Goal: Task Accomplishment & Management: Manage account settings

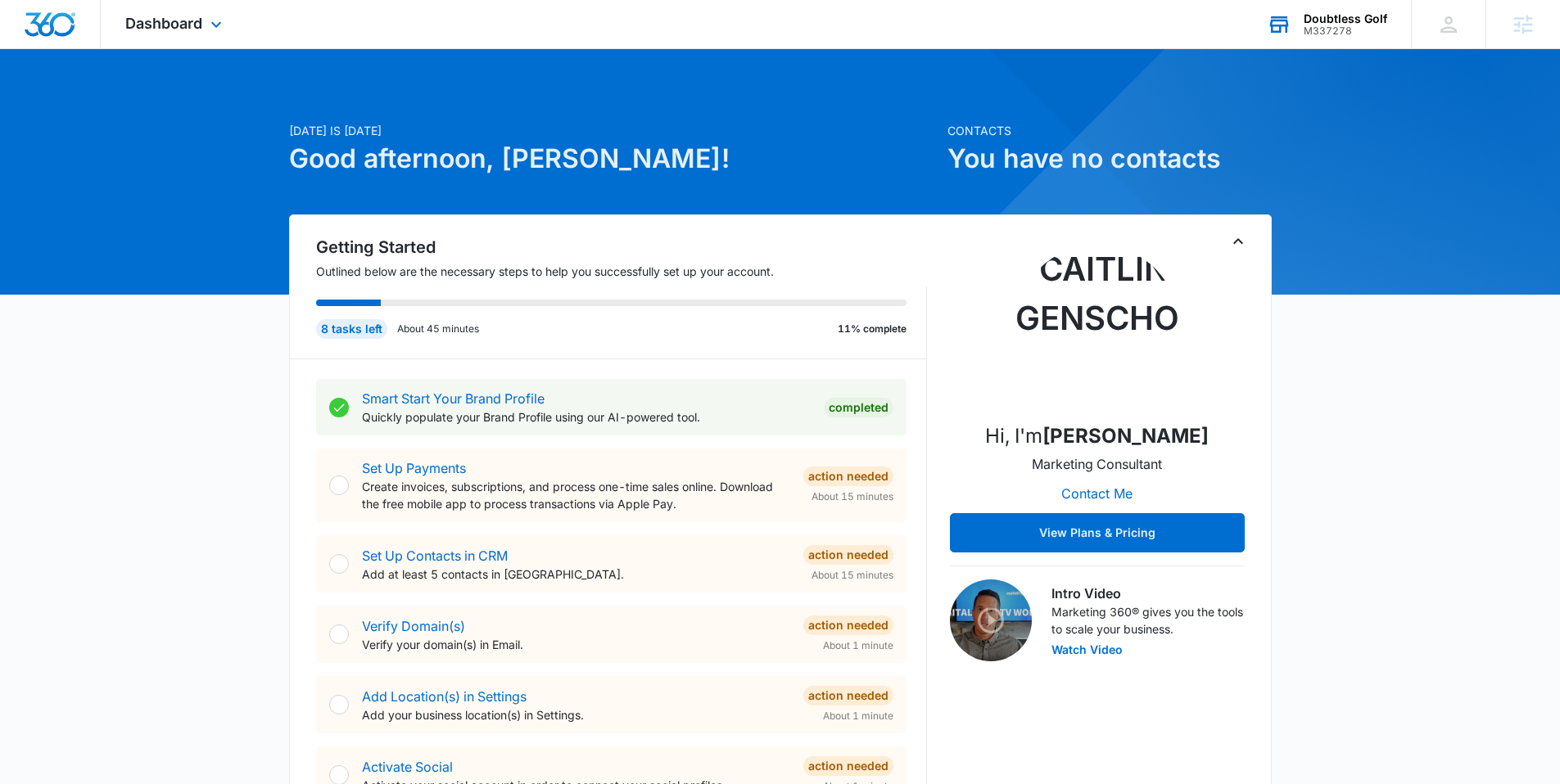
click at [1334, 28] on div "M337278" at bounding box center [1345, 31] width 84 height 11
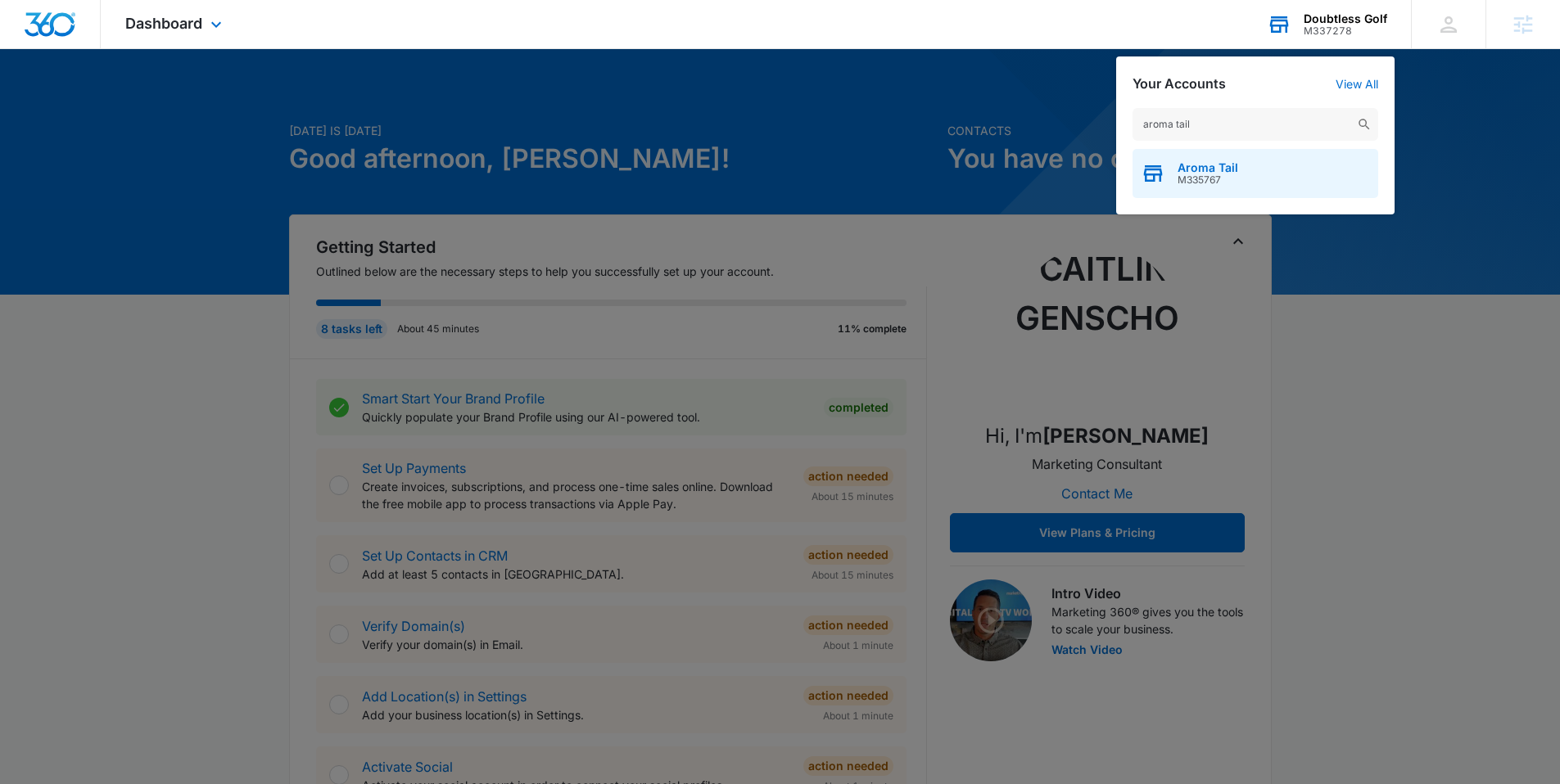
type input "aroma tail"
click at [1195, 177] on span "M335767" at bounding box center [1207, 180] width 60 height 11
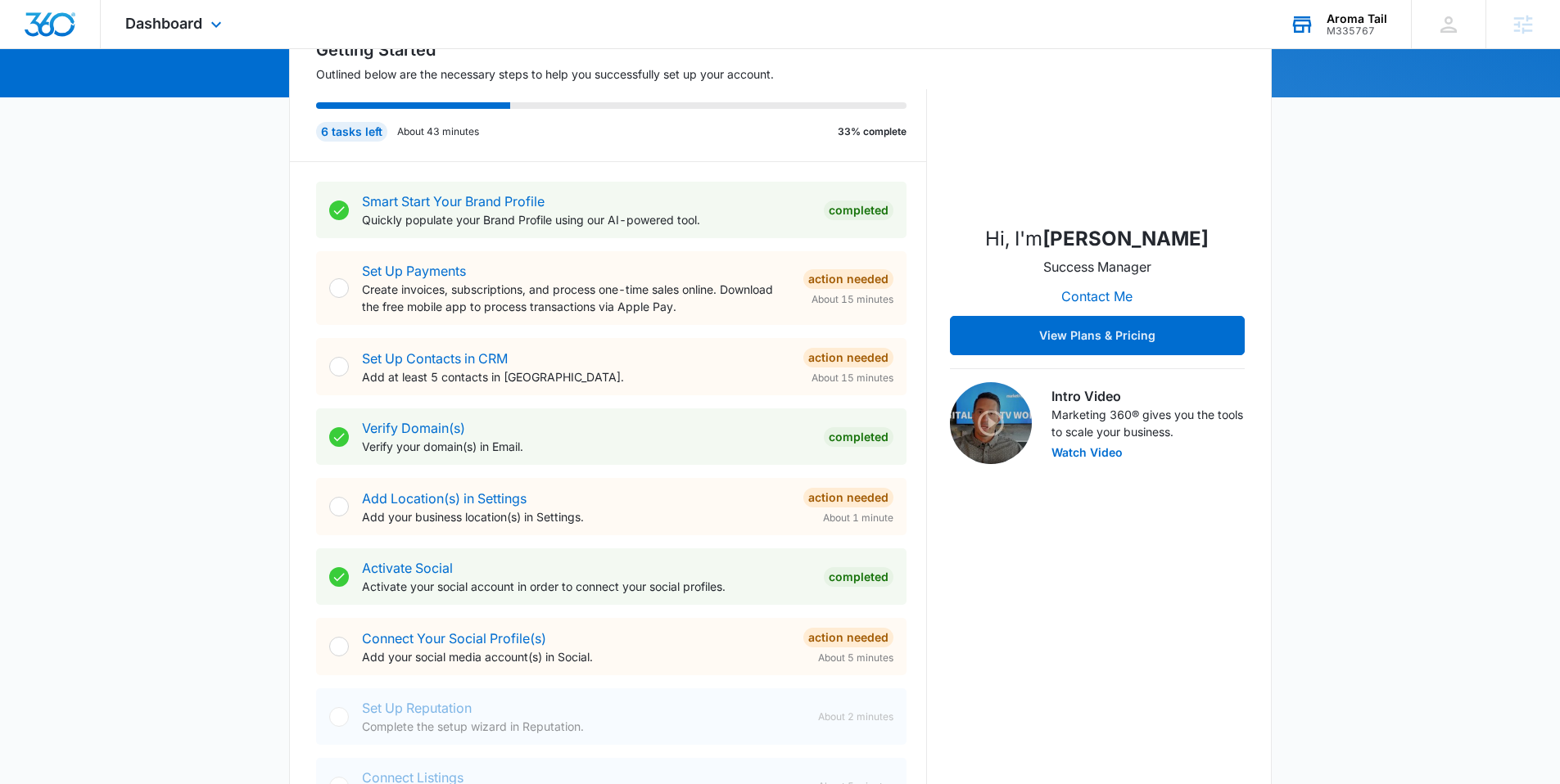
scroll to position [167, 0]
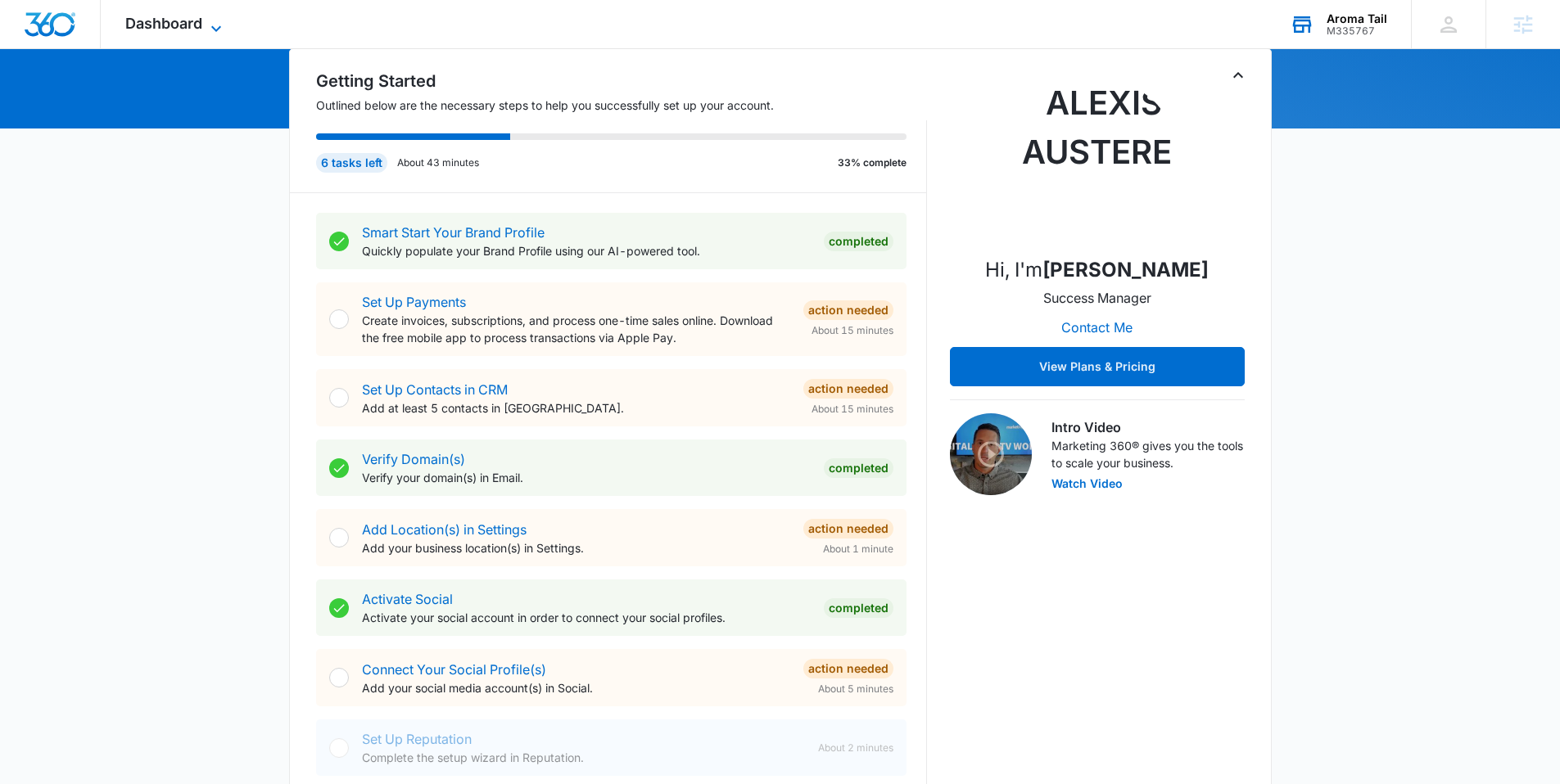
click at [178, 17] on span "Dashboard" at bounding box center [164, 24] width 77 height 17
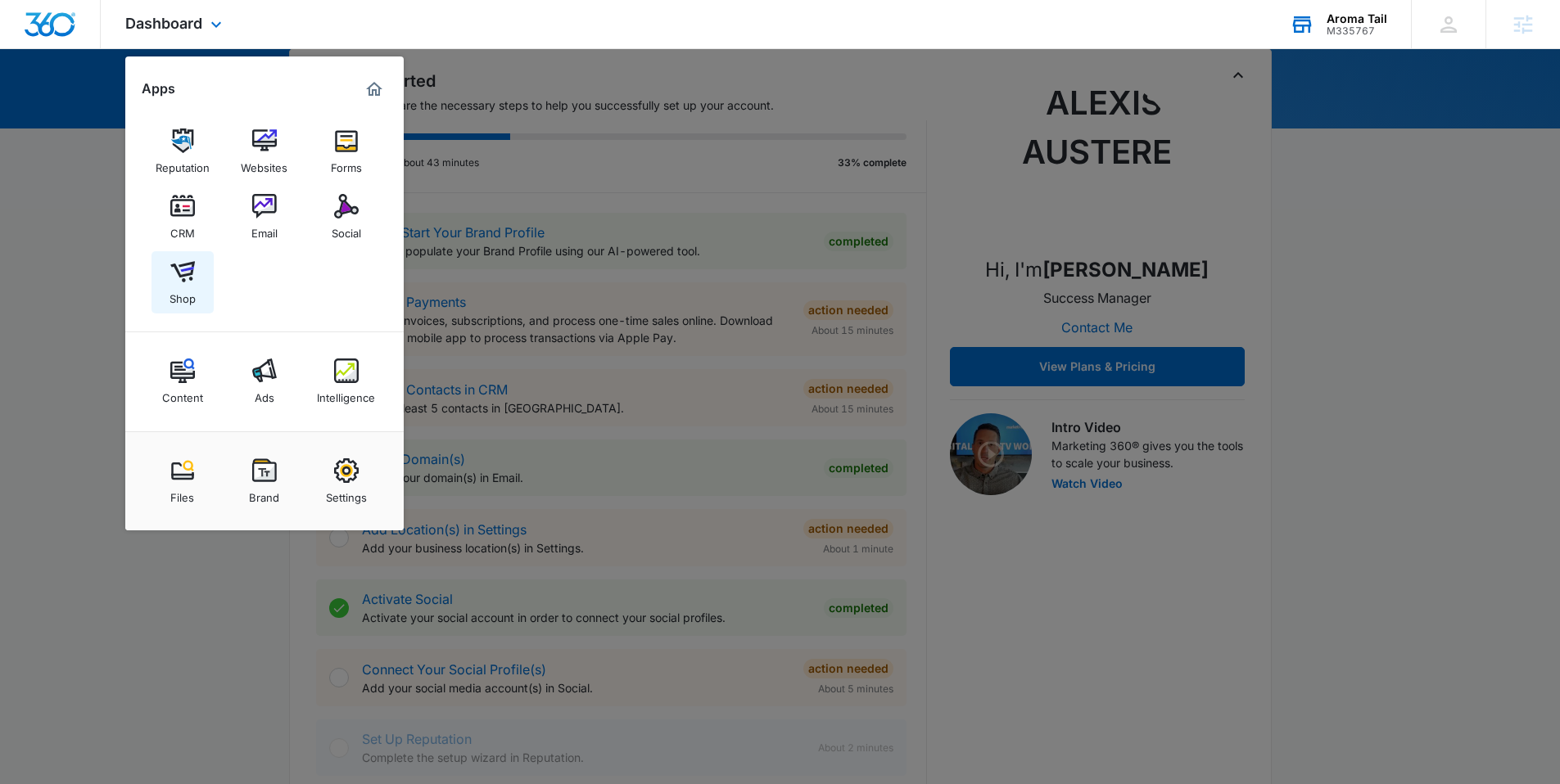
click at [184, 271] on img at bounding box center [182, 271] width 24 height 24
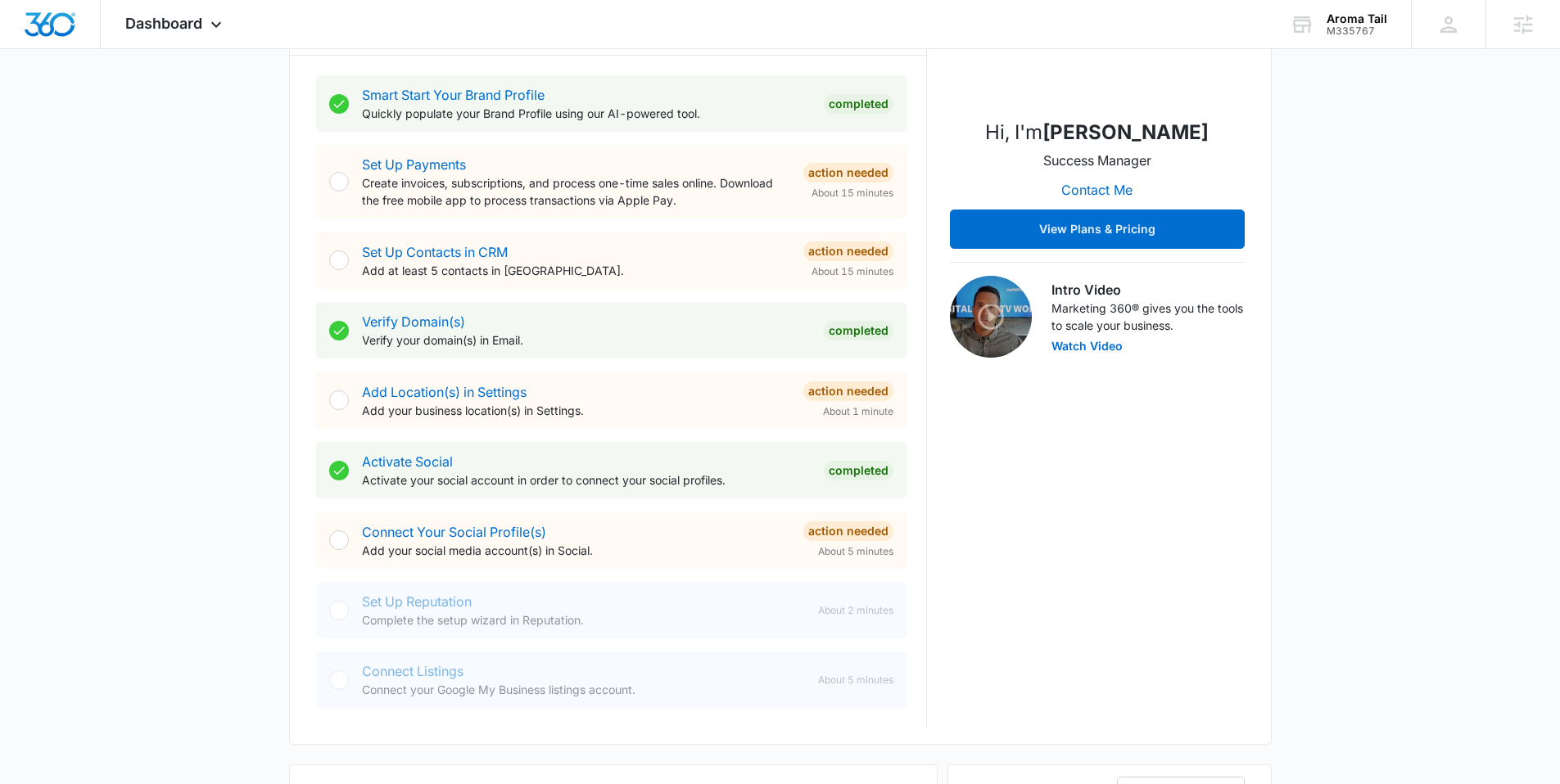
scroll to position [52, 0]
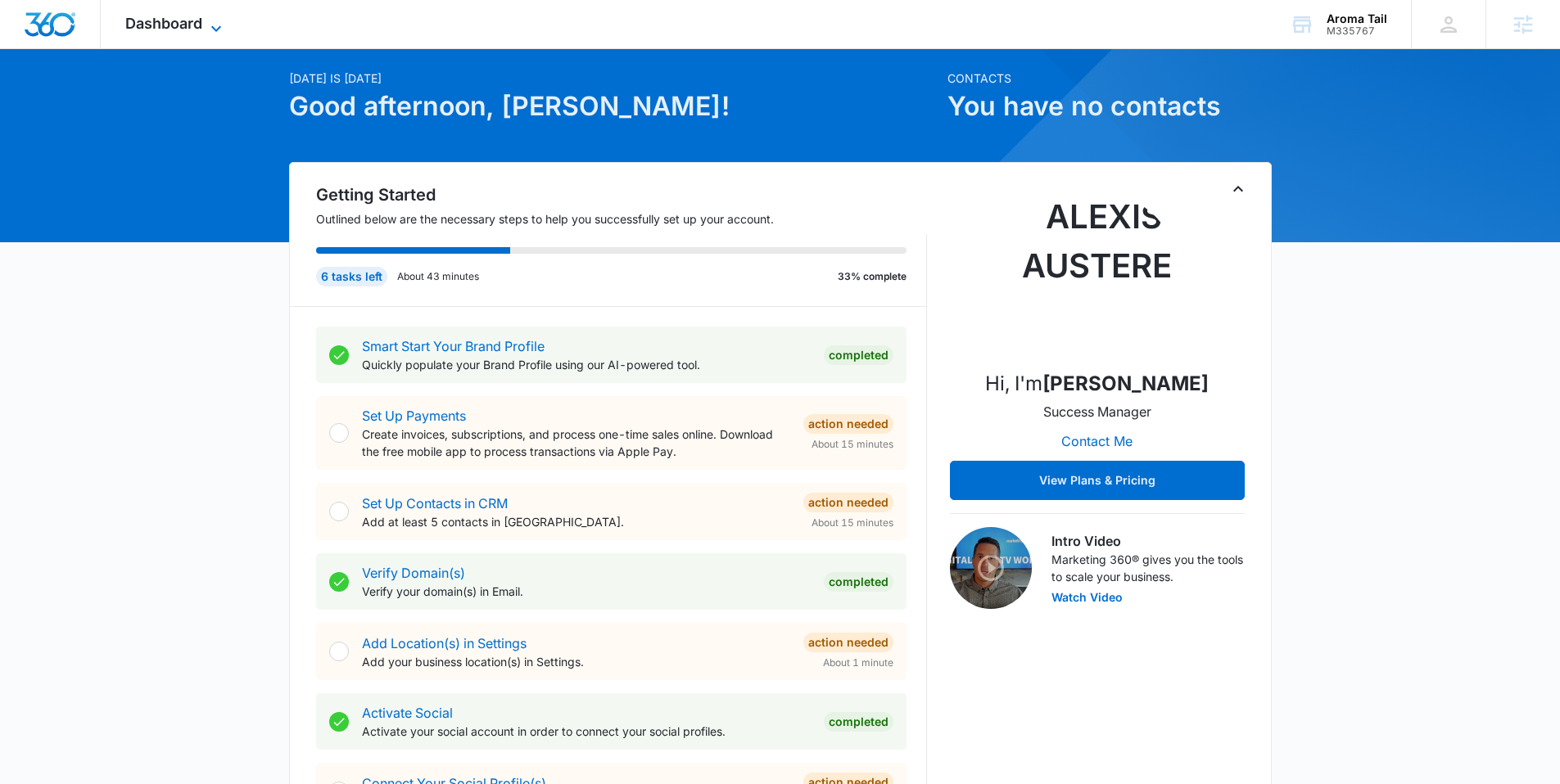
click at [202, 24] on span "Dashboard" at bounding box center [164, 24] width 77 height 17
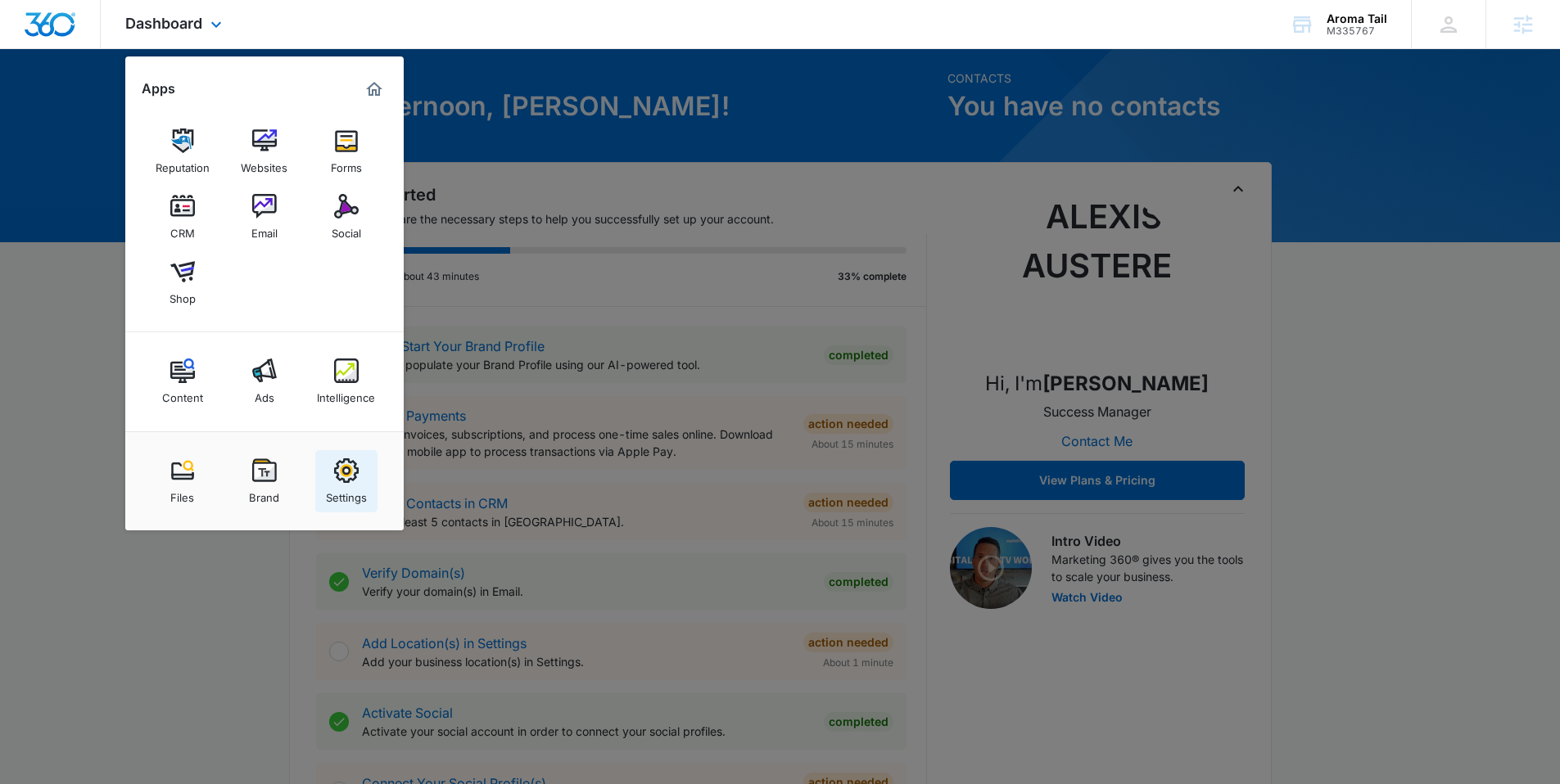
click at [339, 462] on img at bounding box center [346, 471] width 24 height 24
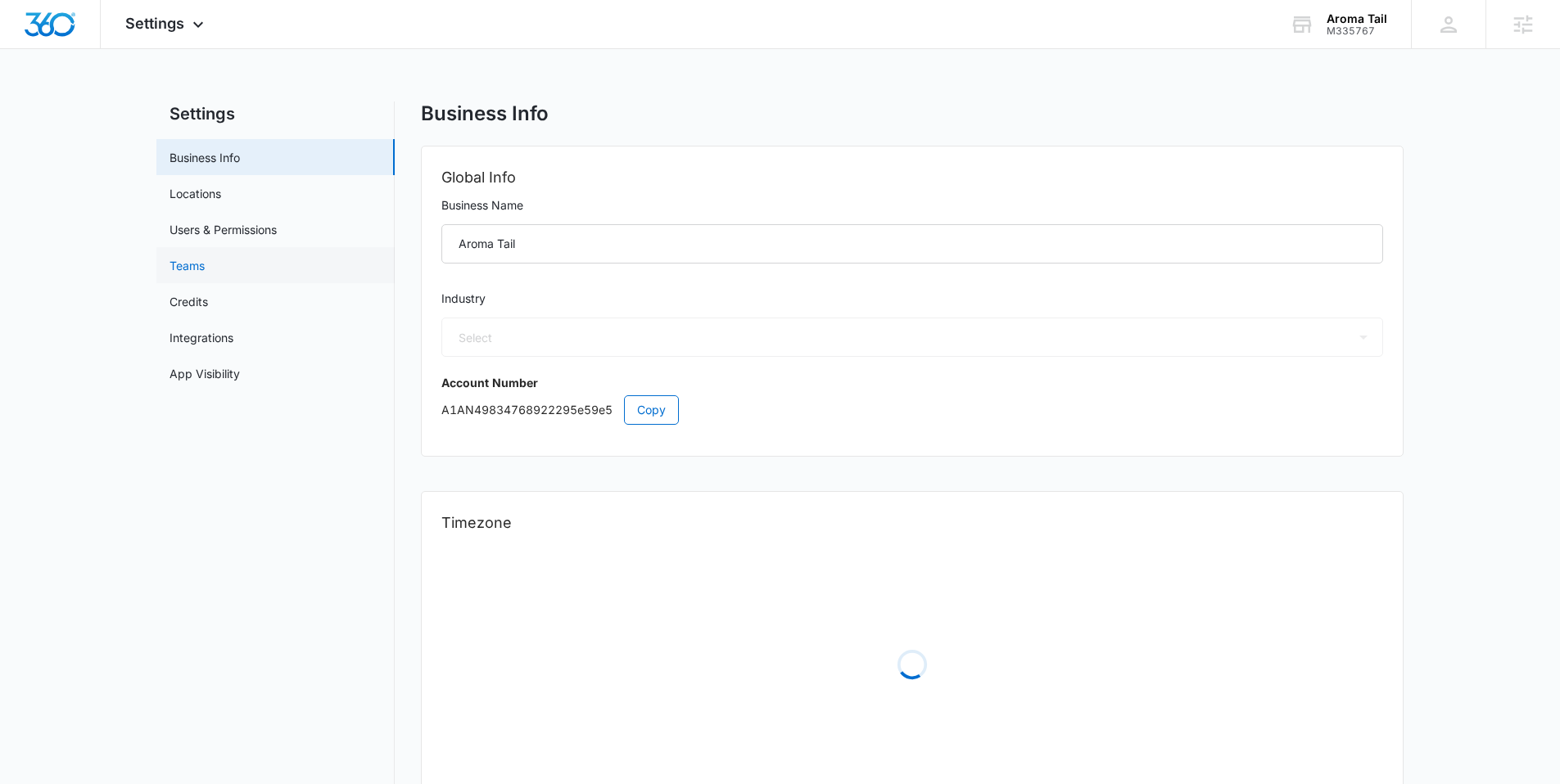
select select "45"
select select "US"
select select "America/Denver"
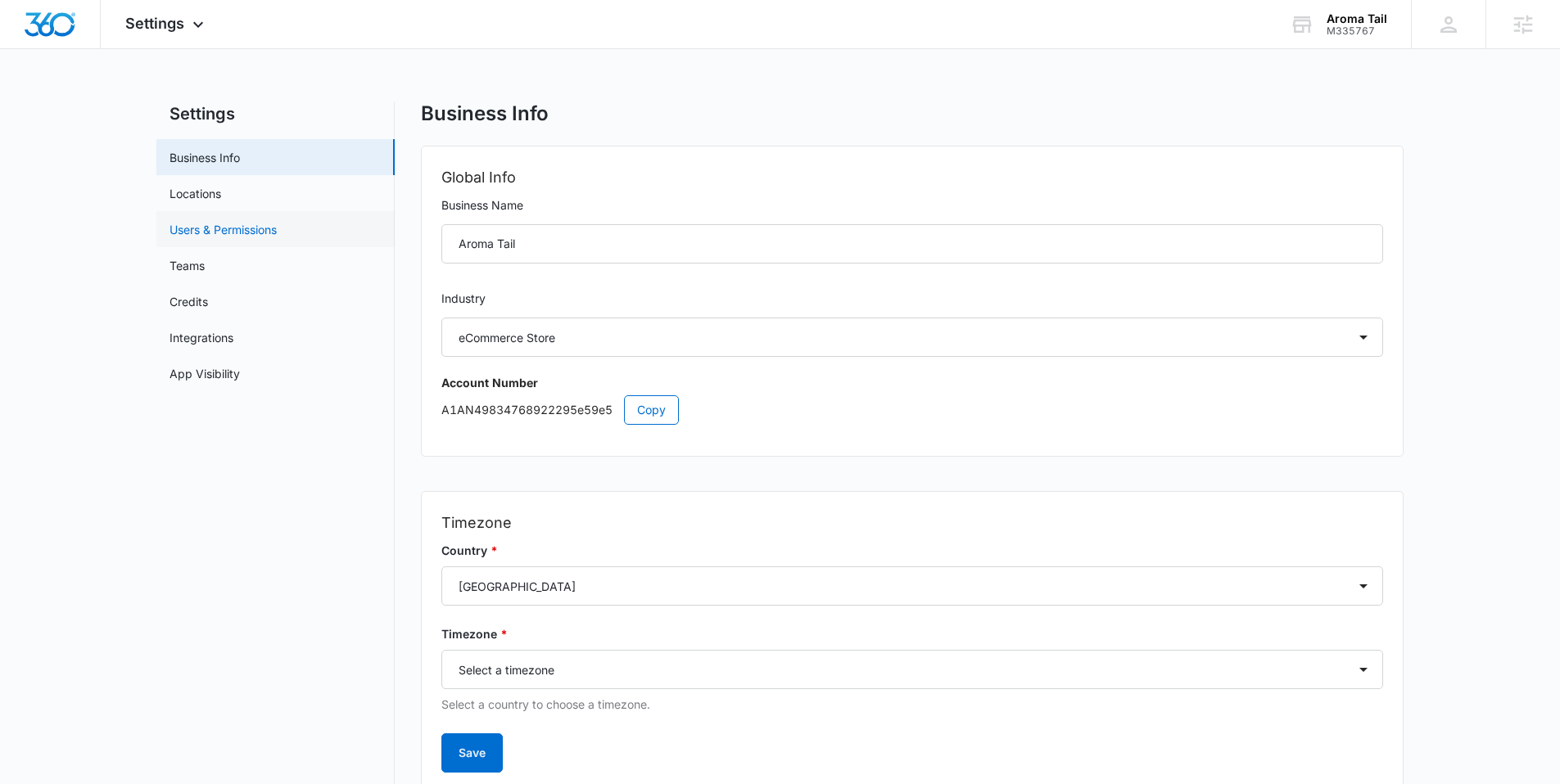
click at [254, 238] on link "Users & Permissions" at bounding box center [222, 229] width 107 height 17
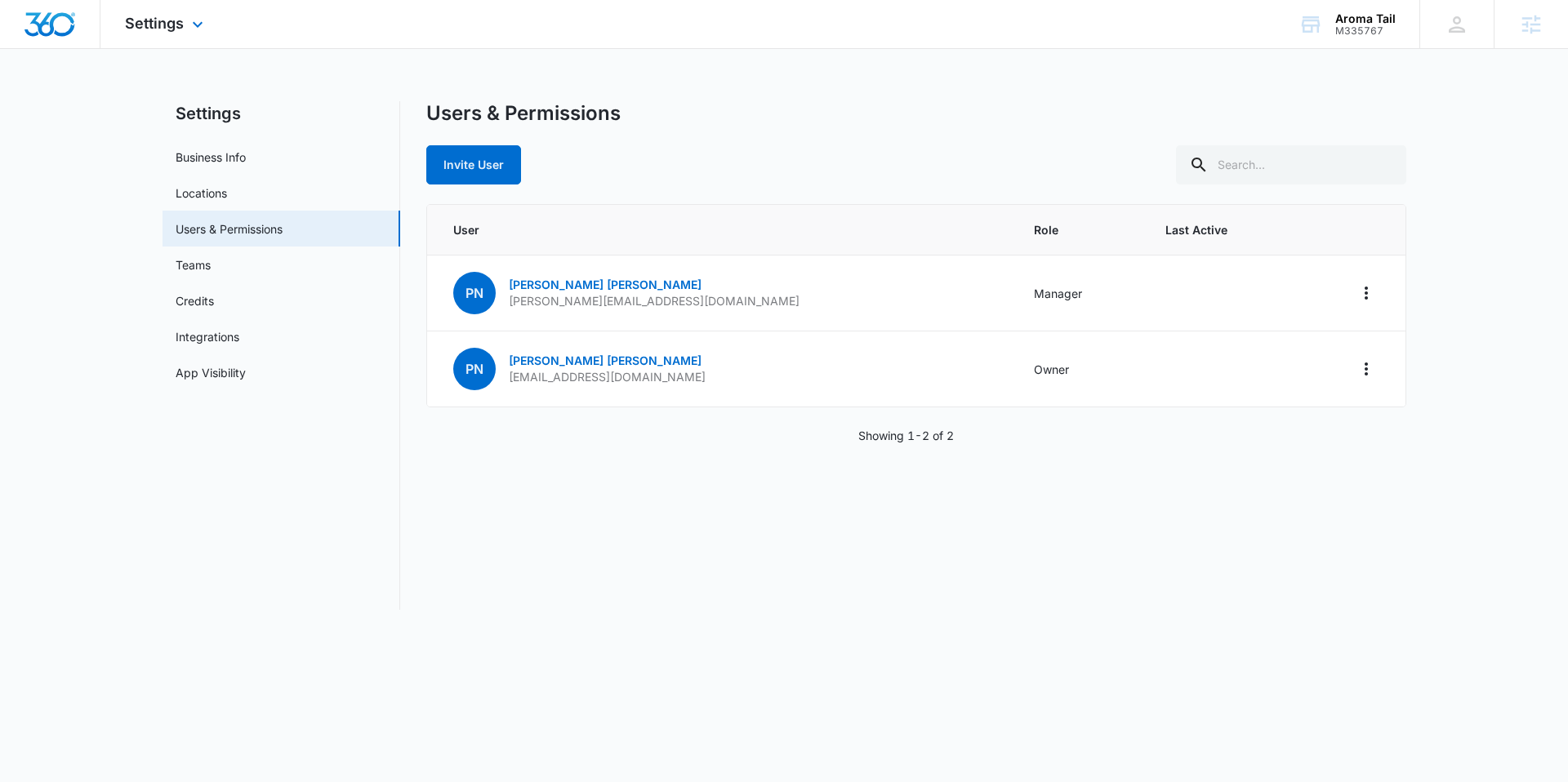
click at [59, 20] on img "Dashboard" at bounding box center [50, 24] width 52 height 24
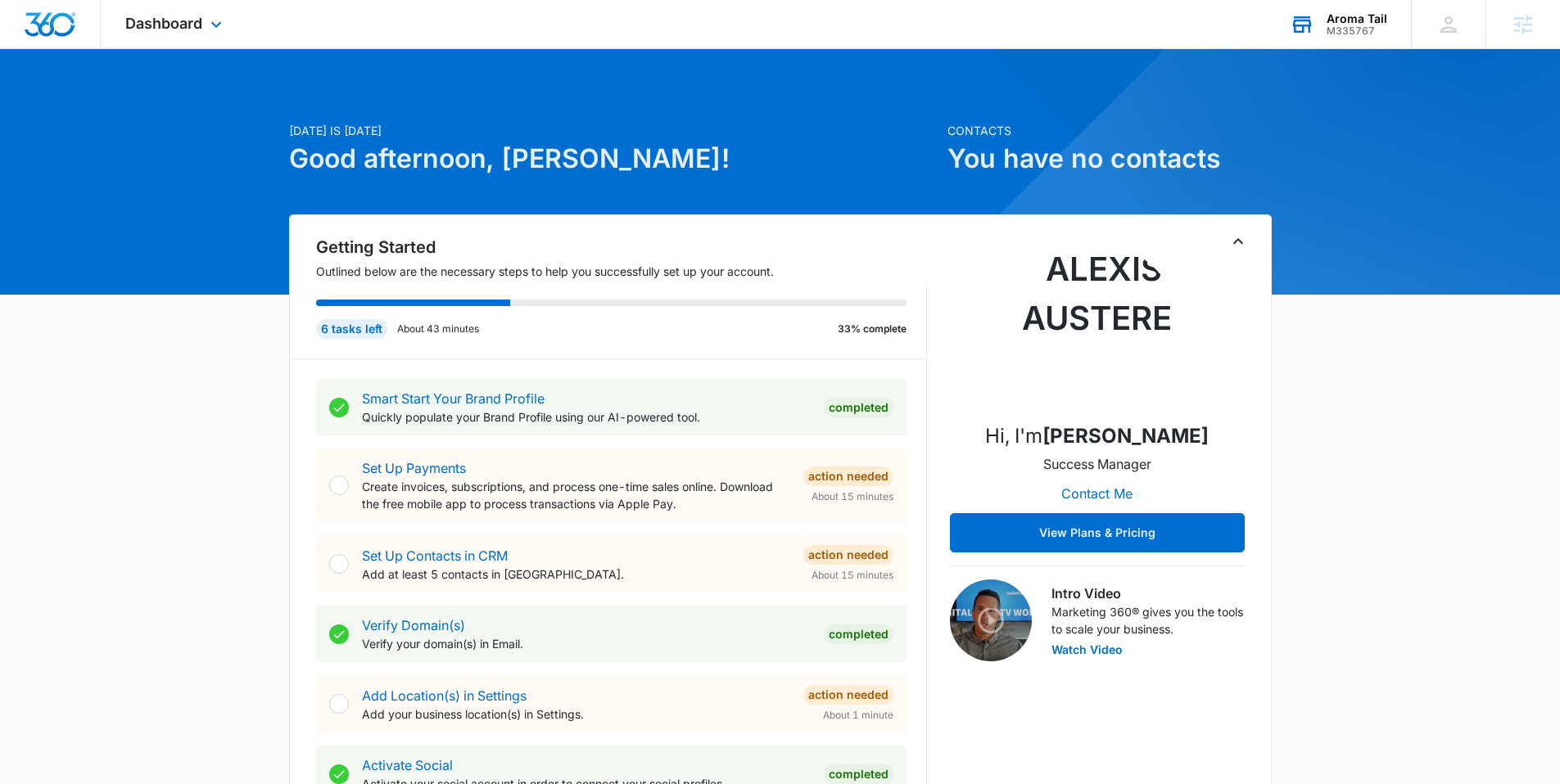
click at [1365, 6] on div "Aroma Tail M335767 Your Accounts View All" at bounding box center [1338, 24] width 146 height 48
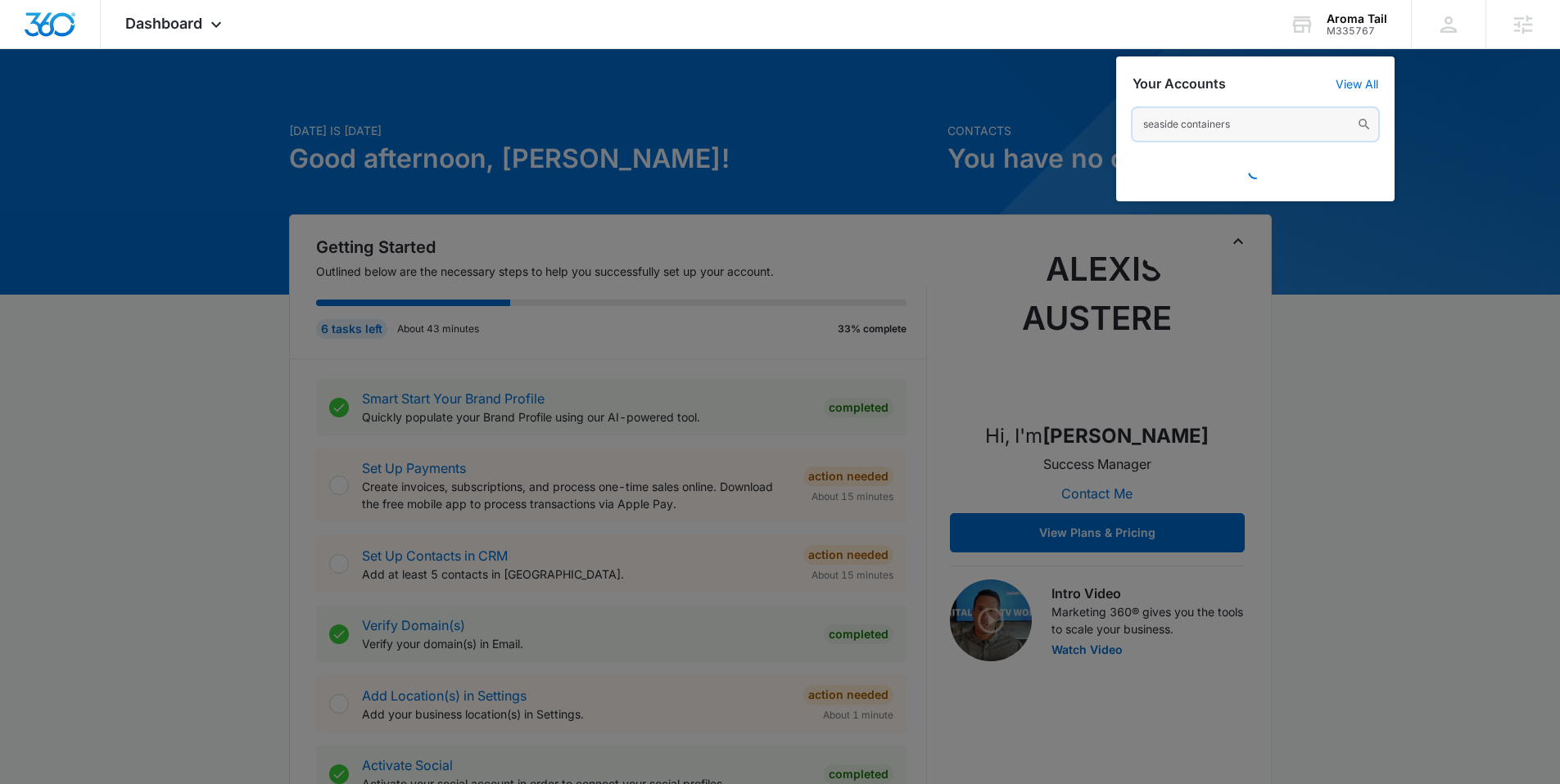
drag, startPoint x: 1251, startPoint y: 131, endPoint x: 1090, endPoint y: 133, distance: 161.0
click at [1084, 49] on nav "Dashboard Apps Reputation Websites Forms CRM Email Social Shop Content Ads Inte…" at bounding box center [780, 24] width 1560 height 49
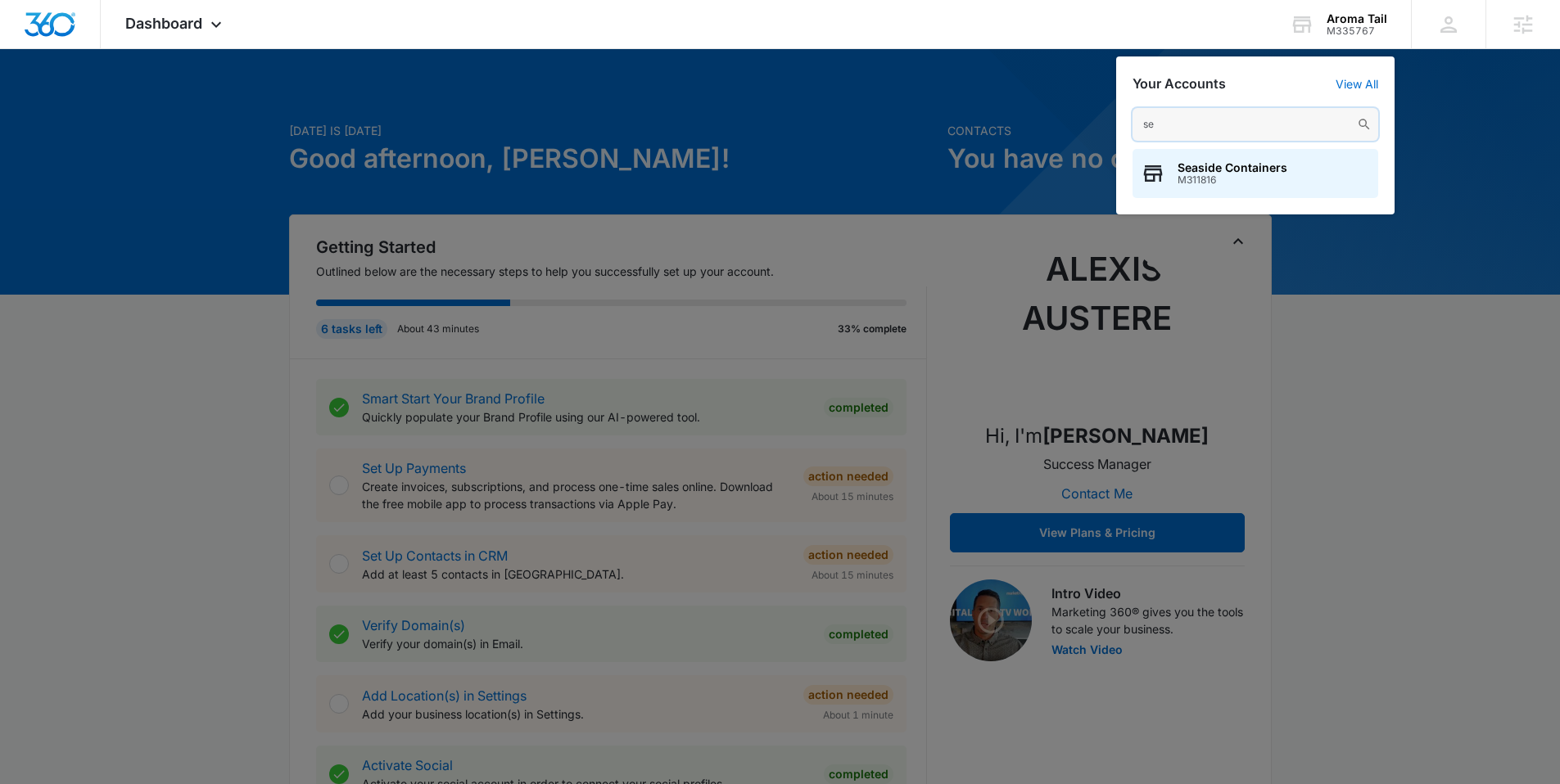
type input "s"
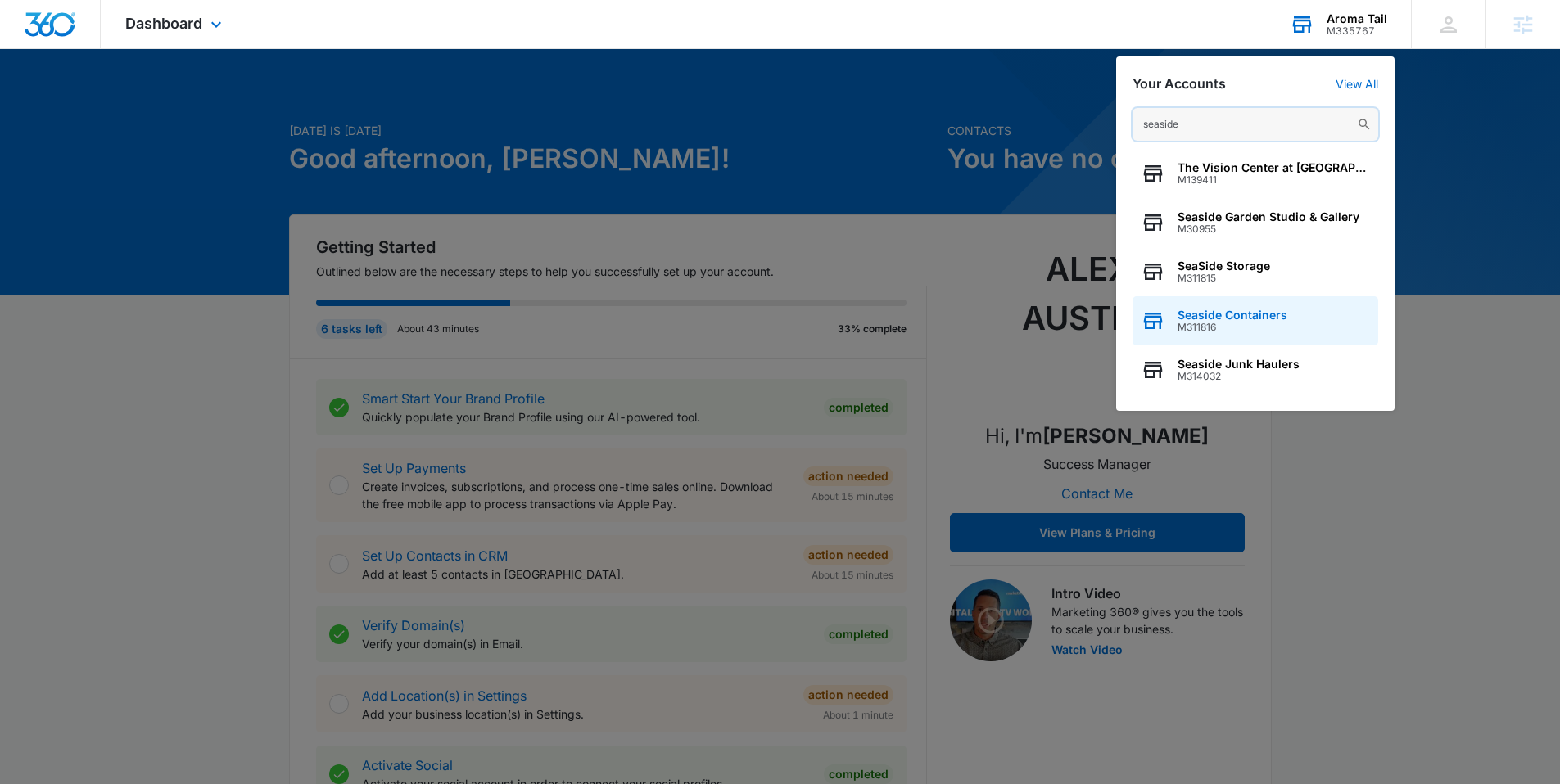
type input "seaside"
click at [1237, 318] on span "Seaside Containers" at bounding box center [1232, 315] width 110 height 13
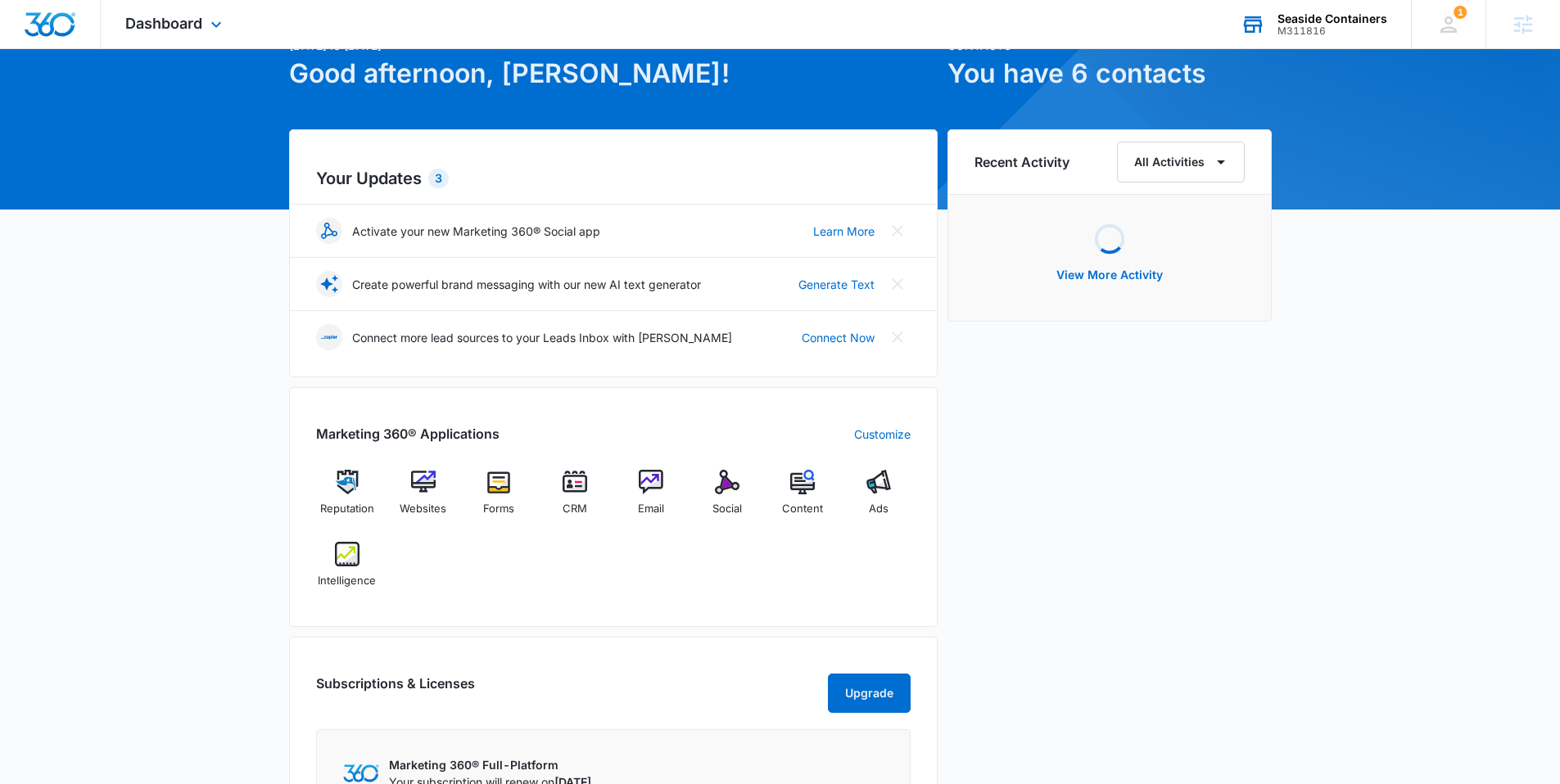
scroll to position [156, 0]
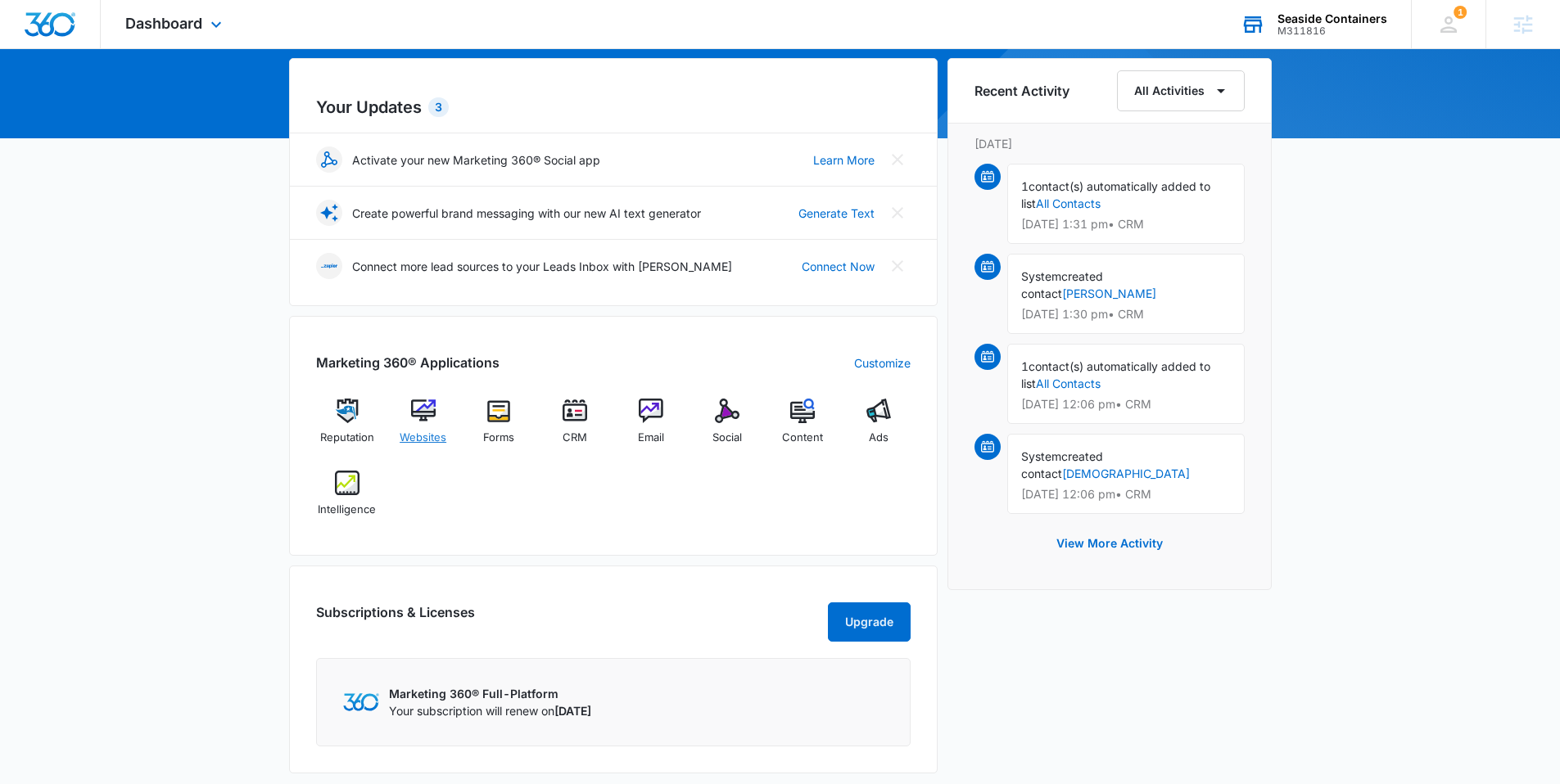
click at [432, 416] on img at bounding box center [423, 411] width 24 height 24
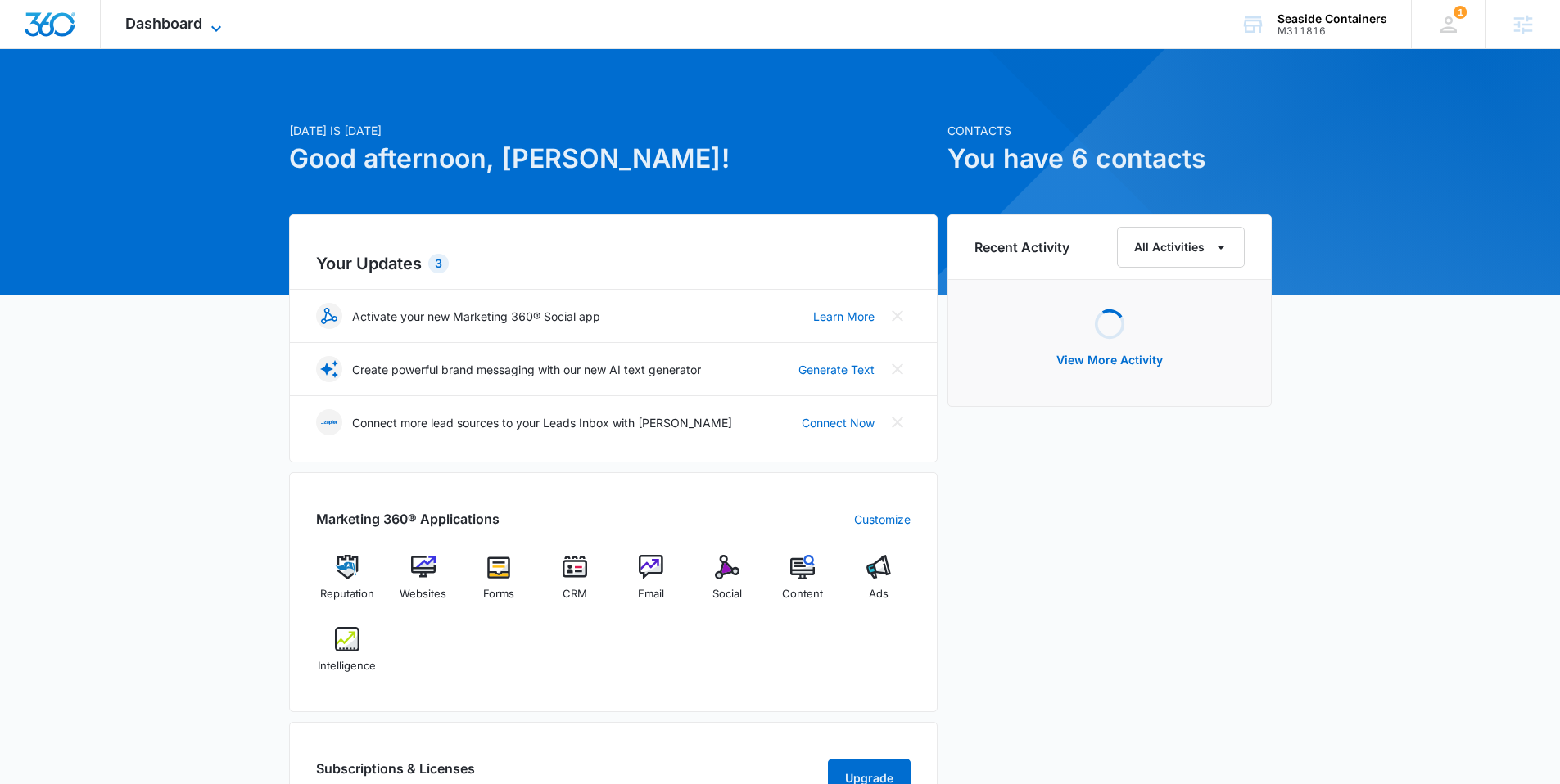
click at [192, 21] on span "Dashboard" at bounding box center [164, 24] width 77 height 17
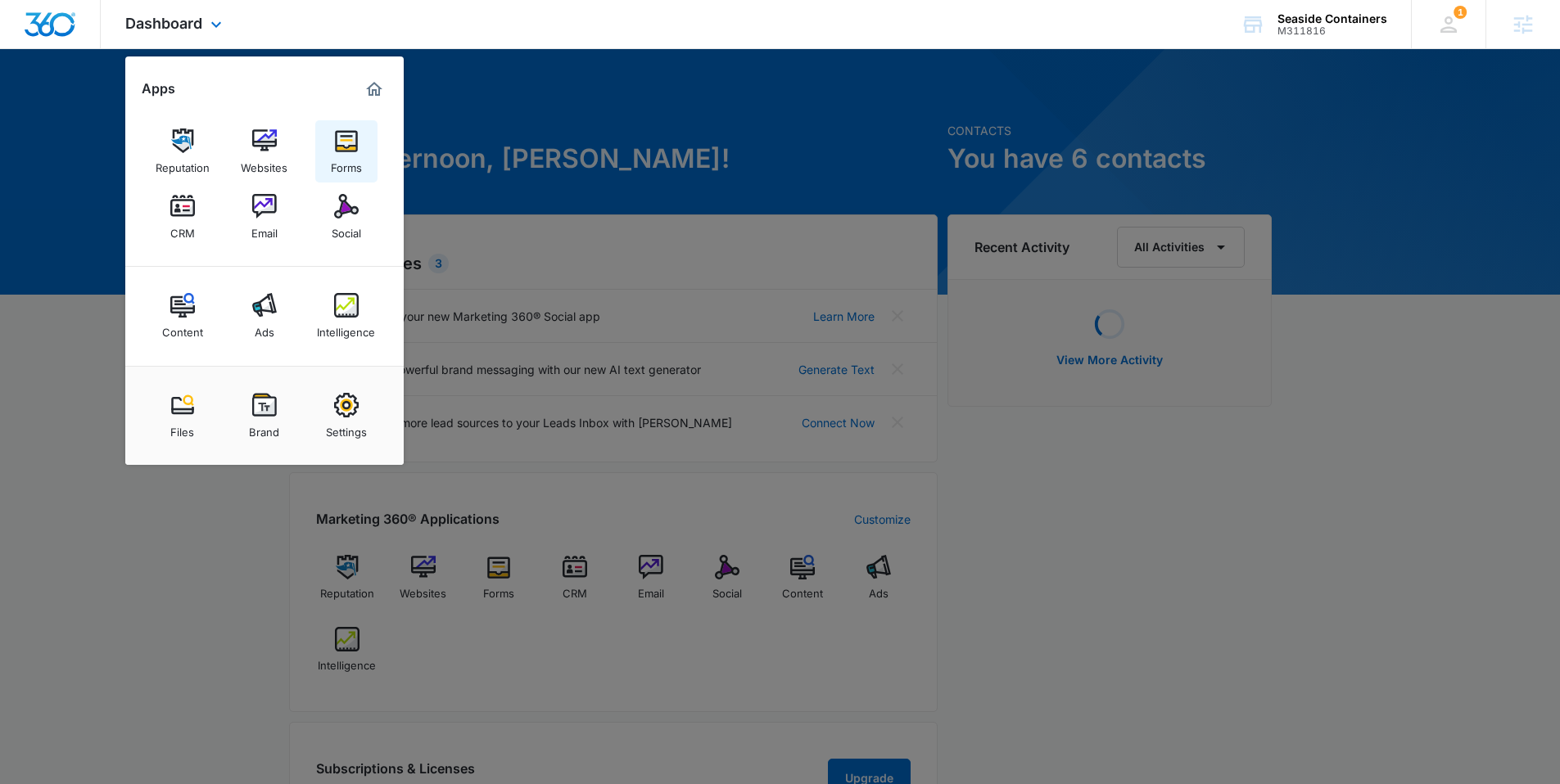
click at [351, 160] on div "Forms" at bounding box center [346, 163] width 31 height 21
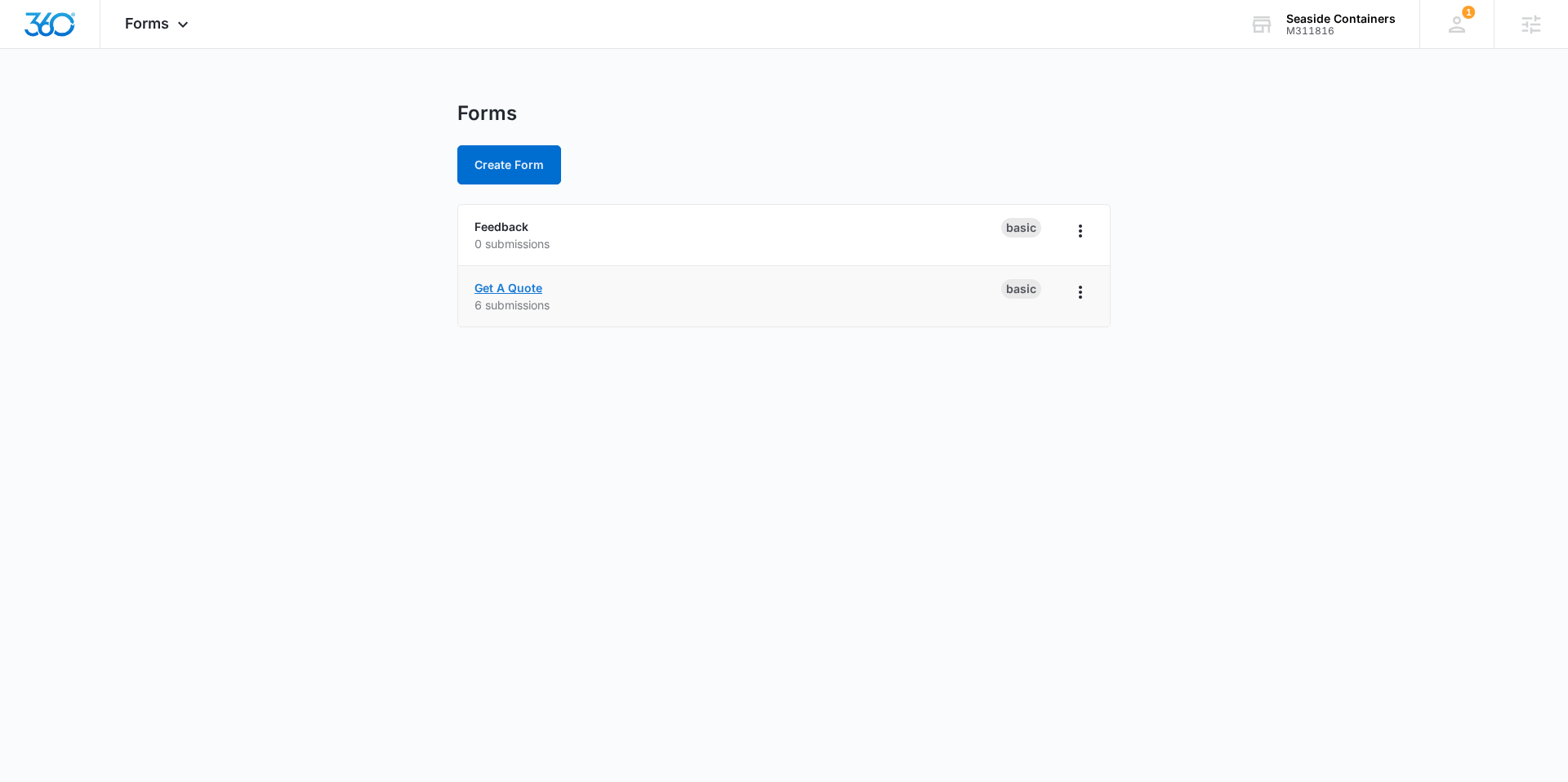
click at [531, 294] on link "Get A Quote" at bounding box center [508, 288] width 68 height 14
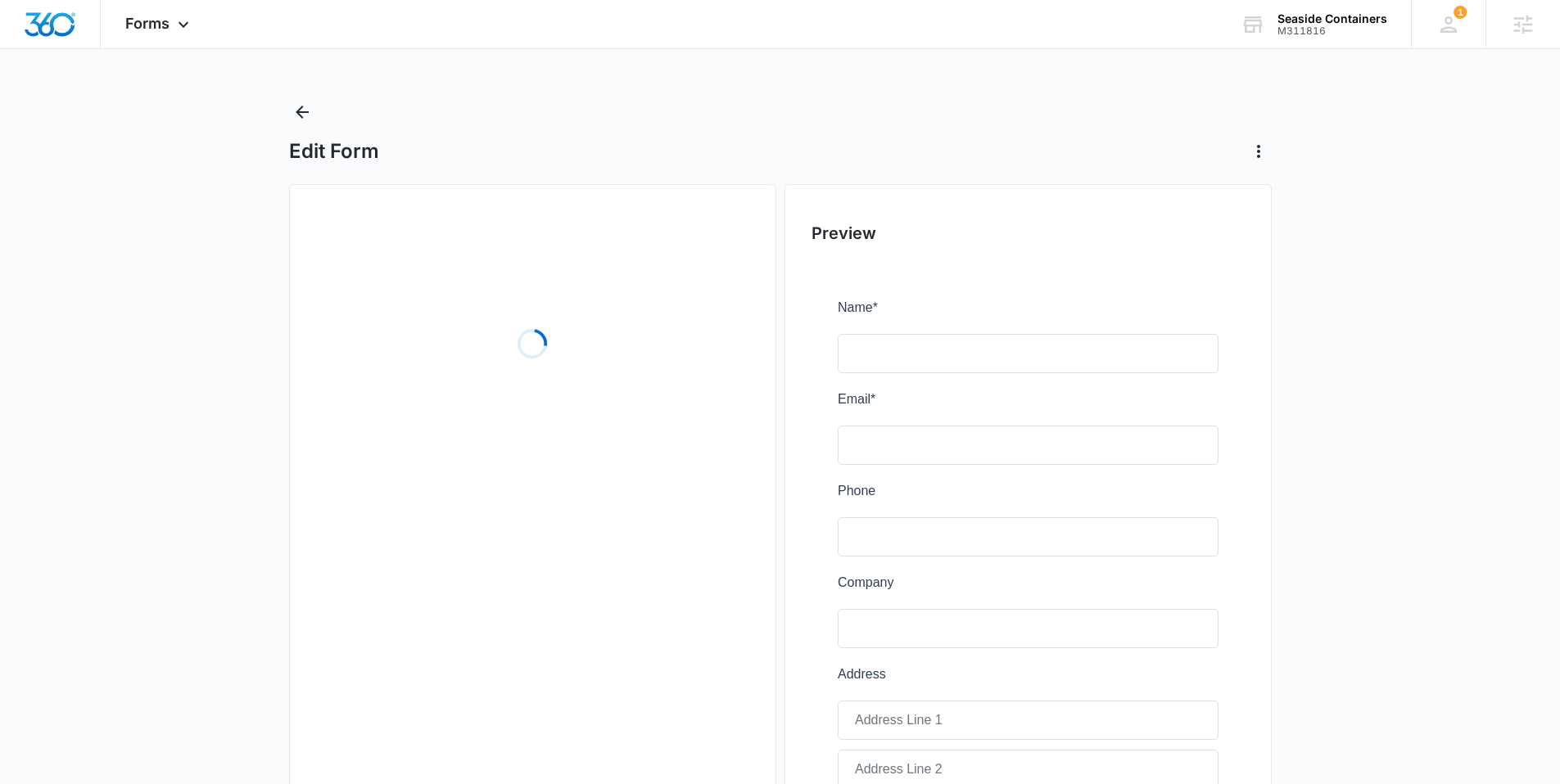
scroll to position [3, 0]
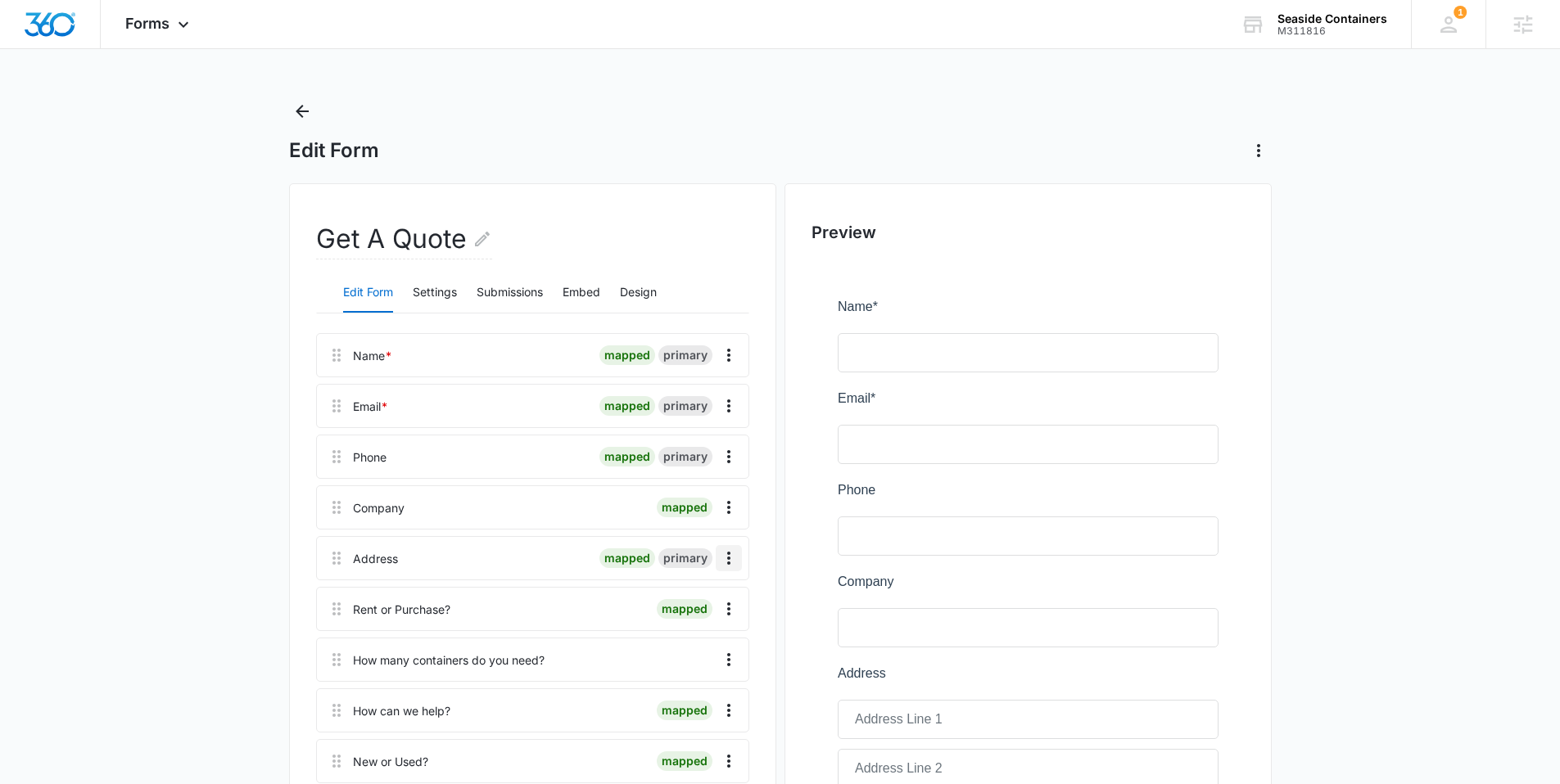
click at [738, 558] on button "Overflow Menu" at bounding box center [729, 558] width 26 height 26
click at [700, 592] on button "Edit" at bounding box center [694, 604] width 93 height 24
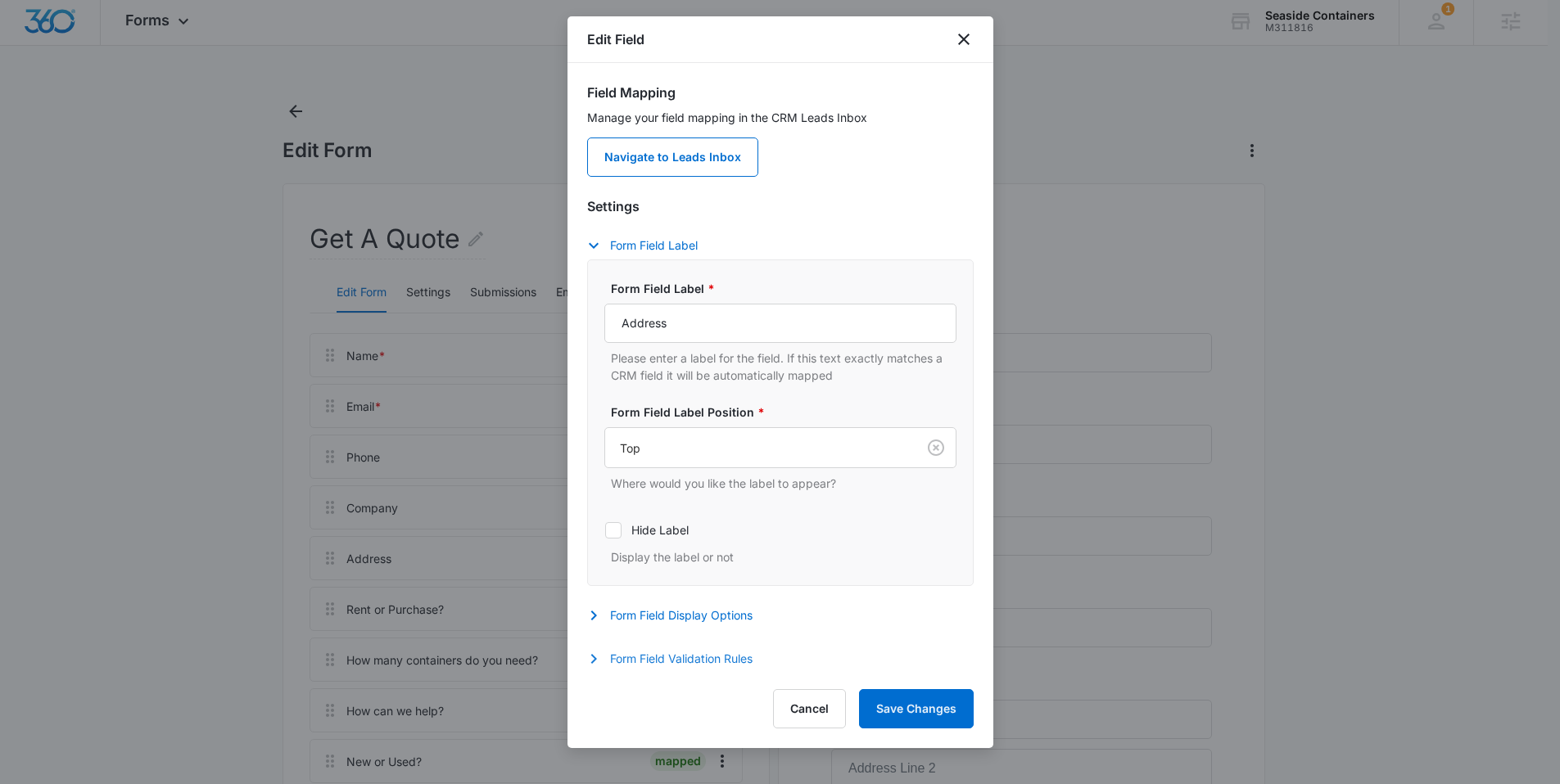
click at [689, 667] on button "Form Field Validation Rules" at bounding box center [678, 658] width 181 height 20
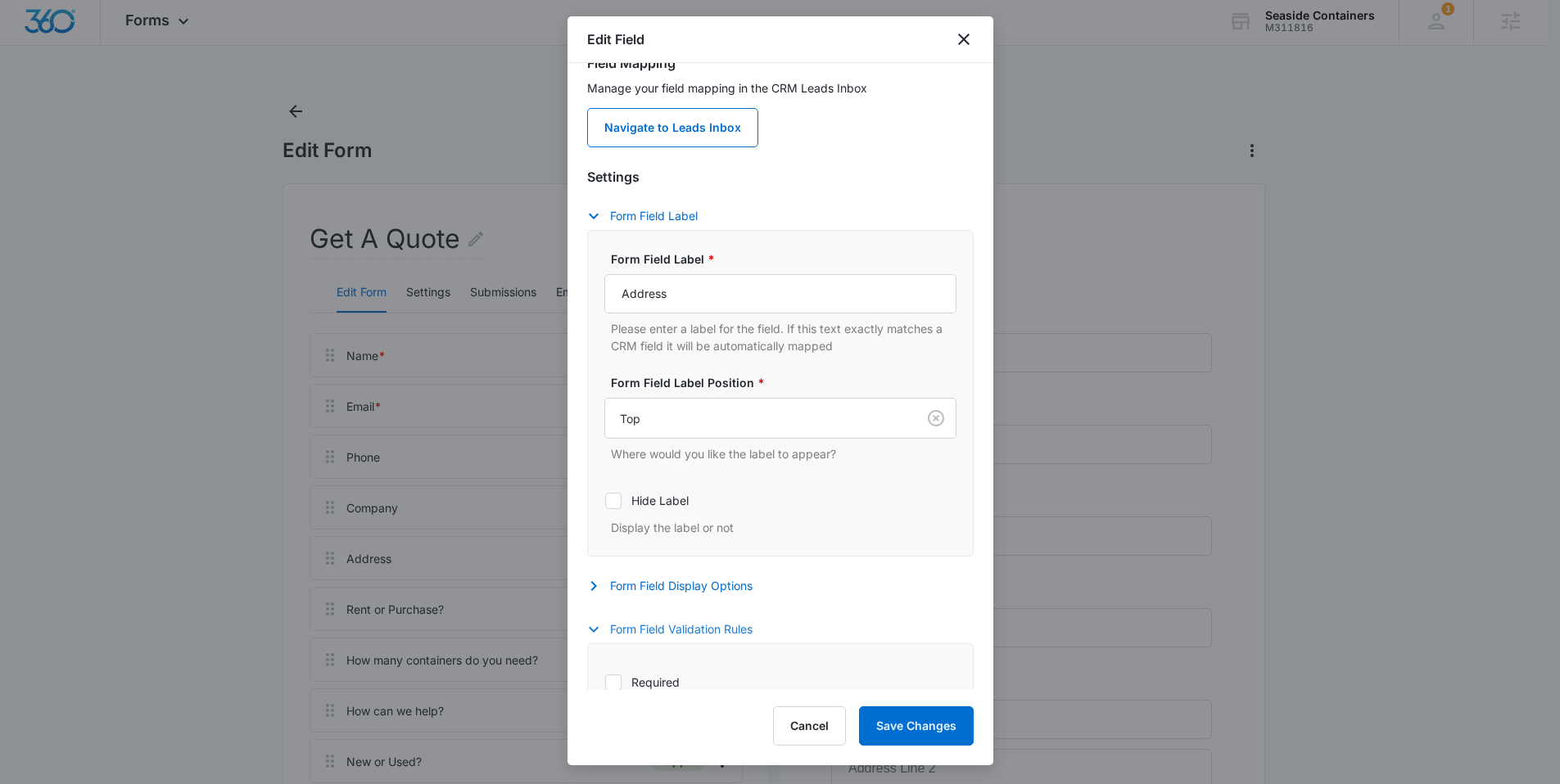
scroll to position [65, 0]
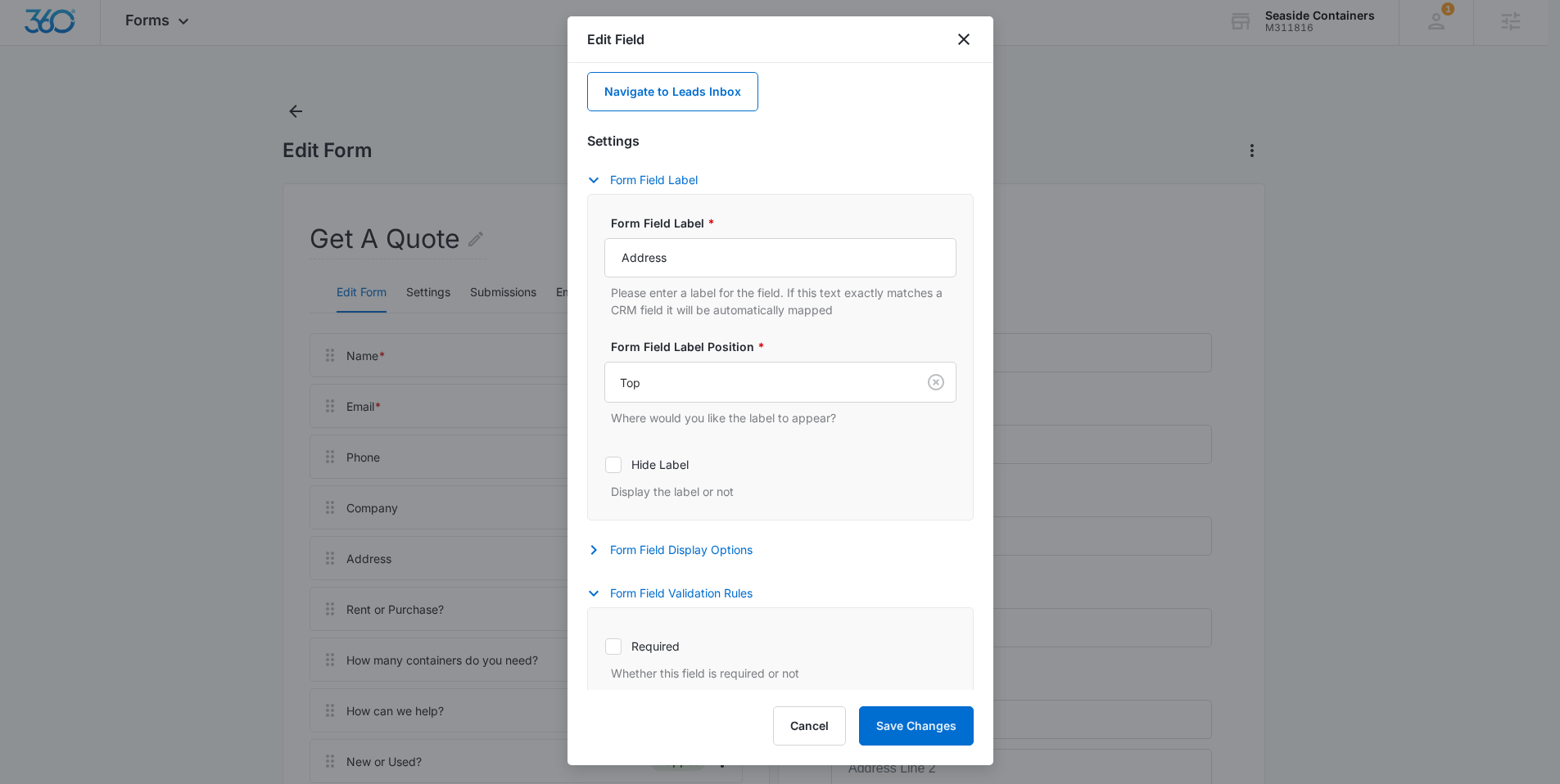
click at [660, 647] on label "Required" at bounding box center [781, 646] width 352 height 17
click at [606, 646] on input "Required" at bounding box center [605, 645] width 1 height 1
checkbox input "true"
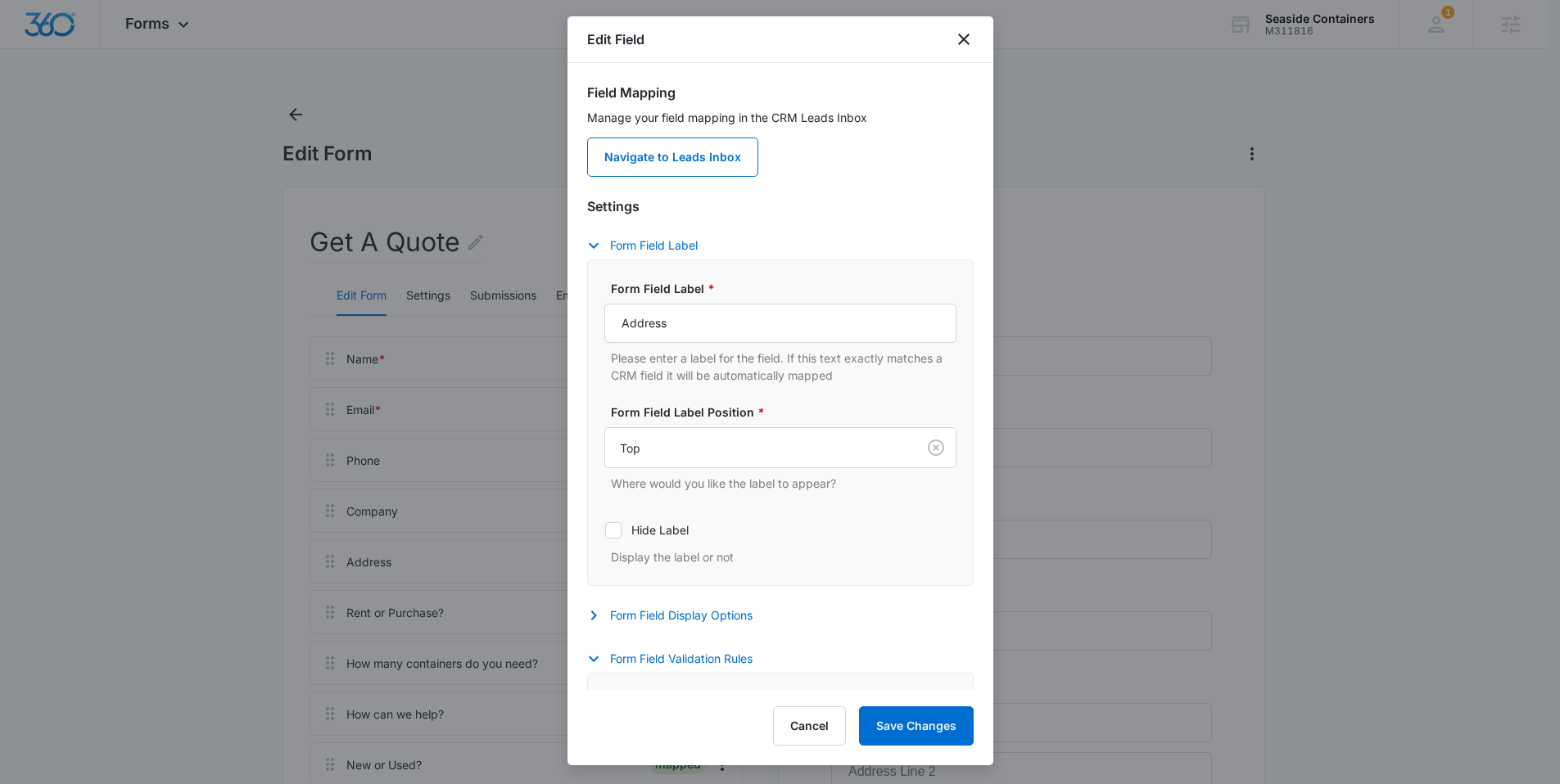
scroll to position [0, 0]
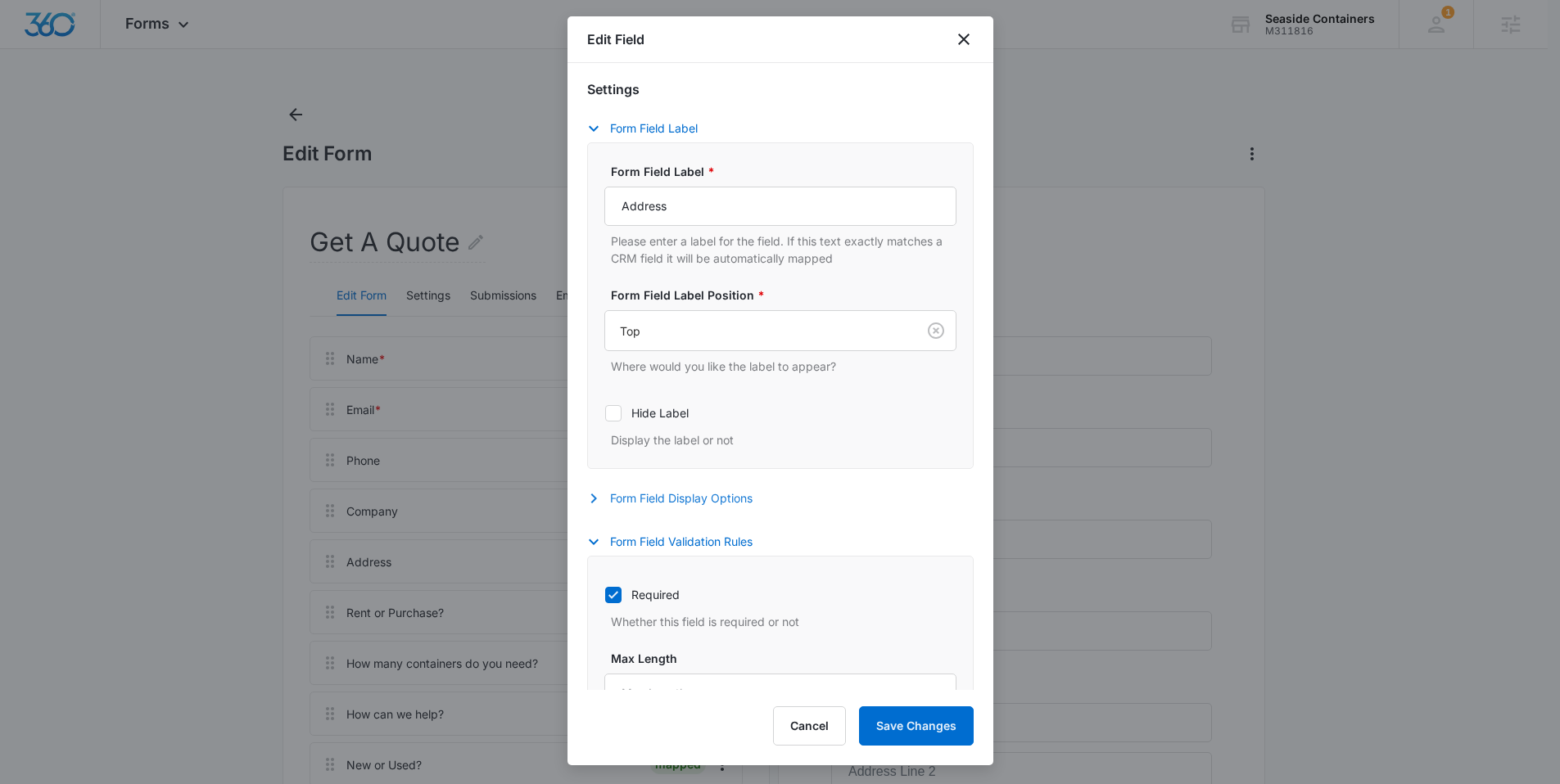
click at [729, 498] on button "Form Field Display Options" at bounding box center [678, 498] width 181 height 20
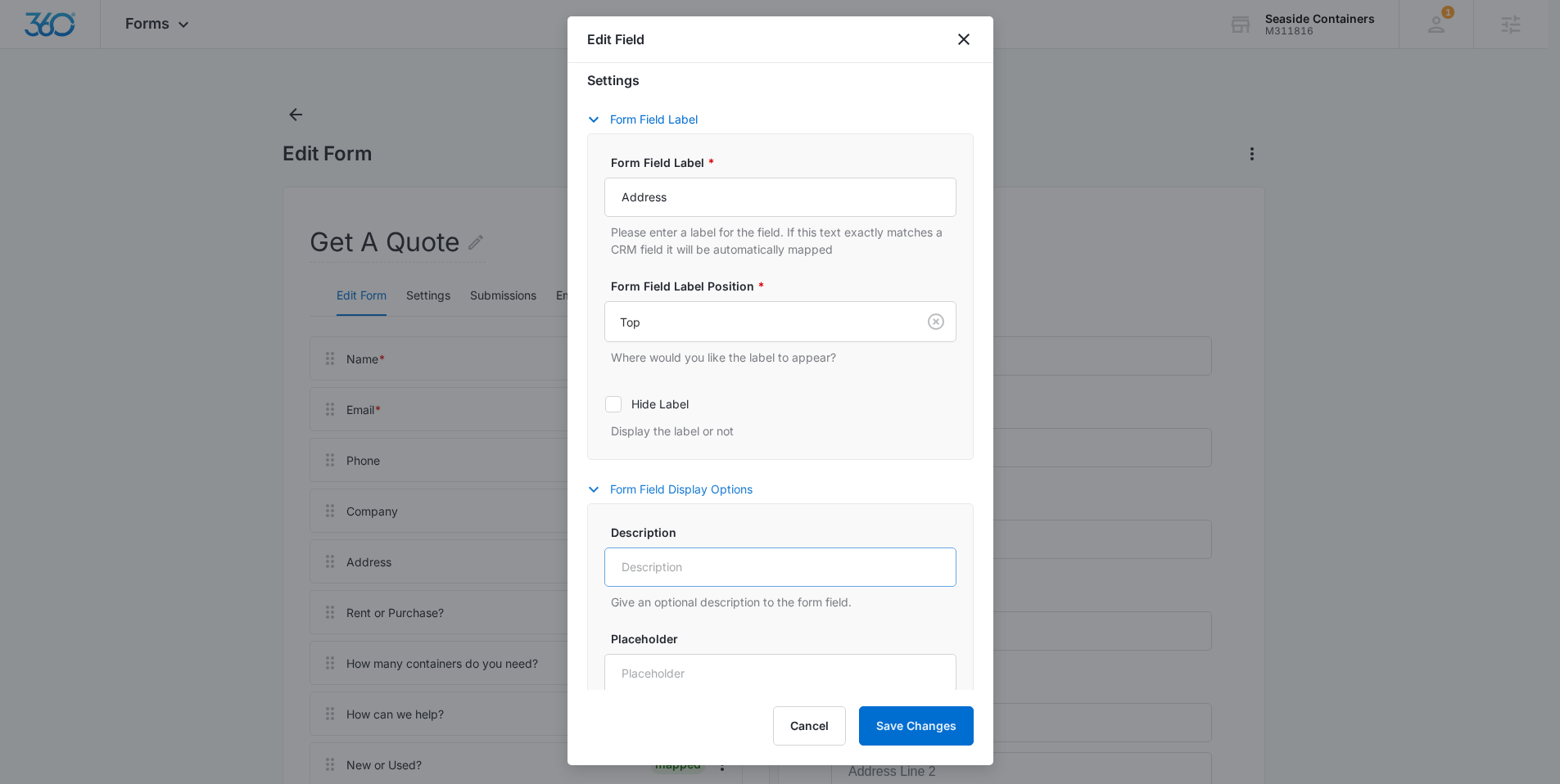
scroll to position [126, 0]
click at [663, 562] on input "Description" at bounding box center [781, 566] width 352 height 39
type input "A"
type input "C"
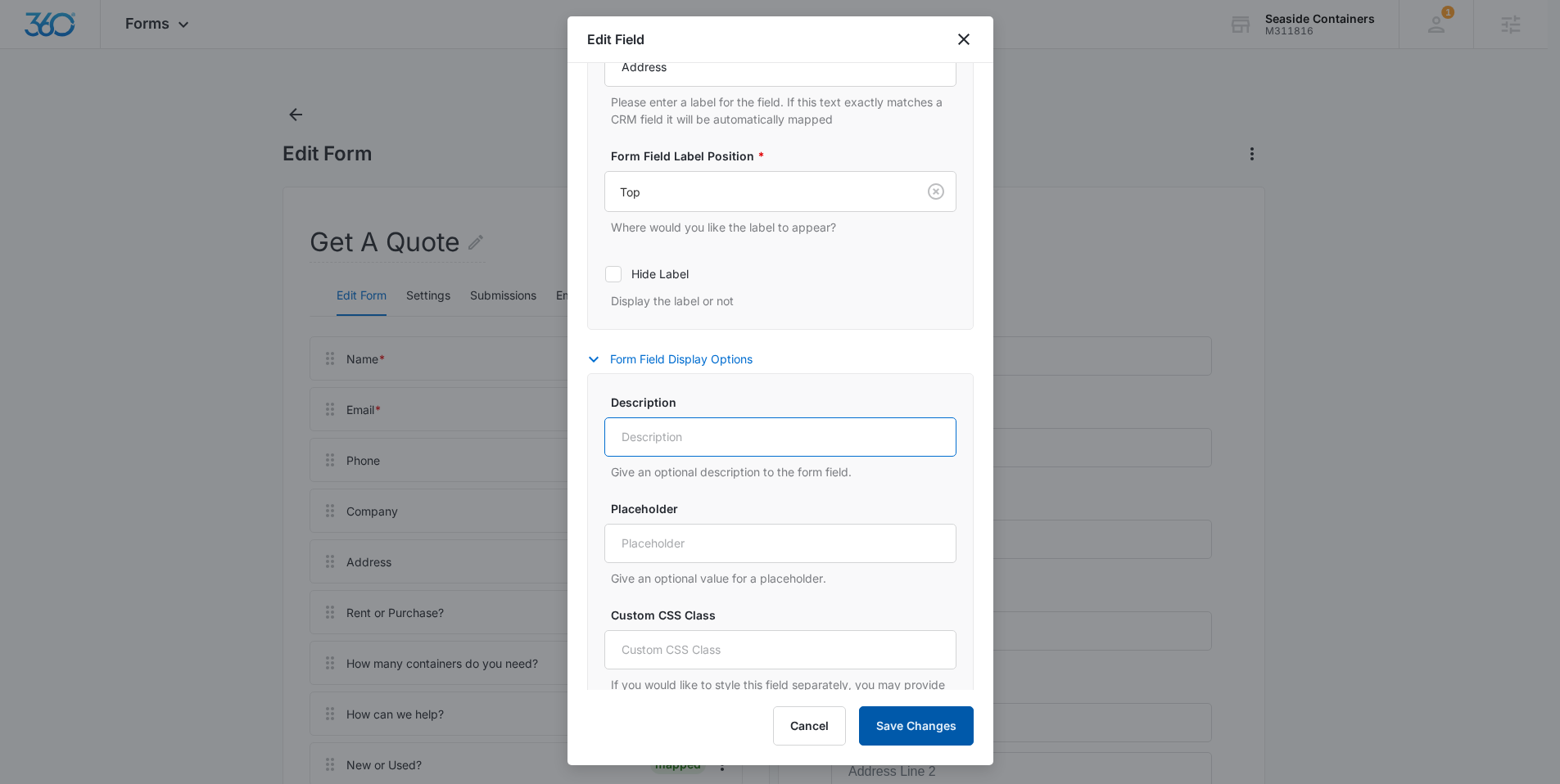
scroll to position [257, 0]
click at [927, 721] on button "Save Changes" at bounding box center [915, 726] width 114 height 39
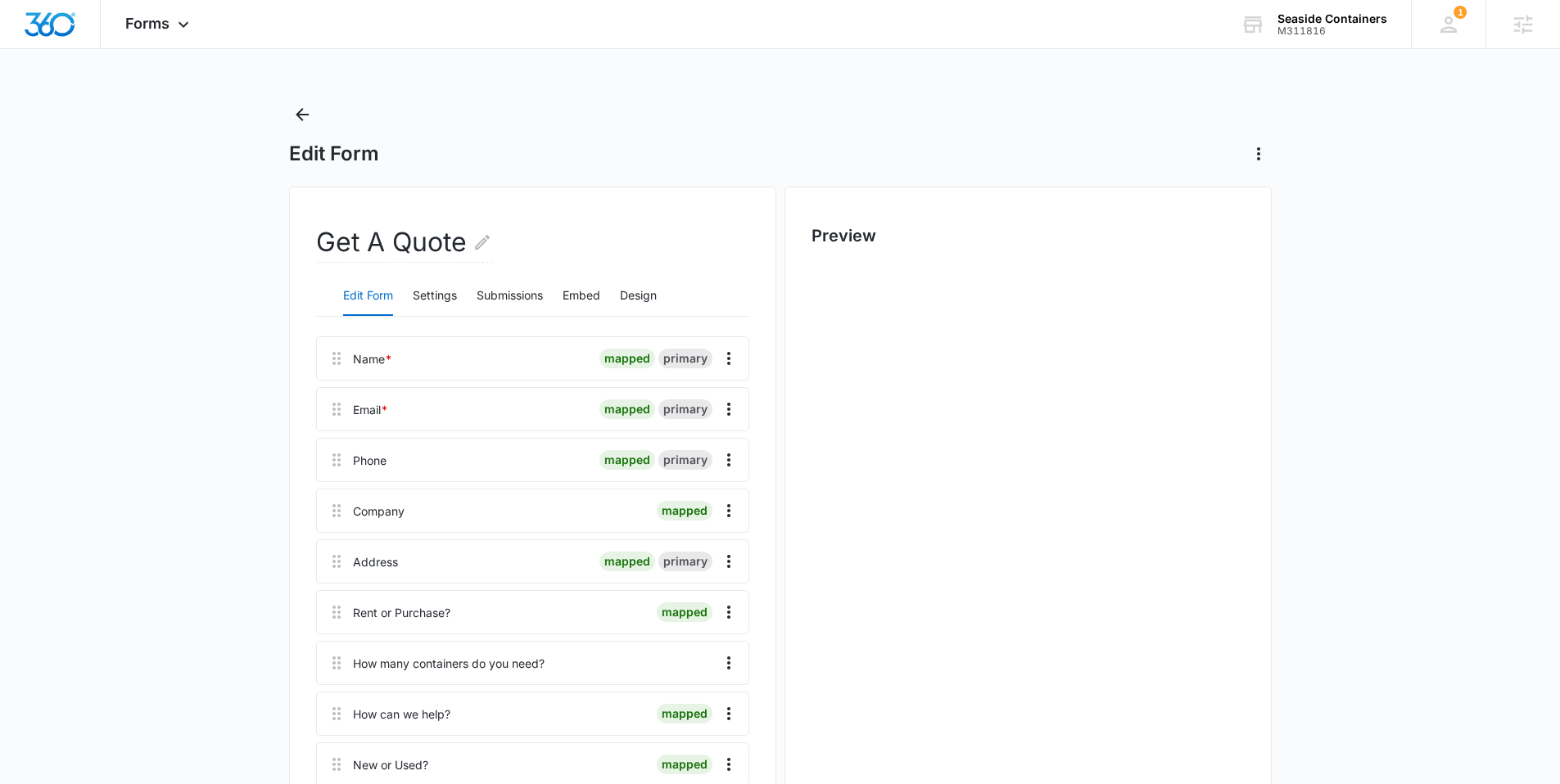
scroll to position [0, 0]
click at [728, 560] on icon "Overflow Menu" at bounding box center [729, 561] width 3 height 13
click at [192, 453] on main "Edit Form Get A Quote Edit Form Settings Submissions Embed Design Name * mapped…" at bounding box center [780, 778] width 1560 height 1353
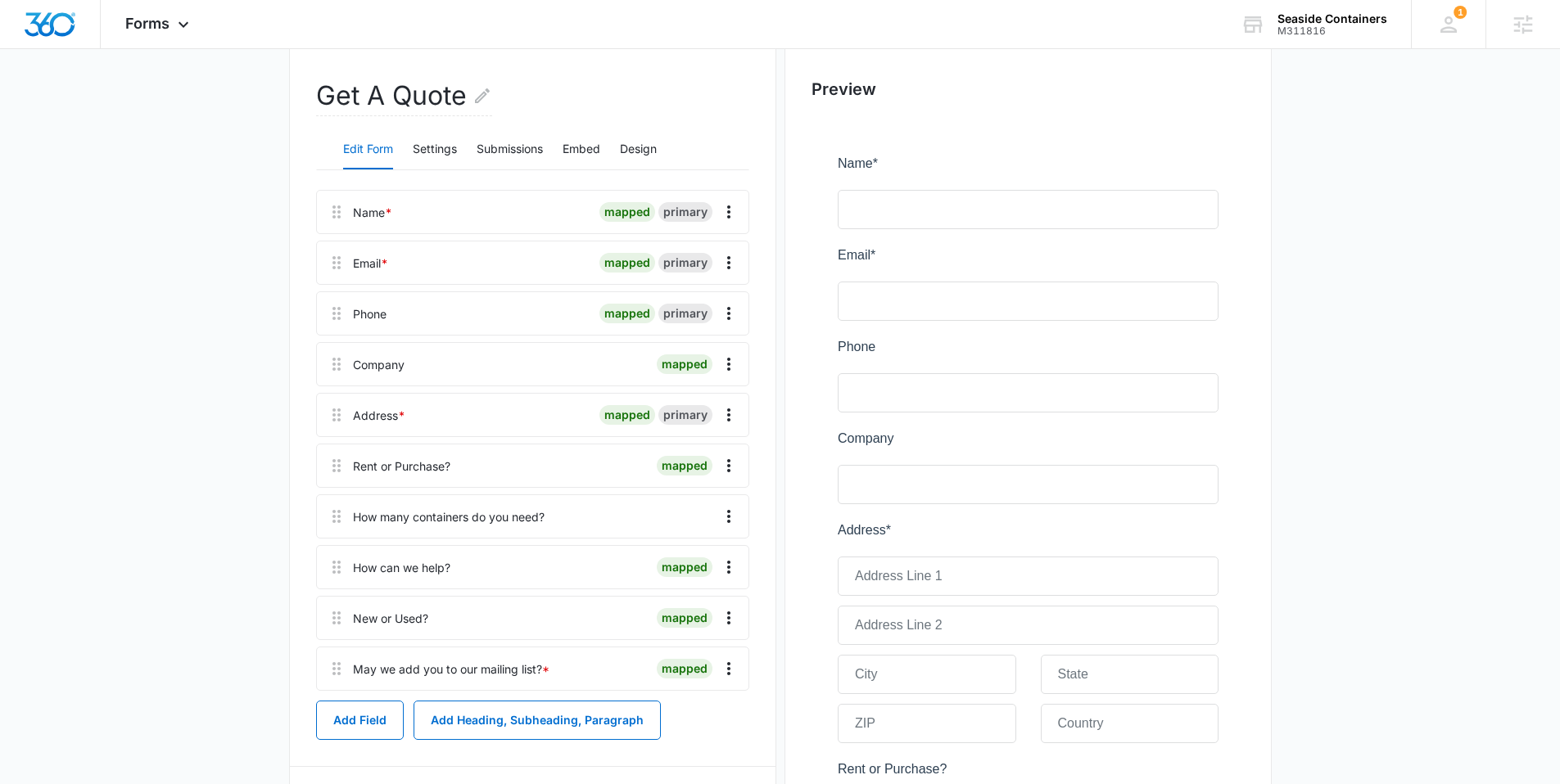
scroll to position [199, 0]
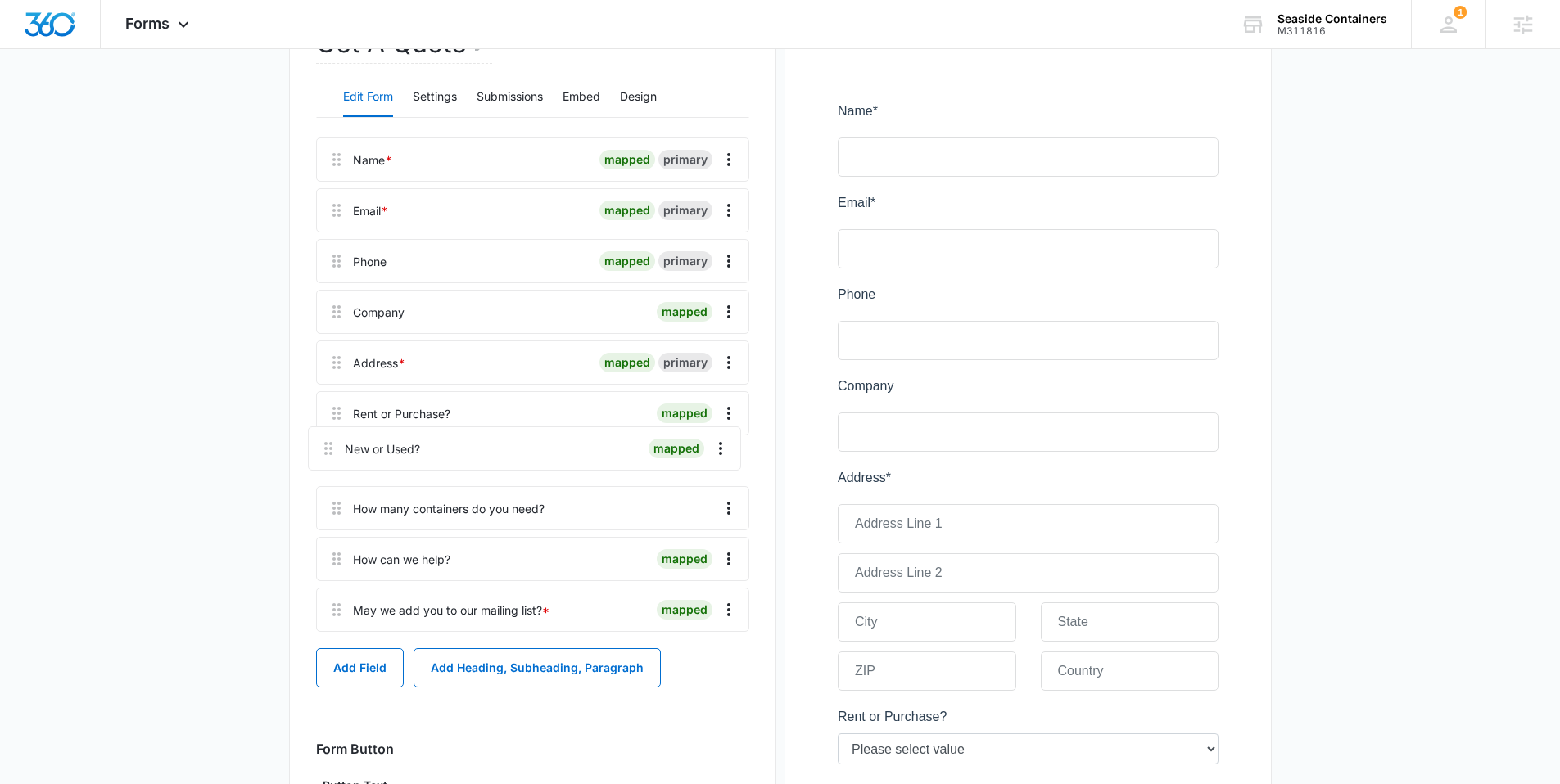
drag, startPoint x: 339, startPoint y: 564, endPoint x: 330, endPoint y: 436, distance: 128.3
click at [330, 436] on div "Name * mapped primary Email * mapped primary Phone mapped primary Company mappe…" at bounding box center [532, 388] width 433 height 501
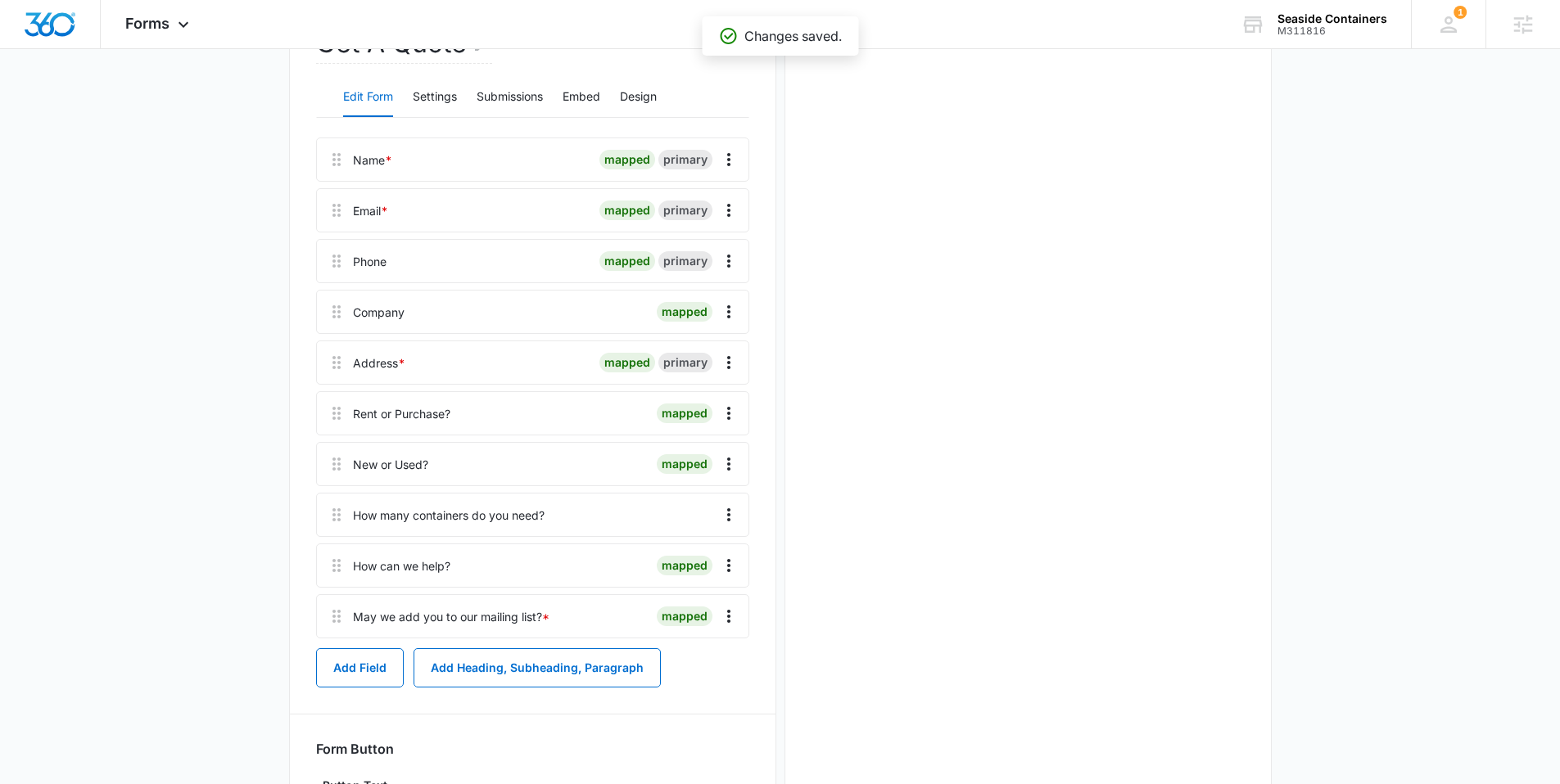
scroll to position [0, 0]
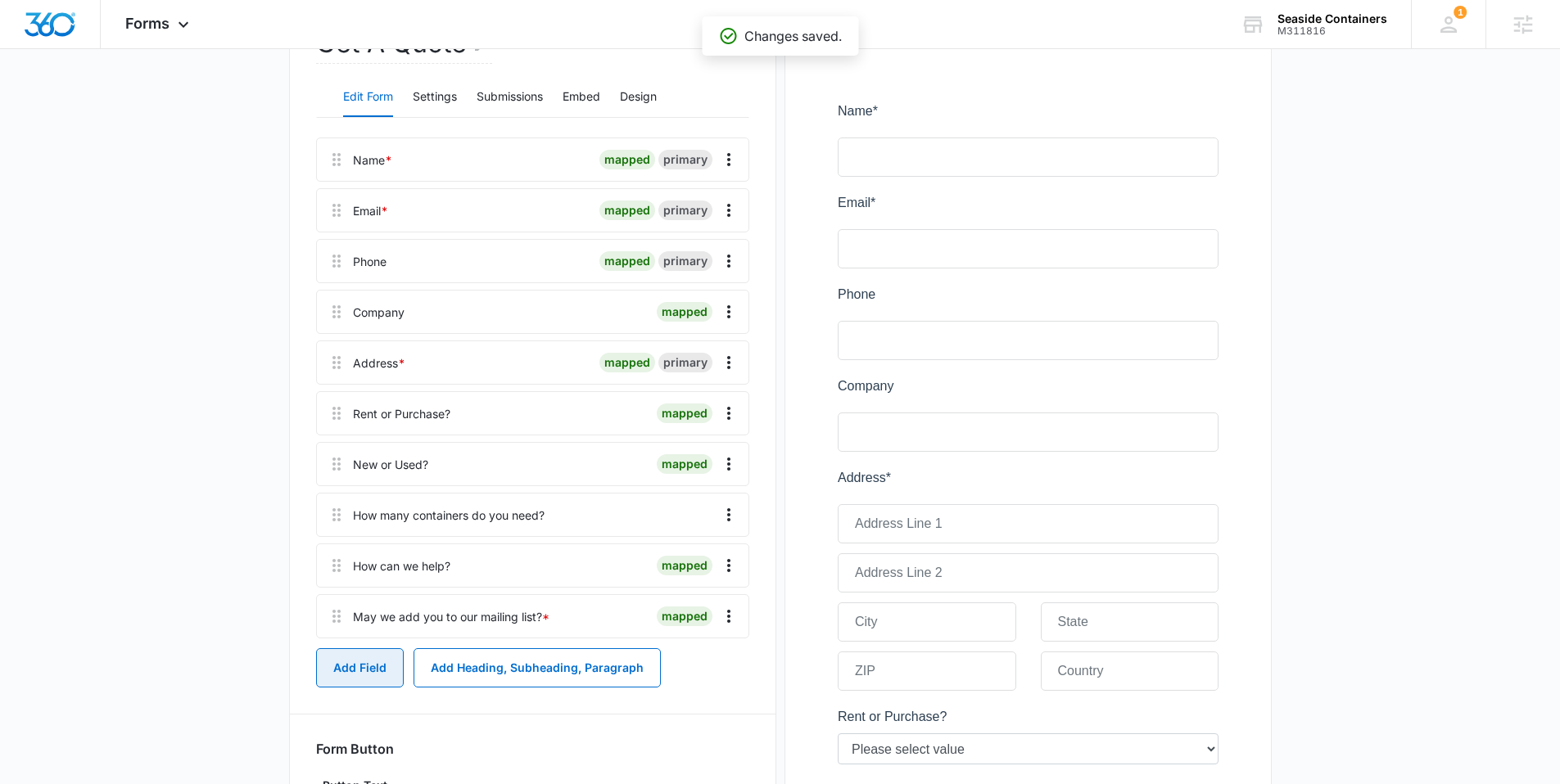
click at [363, 661] on button "Add Field" at bounding box center [359, 667] width 87 height 39
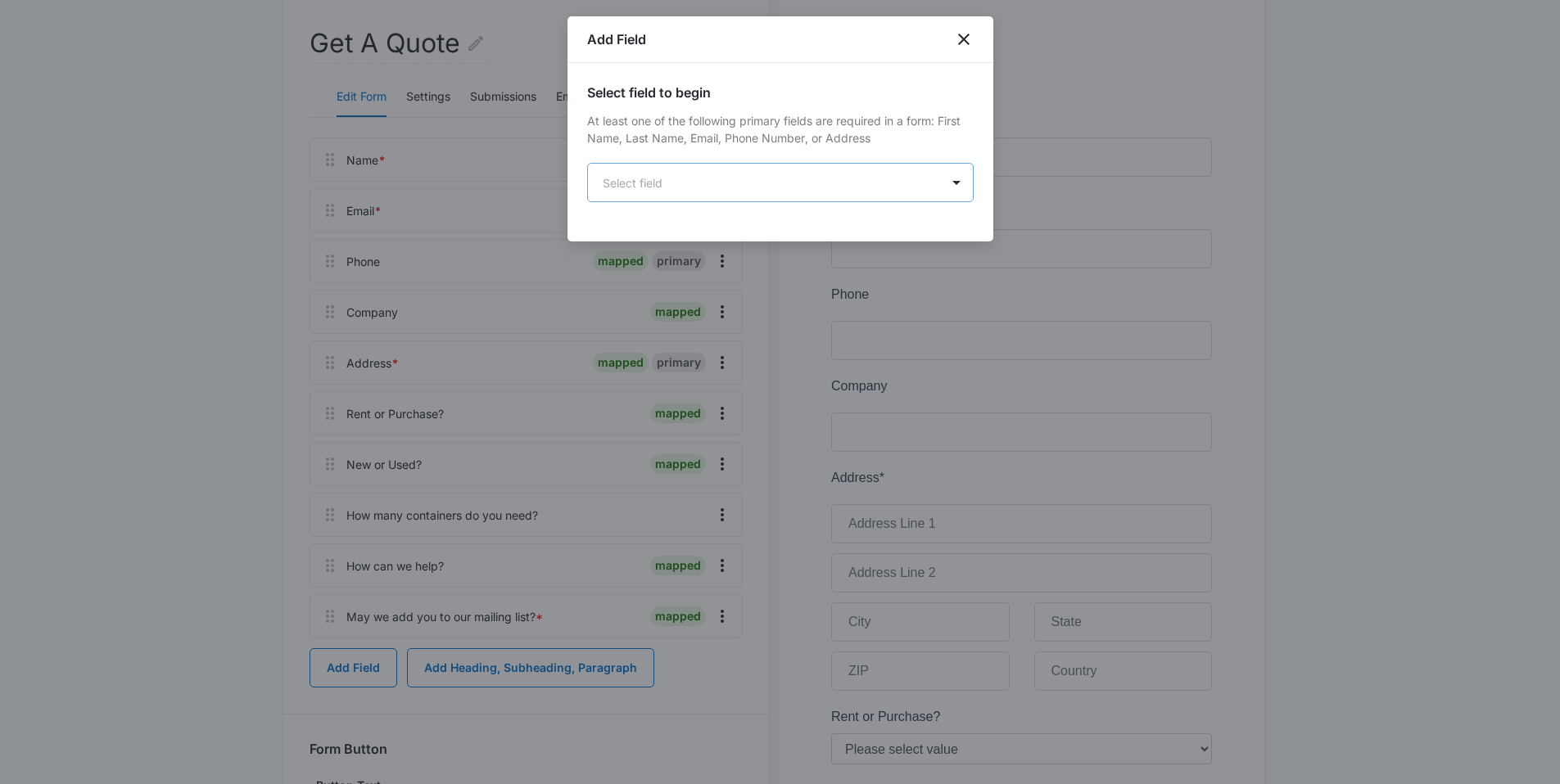
click at [711, 199] on body "Forms Apps Reputation Websites Forms CRM Email Social Content Ads Intelligence …" at bounding box center [780, 528] width 1560 height 1456
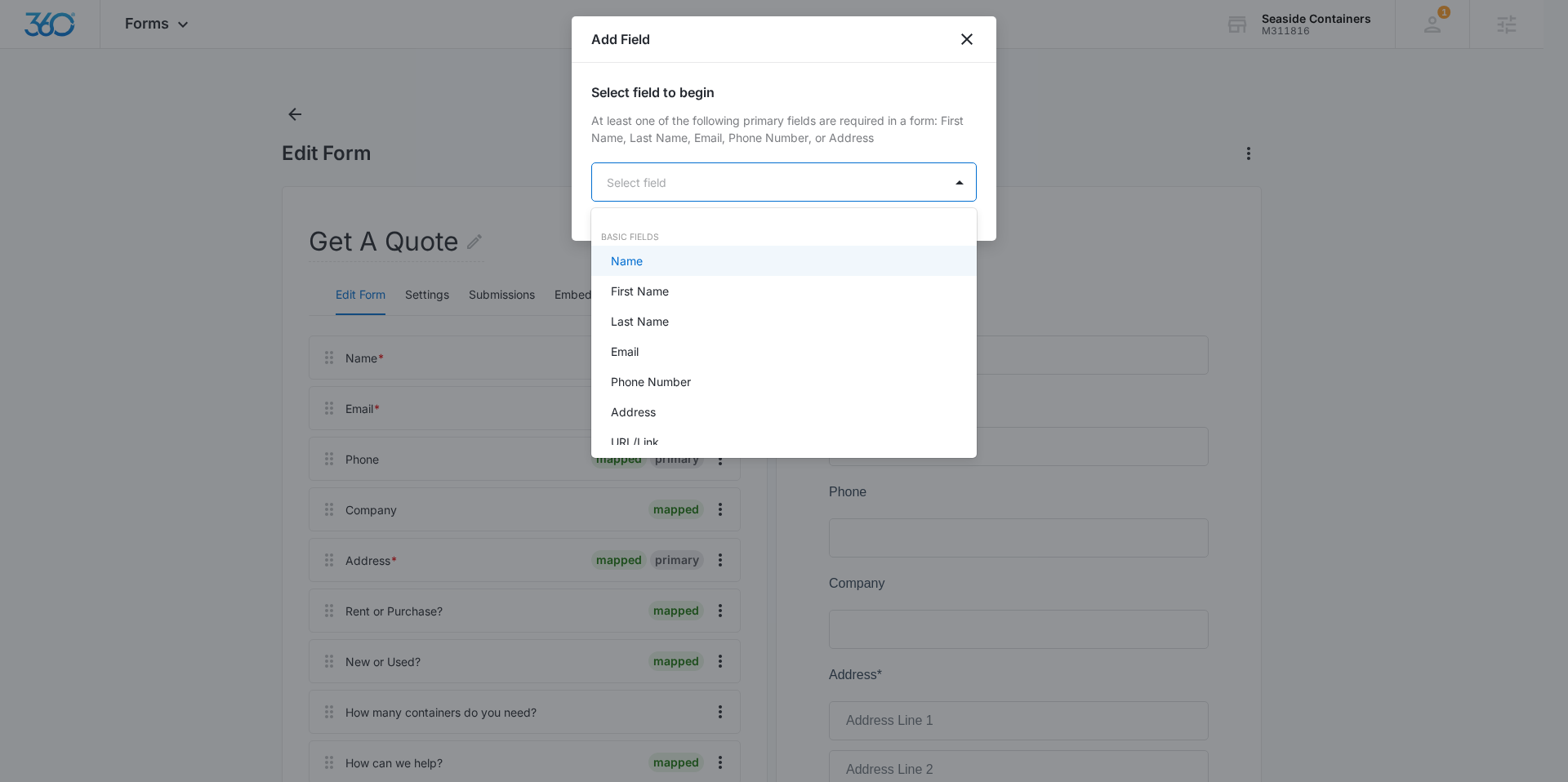
drag, startPoint x: 371, startPoint y: 95, endPoint x: 183, endPoint y: 30, distance: 198.9
click at [361, 90] on div at bounding box center [784, 391] width 1568 height 782
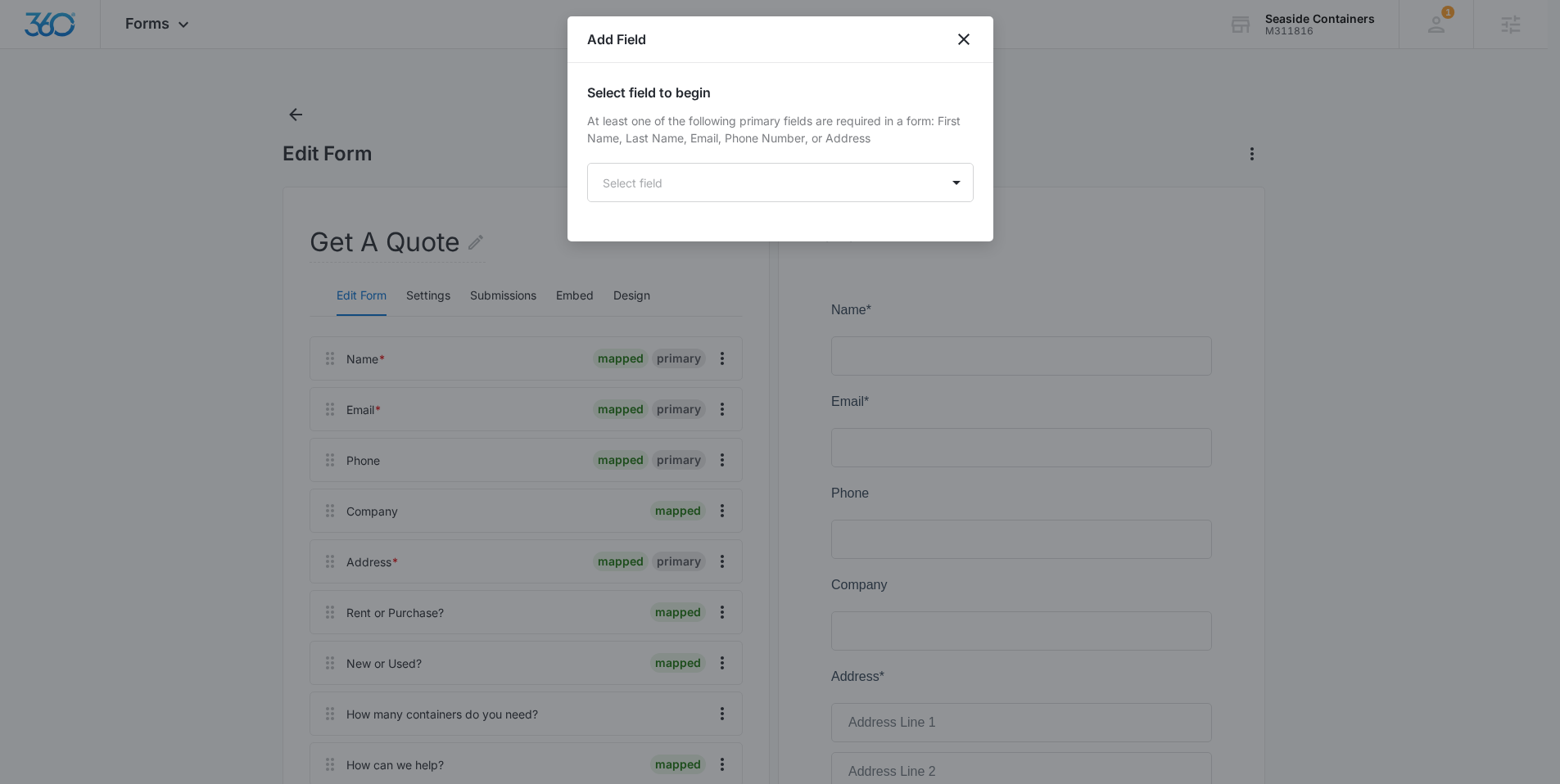
click at [180, 28] on div at bounding box center [780, 392] width 1560 height 784
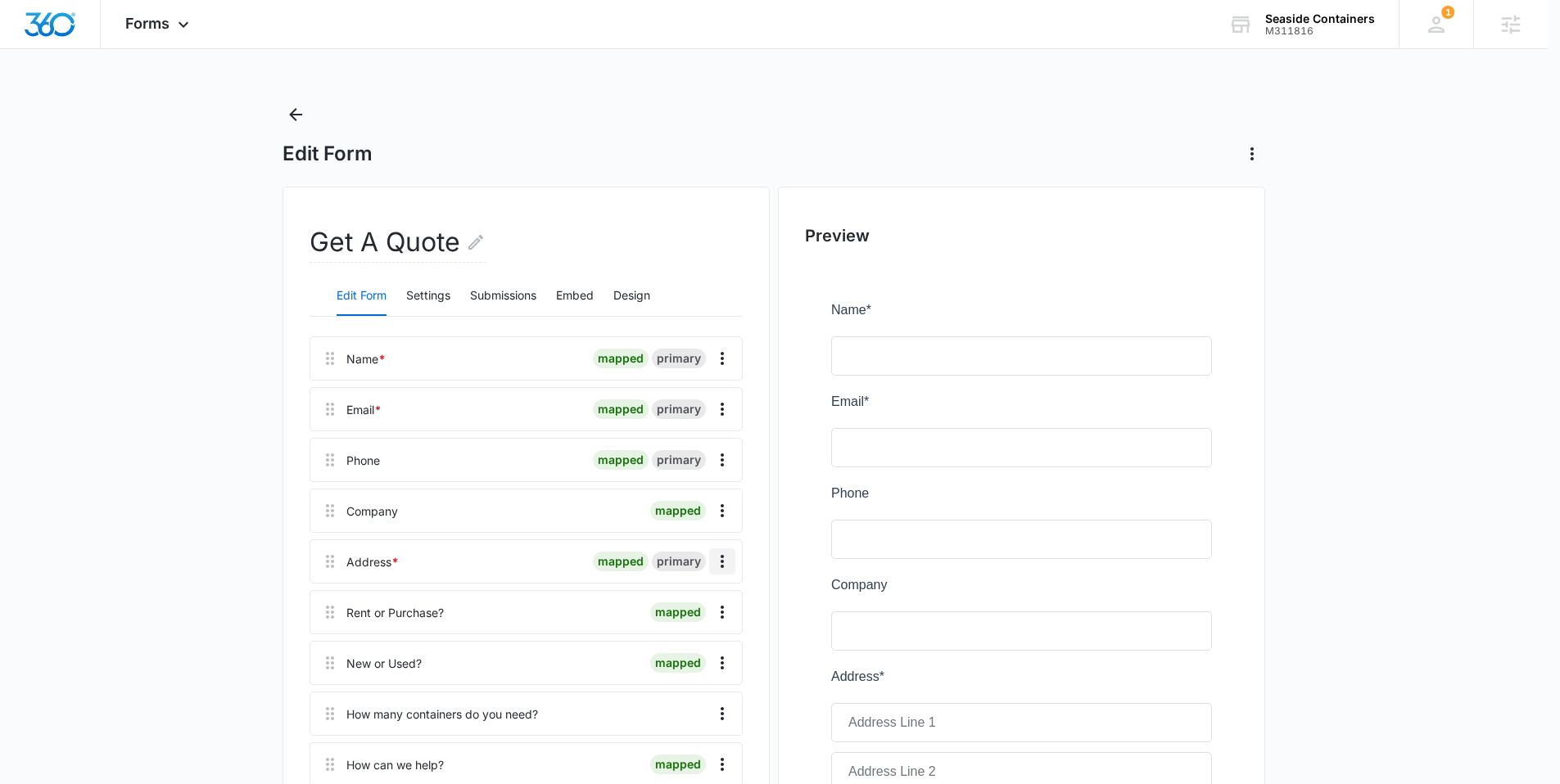
scroll to position [474, 0]
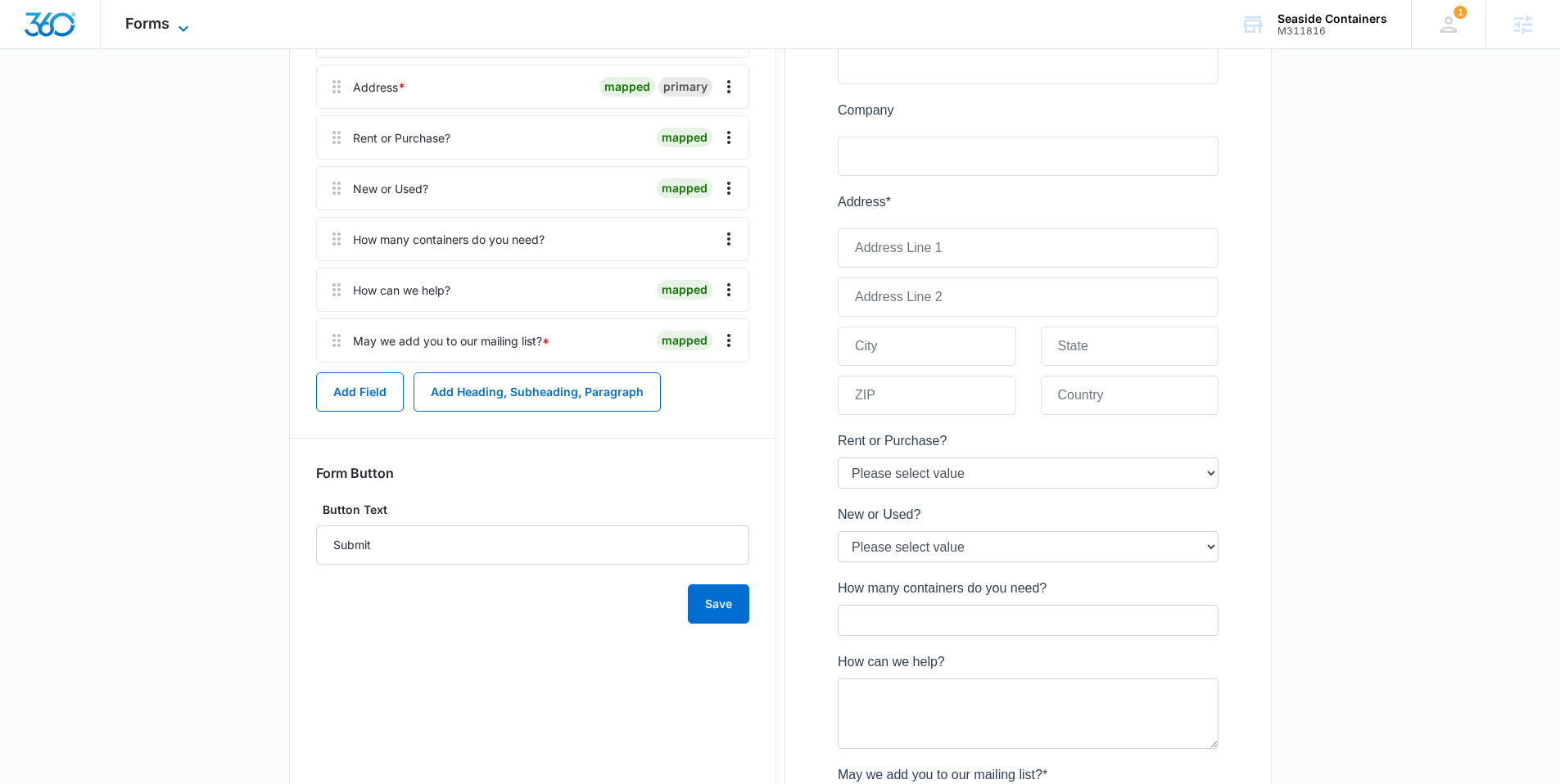
click at [190, 15] on div "Forms Apps Reputation Websites Forms CRM Email Social Content Ads Intelligence …" at bounding box center [159, 24] width 117 height 48
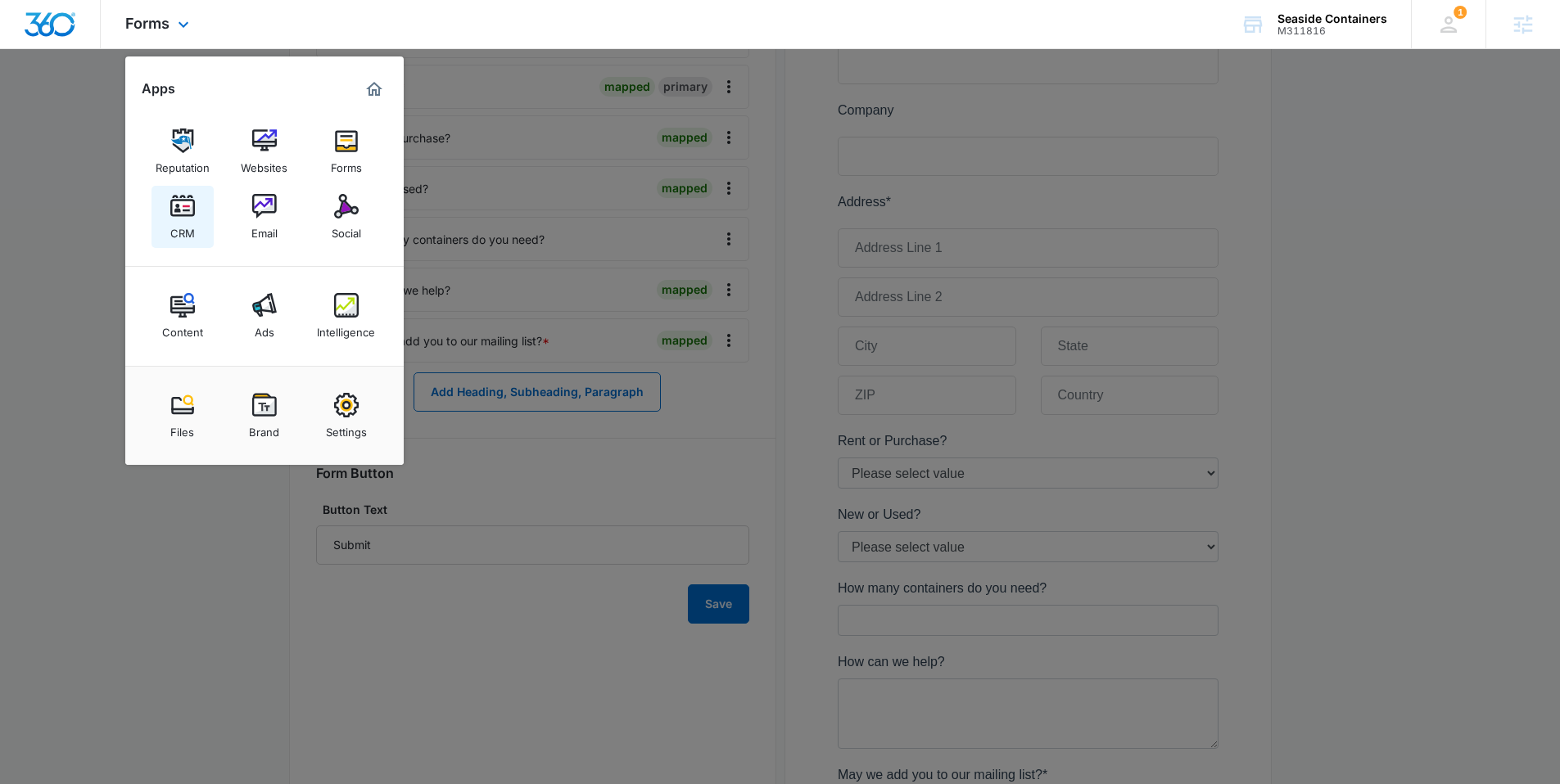
click at [198, 215] on link "CRM" at bounding box center [182, 216] width 62 height 62
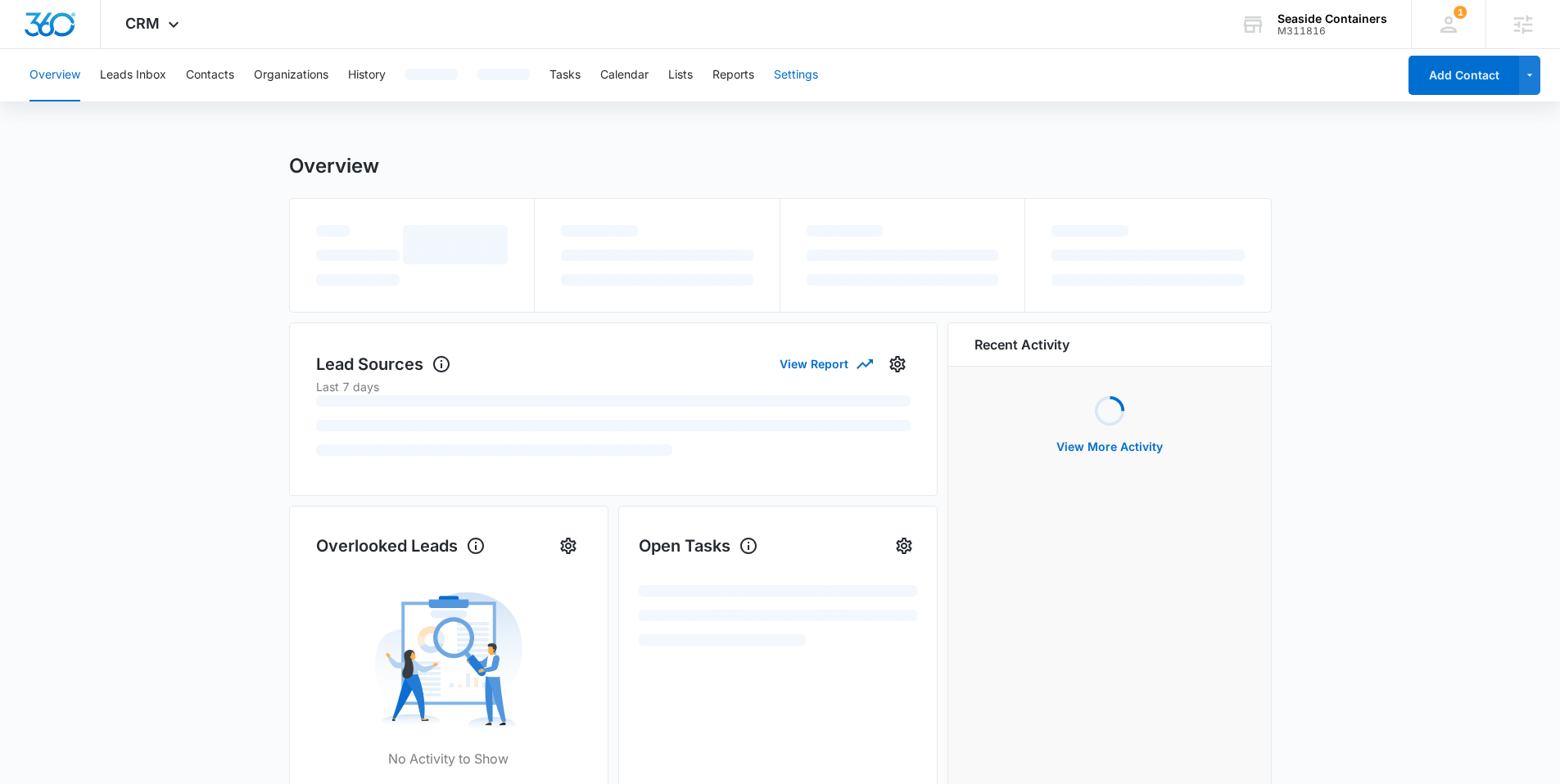
click at [797, 78] on button "Settings" at bounding box center [796, 75] width 44 height 52
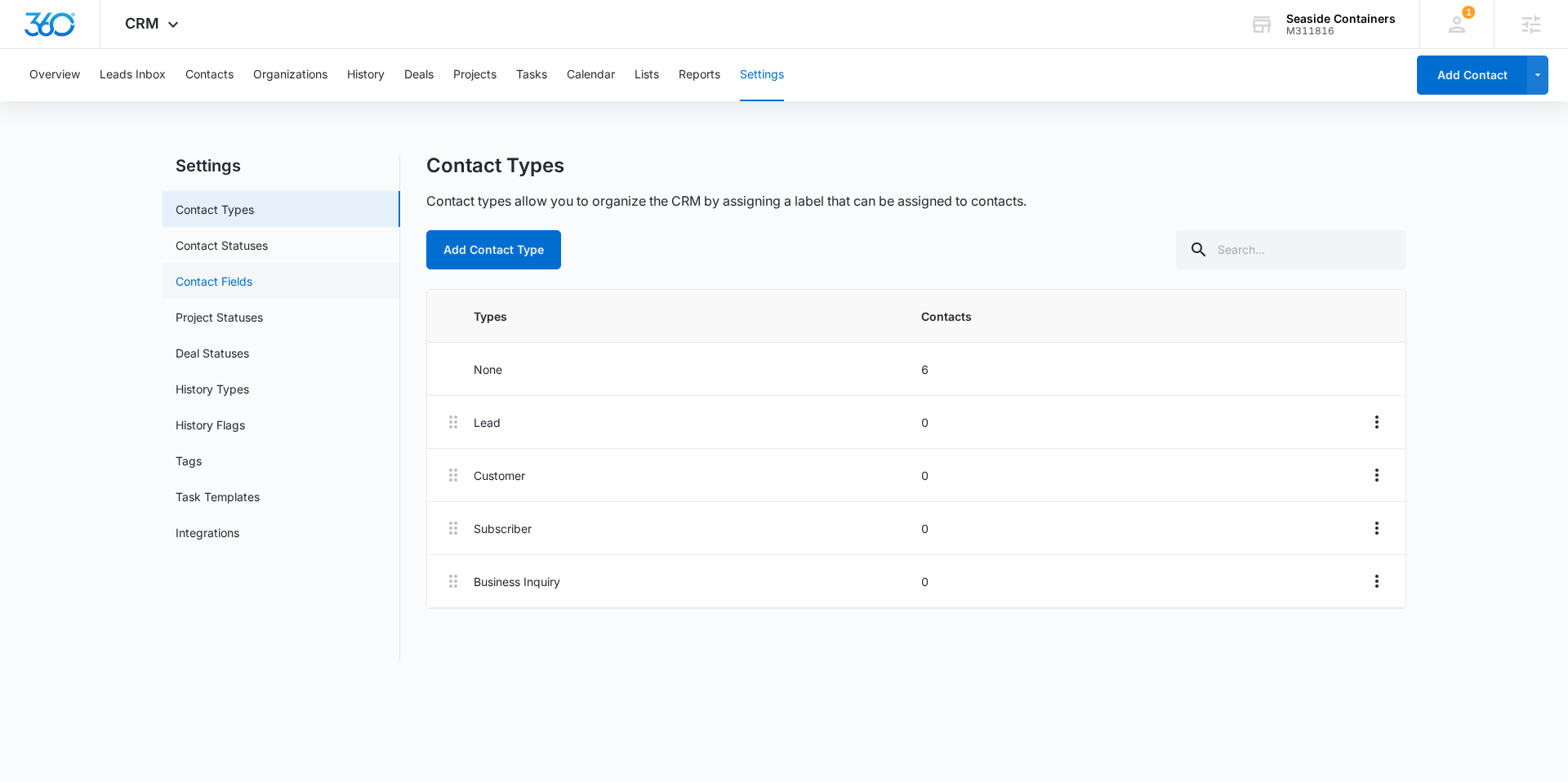
click at [244, 277] on link "Contact Fields" at bounding box center [214, 281] width 77 height 17
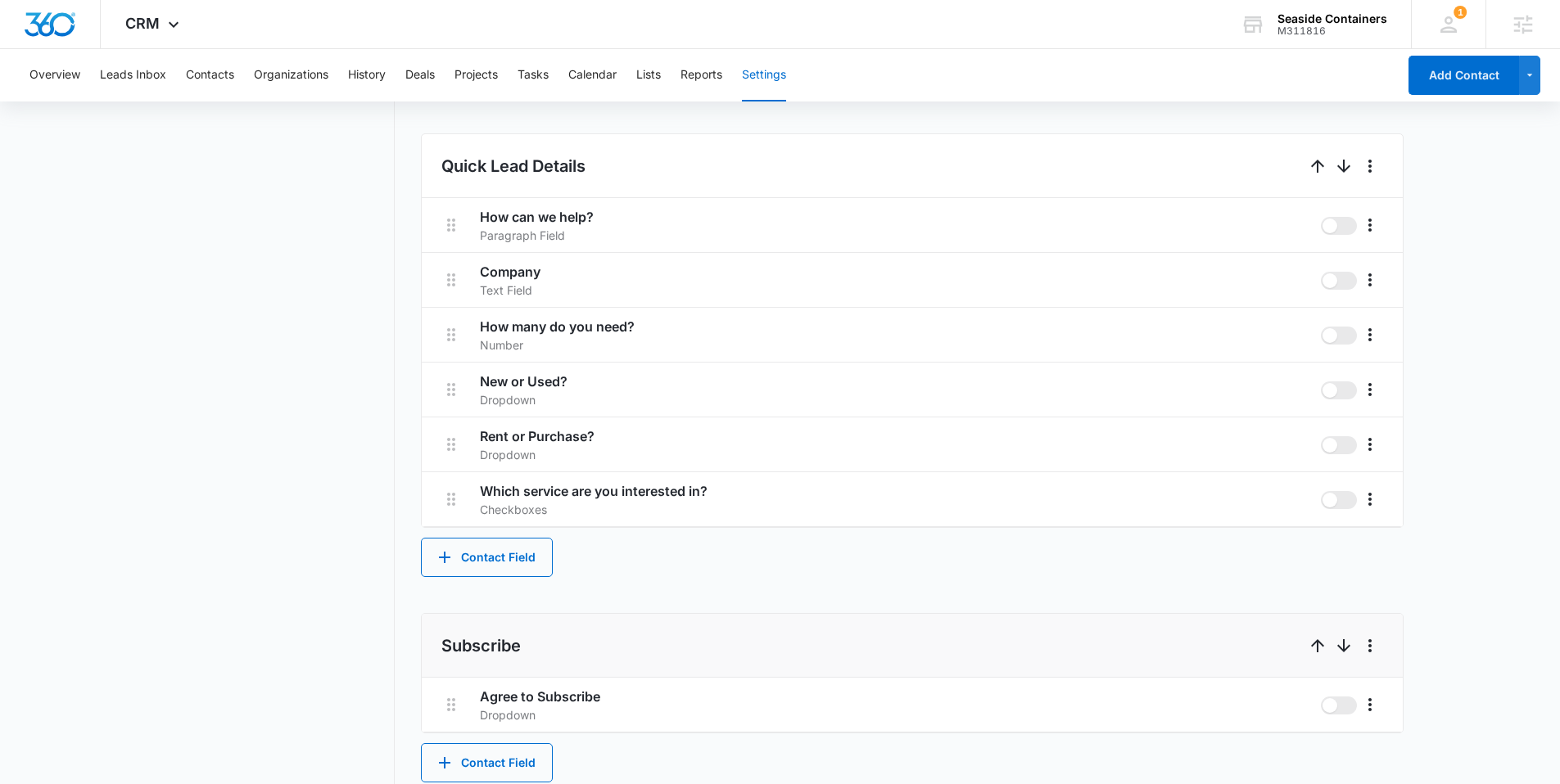
scroll to position [1136, 0]
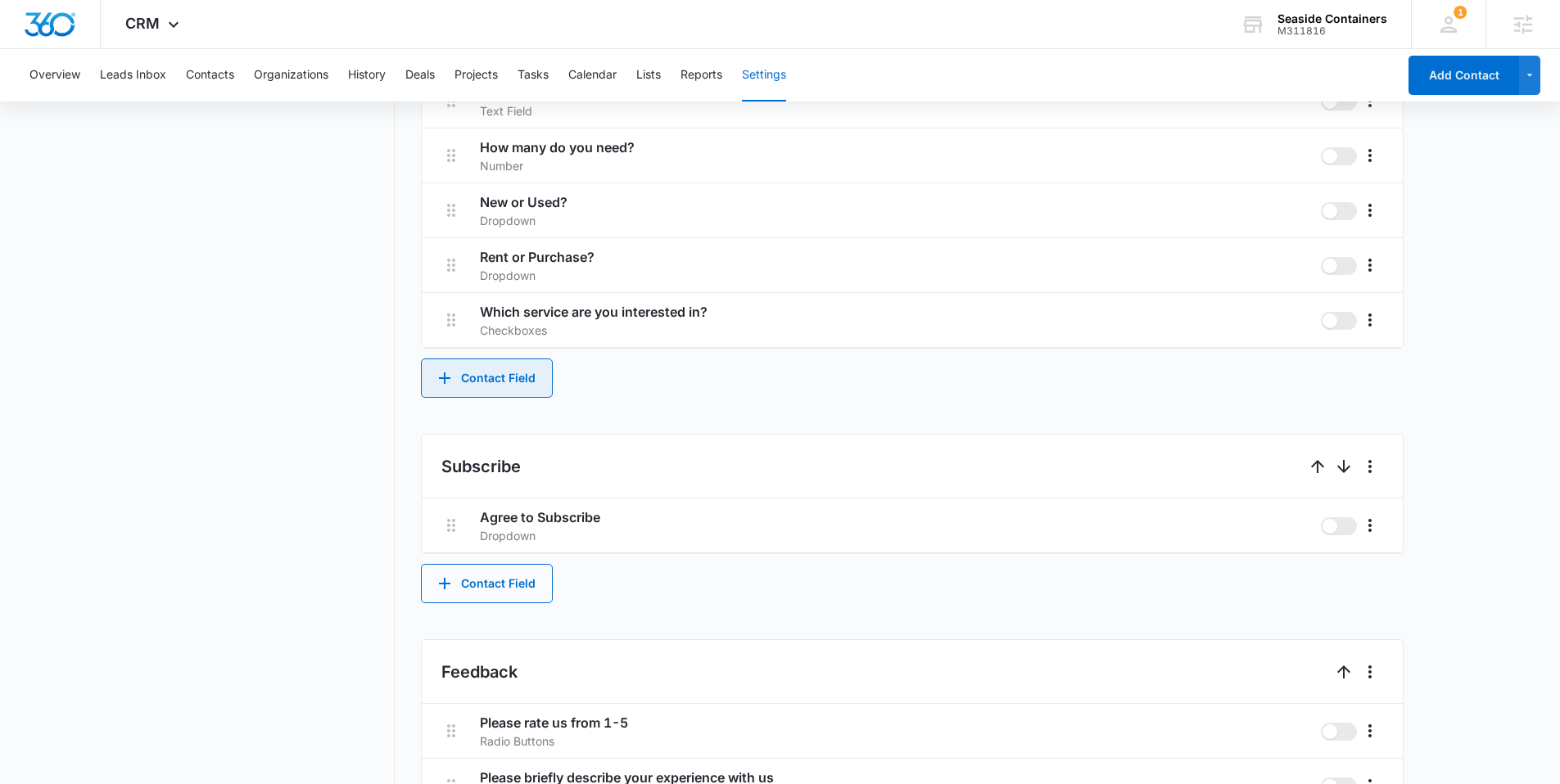
click at [512, 378] on button "Contact Field" at bounding box center [486, 378] width 132 height 39
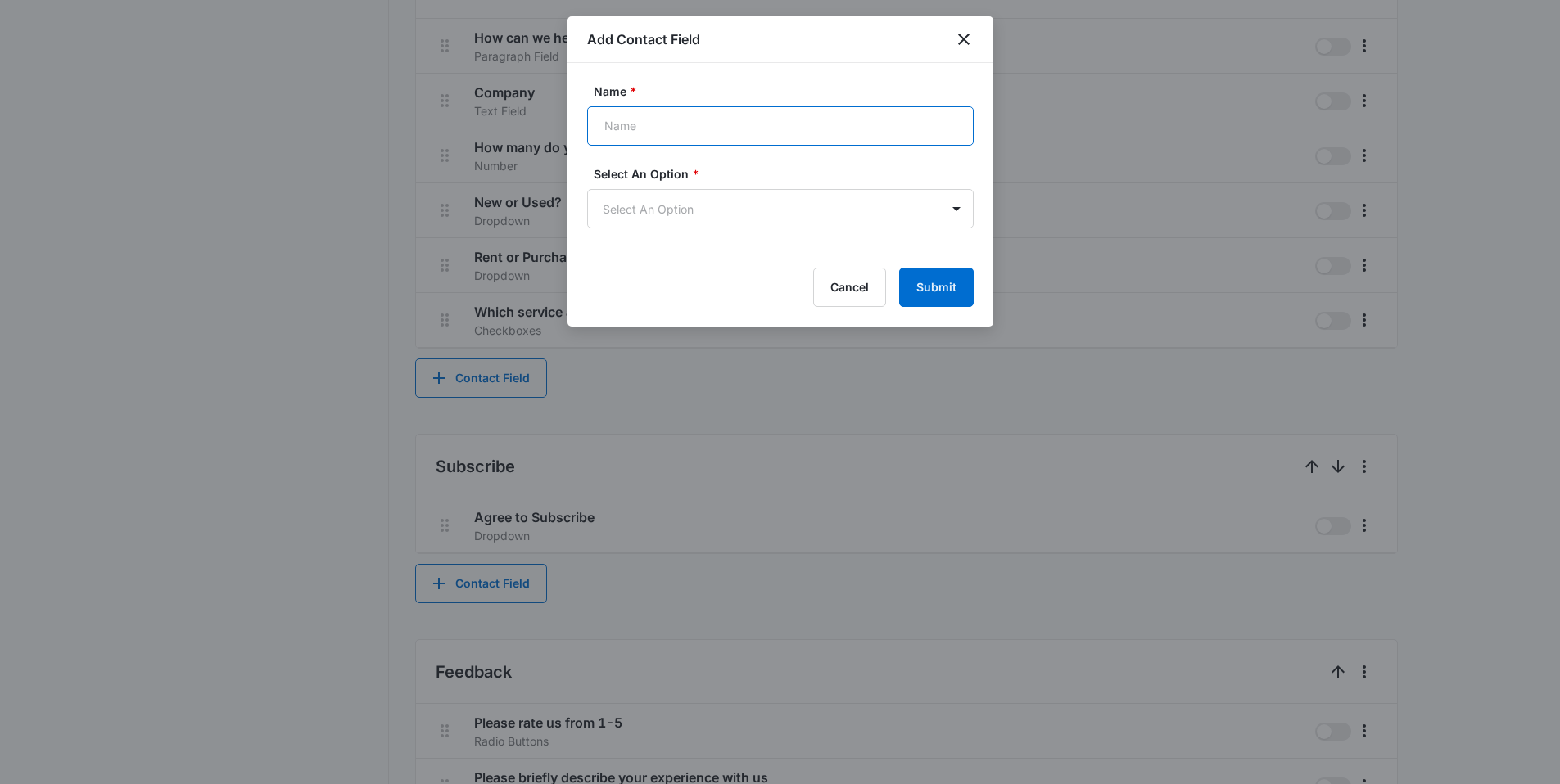
click at [667, 125] on input "Name *" at bounding box center [780, 126] width 387 height 39
type input "What Size?"
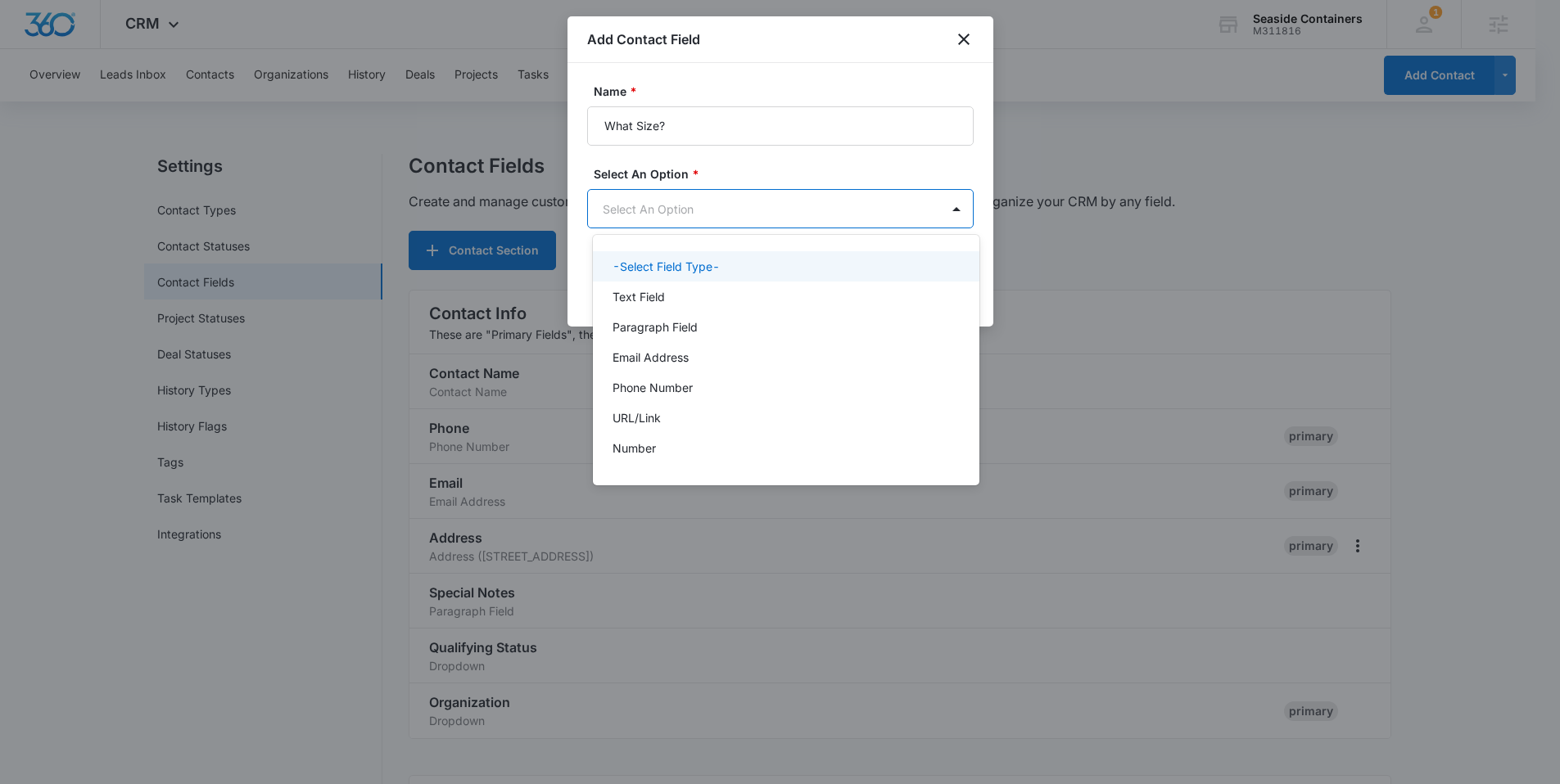
drag, startPoint x: 694, startPoint y: 197, endPoint x: 678, endPoint y: 204, distance: 17.5
click at [693, 197] on body "CRM Apps Reputation Websites Forms CRM Email Social Content Ads Intelligence Fi…" at bounding box center [780, 392] width 1560 height 784
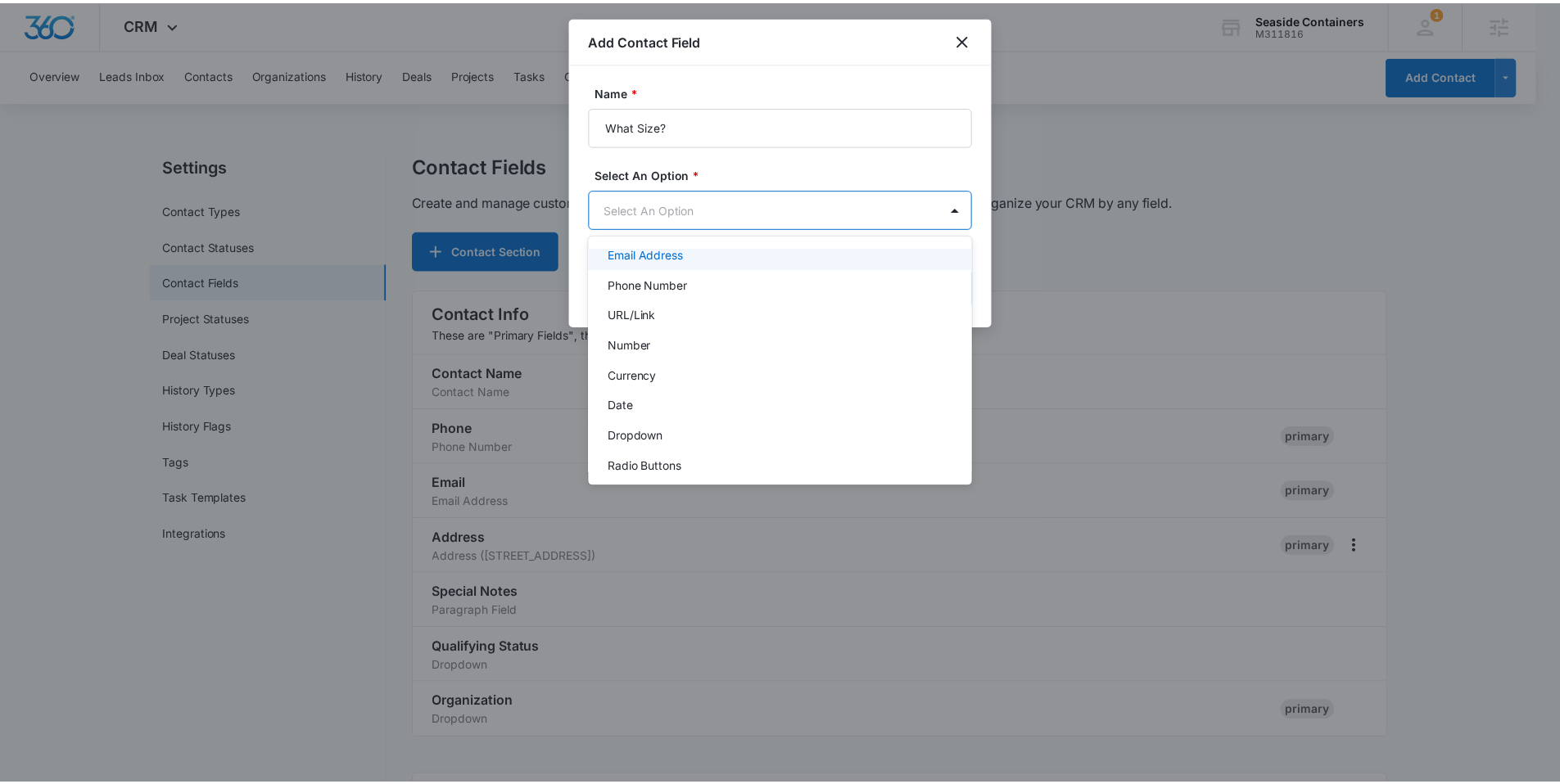
scroll to position [194, 0]
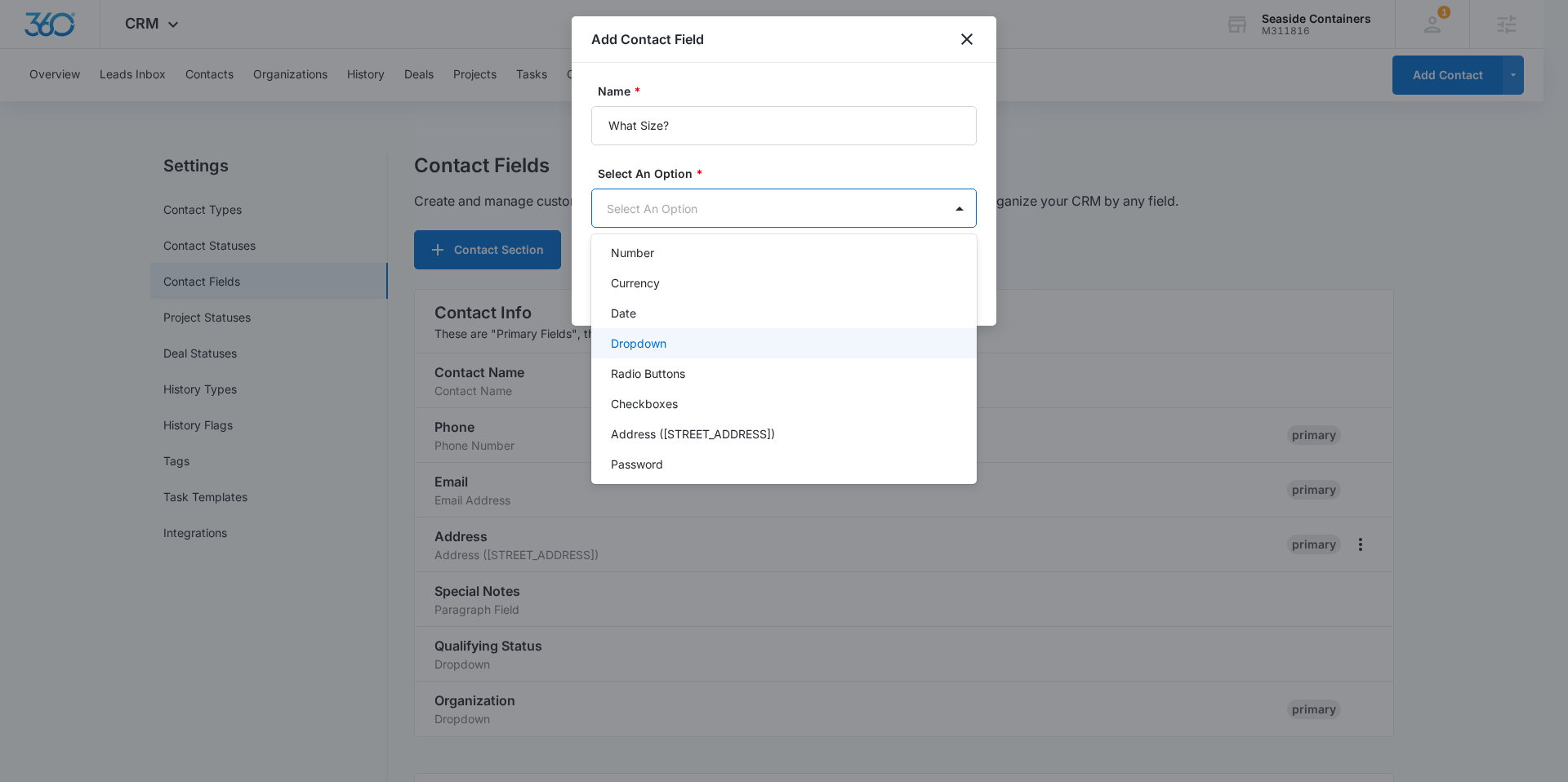
click at [656, 342] on p "Dropdown" at bounding box center [639, 344] width 56 height 17
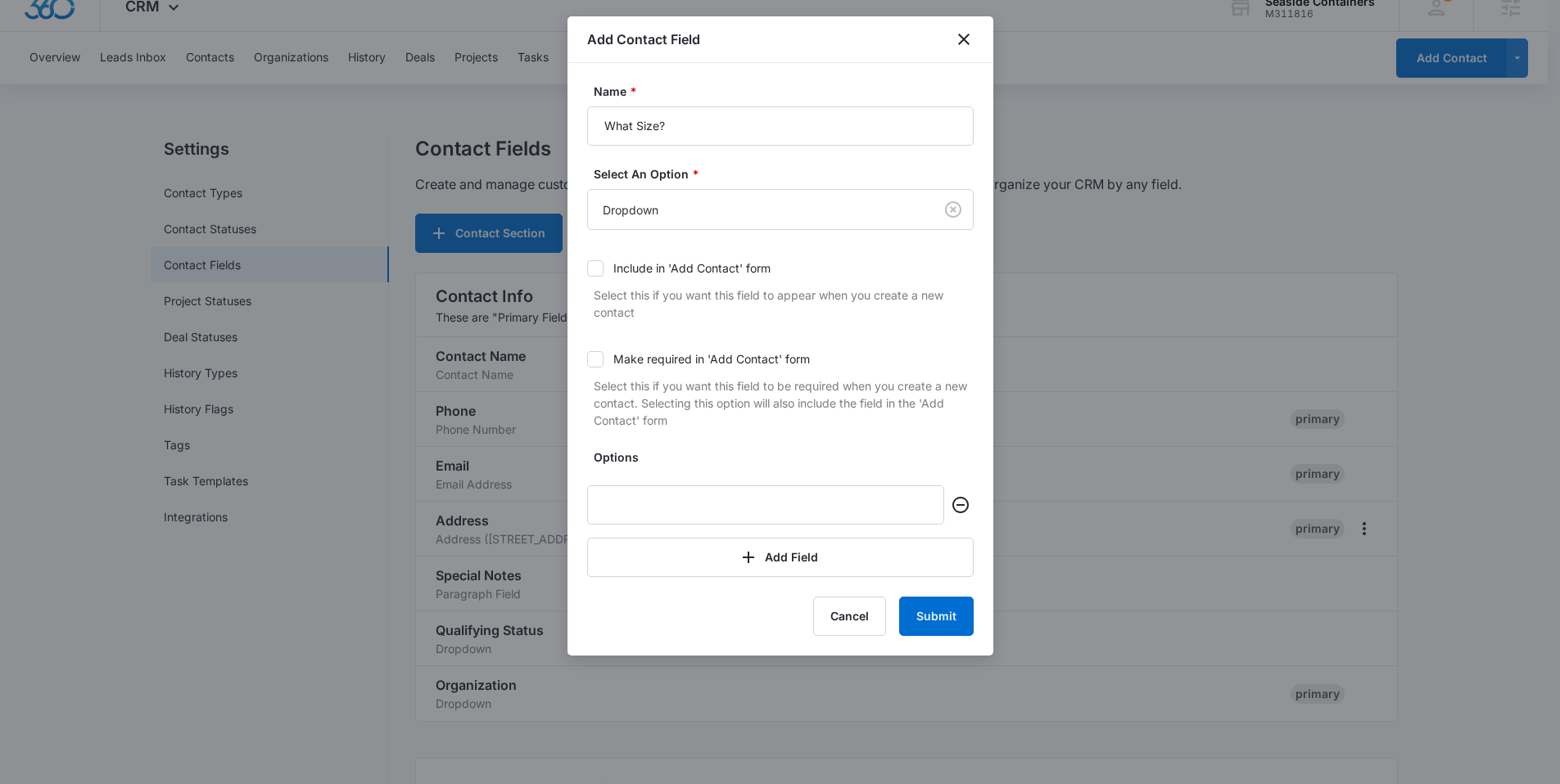
scroll to position [19, 0]
click at [640, 501] on input "text" at bounding box center [765, 505] width 357 height 39
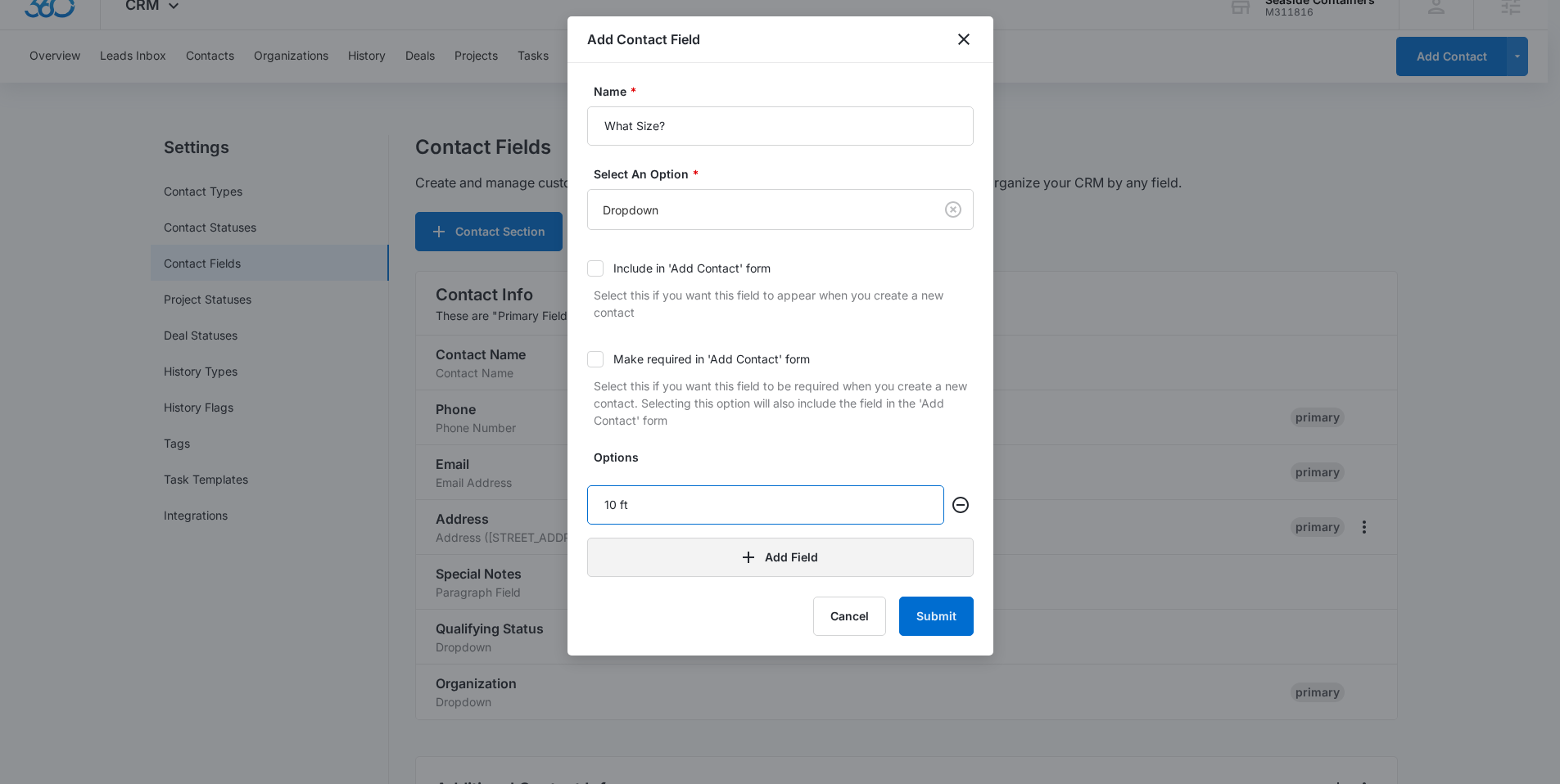
type input "10 ft"
click at [774, 547] on button "Add Field" at bounding box center [780, 557] width 387 height 39
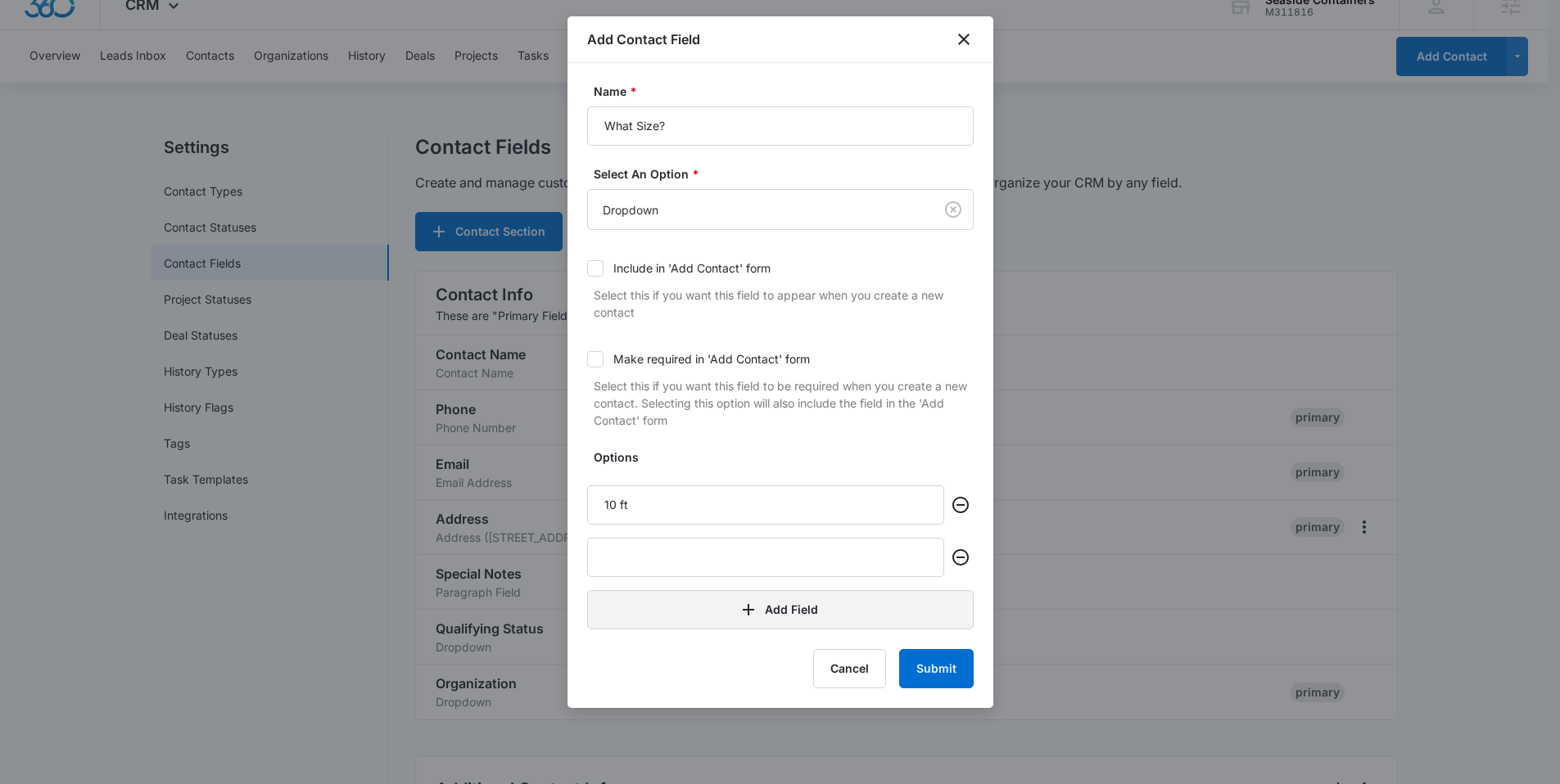
click at [685, 565] on input "text" at bounding box center [765, 557] width 357 height 39
type input "20 ft"
click at [763, 613] on button "Add Field" at bounding box center [780, 610] width 387 height 39
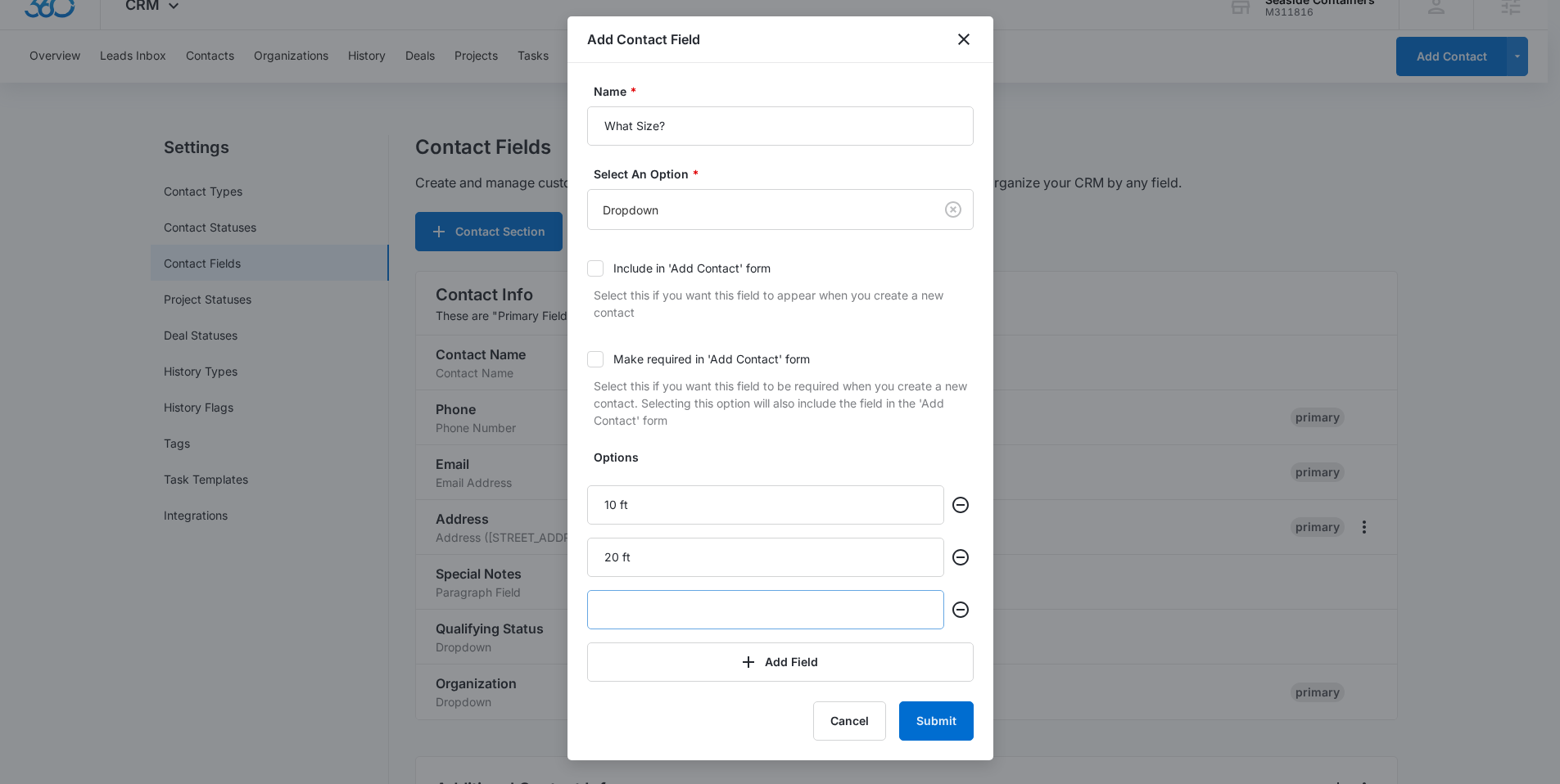
click at [660, 616] on input "text" at bounding box center [765, 610] width 357 height 39
type input "40 ft"
click at [946, 721] on button "Submit" at bounding box center [935, 720] width 74 height 39
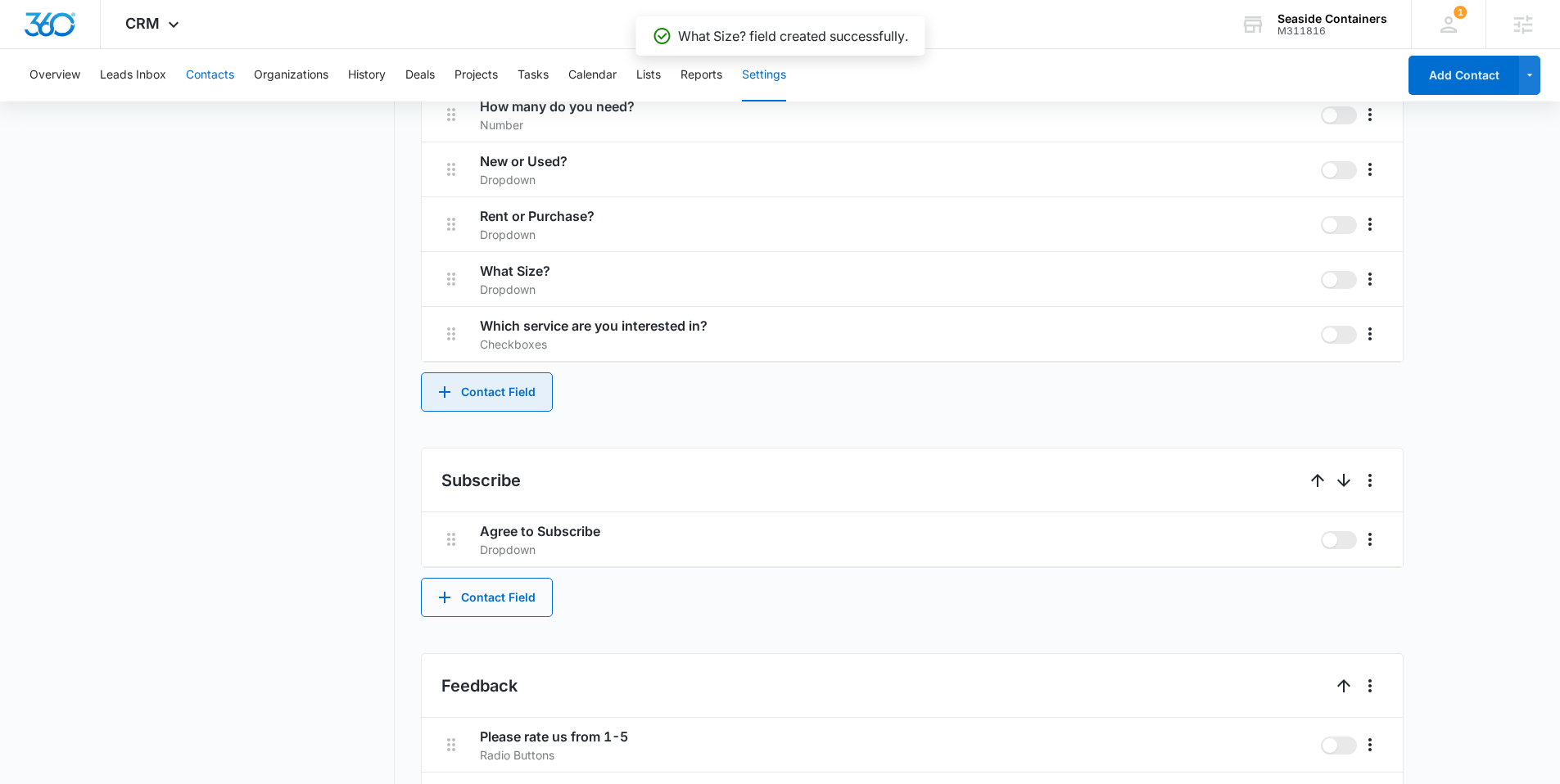
scroll to position [1174, 0]
click at [175, 24] on icon at bounding box center [174, 29] width 20 height 20
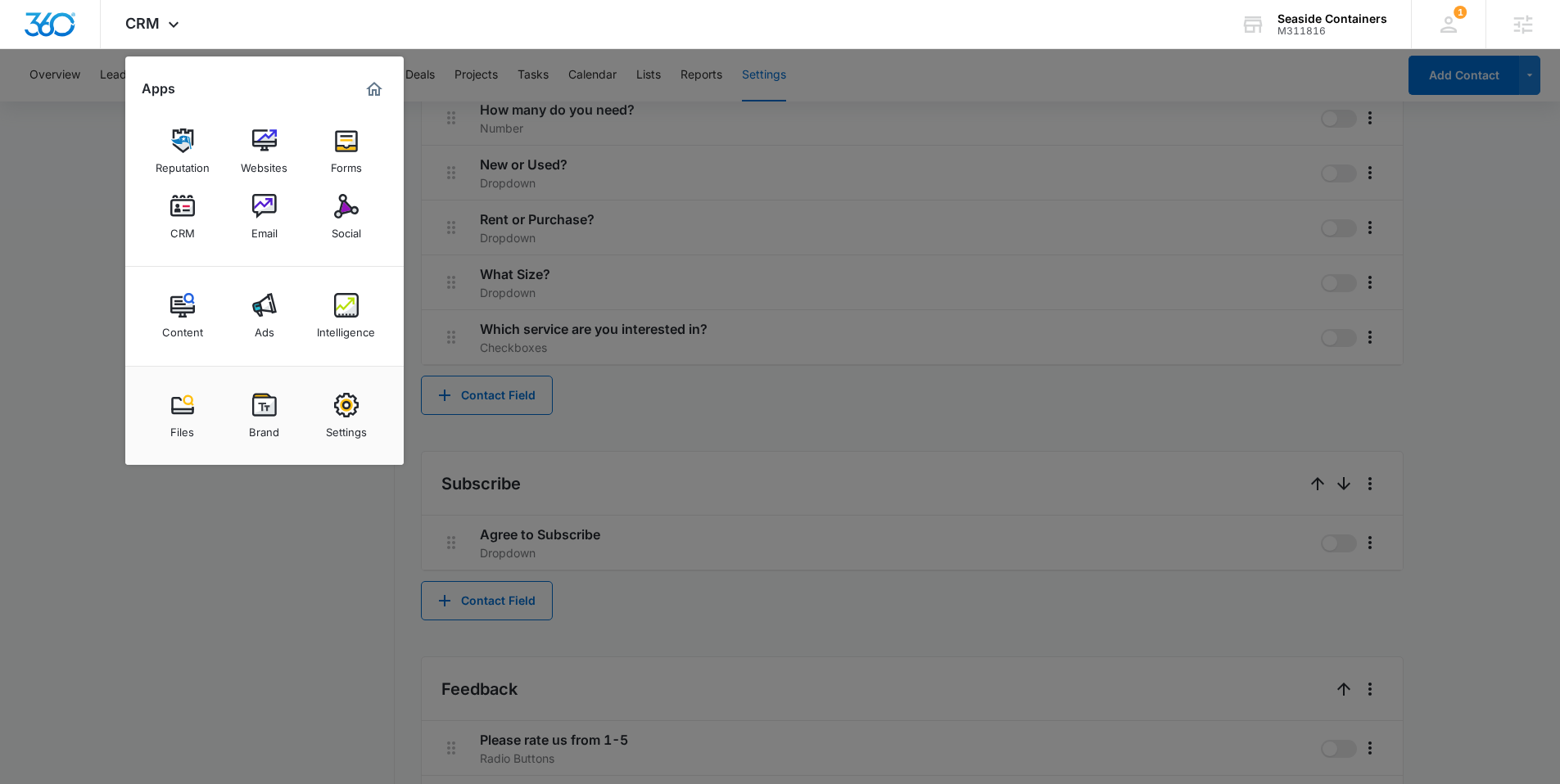
click at [343, 151] on img at bounding box center [346, 140] width 24 height 24
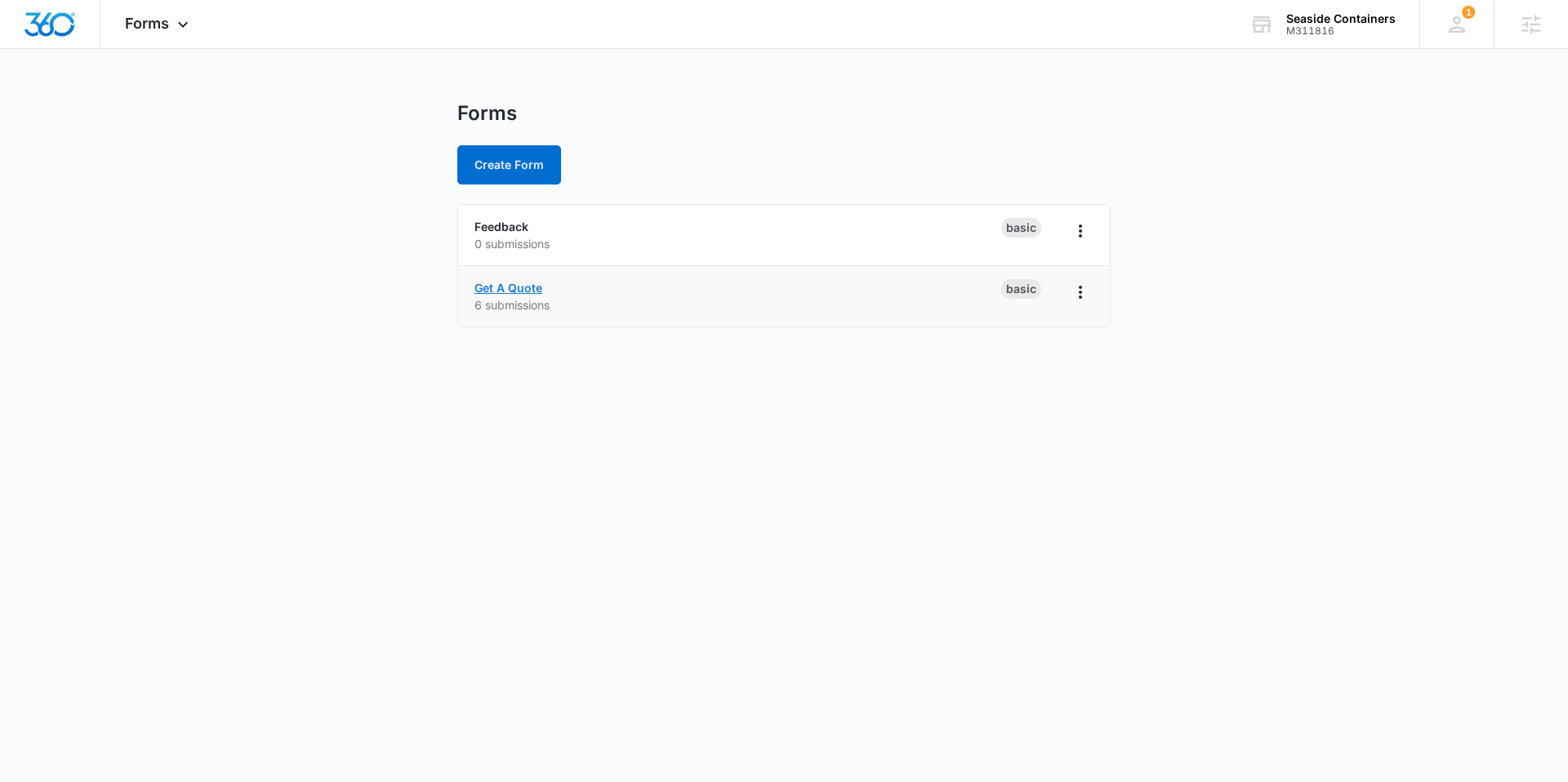
click at [530, 285] on link "Get A Quote" at bounding box center [508, 288] width 68 height 14
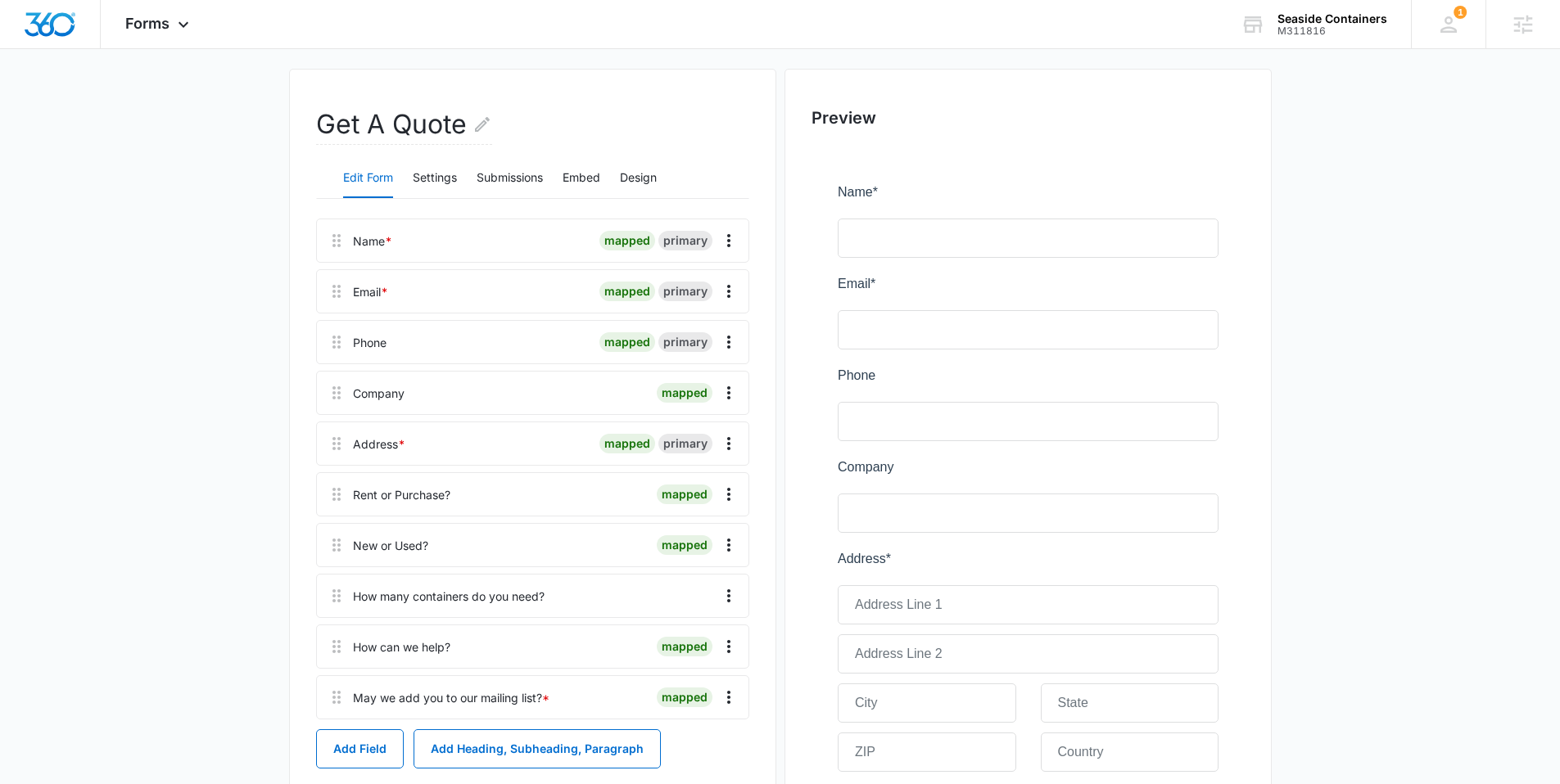
scroll to position [127, 0]
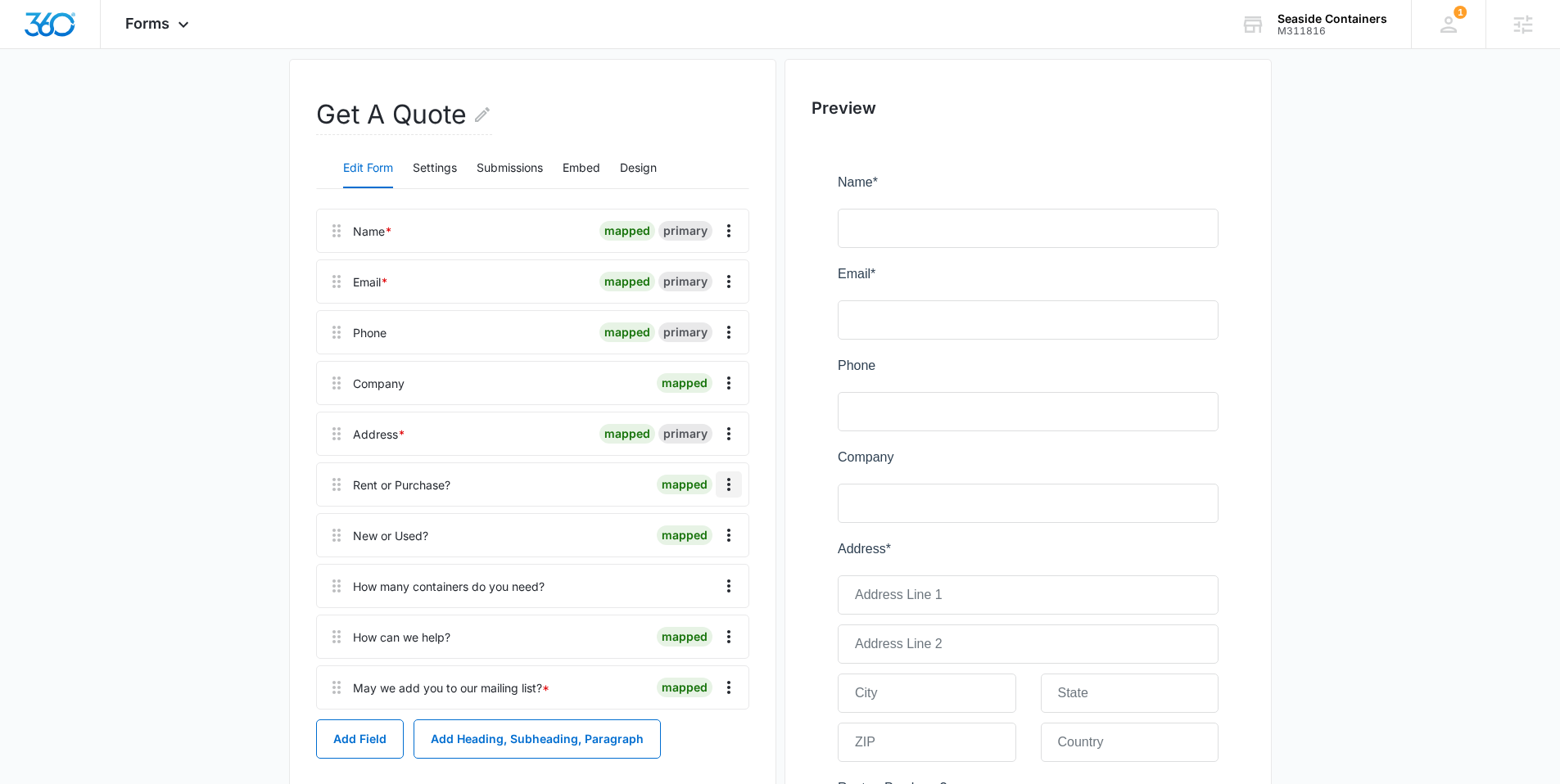
click at [725, 484] on icon "Overflow Menu" at bounding box center [729, 484] width 20 height 20
click at [712, 528] on button "Edit" at bounding box center [694, 530] width 93 height 24
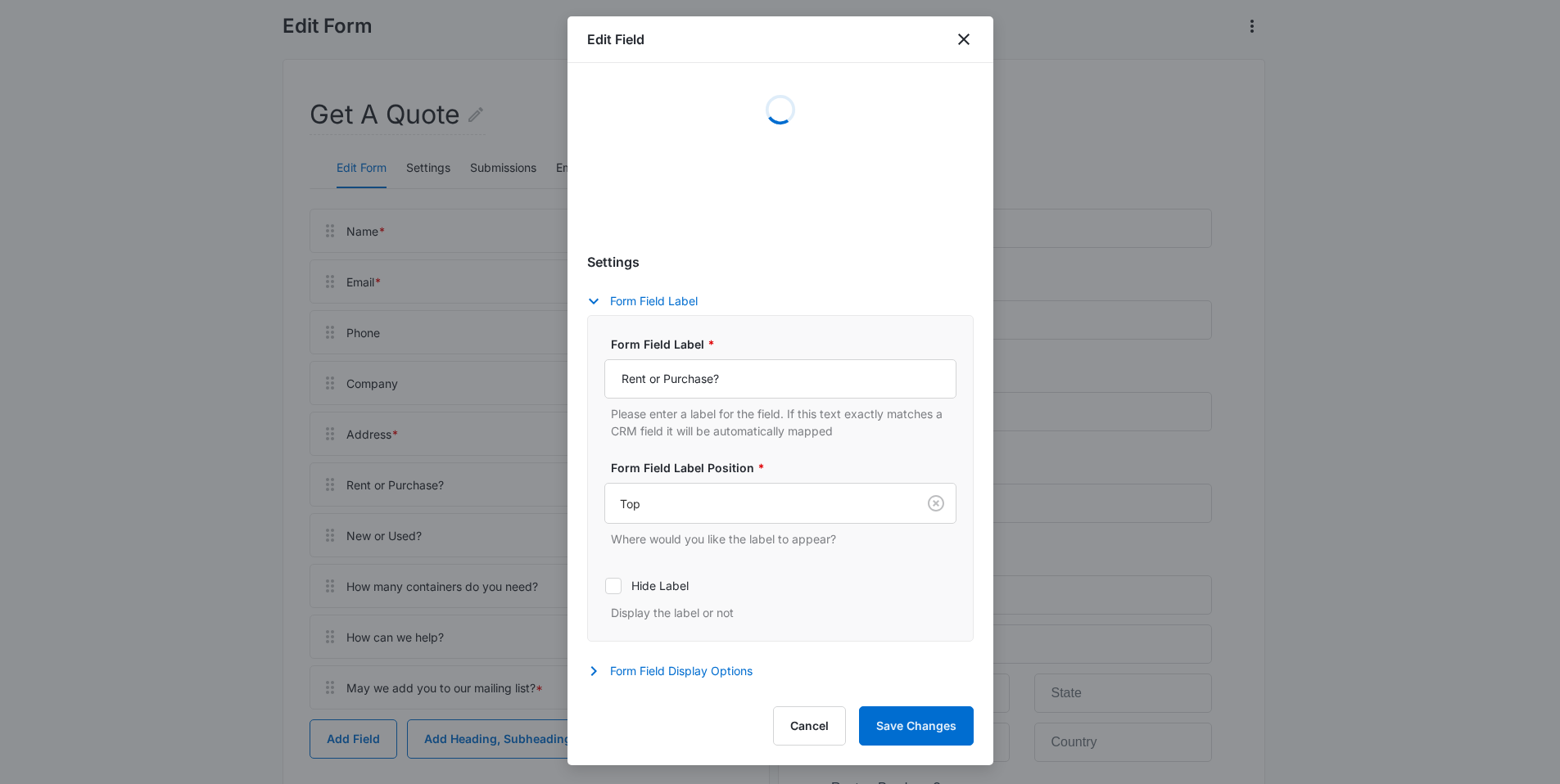
scroll to position [349, 0]
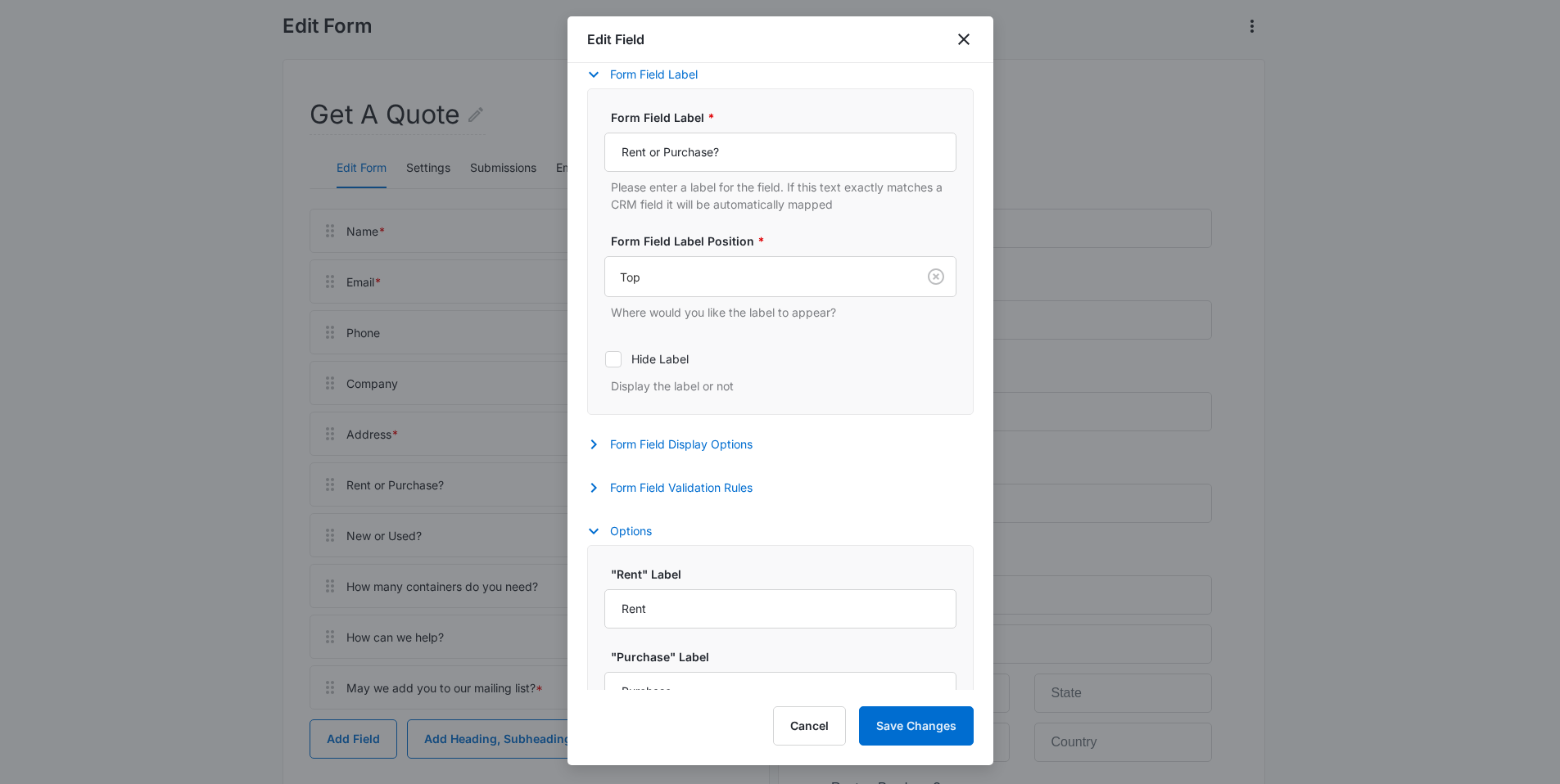
select select "363"
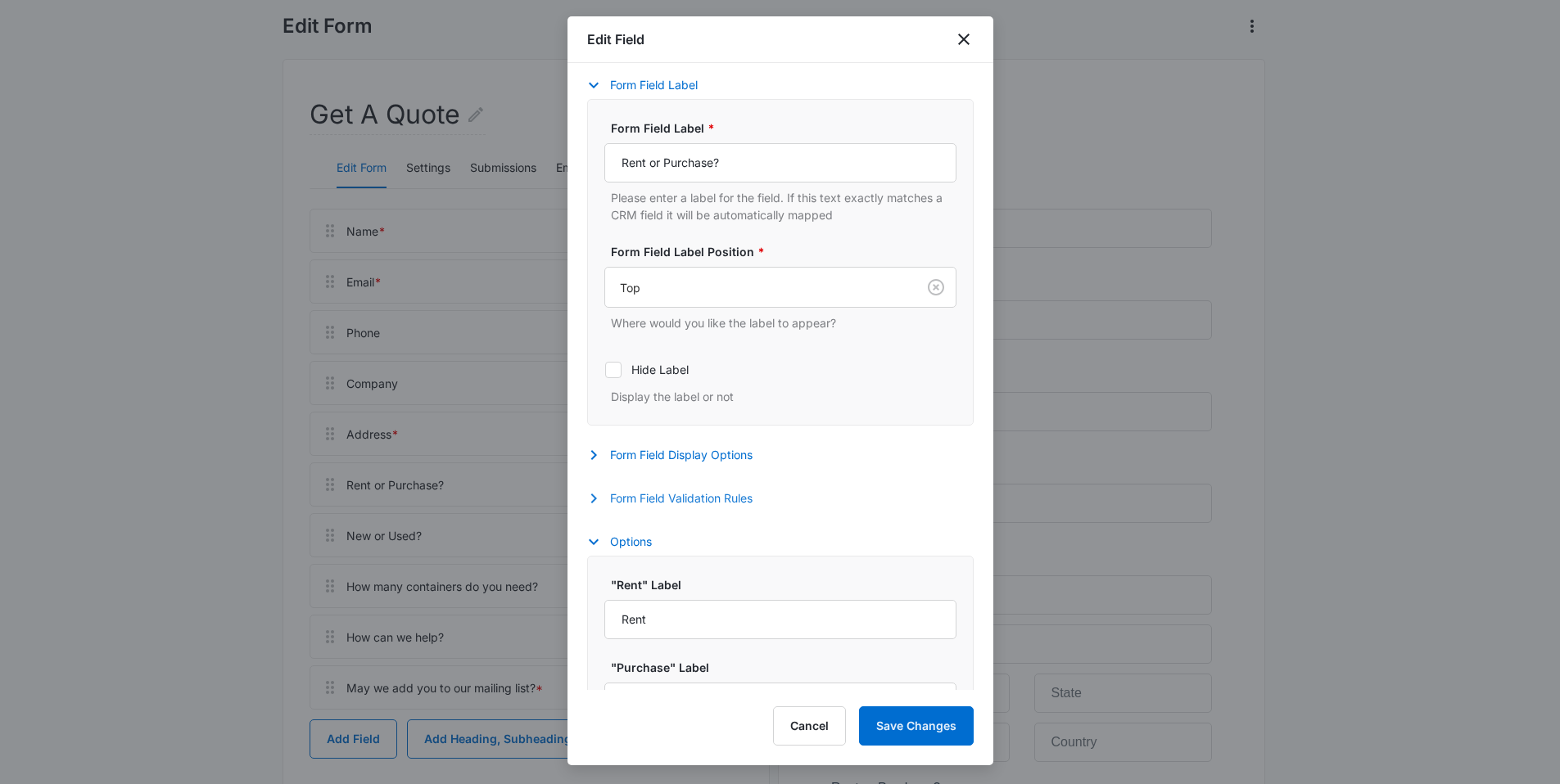
click at [685, 495] on button "Form Field Validation Rules" at bounding box center [678, 498] width 181 height 20
click at [658, 549] on label "Required" at bounding box center [781, 551] width 352 height 17
click at [606, 551] on input "Required" at bounding box center [605, 551] width 1 height 1
checkbox input "true"
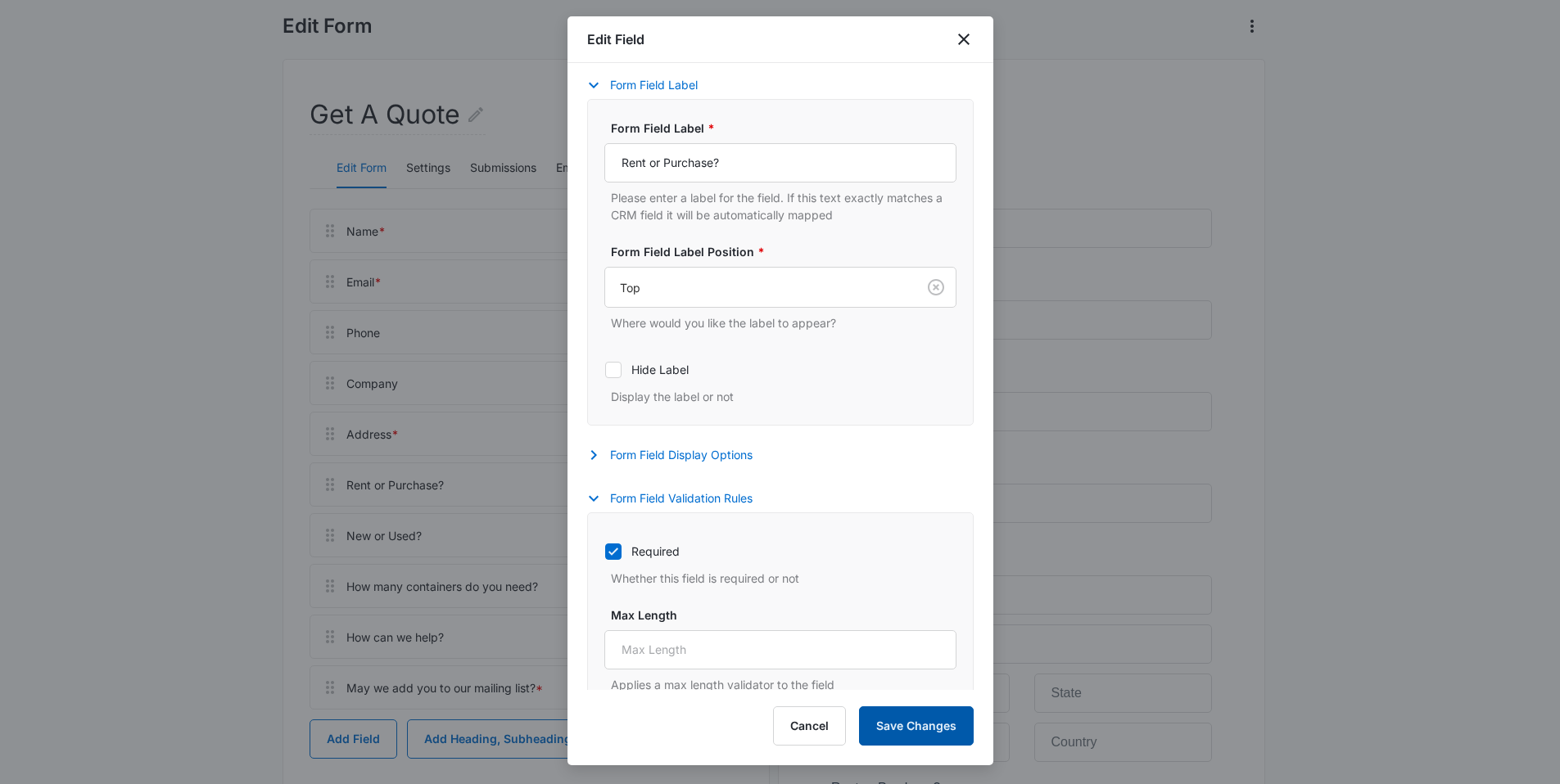
click at [900, 738] on button "Save Changes" at bounding box center [915, 726] width 114 height 39
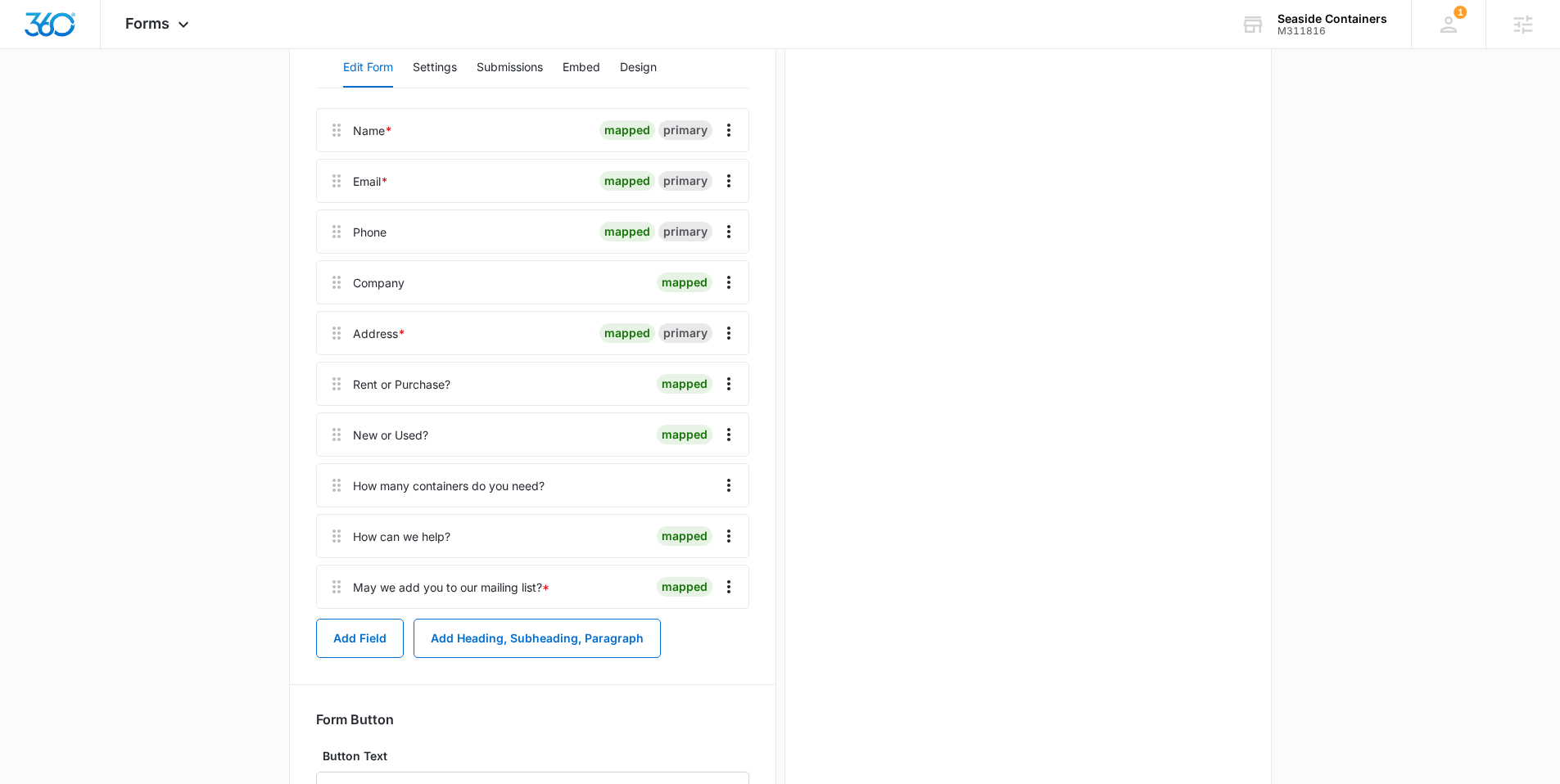
scroll to position [0, 0]
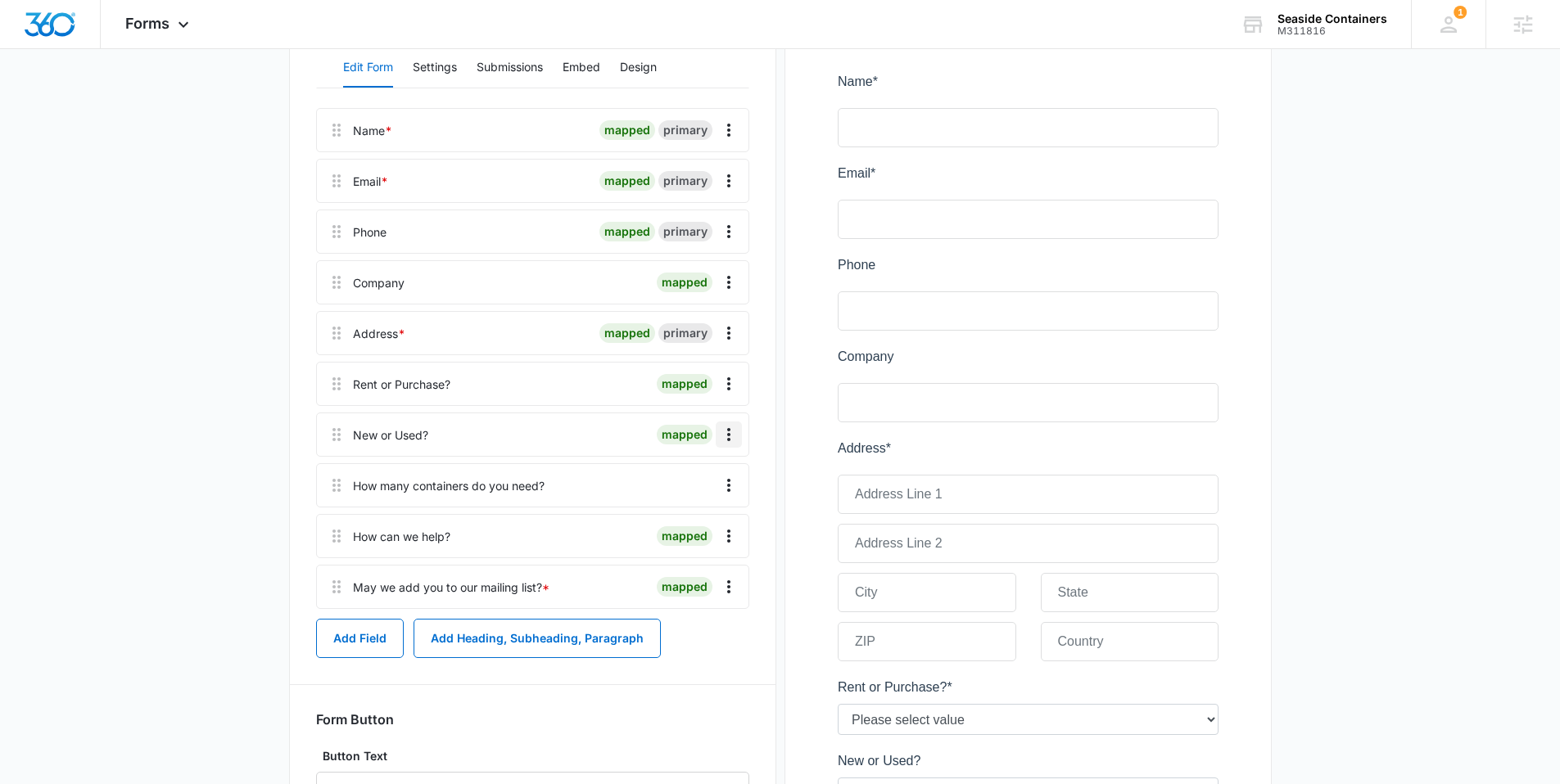
click at [719, 430] on icon "Overflow Menu" at bounding box center [729, 434] width 20 height 20
click at [686, 483] on div "Edit" at bounding box center [684, 480] width 34 height 11
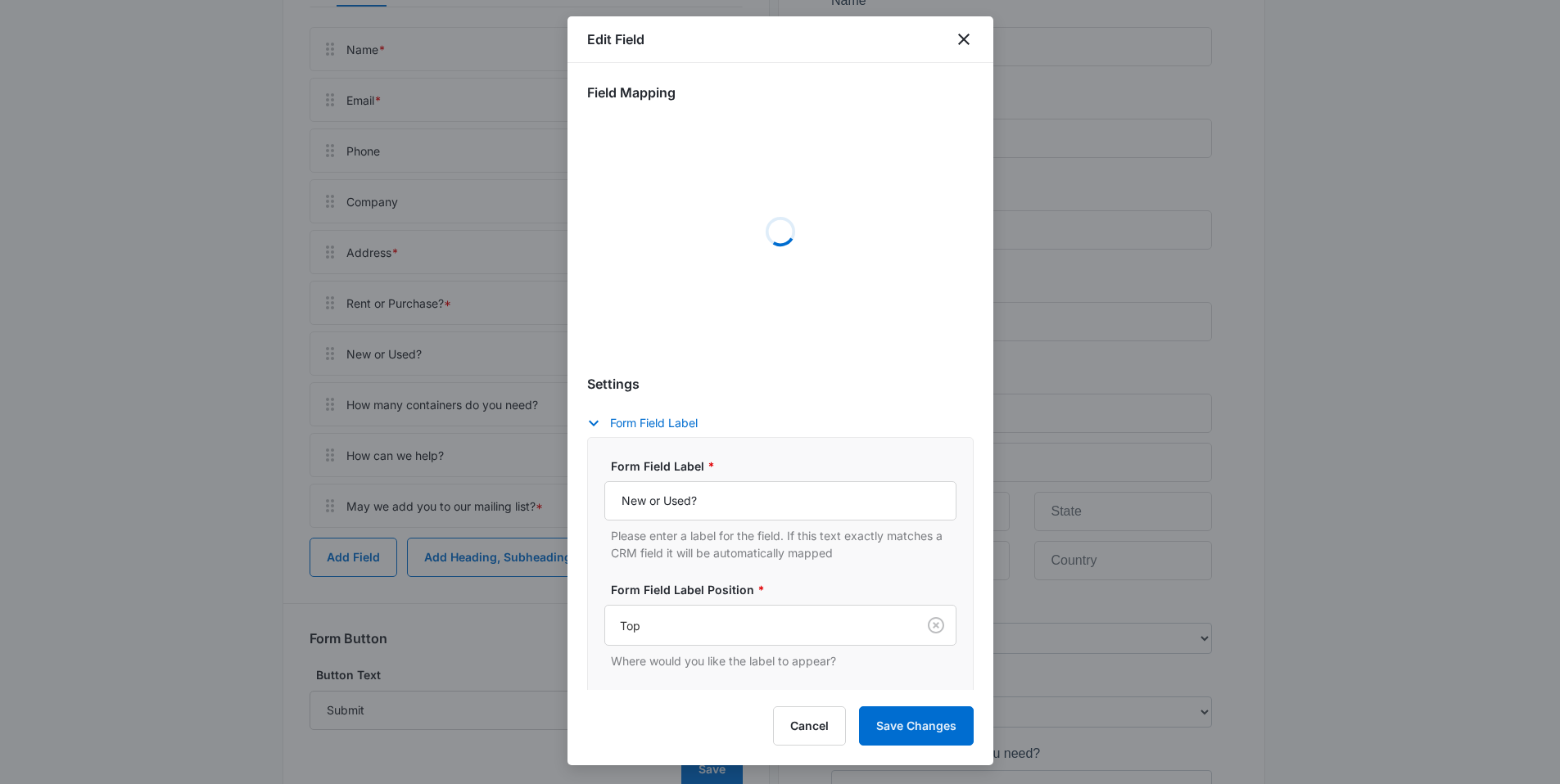
scroll to position [657, 0]
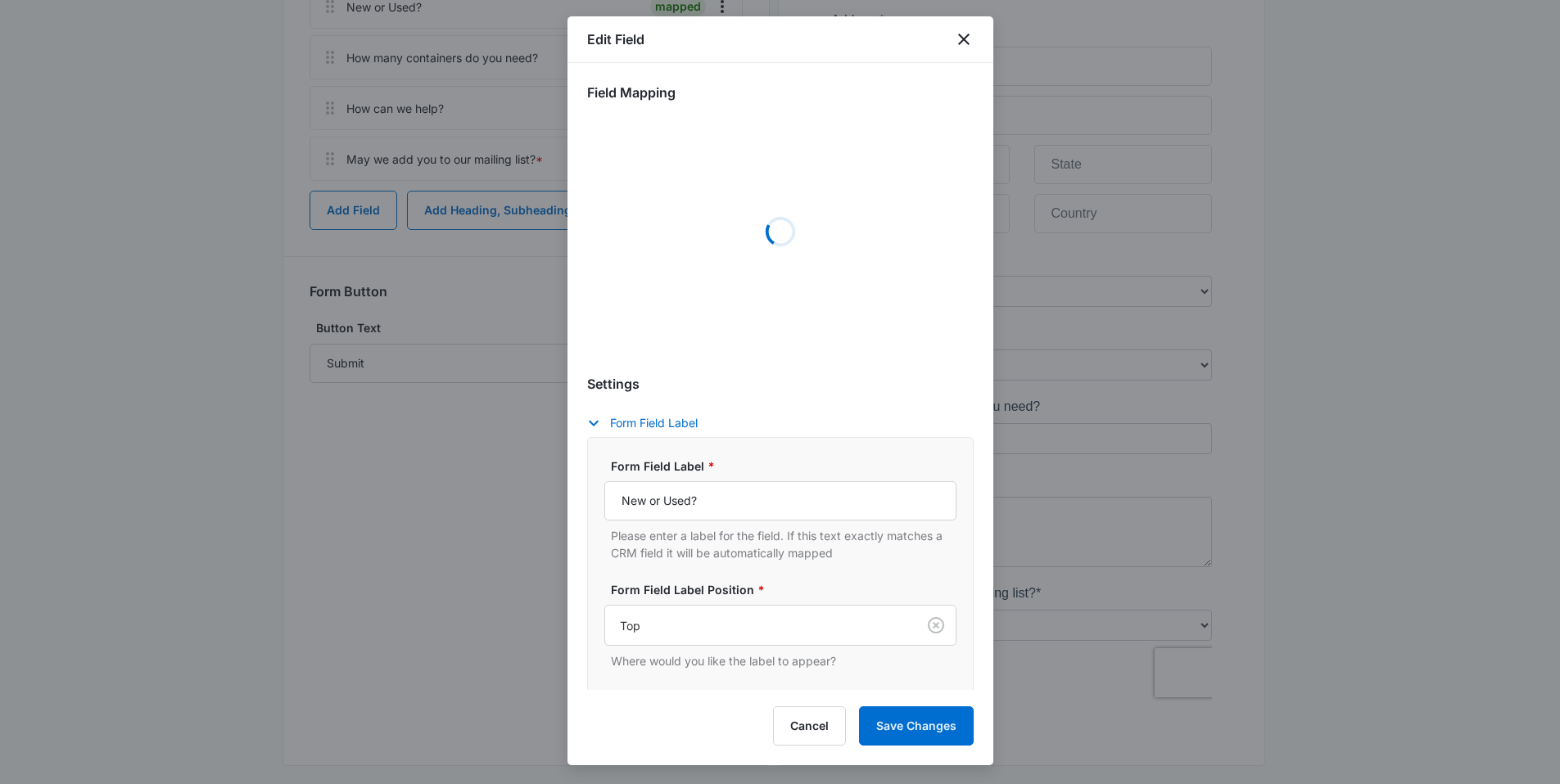
select select "367"
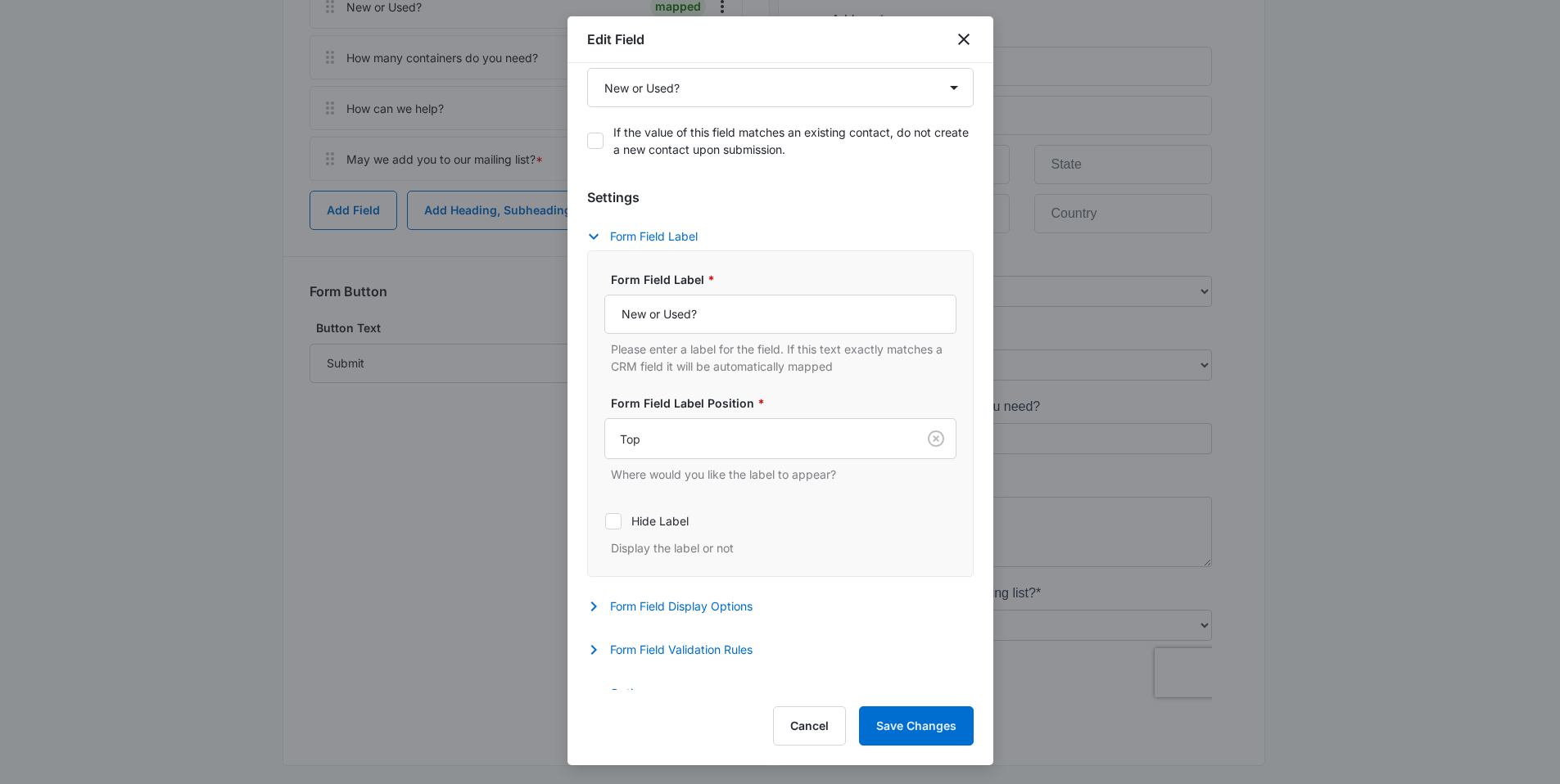
scroll to position [365, 0]
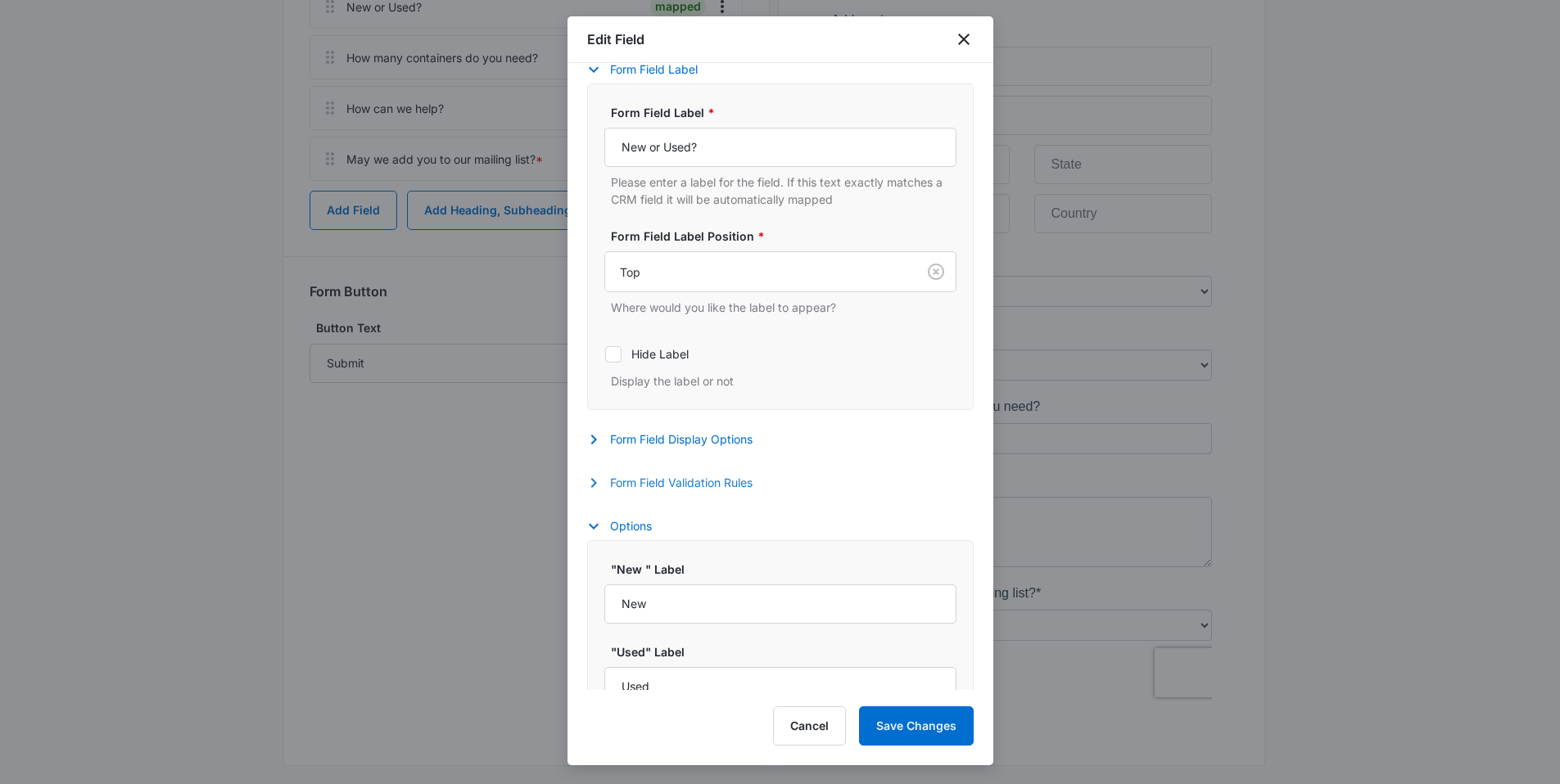
click at [701, 483] on button "Form Field Validation Rules" at bounding box center [678, 482] width 181 height 20
click at [670, 536] on label "Required" at bounding box center [781, 535] width 352 height 17
click at [606, 536] on input "Required" at bounding box center [605, 535] width 1 height 1
checkbox input "true"
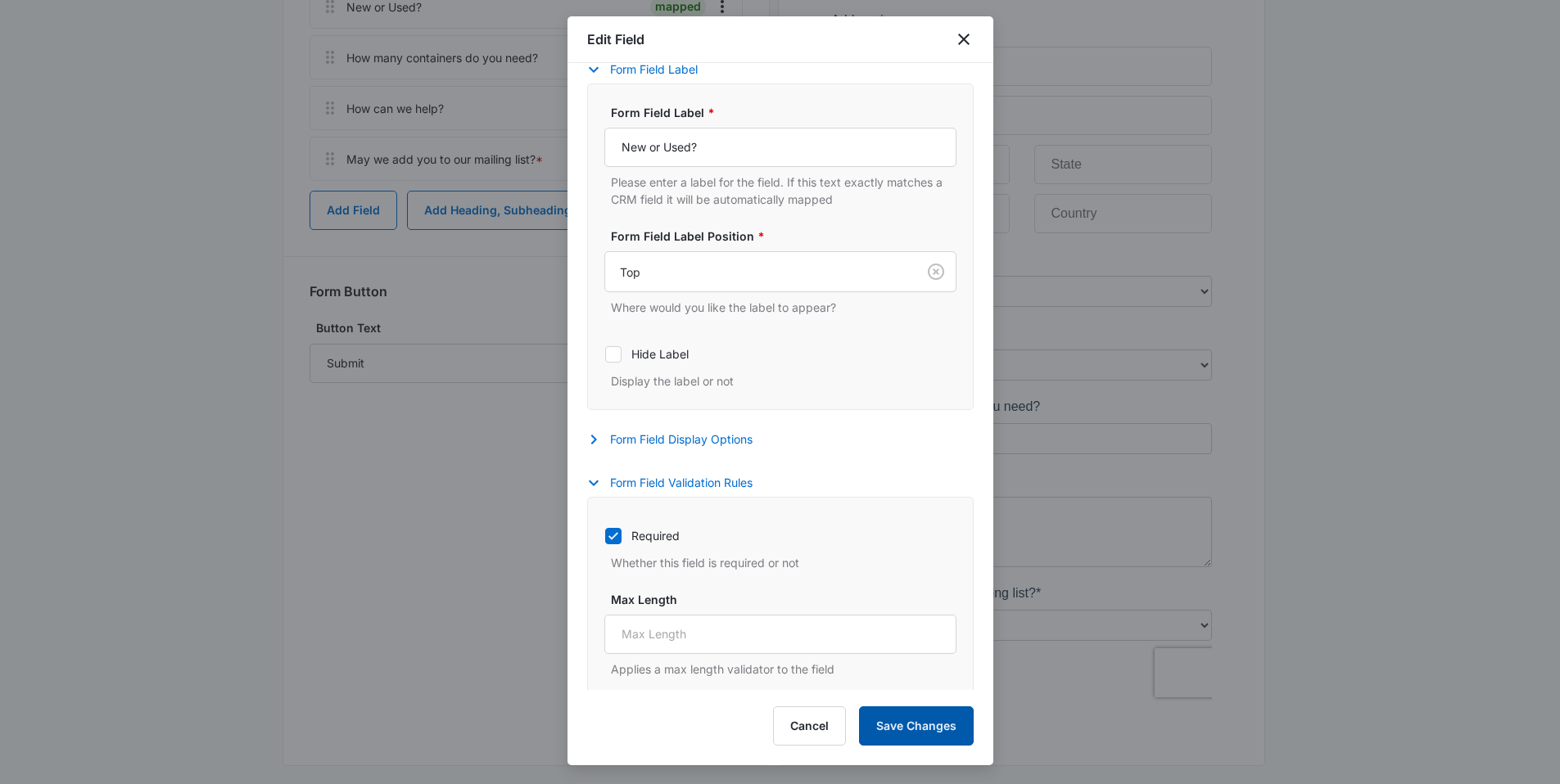
click at [938, 728] on button "Save Changes" at bounding box center [915, 726] width 114 height 39
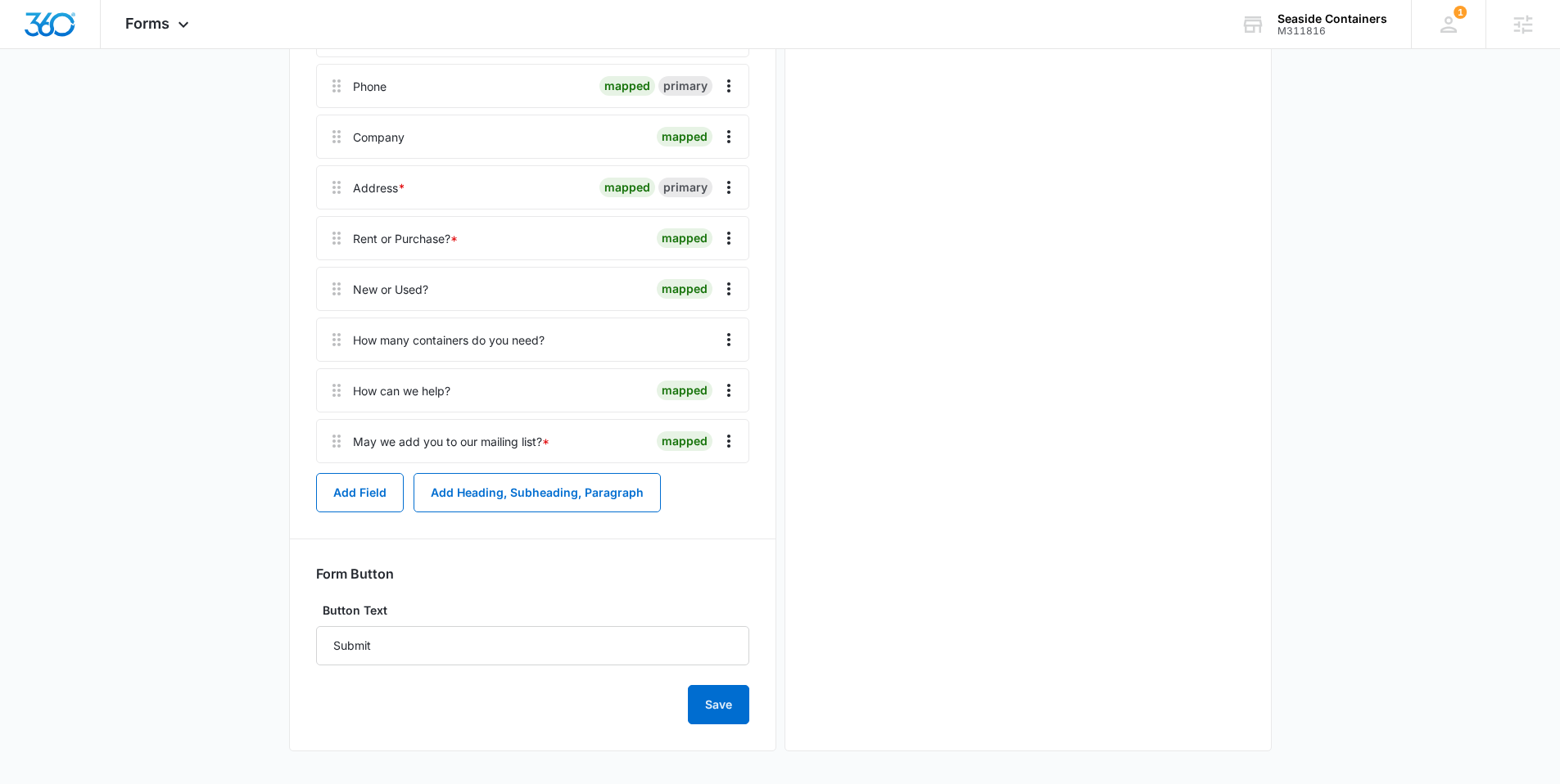
scroll to position [0, 0]
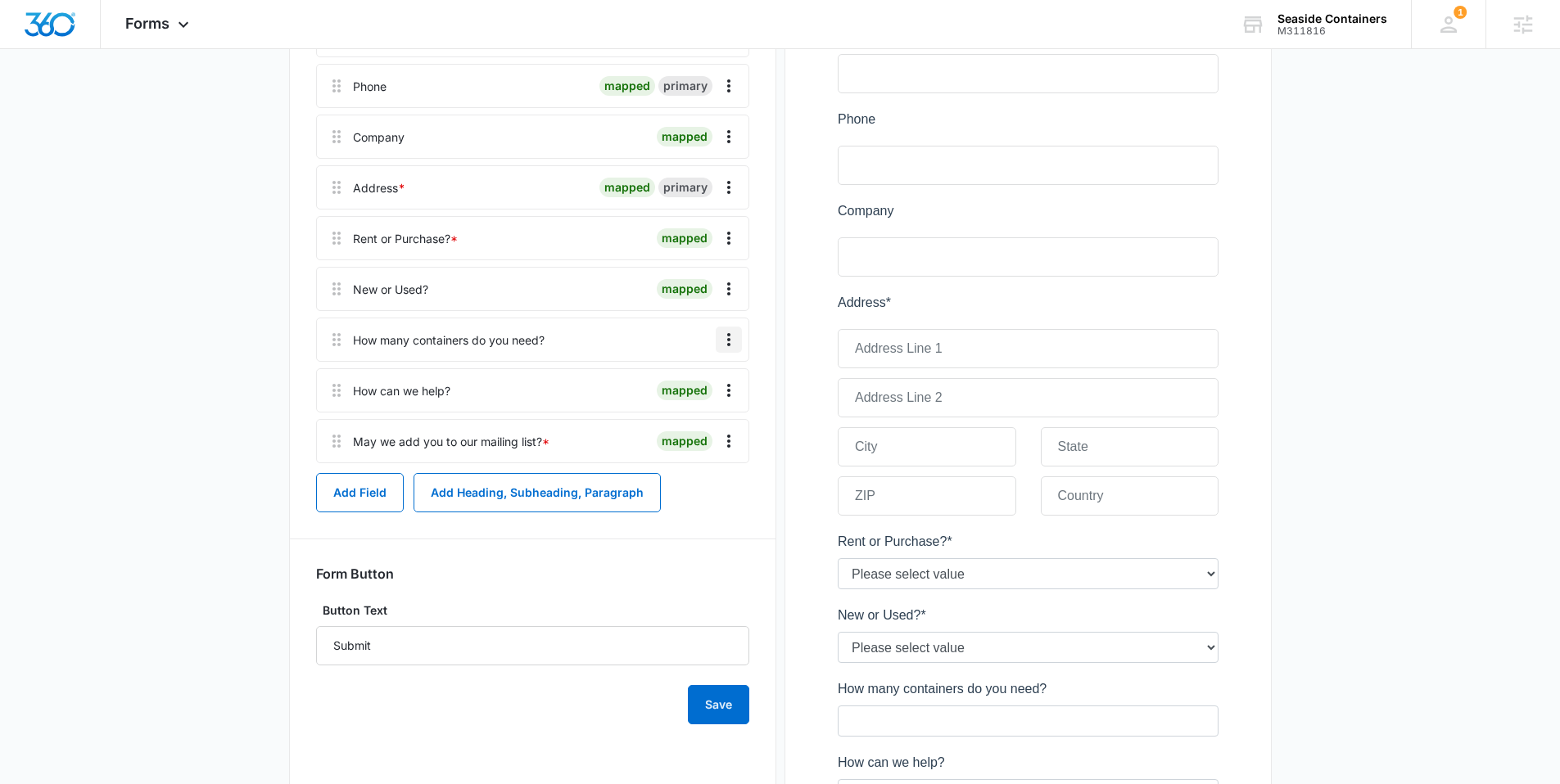
click at [720, 340] on icon "Overflow Menu" at bounding box center [729, 339] width 20 height 20
click at [696, 377] on button "Edit" at bounding box center [694, 385] width 93 height 24
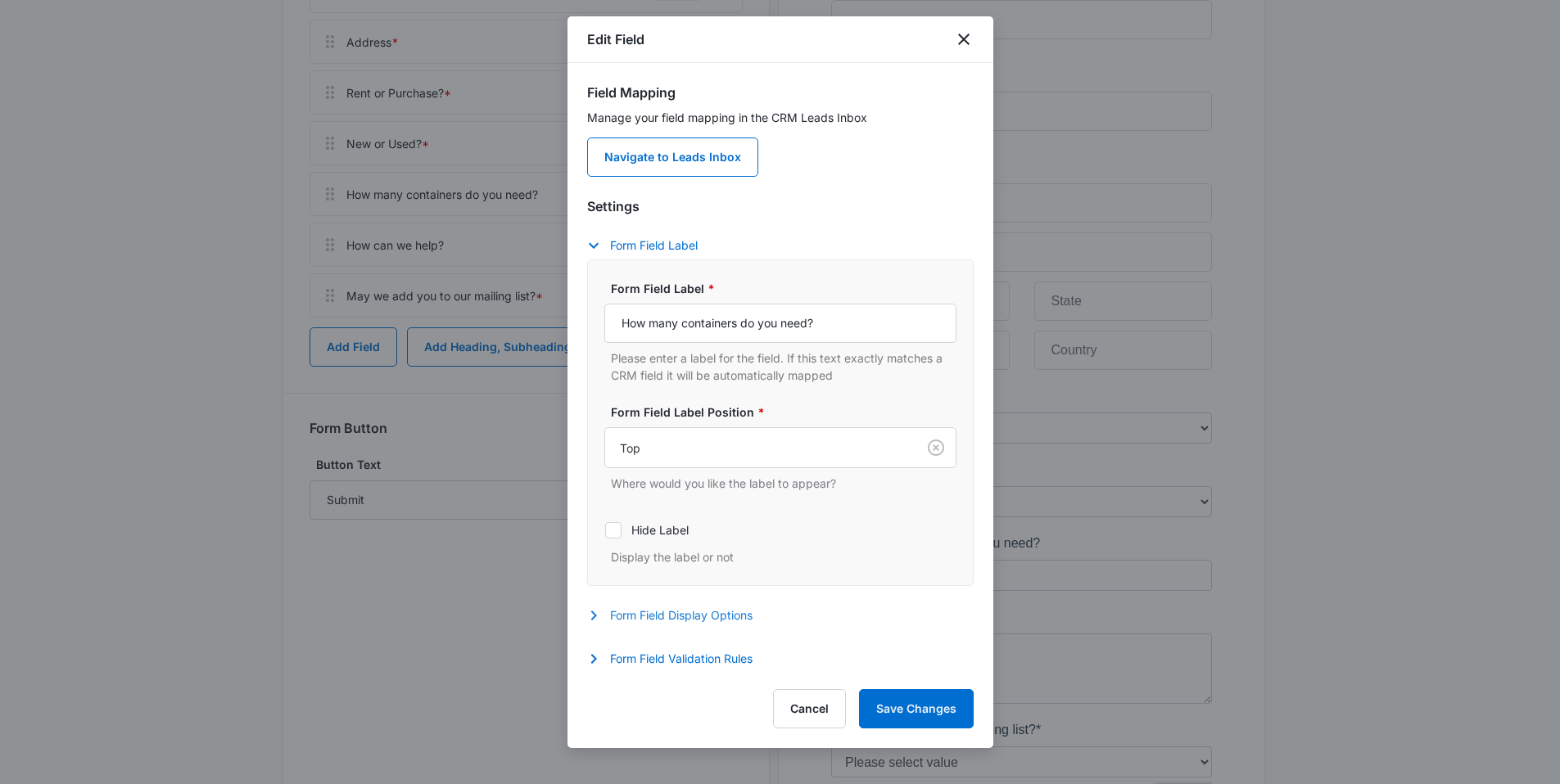
scroll to position [525, 0]
click at [693, 617] on button "Form Field Display Options" at bounding box center [678, 615] width 181 height 20
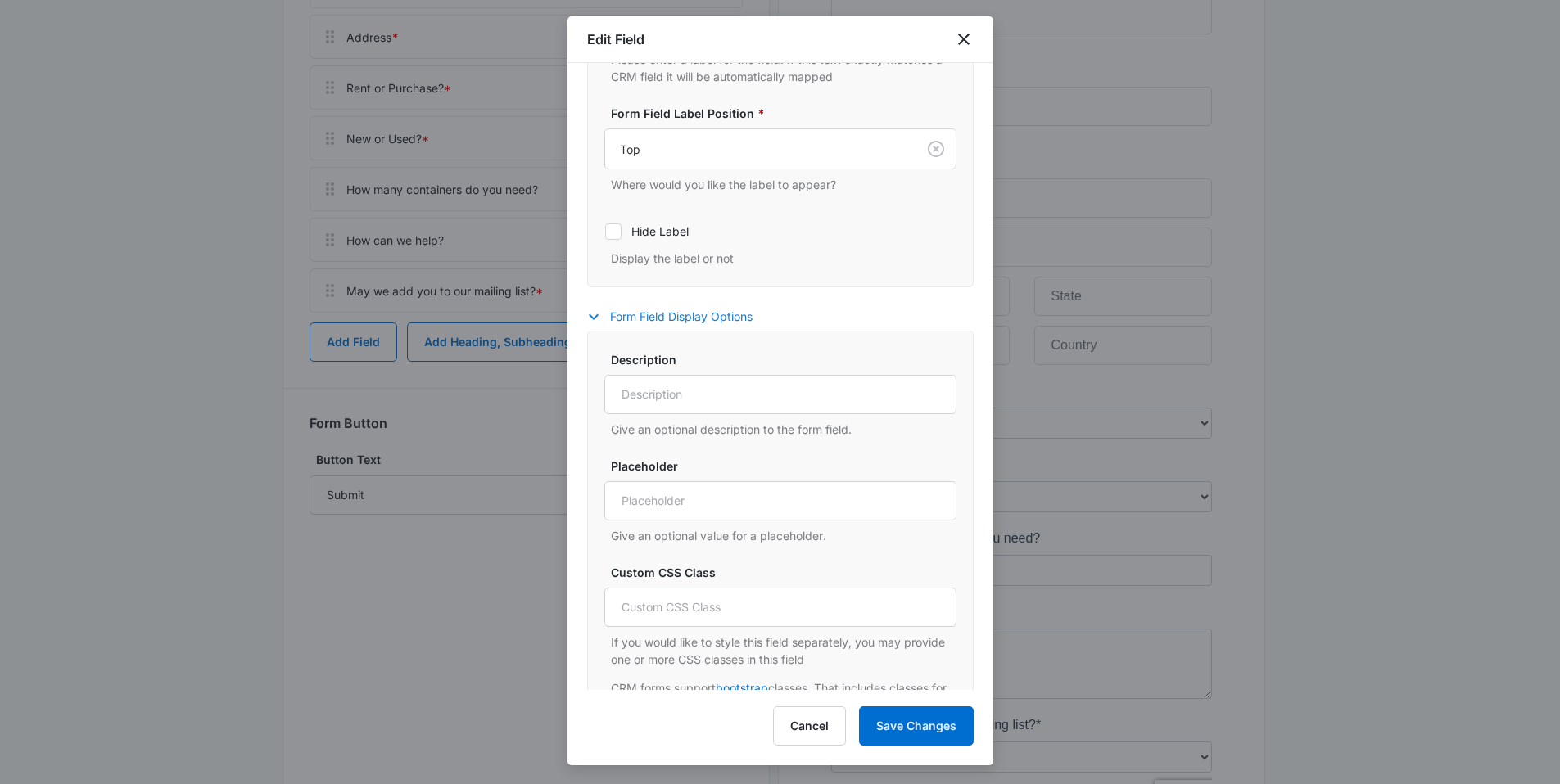
scroll to position [378, 0]
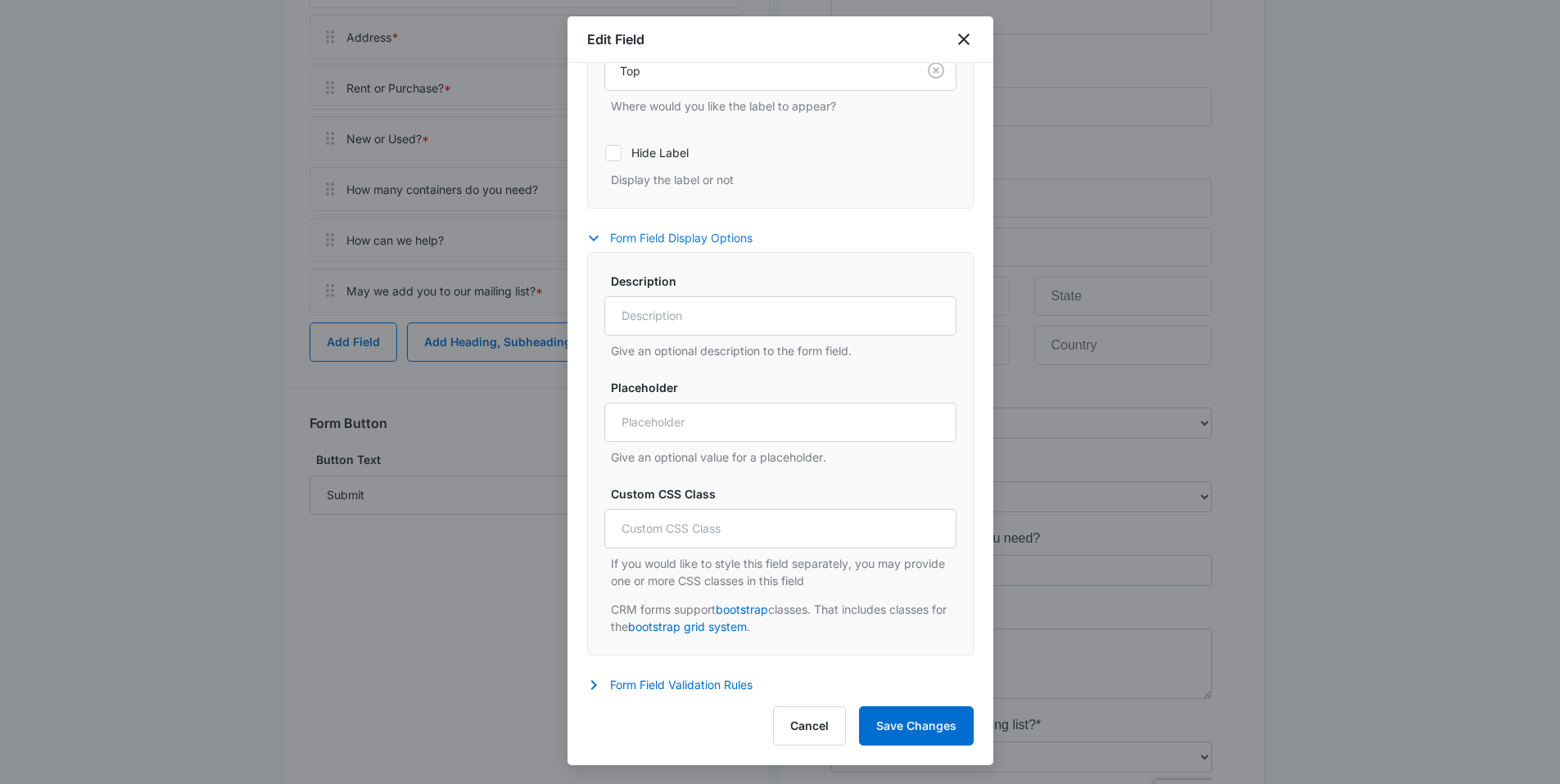
click at [644, 233] on button "Form Field Display Options" at bounding box center [678, 238] width 181 height 20
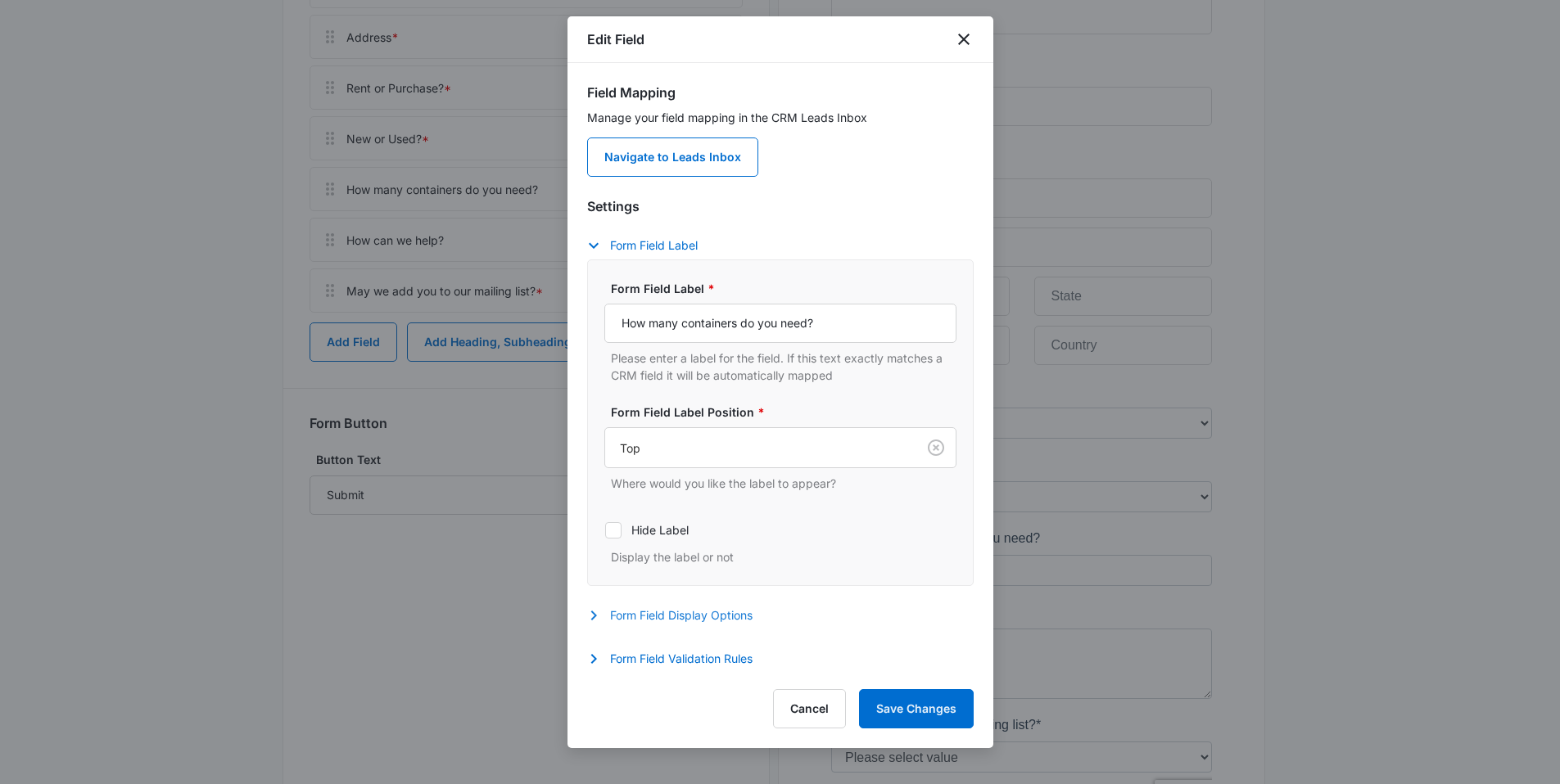
scroll to position [0, 0]
click at [685, 662] on button "Form Field Validation Rules" at bounding box center [678, 658] width 181 height 20
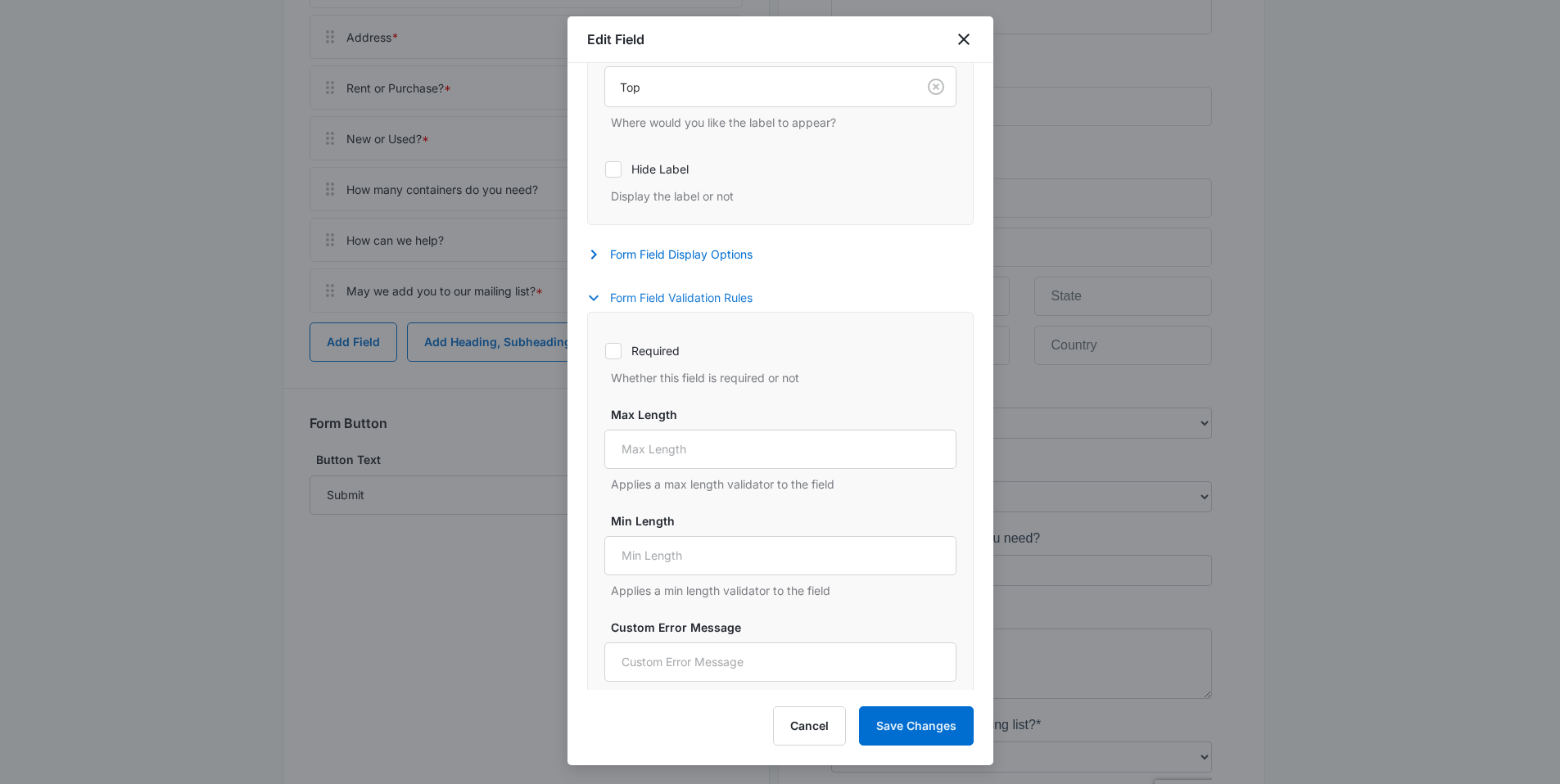
scroll to position [416, 0]
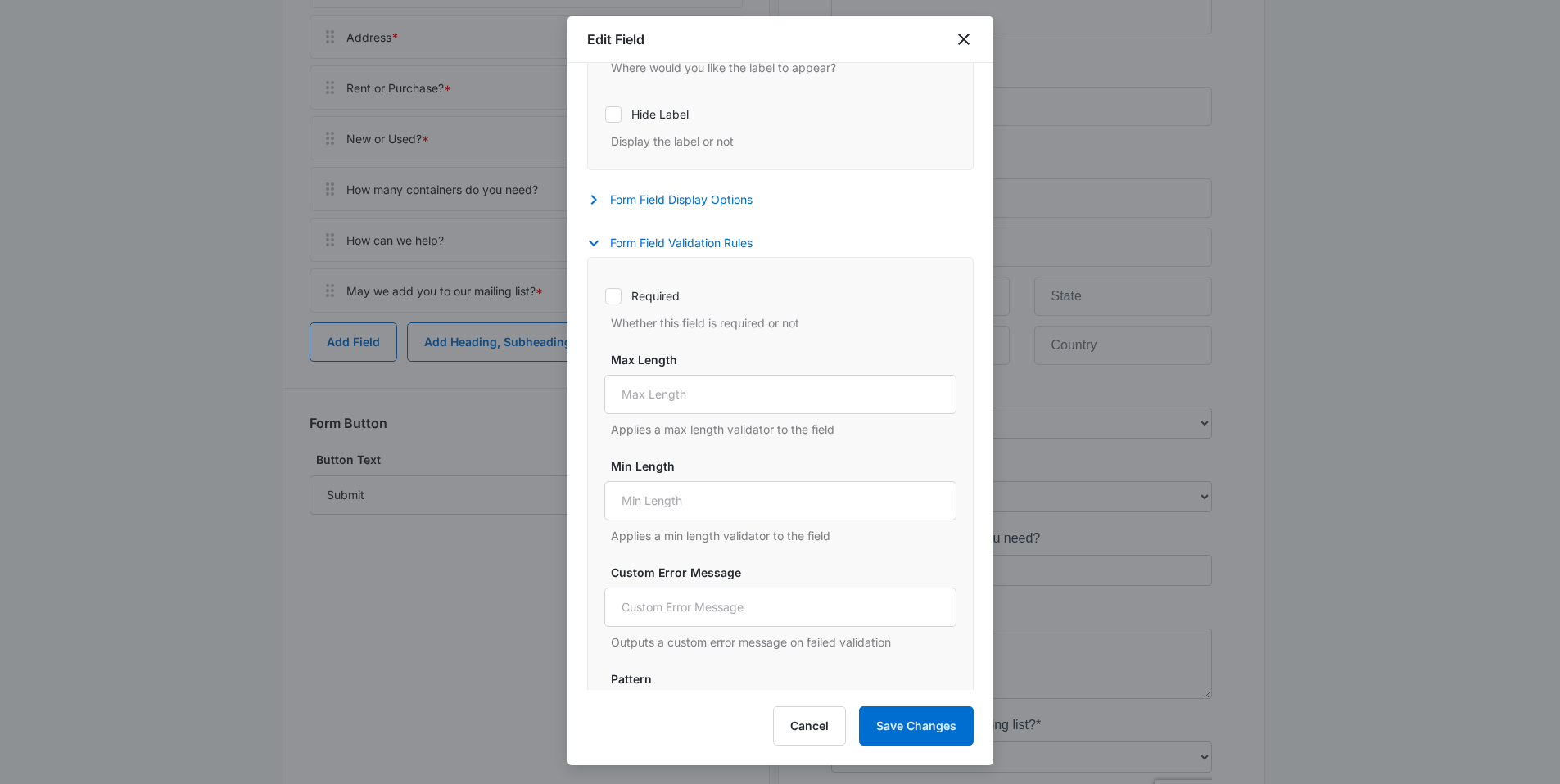
click at [647, 301] on label "Required" at bounding box center [781, 296] width 352 height 17
click at [606, 297] on input "Required" at bounding box center [605, 296] width 1 height 1
checkbox input "true"
click at [925, 726] on button "Save Changes" at bounding box center [915, 726] width 114 height 39
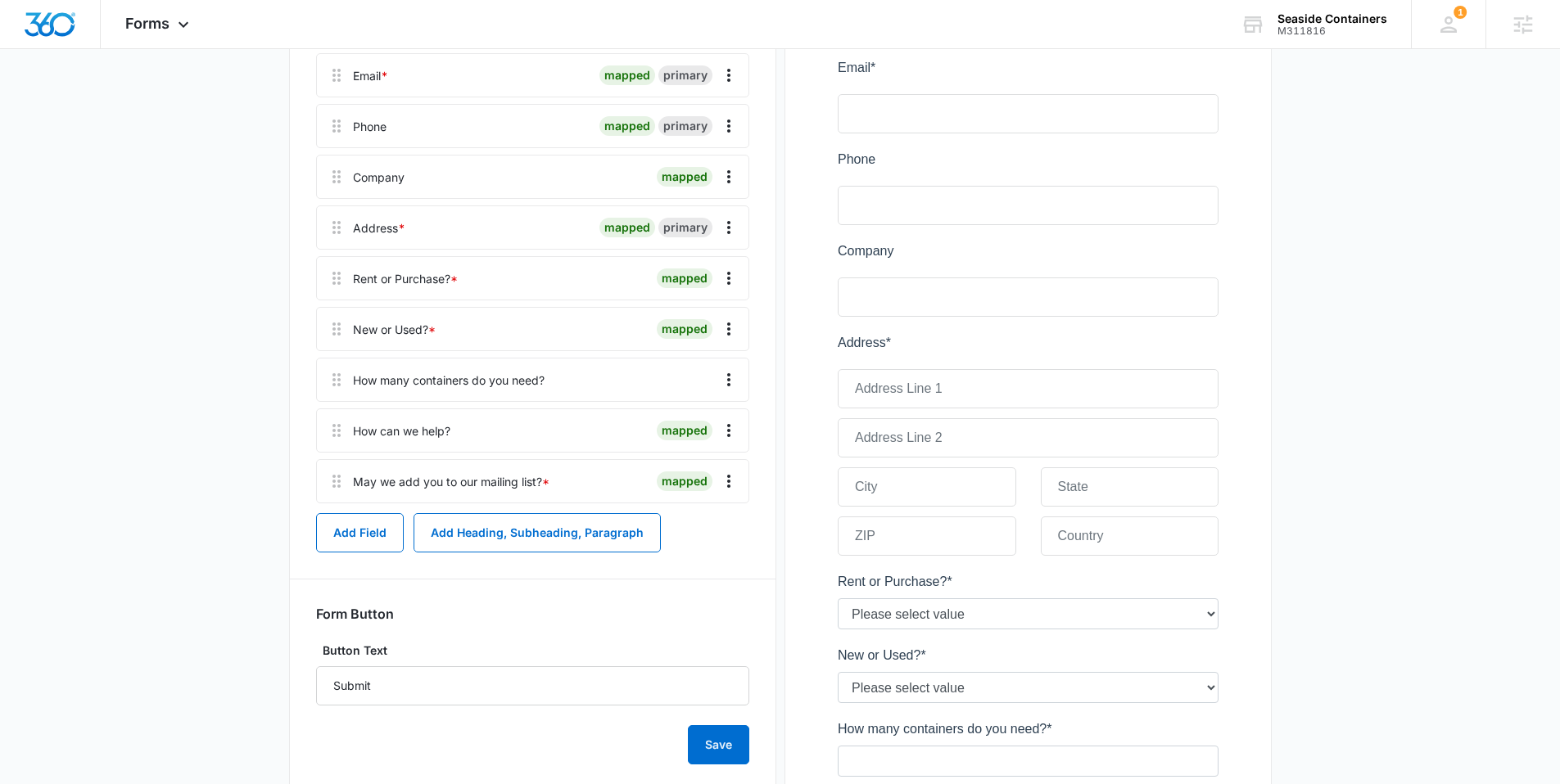
scroll to position [336, 0]
click at [368, 525] on button "Add Field" at bounding box center [359, 531] width 87 height 39
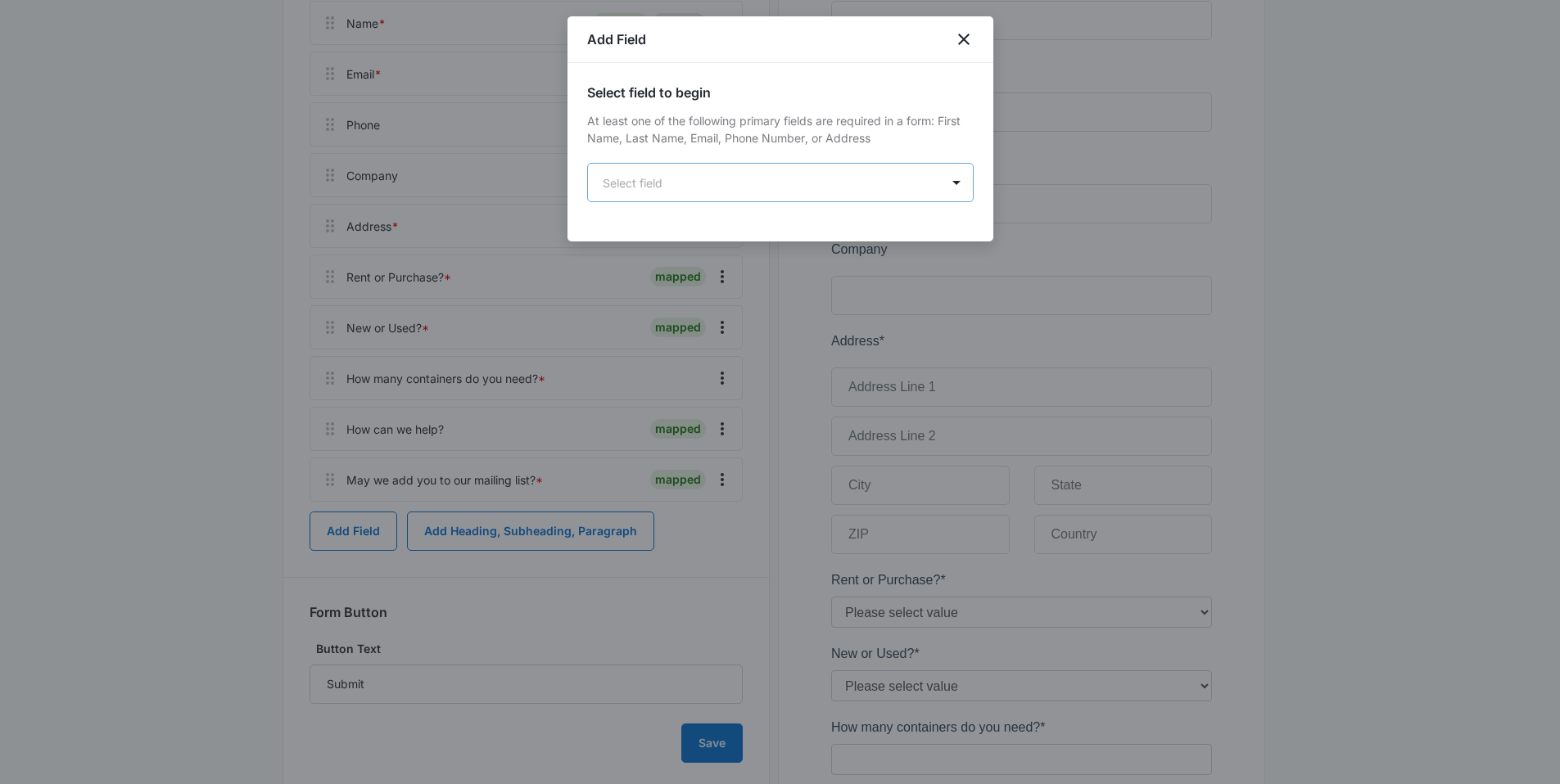
click at [660, 193] on body "Forms Apps Reputation Websites Forms CRM Email Social Content Ads Intelligence …" at bounding box center [780, 392] width 1560 height 1456
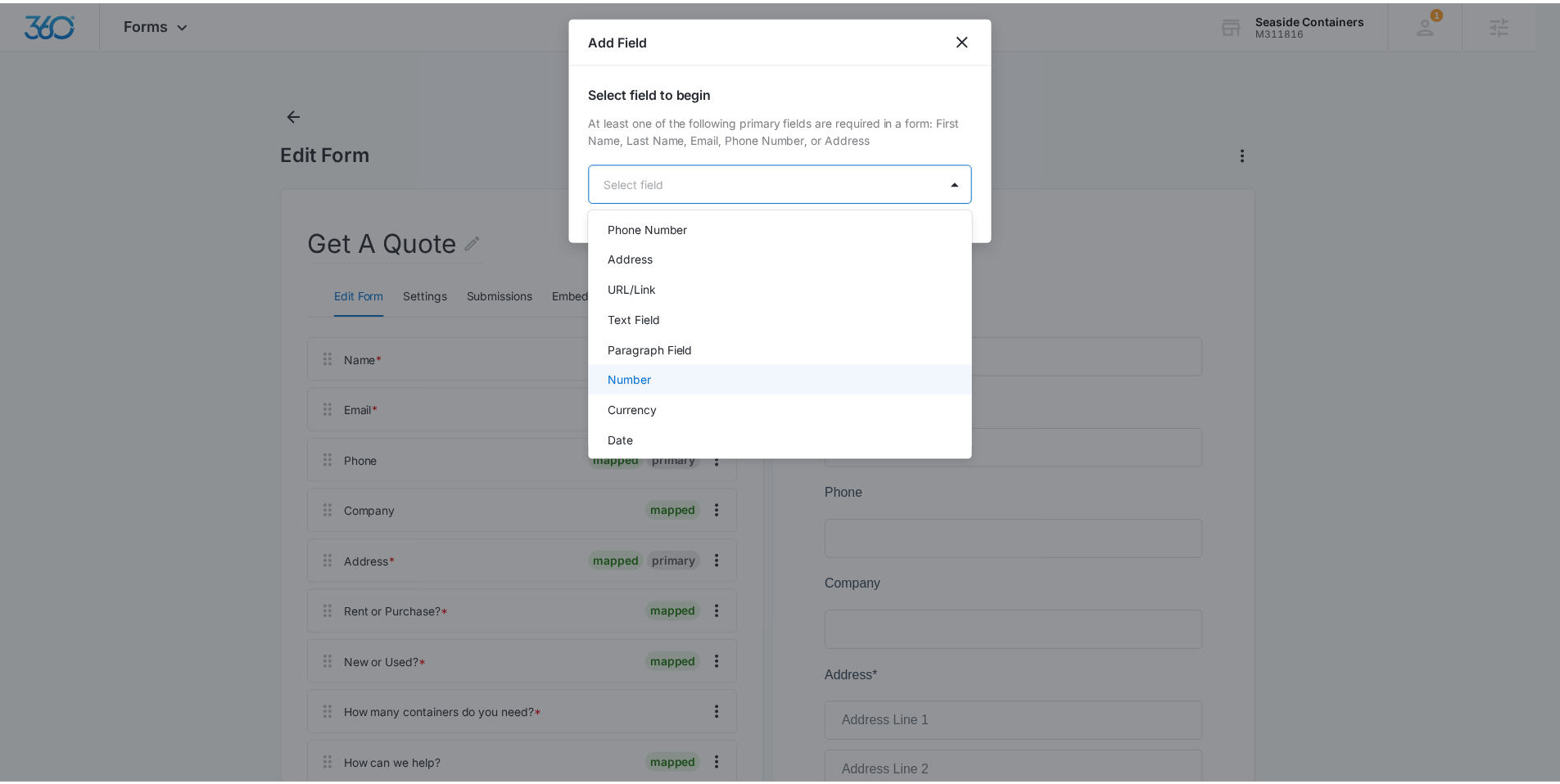
scroll to position [206, 0]
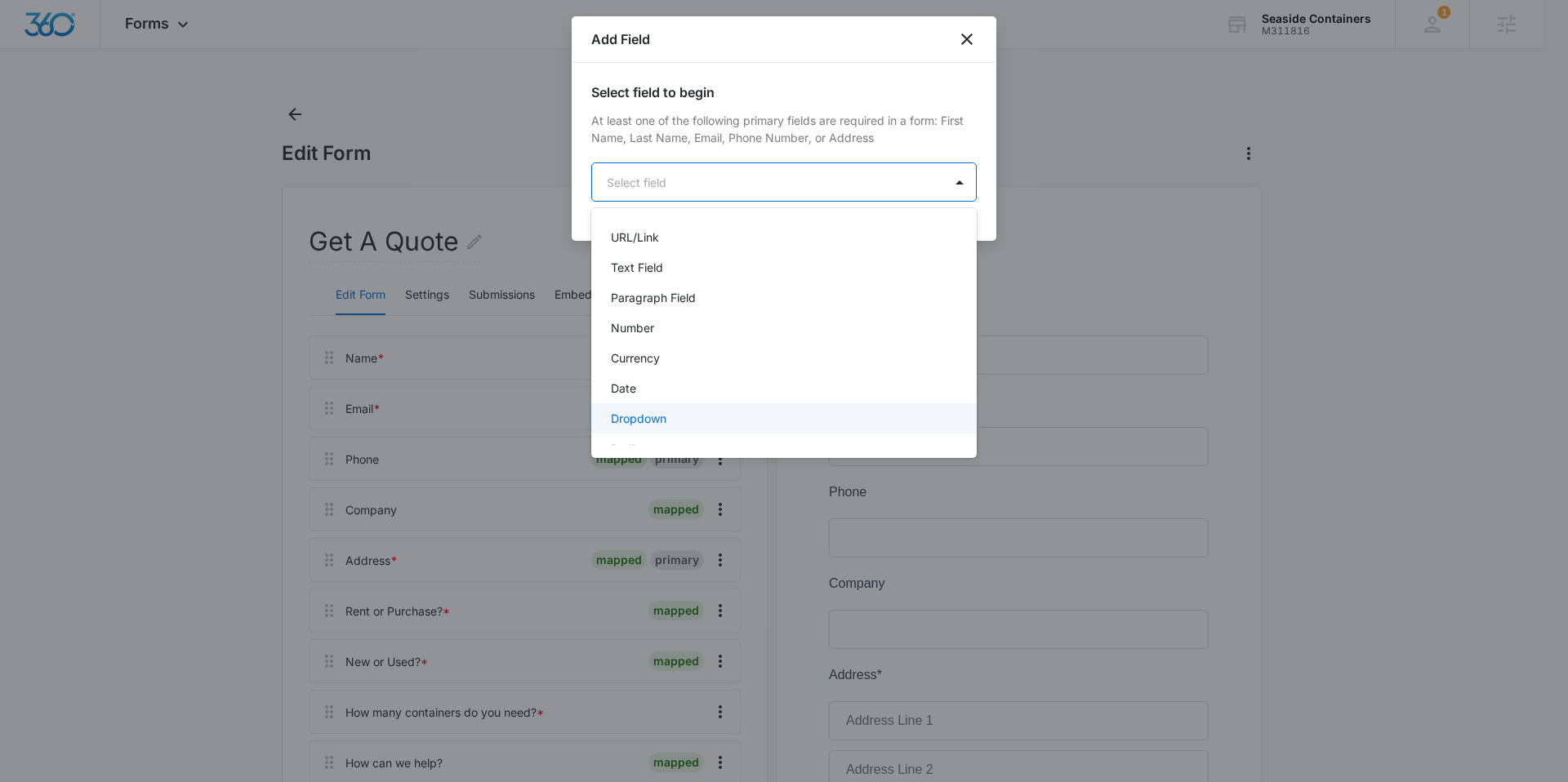
click at [655, 414] on p "Dropdown" at bounding box center [639, 418] width 56 height 17
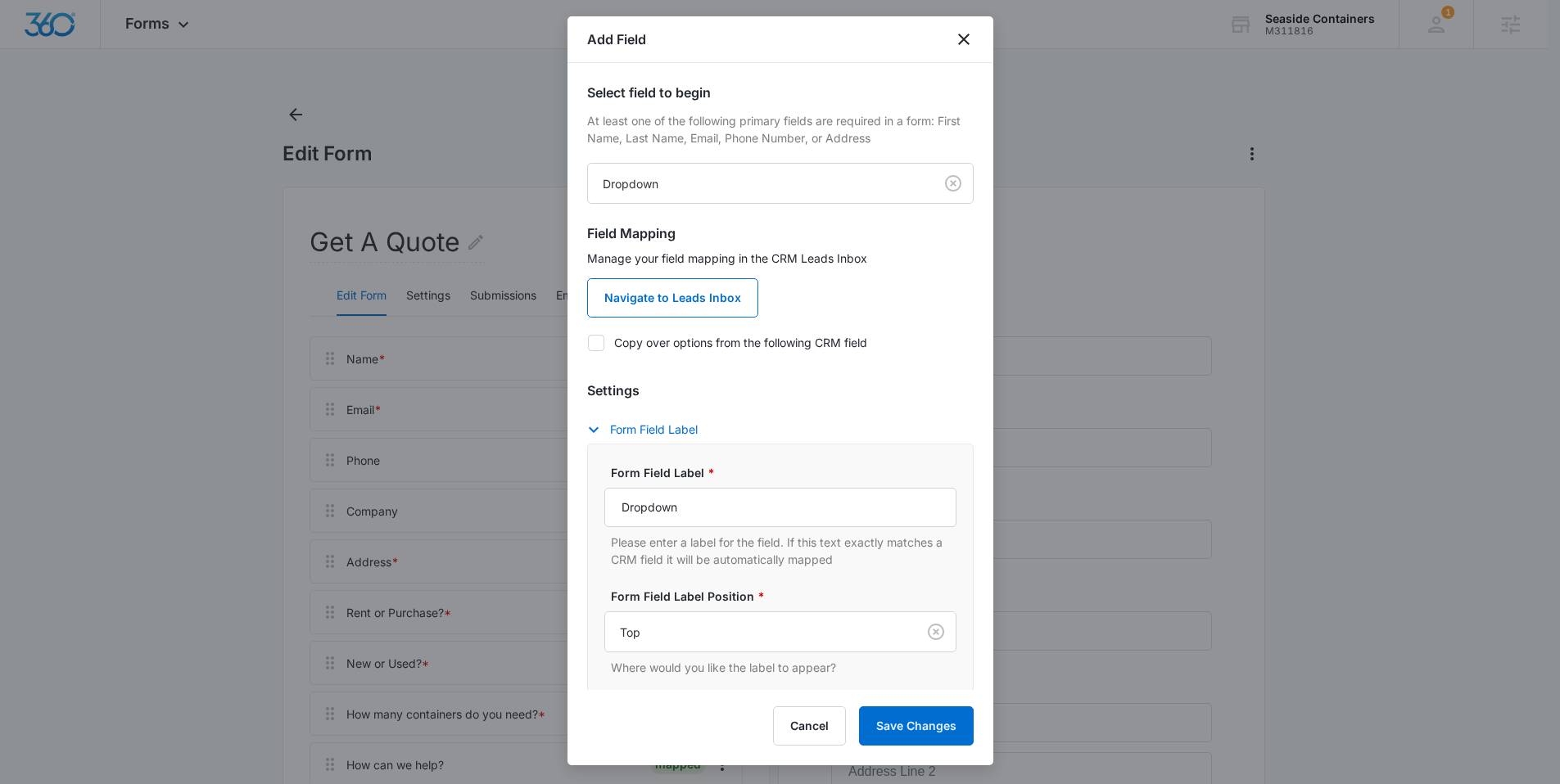
click at [668, 339] on label "Copy over options from the following CRM field" at bounding box center [780, 343] width 387 height 17
click at [588, 342] on input "Copy over options from the following CRM field" at bounding box center [587, 342] width 1 height 1
checkbox input "true"
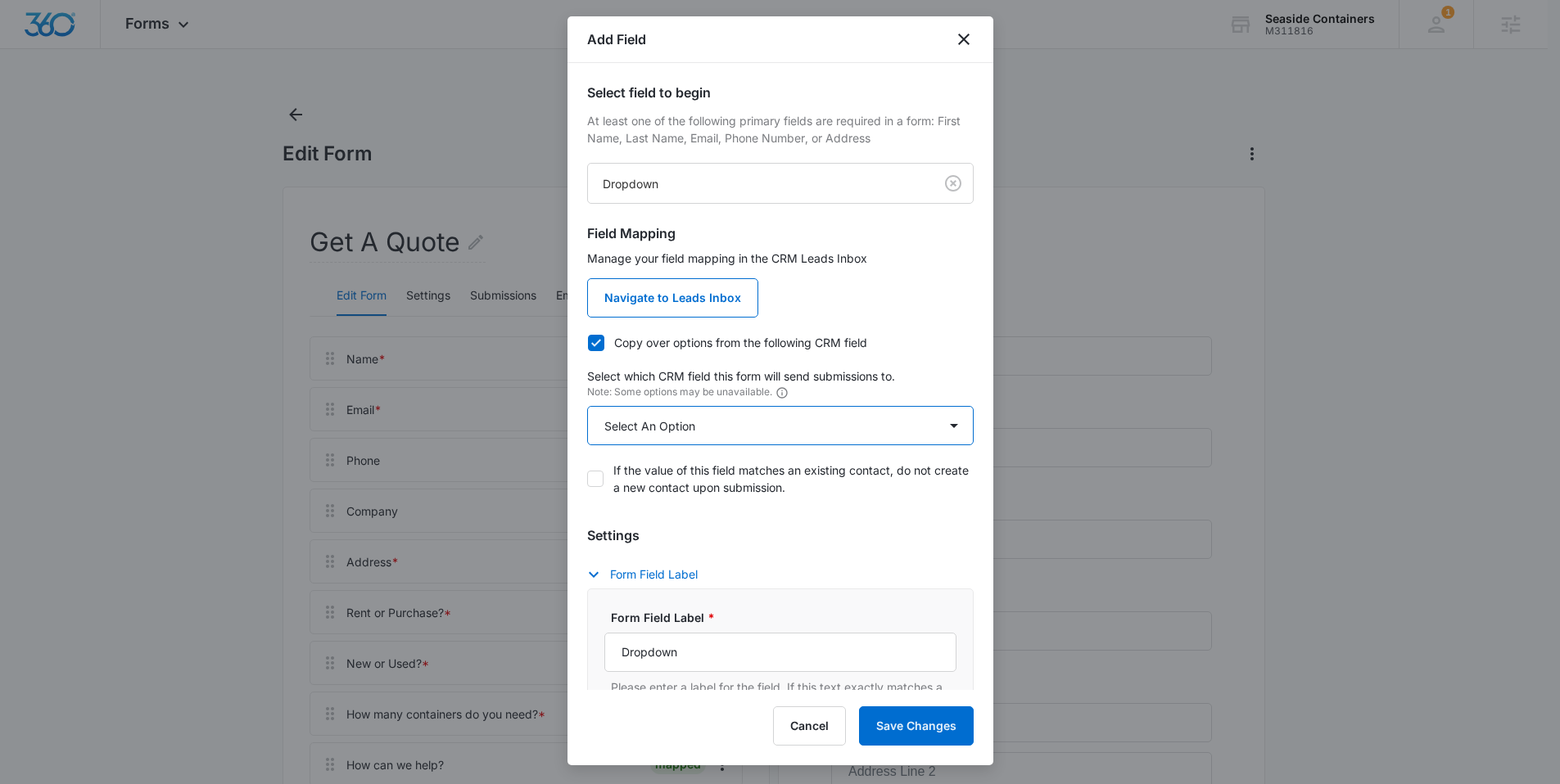
click at [666, 433] on select "Select An Option Select An Option Best Way To Contact Qualifying Status What Si…" at bounding box center [780, 425] width 387 height 39
select select "371"
click at [587, 406] on select "Select An Option Select An Option Best Way To Contact Qualifying Status What Si…" at bounding box center [780, 425] width 387 height 39
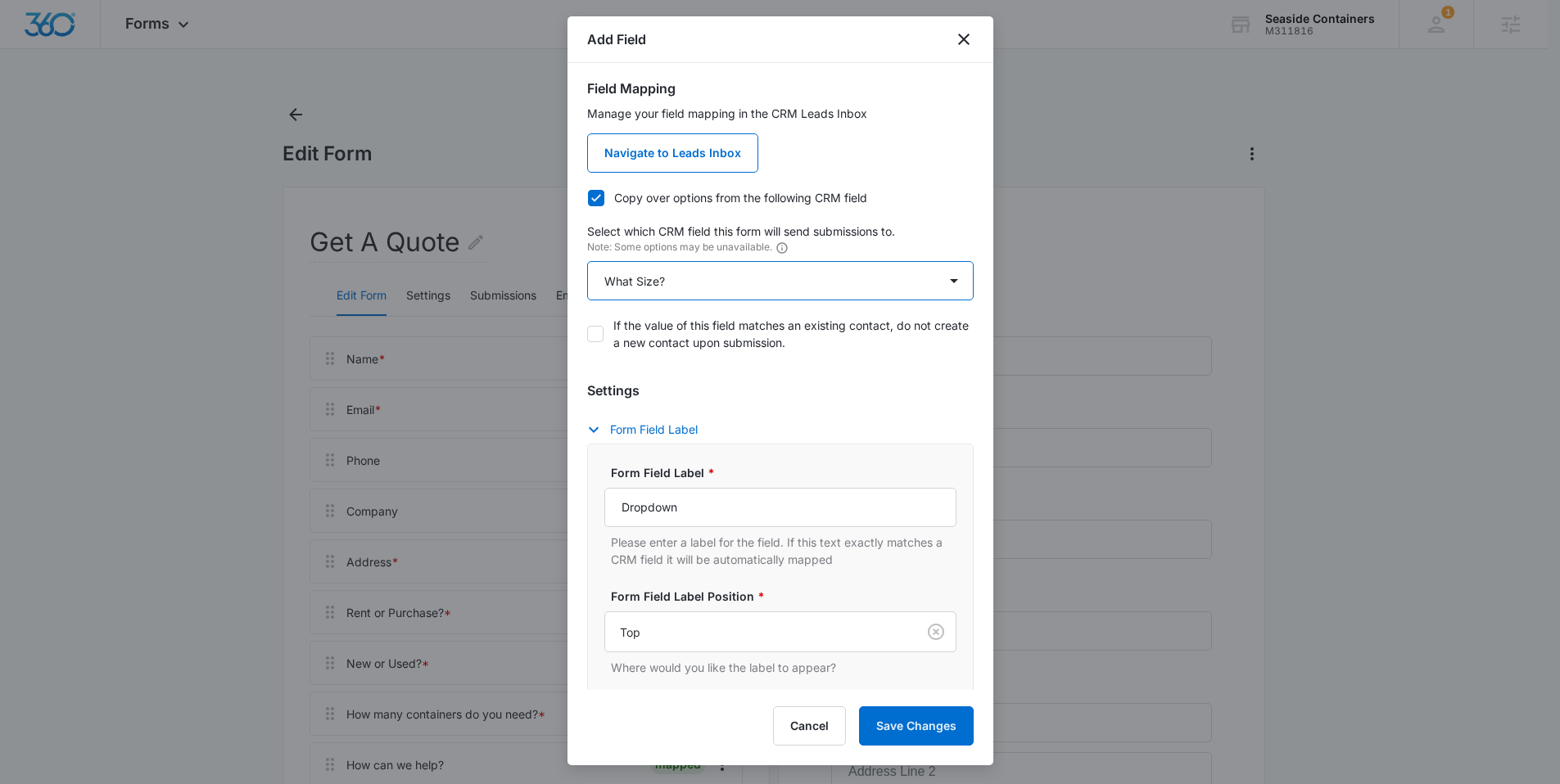
scroll to position [147, 0]
drag, startPoint x: 664, startPoint y: 507, endPoint x: 560, endPoint y: 509, distance: 104.0
click at [560, 509] on body "Forms Apps Reputation Websites Forms CRM Email Social Content Ads Intelligence …" at bounding box center [780, 727] width 1560 height 1456
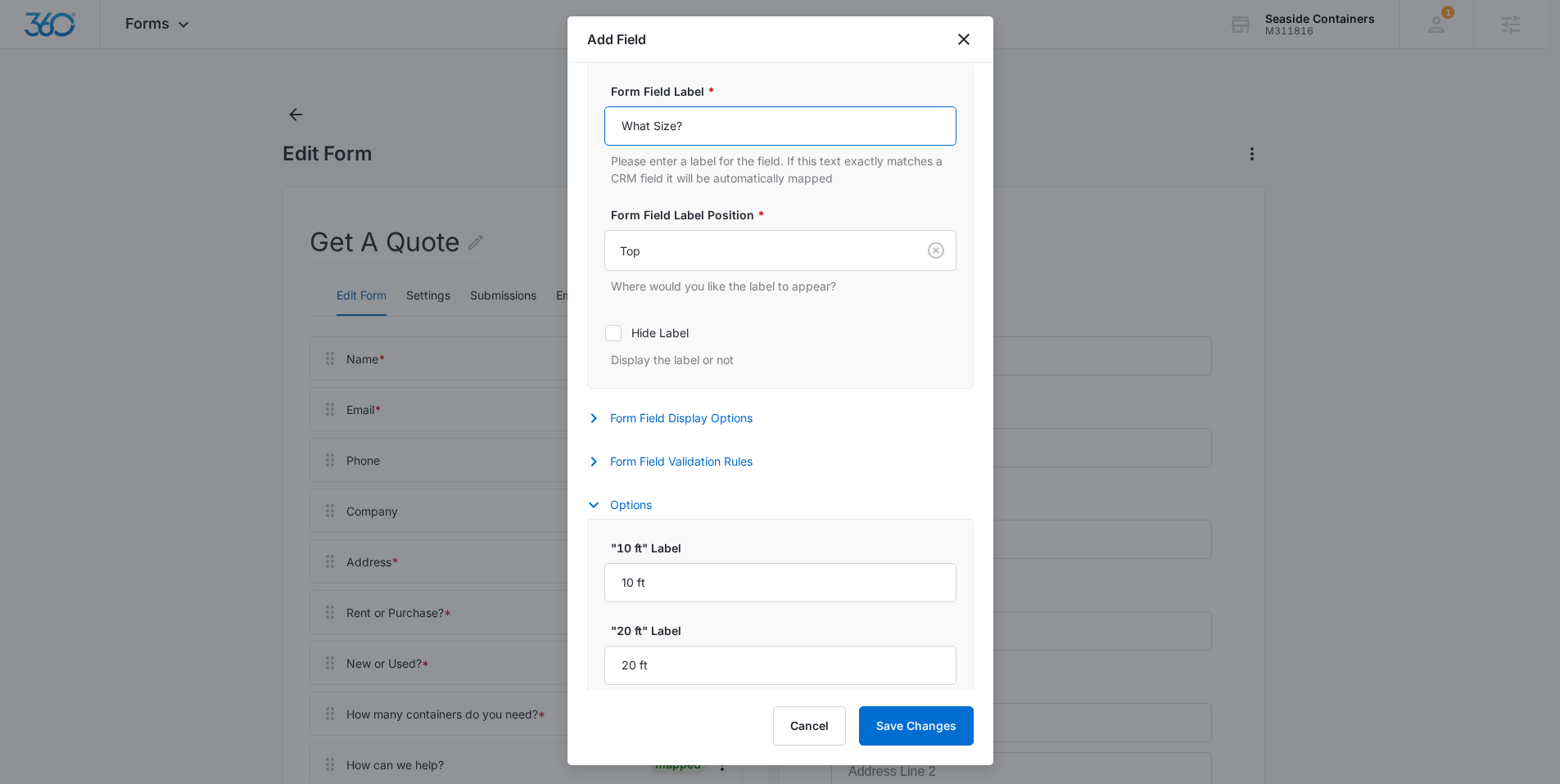
scroll to position [626, 0]
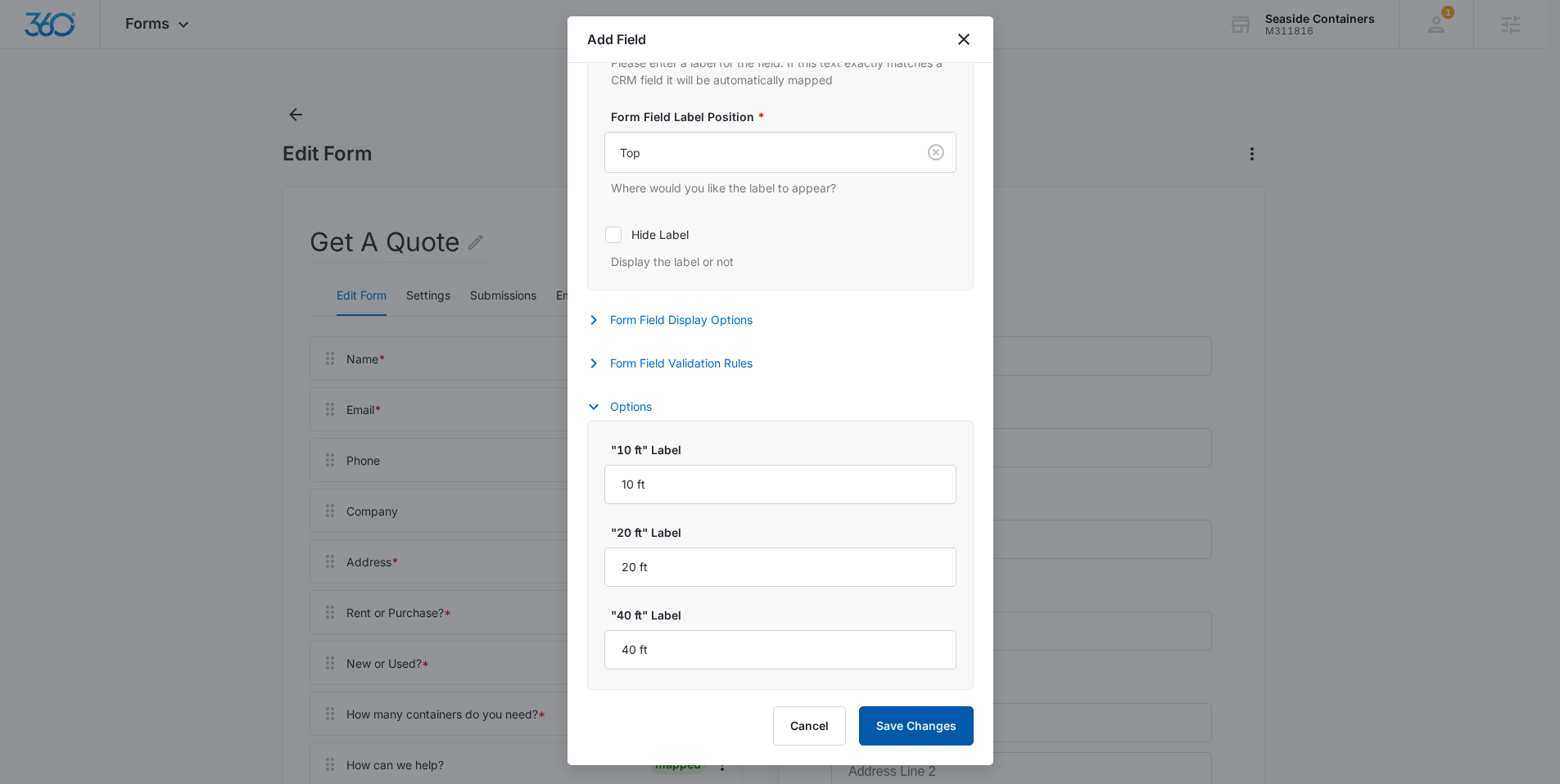
type input "What Size?"
click at [900, 720] on button "Save Changes" at bounding box center [915, 726] width 114 height 39
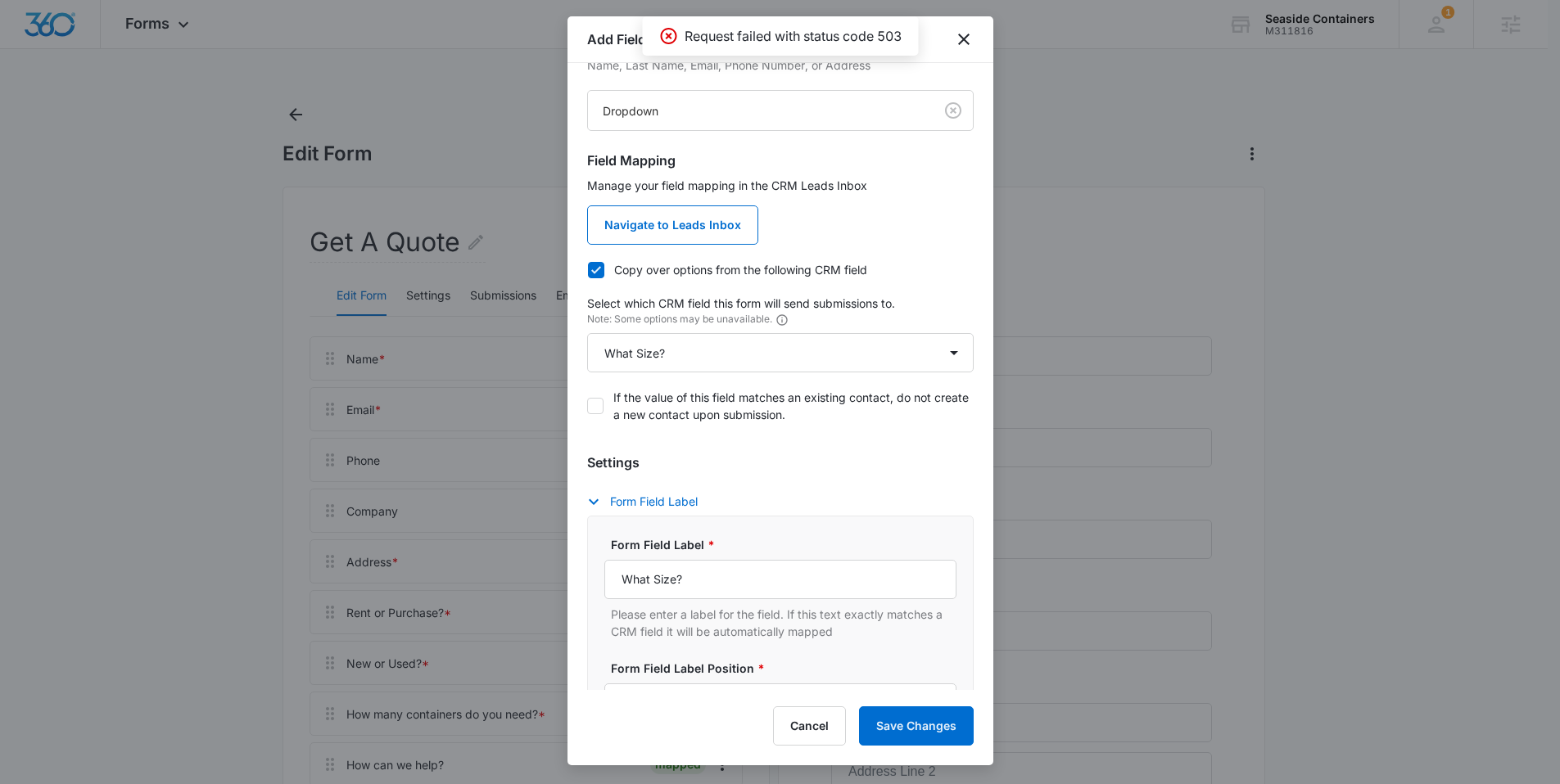
scroll to position [0, 0]
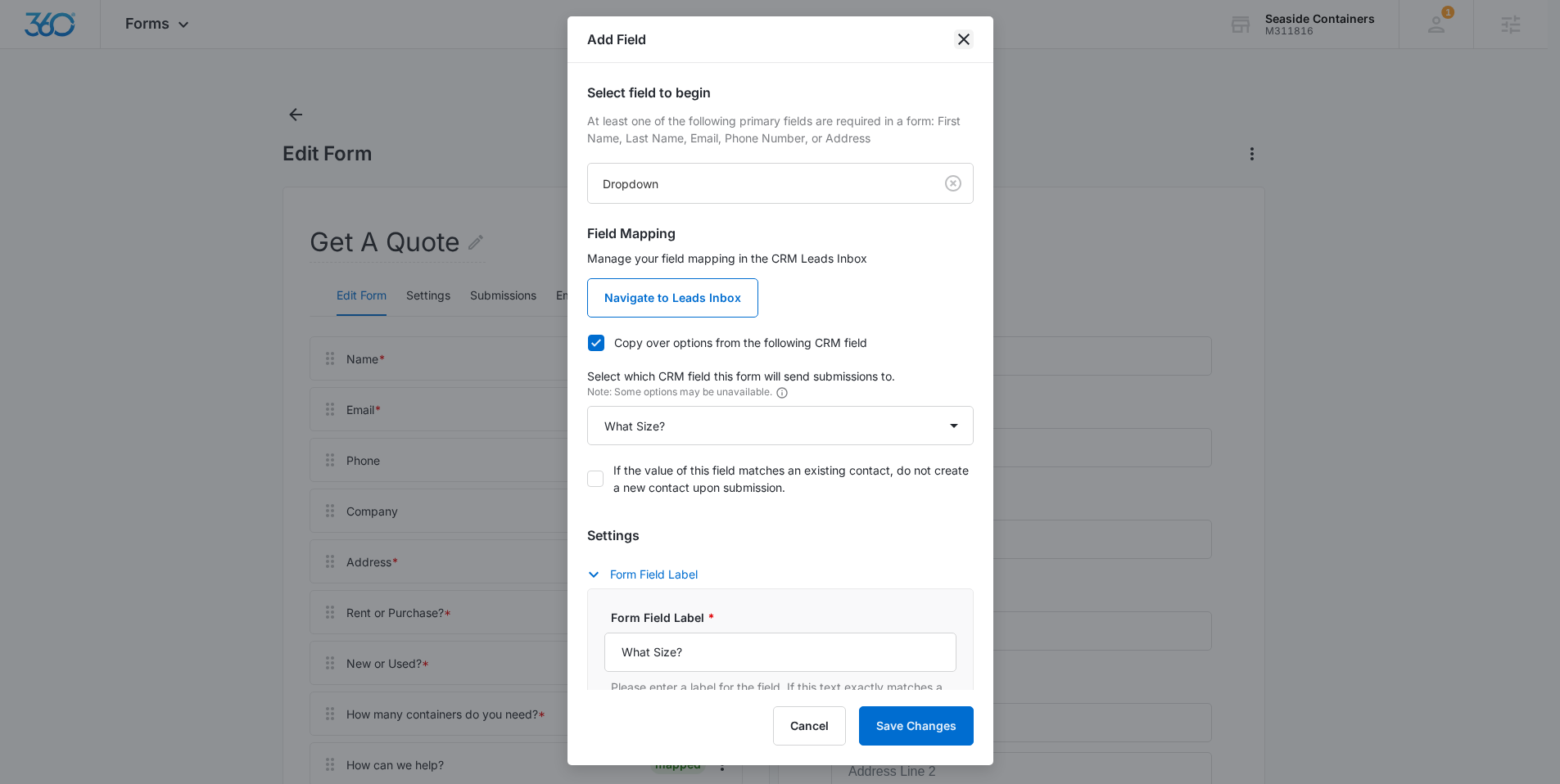
click at [962, 40] on icon "close" at bounding box center [963, 38] width 11 height 11
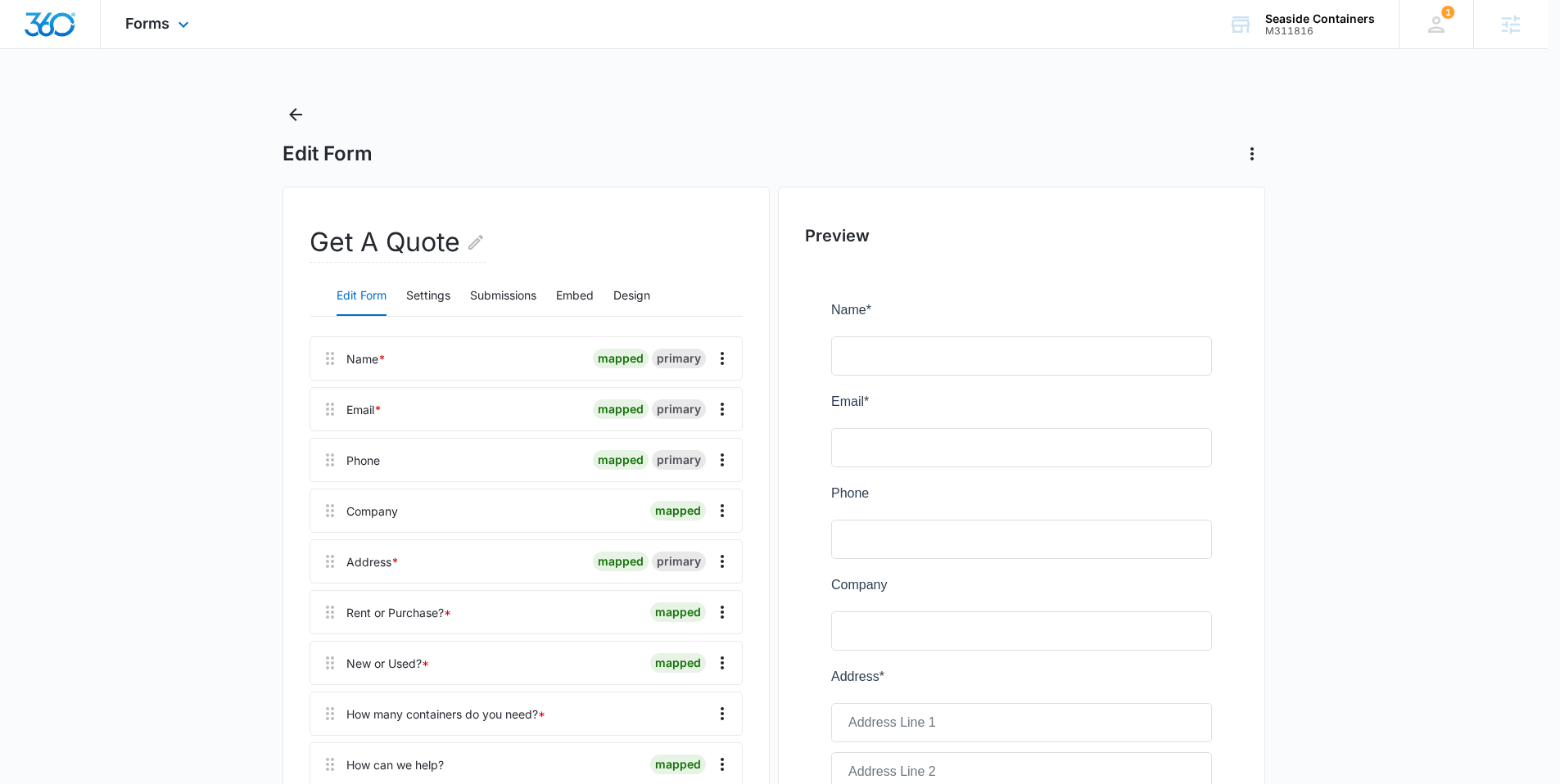
scroll to position [474, 0]
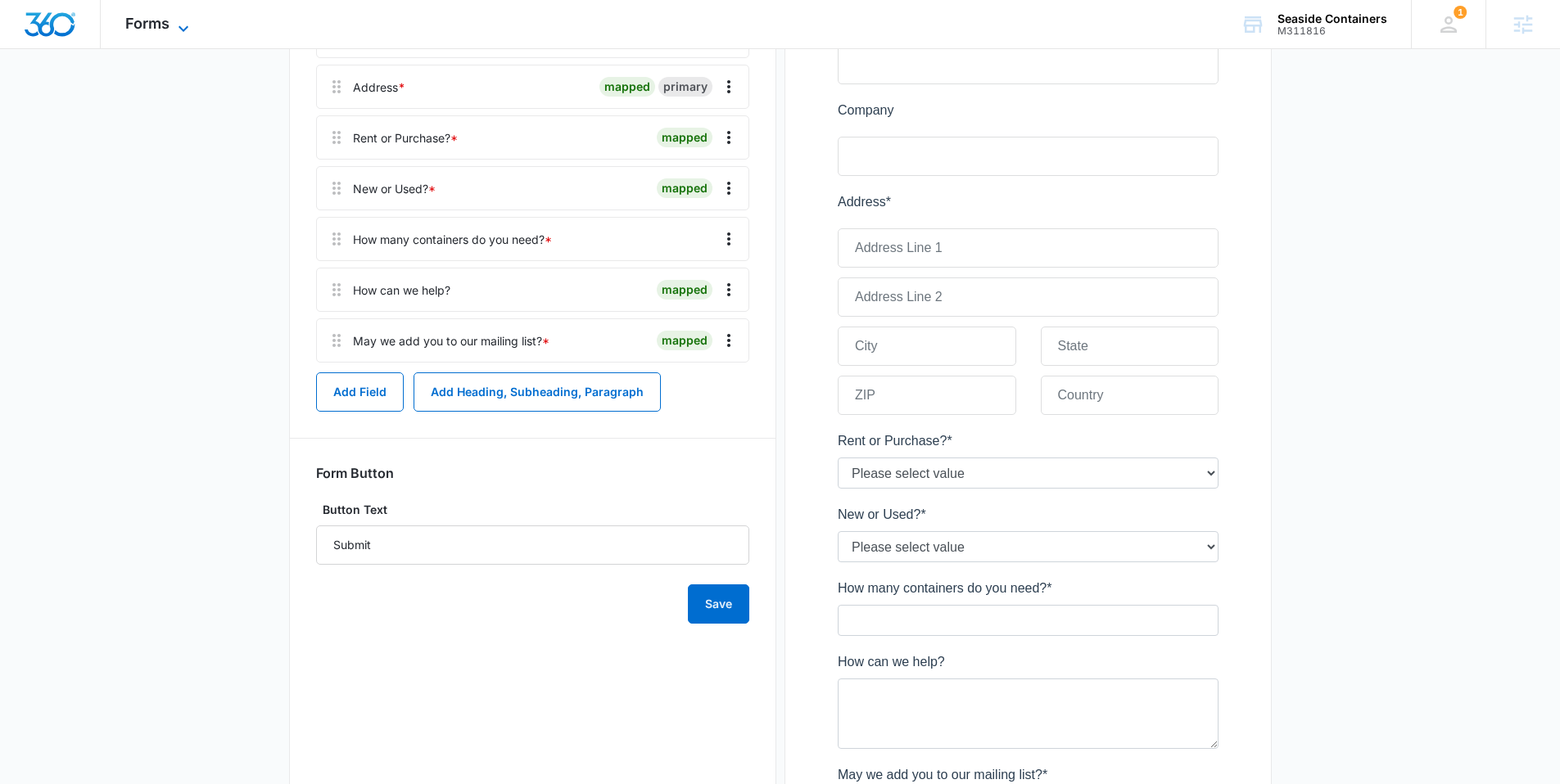
click at [166, 23] on span "Forms" at bounding box center [147, 24] width 44 height 17
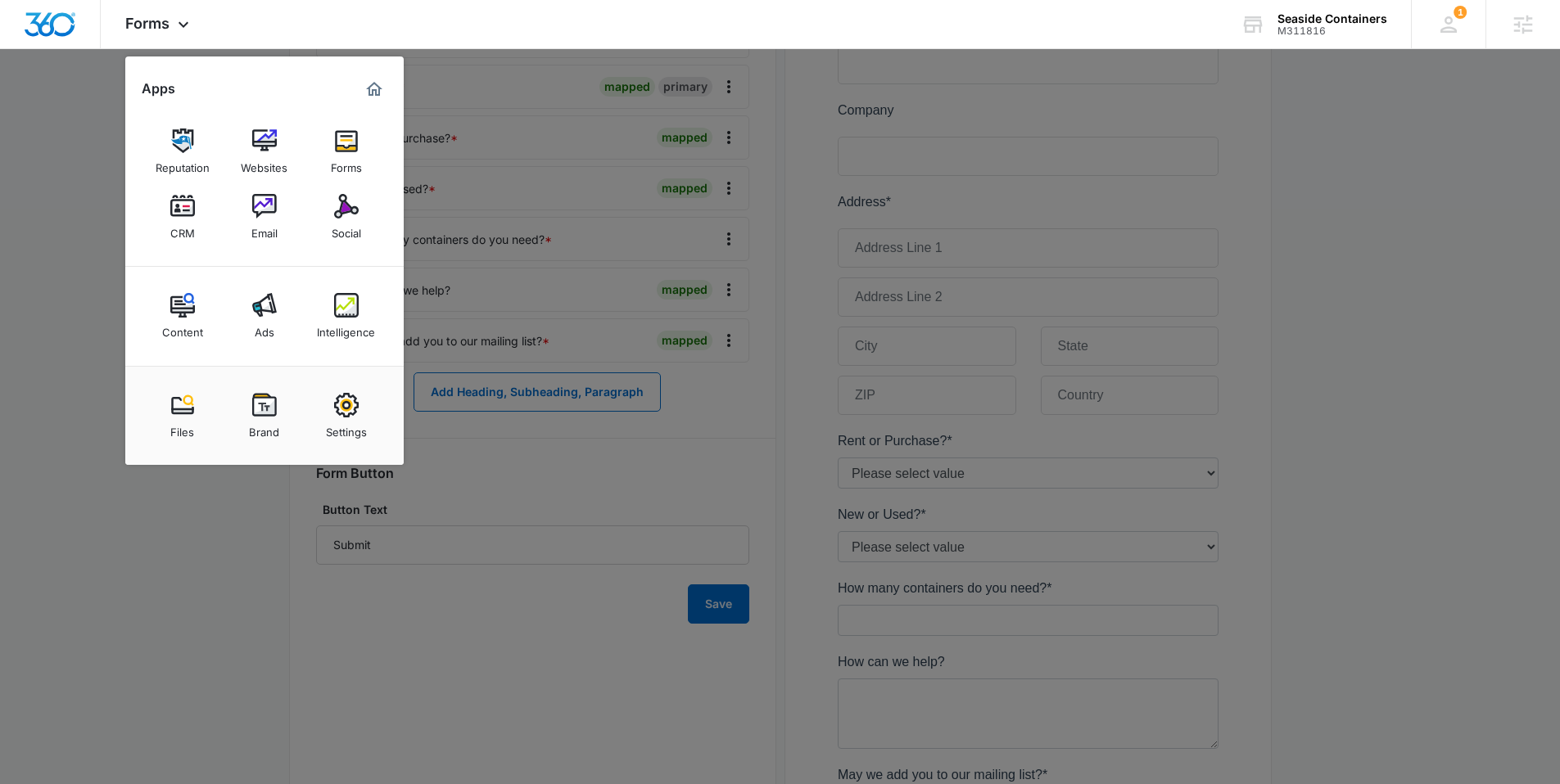
click at [537, 275] on div at bounding box center [780, 392] width 1560 height 784
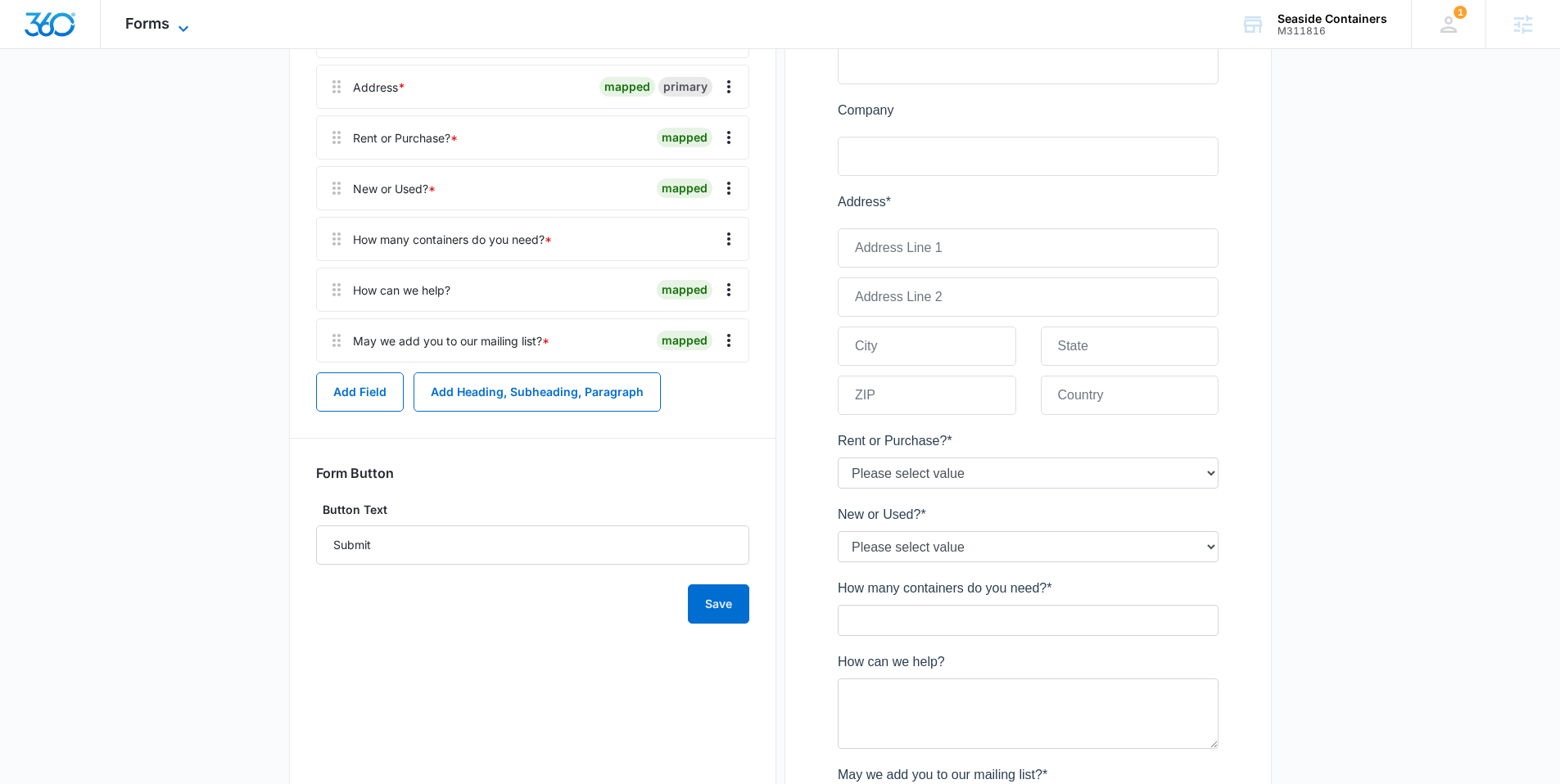
click at [177, 24] on icon at bounding box center [183, 29] width 20 height 20
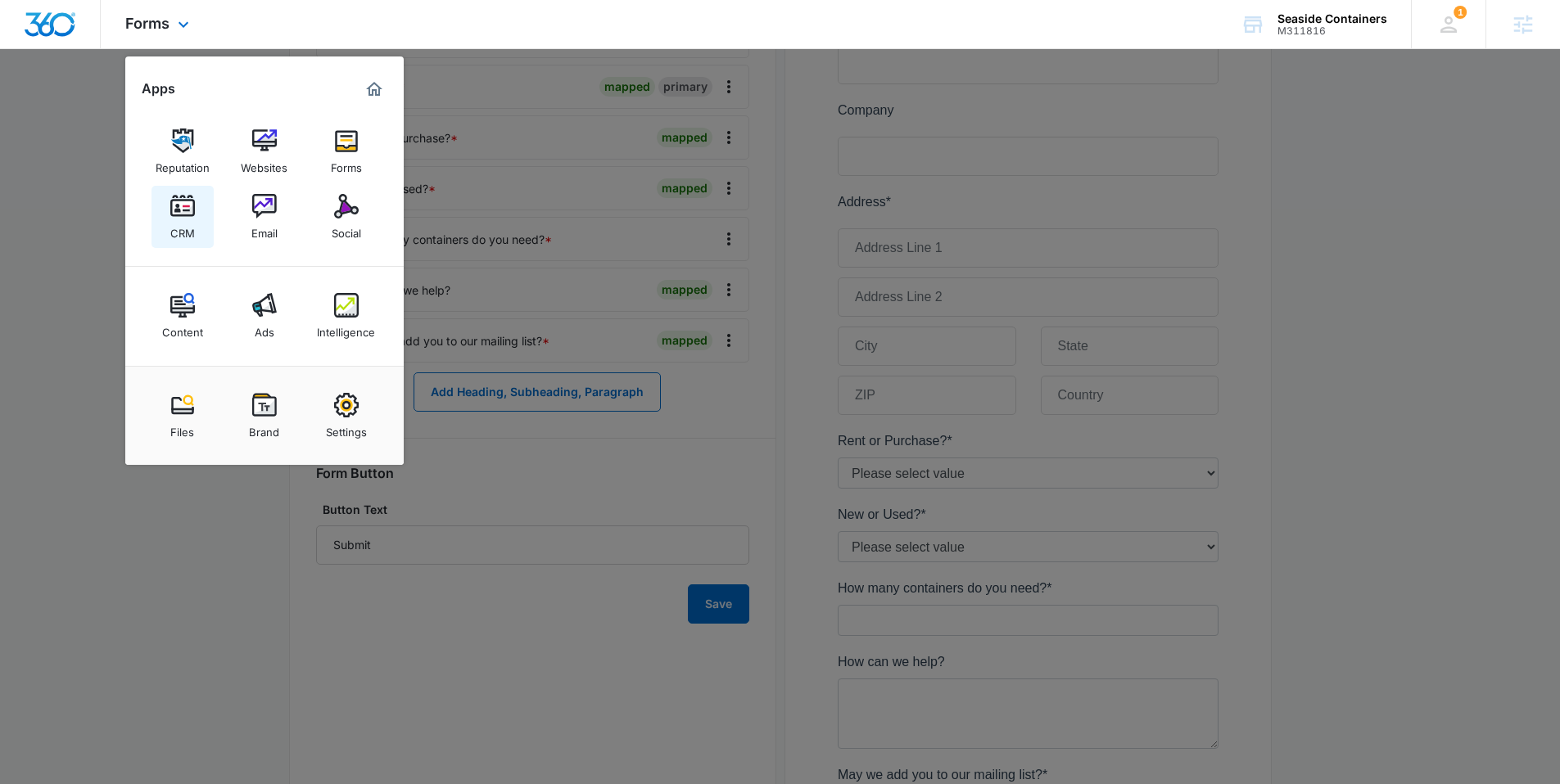
click at [174, 202] on img at bounding box center [182, 206] width 24 height 24
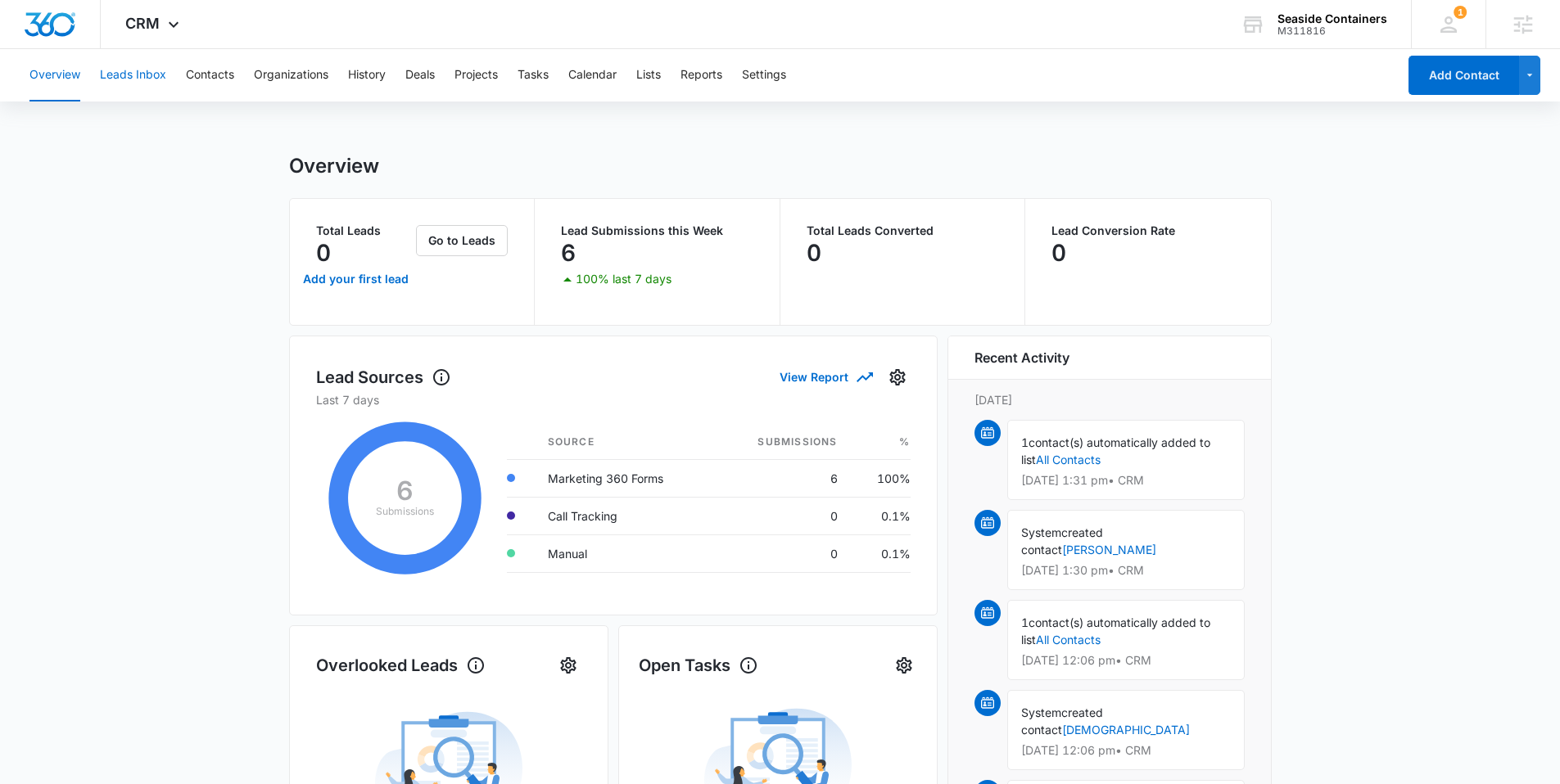
click at [126, 87] on button "Leads Inbox" at bounding box center [133, 75] width 66 height 52
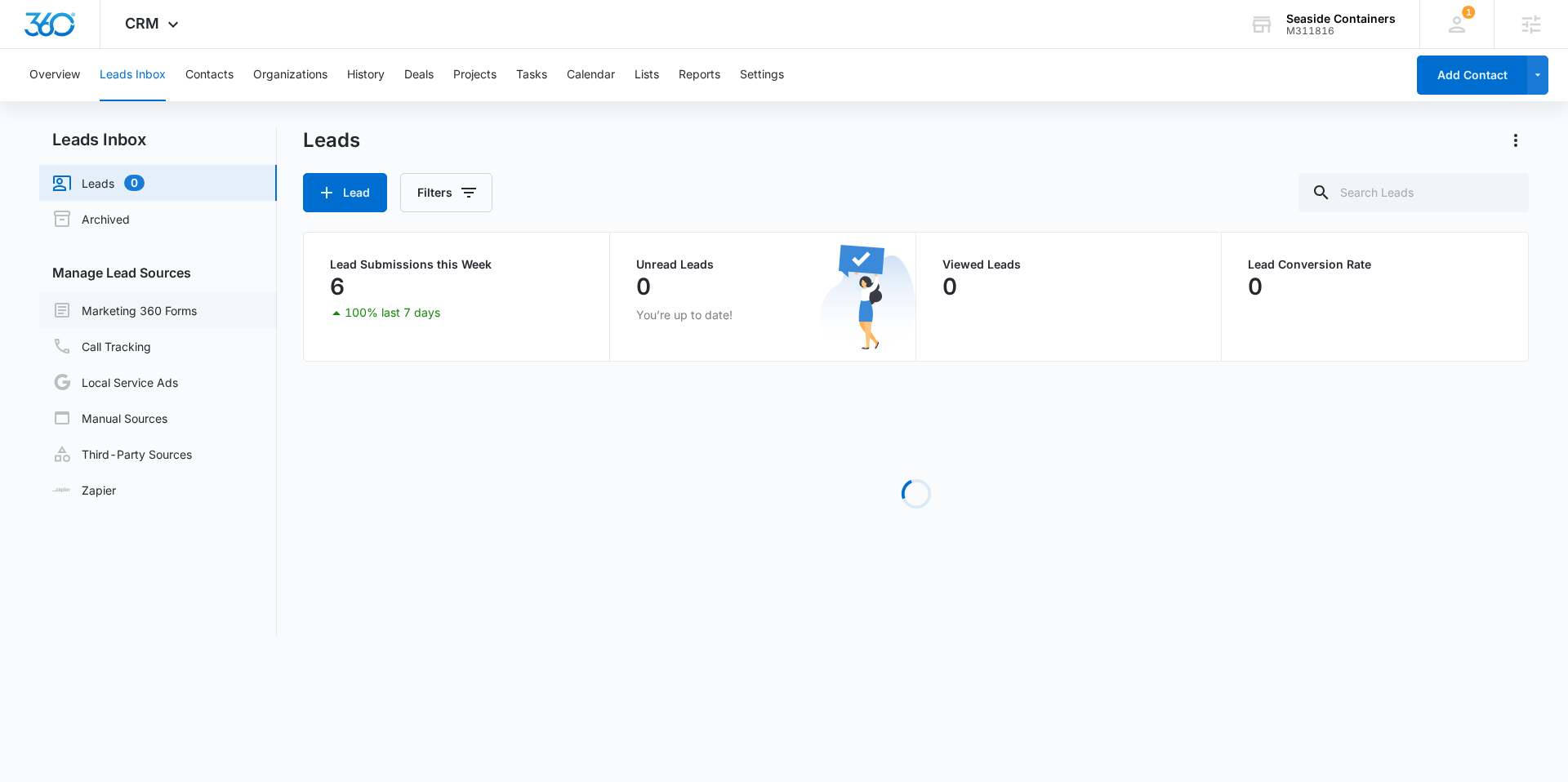
click at [128, 300] on link "Marketing 360 Forms" at bounding box center [124, 310] width 144 height 20
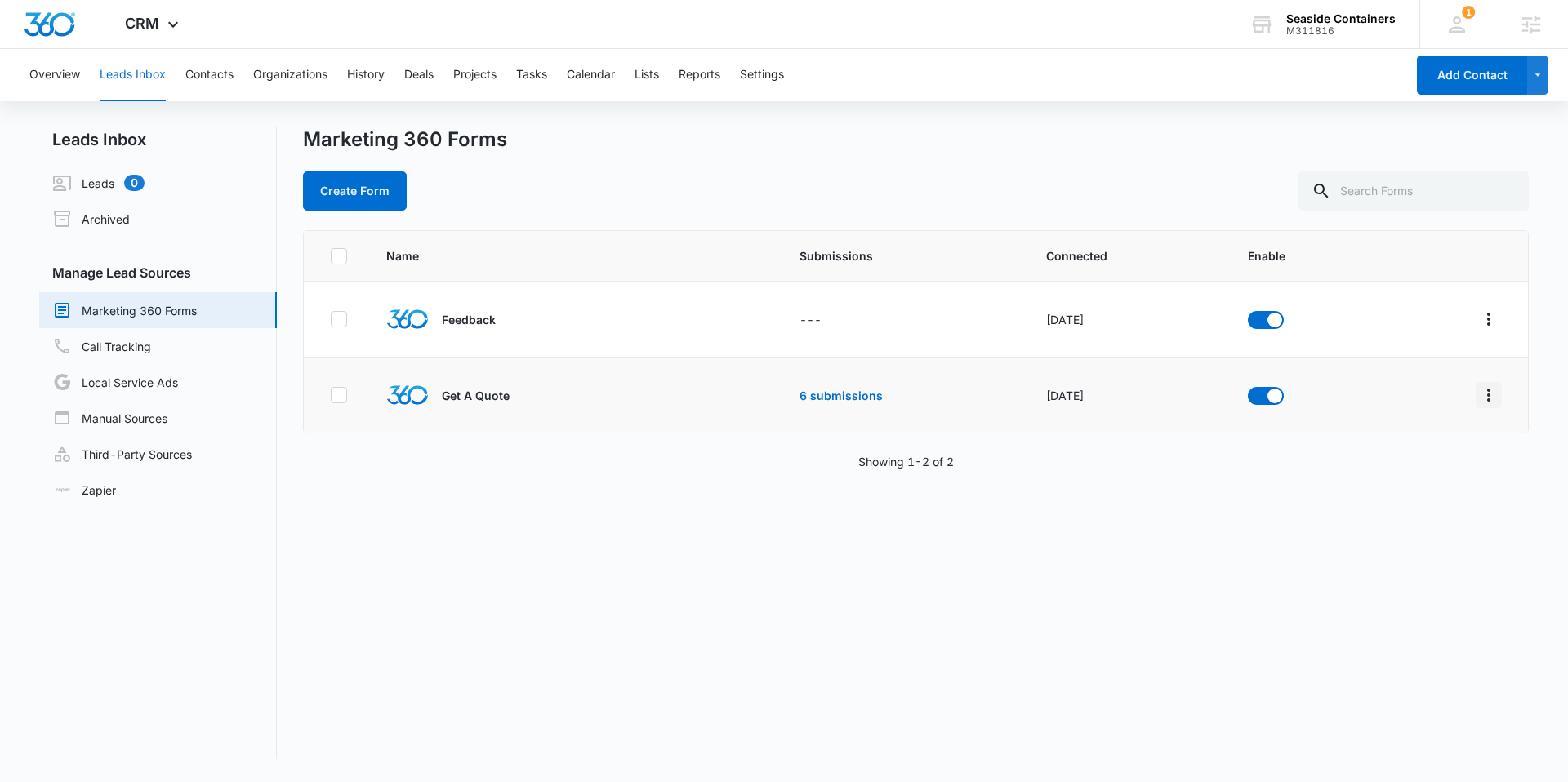
click at [1479, 389] on icon "Overflow Menu" at bounding box center [1489, 395] width 20 height 20
click at [1390, 485] on div "Field Mapping" at bounding box center [1404, 490] width 92 height 11
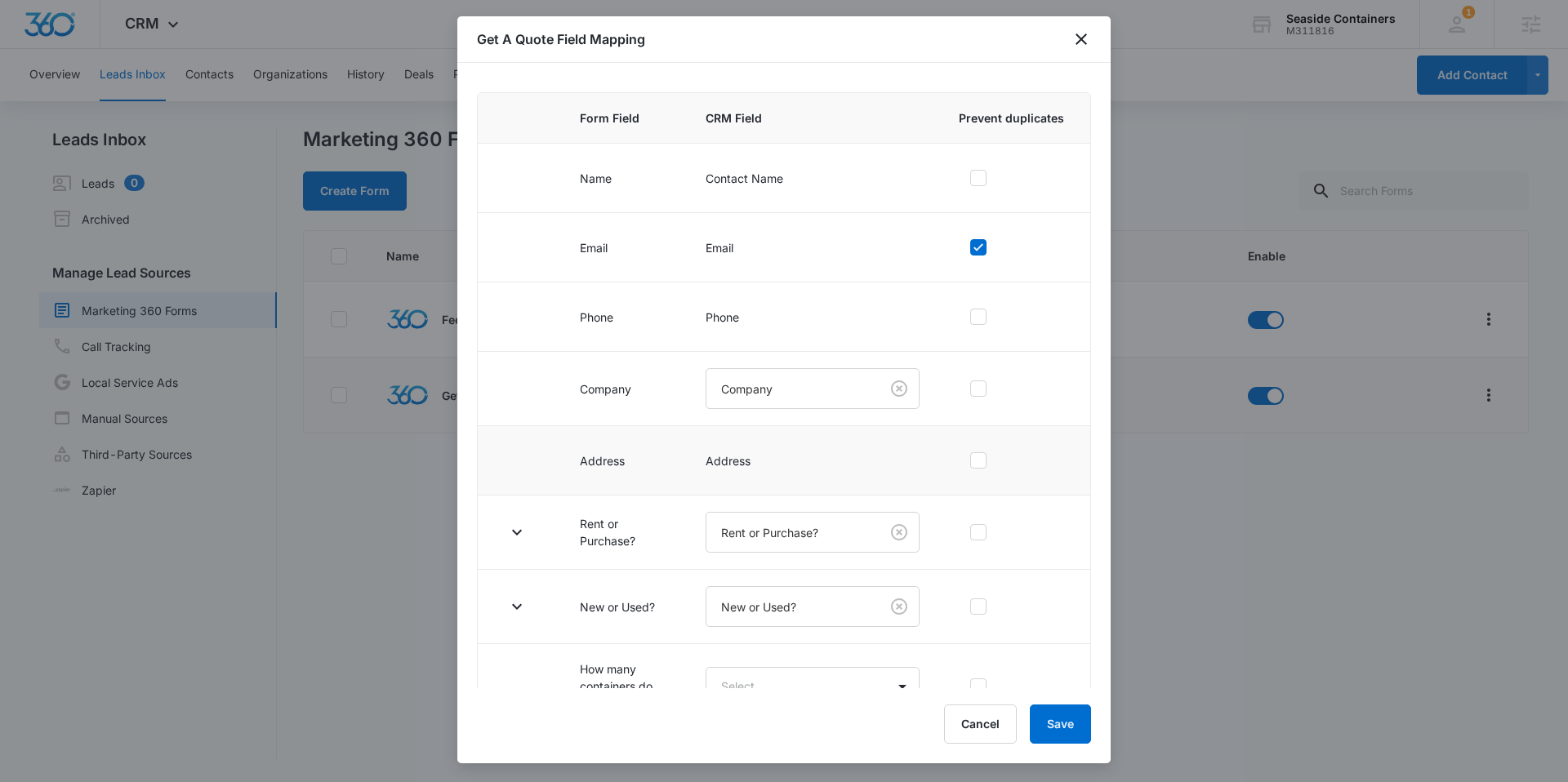
scroll to position [324, 0]
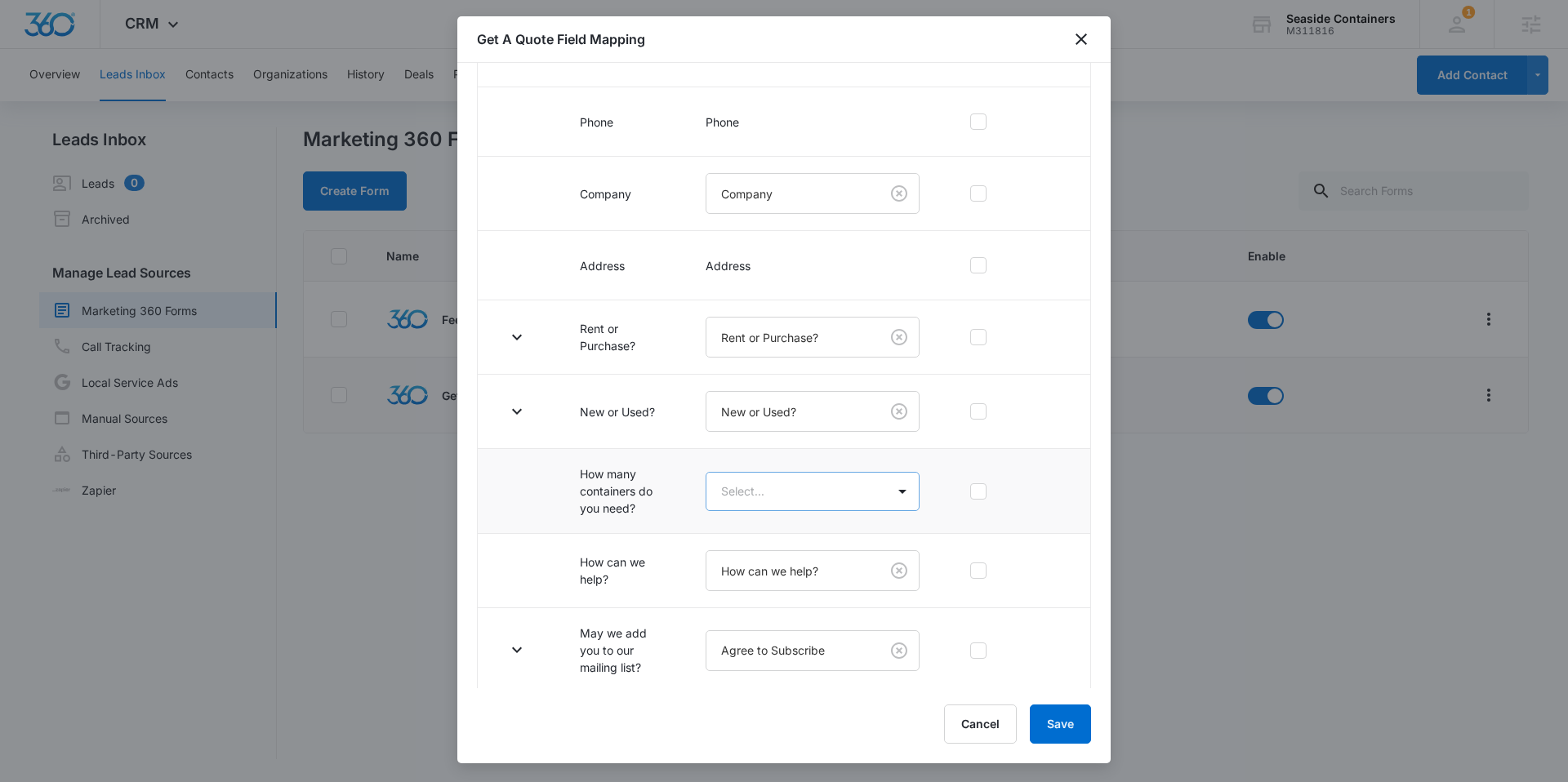
click at [778, 493] on body "CRM Apps Reputation Websites Forms CRM Email Social Content Ads Intelligence Fi…" at bounding box center [784, 391] width 1568 height 782
click at [792, 544] on p "How many do you need?" at bounding box center [789, 549] width 132 height 17
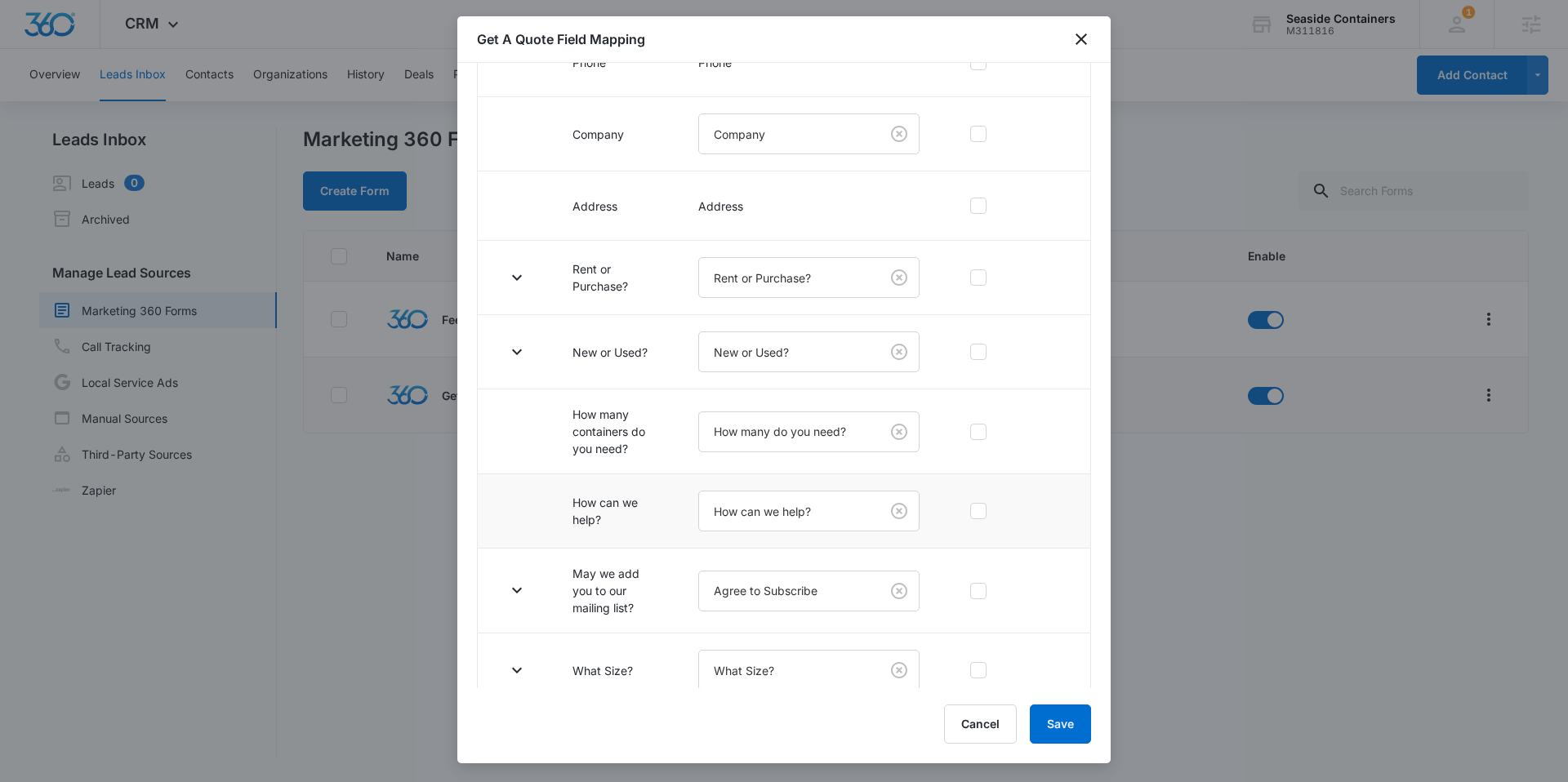
scroll to position [403, 0]
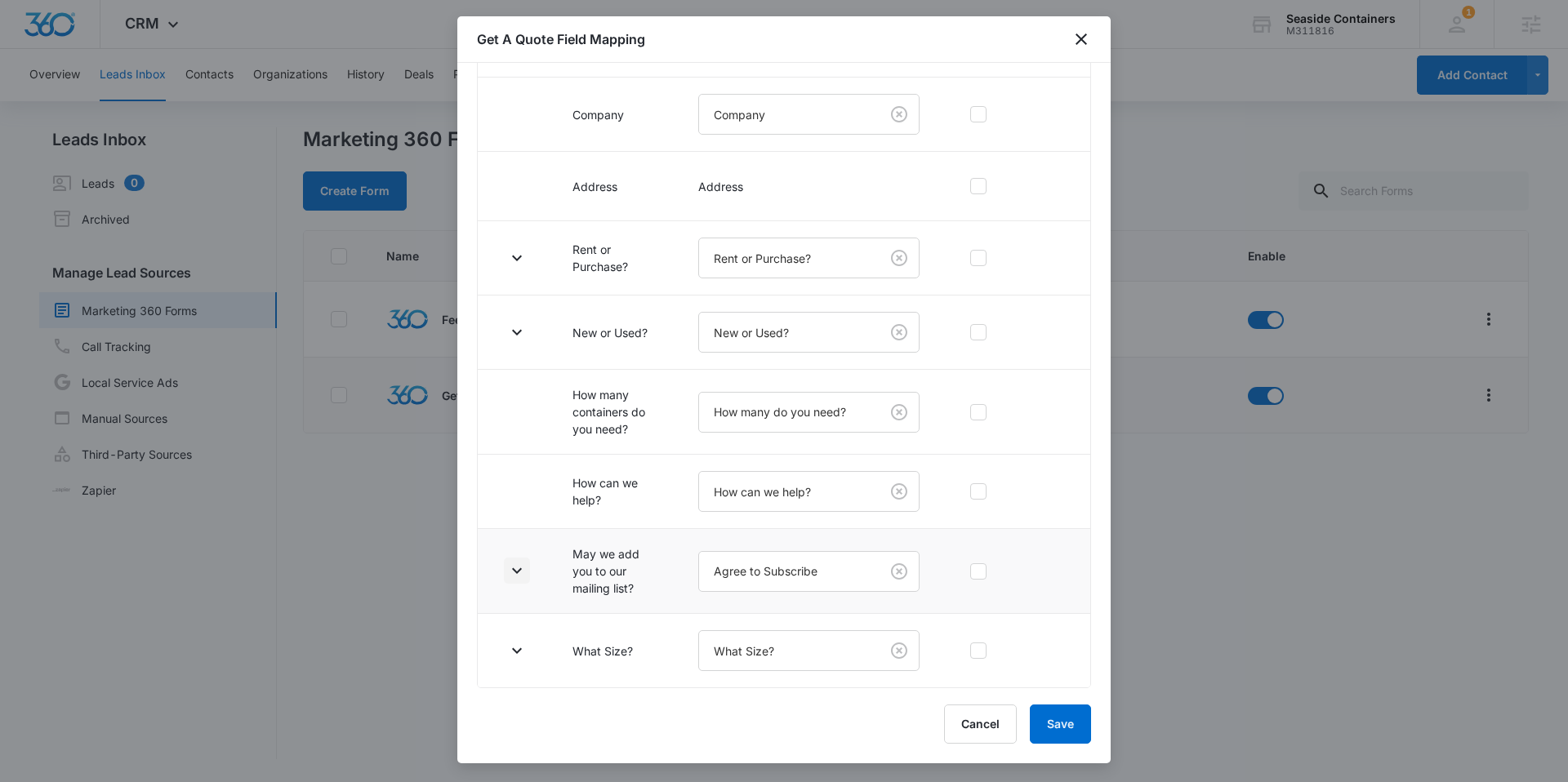
click at [510, 565] on icon "button" at bounding box center [517, 571] width 20 height 20
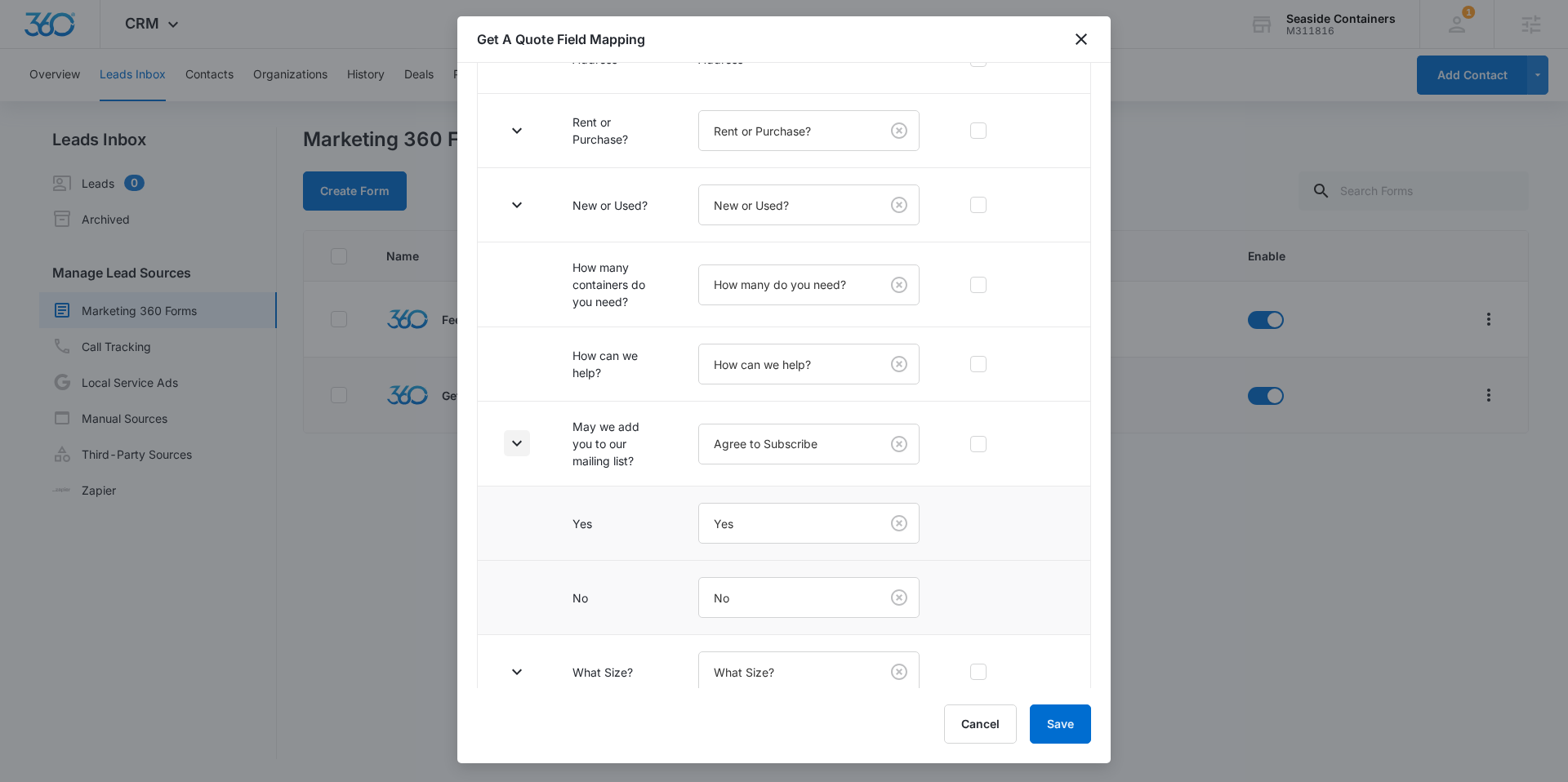
scroll to position [551, 0]
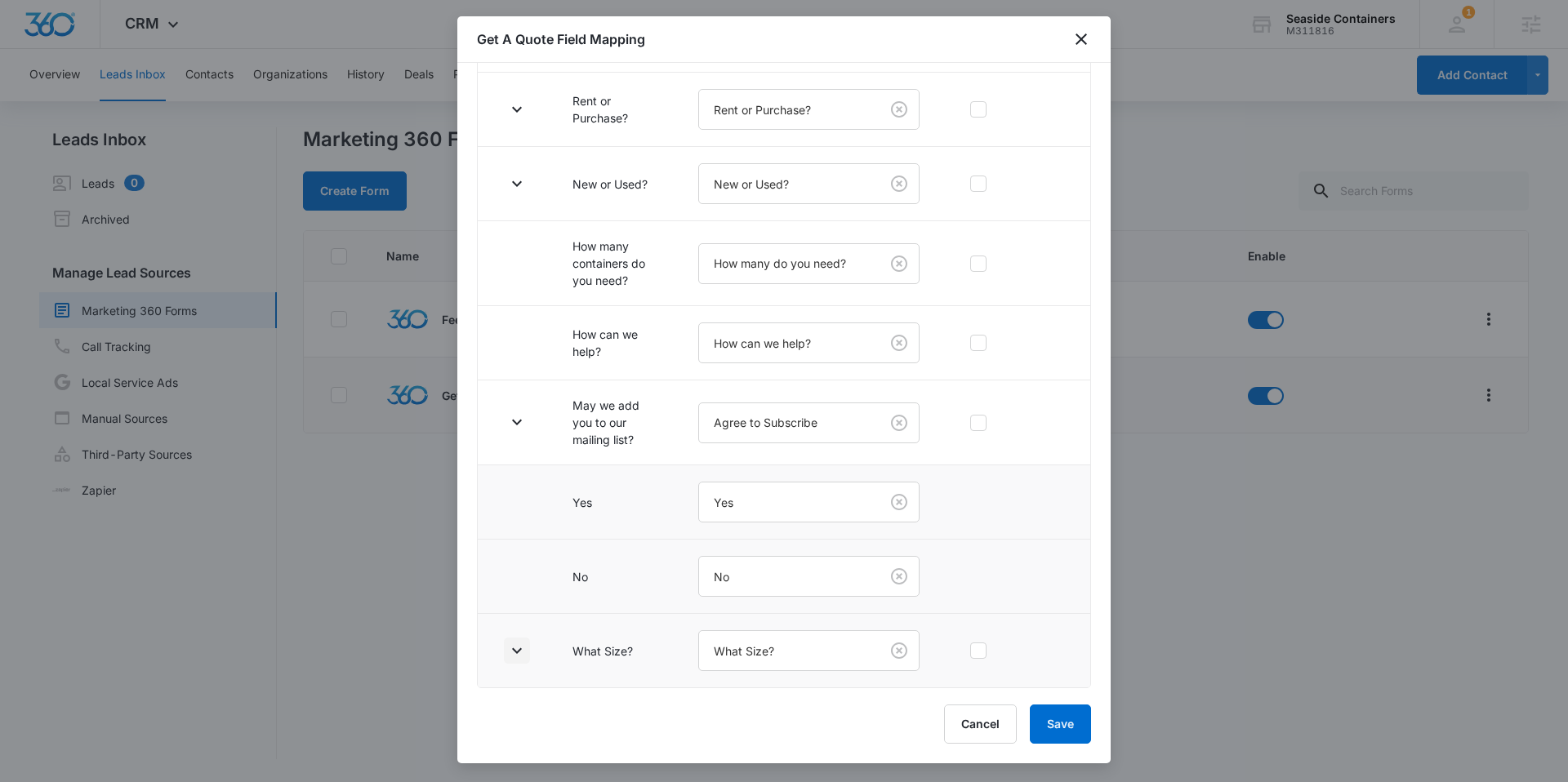
click at [516, 646] on icon "button" at bounding box center [517, 651] width 20 height 20
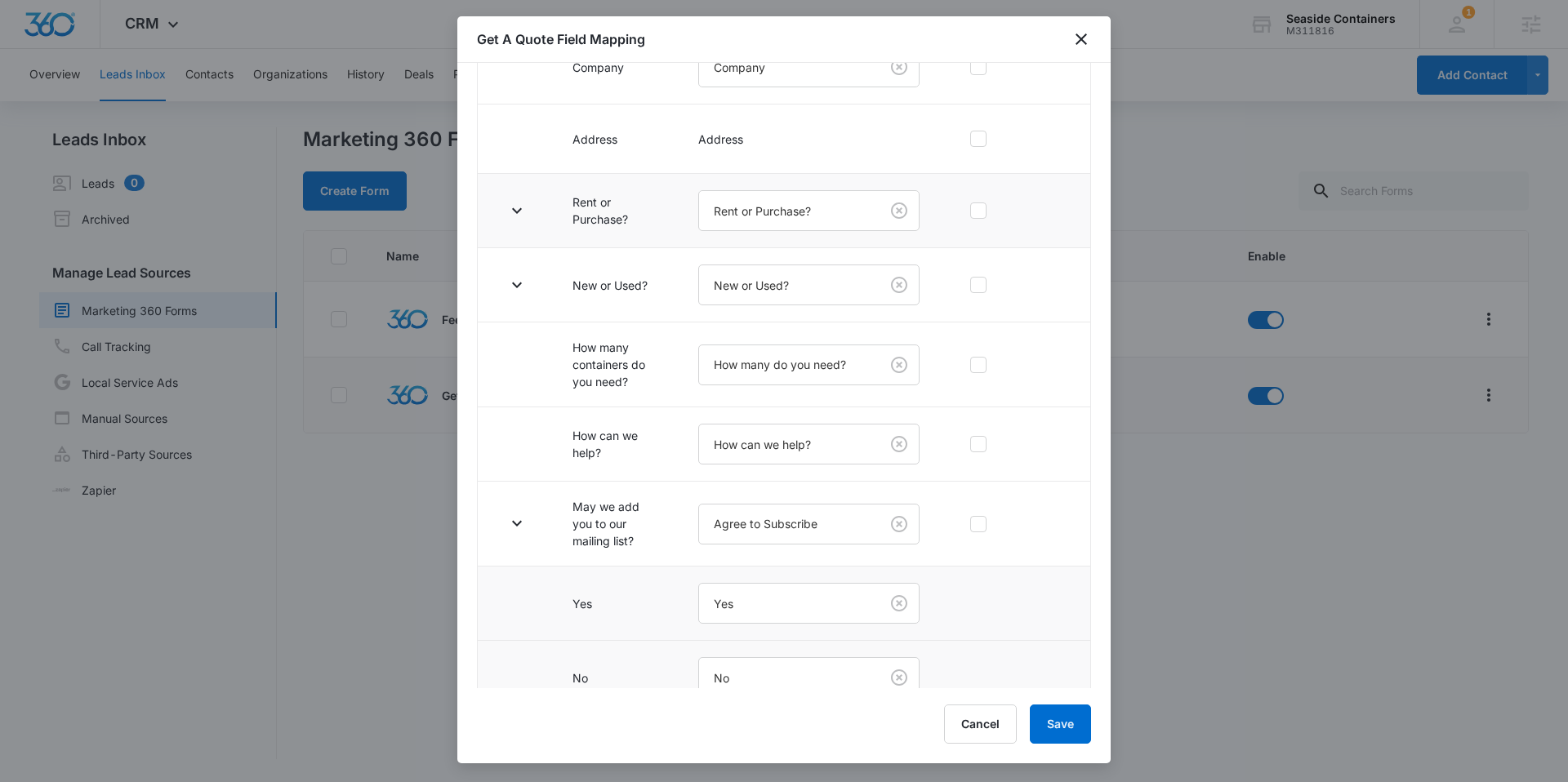
scroll to position [267, 0]
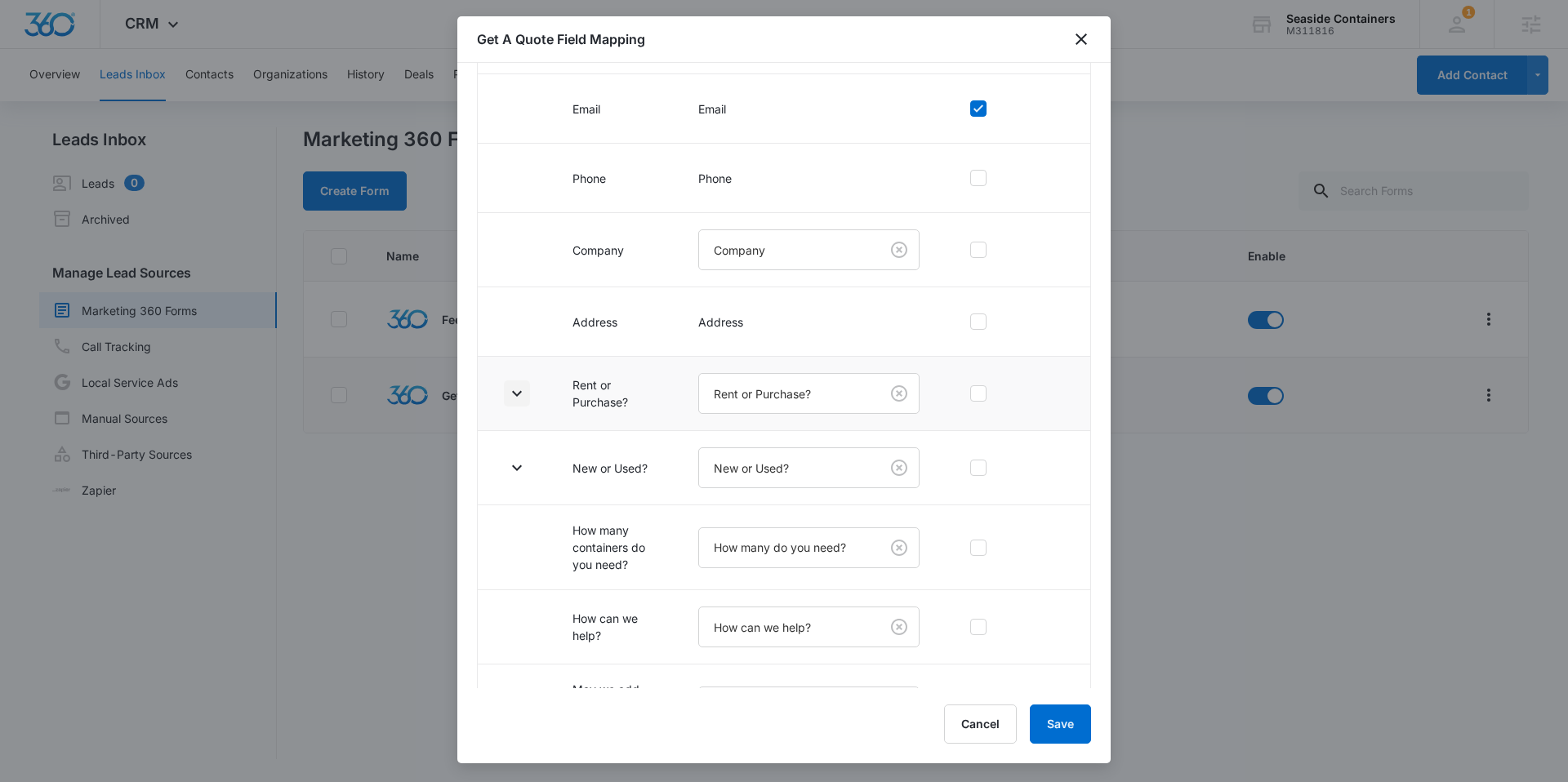
click at [521, 387] on icon "button" at bounding box center [517, 393] width 20 height 20
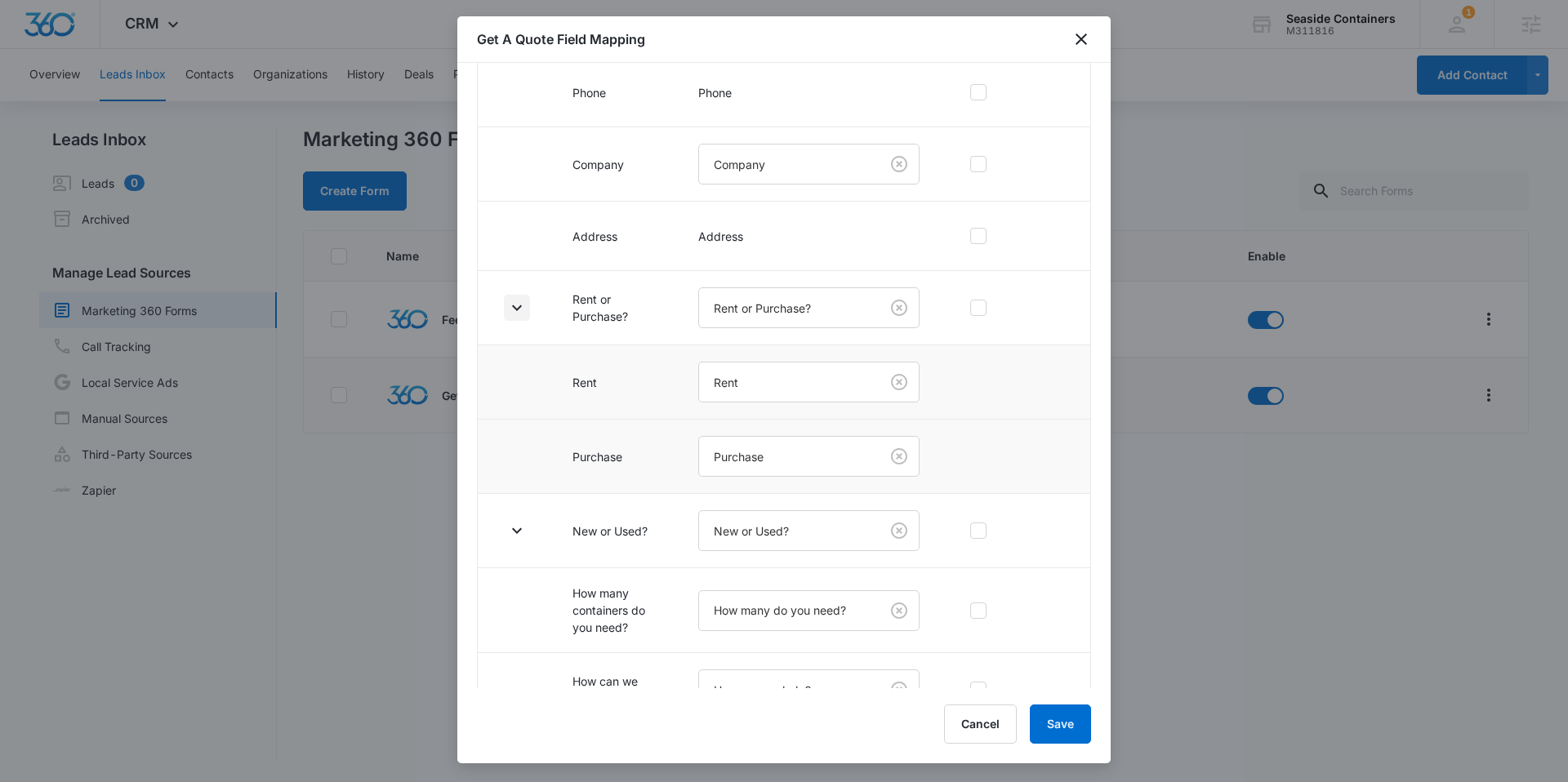
scroll to position [353, 0]
click at [516, 527] on icon "button" at bounding box center [517, 530] width 20 height 20
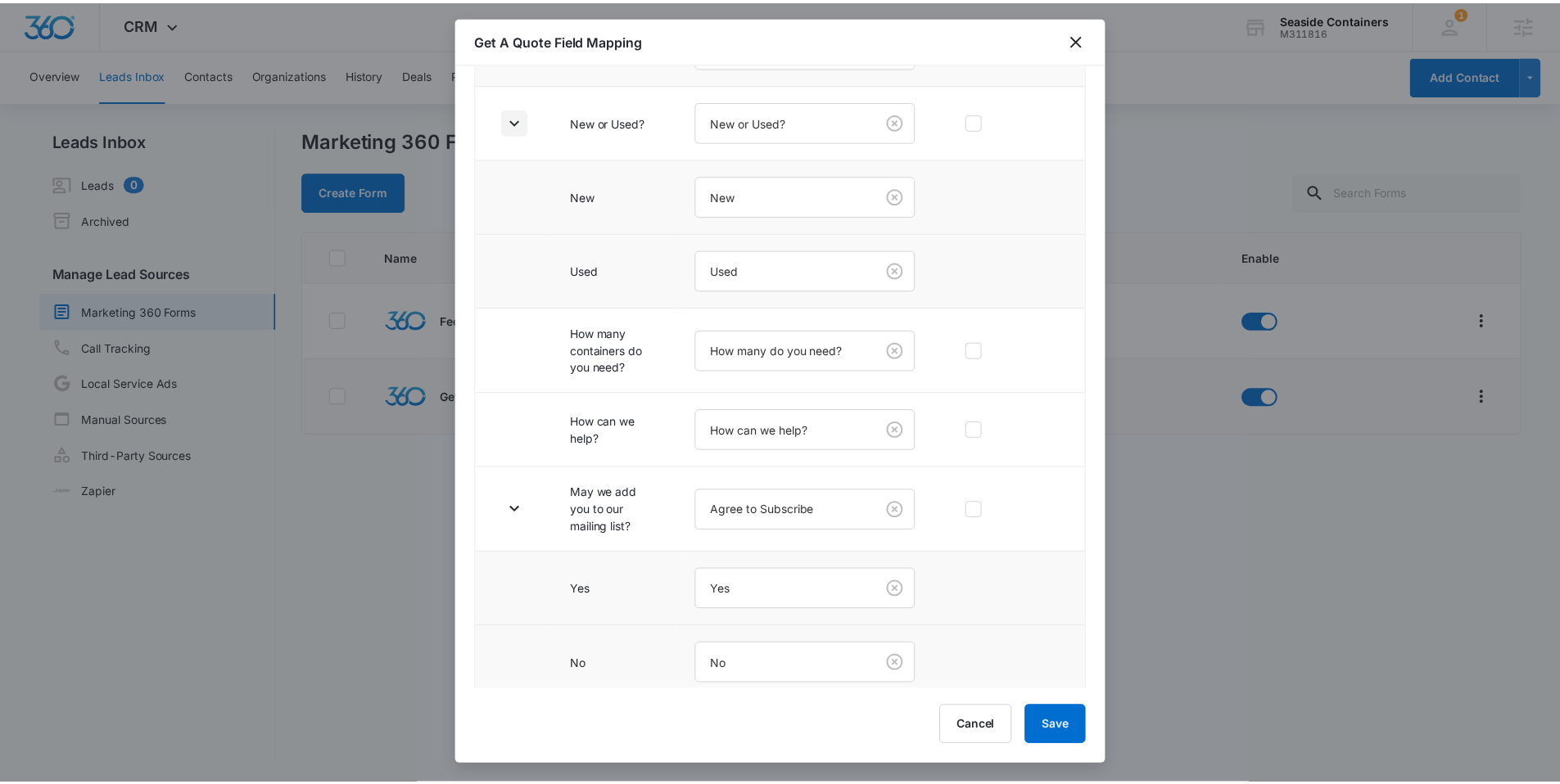
scroll to position [764, 0]
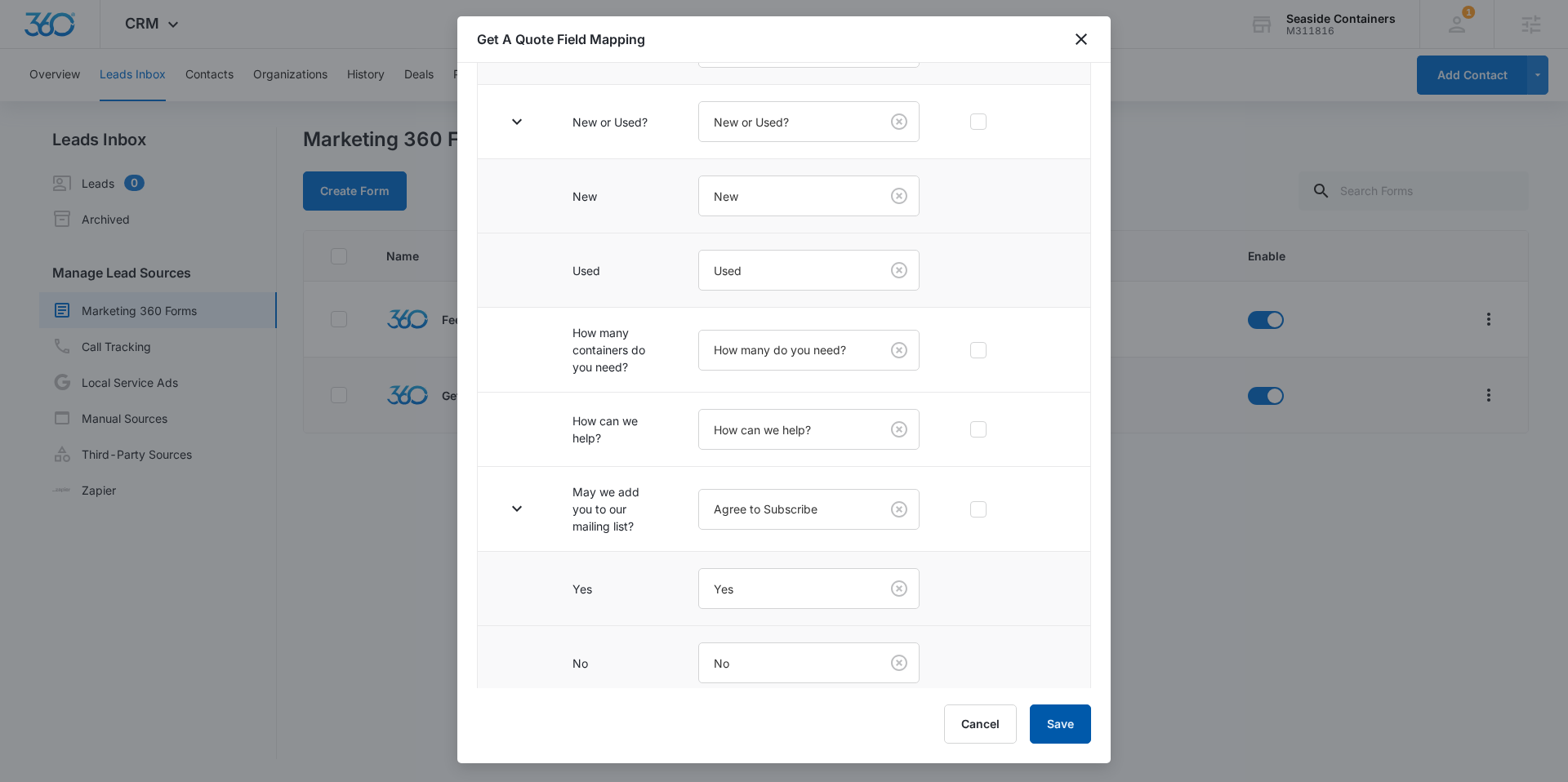
click at [1050, 721] on button "Save" at bounding box center [1060, 724] width 61 height 39
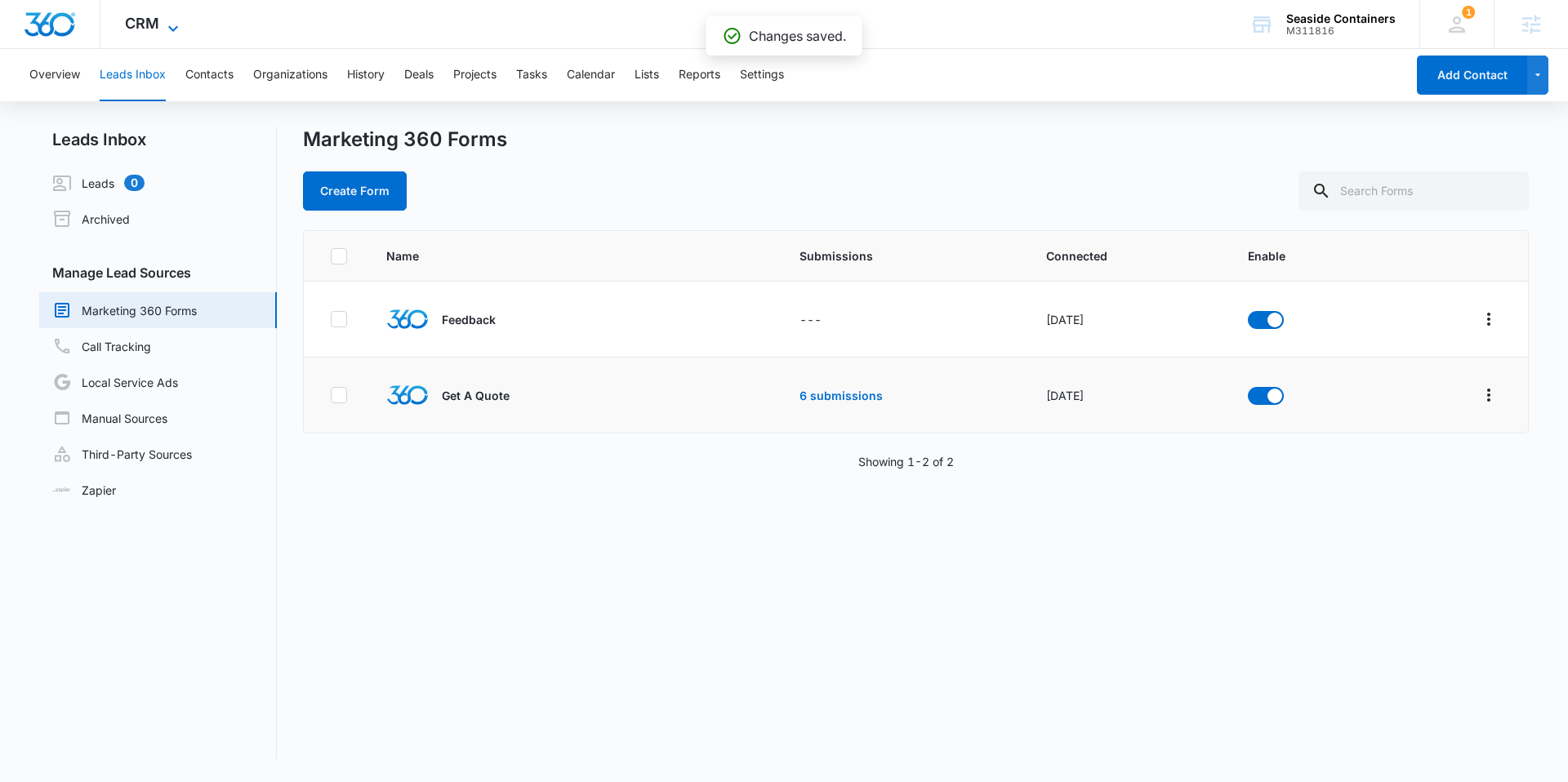
click at [165, 30] on icon at bounding box center [173, 29] width 20 height 20
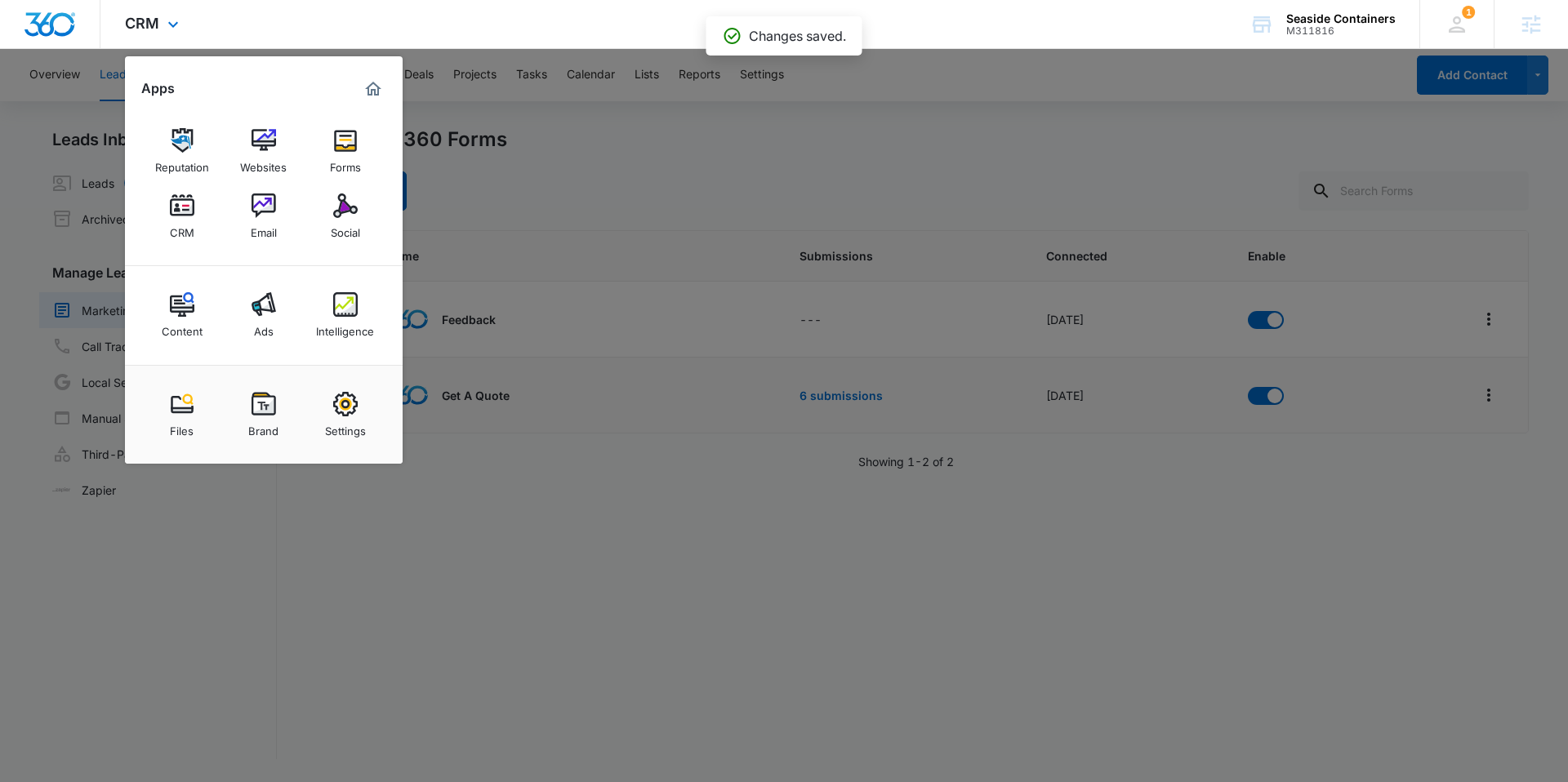
click at [311, 144] on div "Reputation Websites Forms CRM Email Social" at bounding box center [264, 184] width 278 height 164
click at [355, 143] on img at bounding box center [345, 140] width 24 height 24
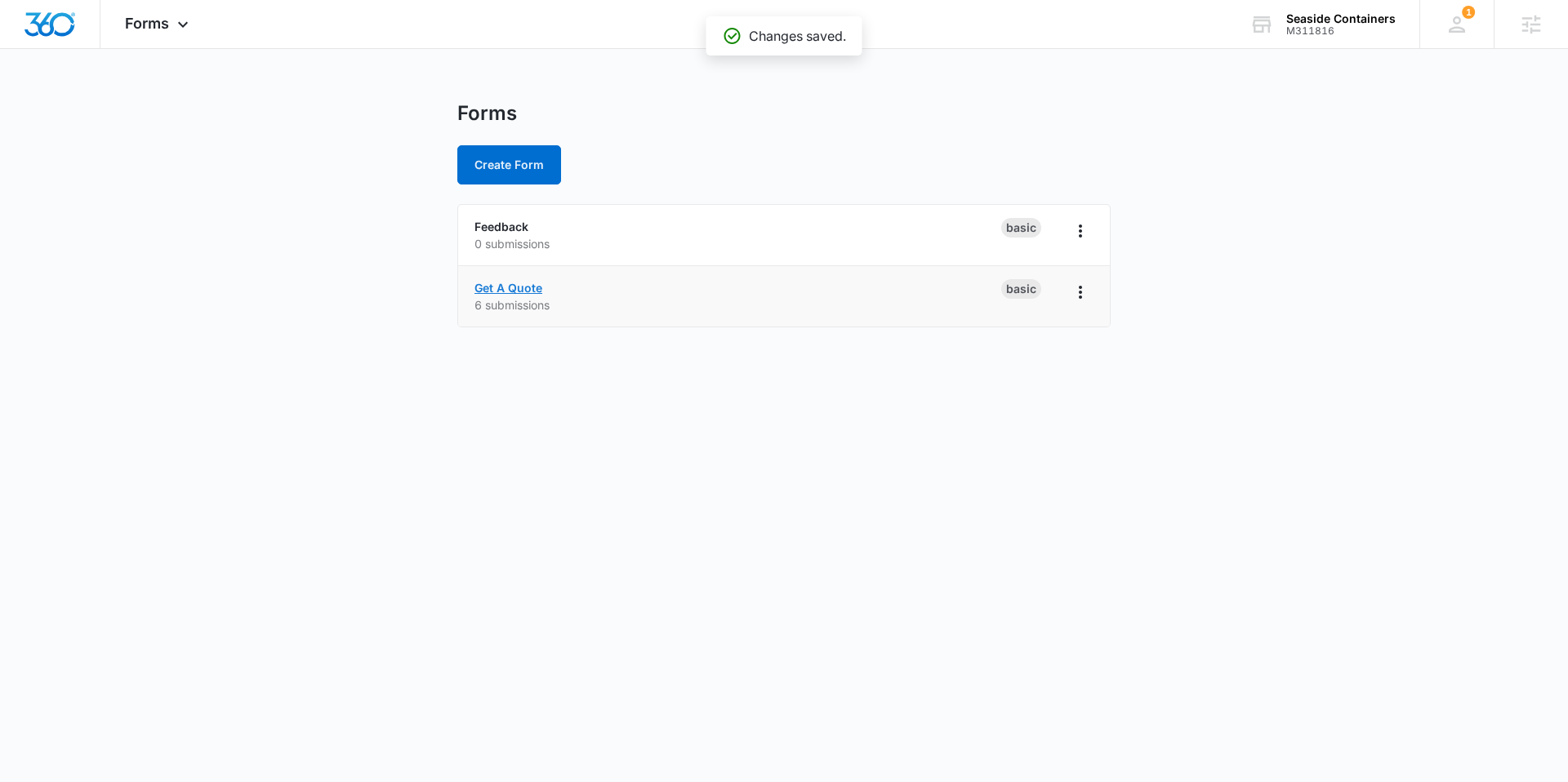
click at [527, 284] on link "Get A Quote" at bounding box center [508, 288] width 68 height 14
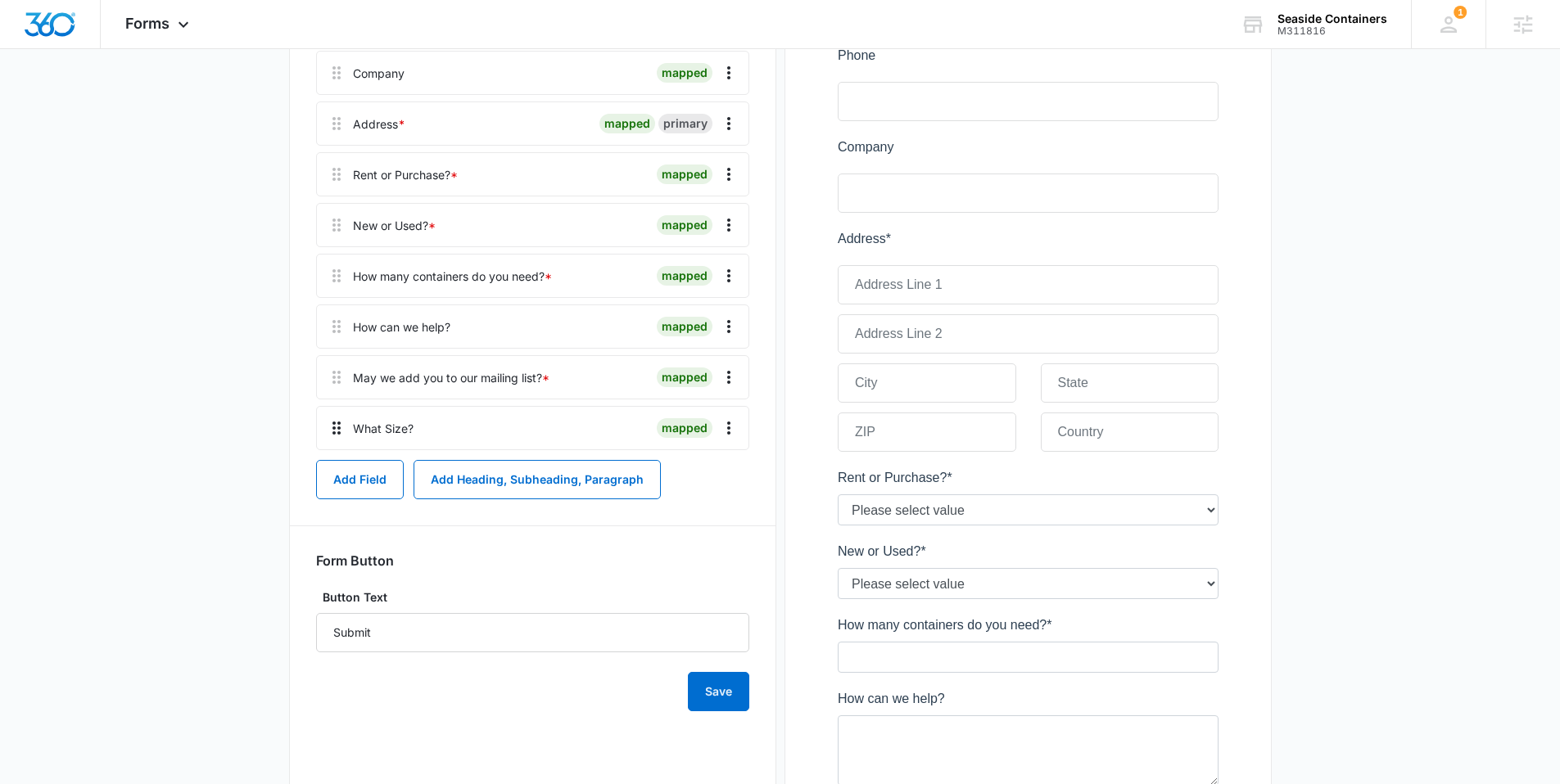
scroll to position [437, 0]
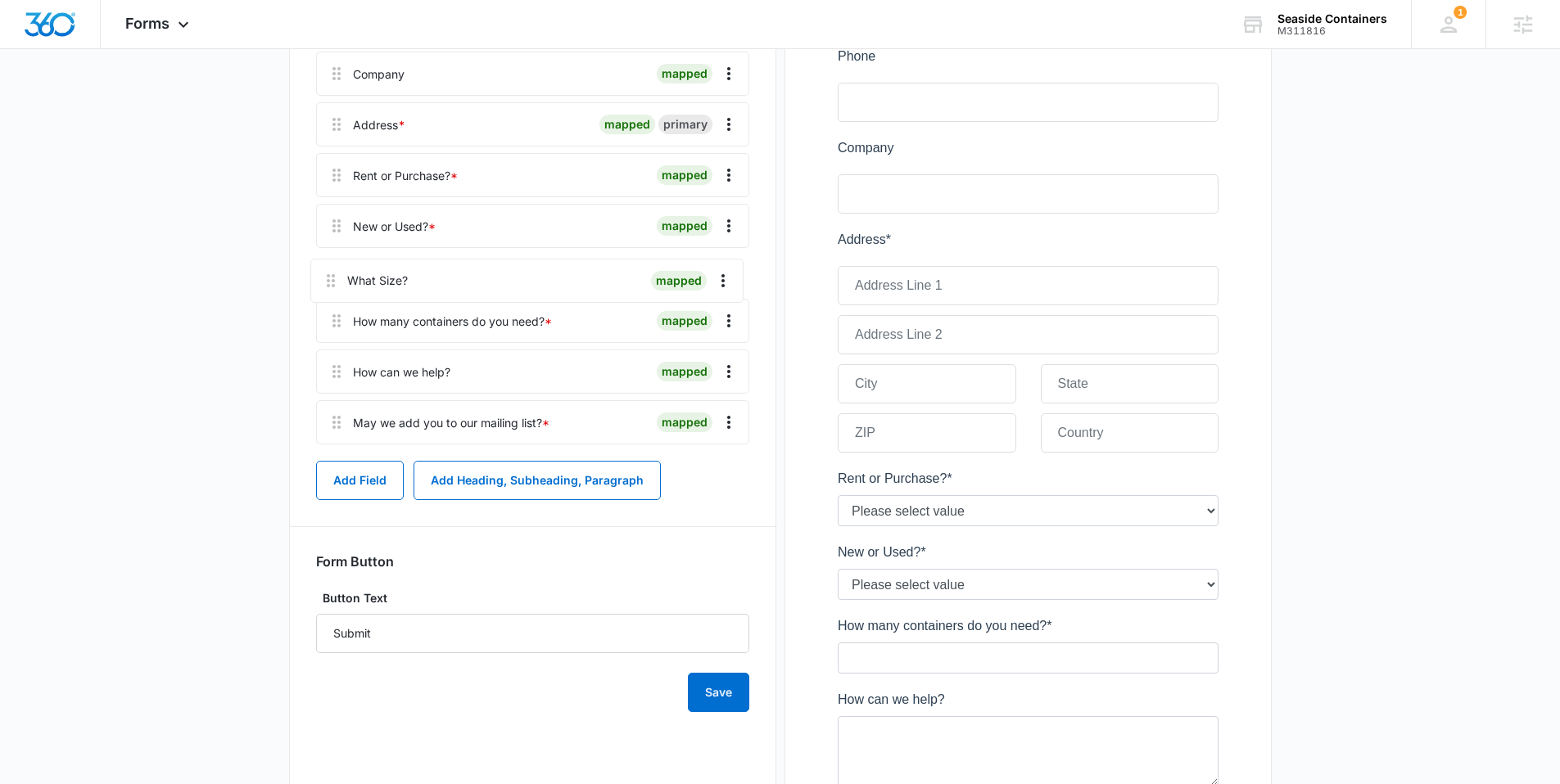
drag, startPoint x: 332, startPoint y: 426, endPoint x: 327, endPoint y: 265, distance: 161.1
click at [327, 265] on div "Name * mapped primary Email * mapped primary Phone mapped primary Company mappe…" at bounding box center [532, 175] width 433 height 552
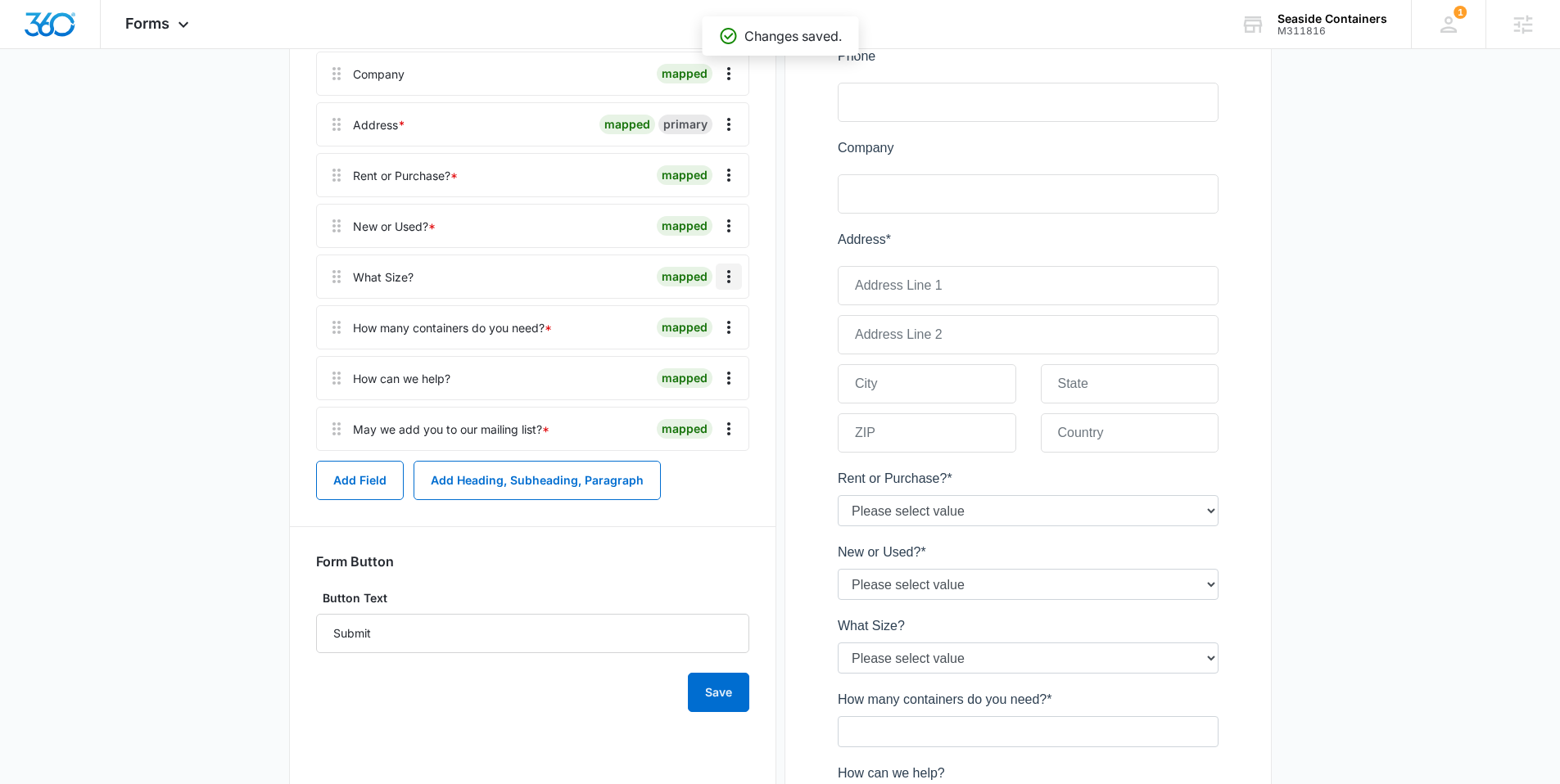
click at [732, 274] on icon "Overflow Menu" at bounding box center [729, 276] width 20 height 20
click at [697, 323] on div "Edit" at bounding box center [684, 322] width 34 height 11
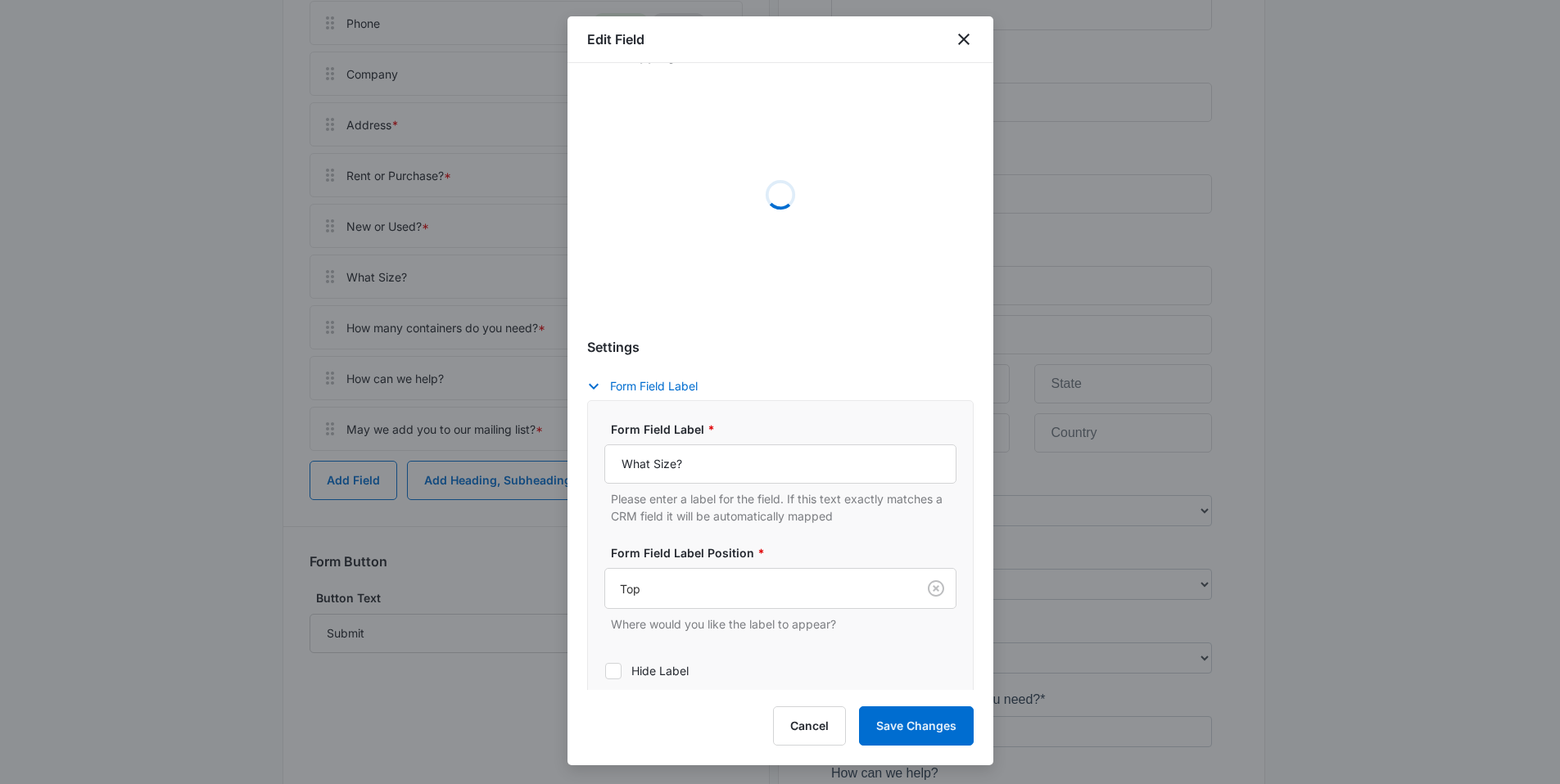
scroll to position [274, 0]
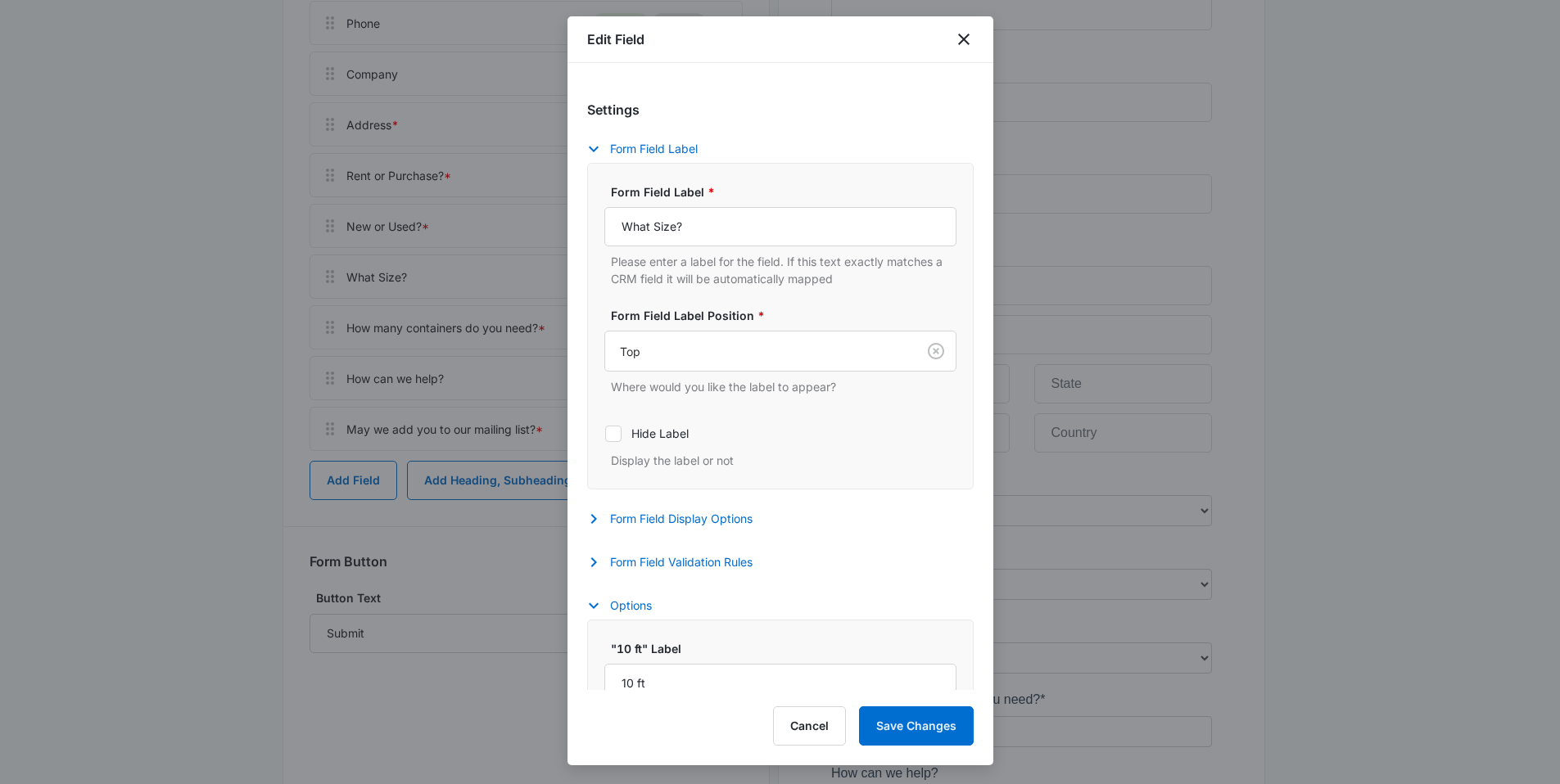
select select "371"
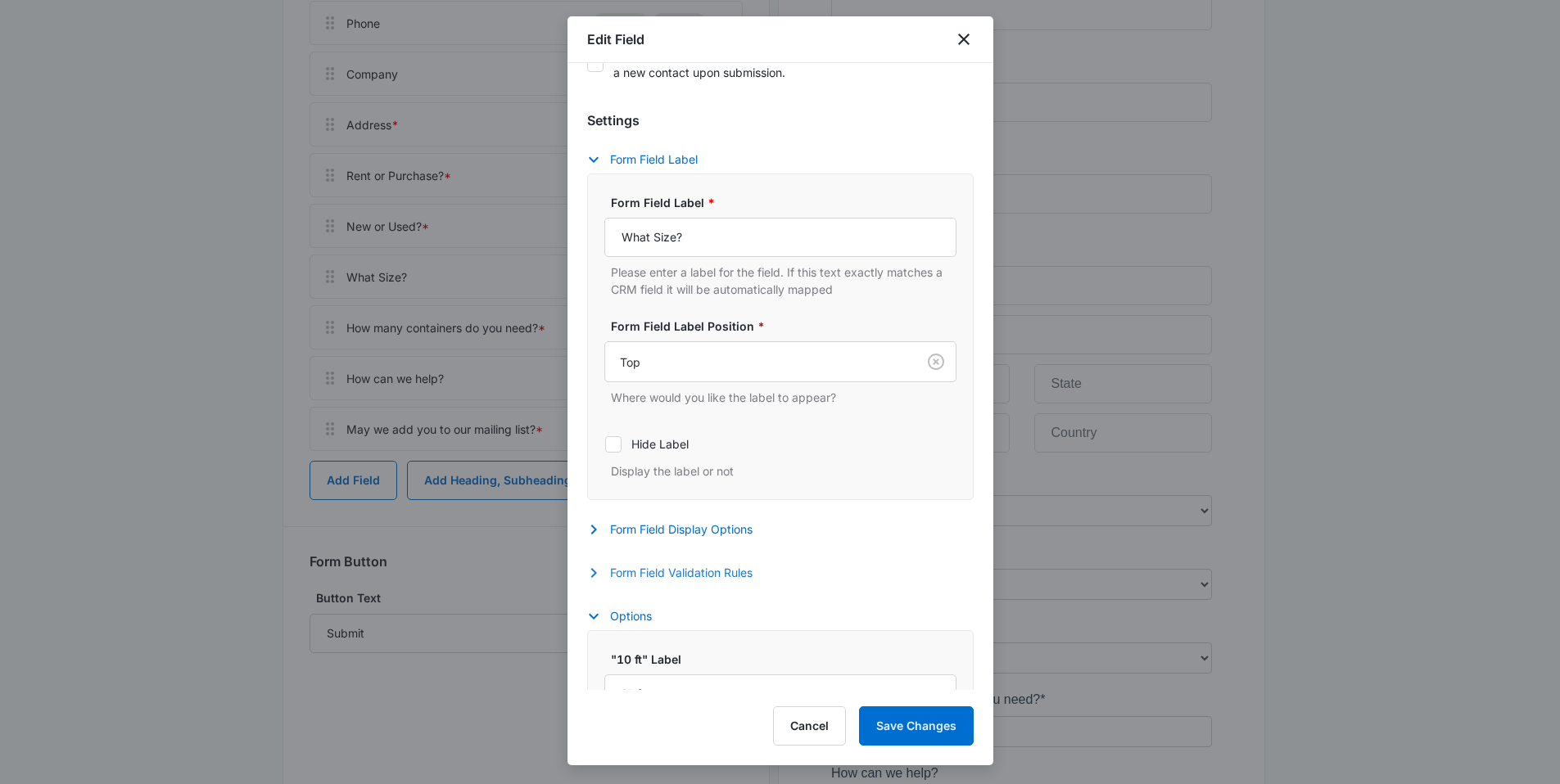
click at [667, 574] on button "Form Field Validation Rules" at bounding box center [678, 573] width 181 height 20
click at [664, 618] on label "Required" at bounding box center [781, 626] width 352 height 17
click at [606, 625] on input "Required" at bounding box center [605, 625] width 1 height 1
checkbox input "true"
click at [938, 723] on button "Save Changes" at bounding box center [915, 726] width 114 height 39
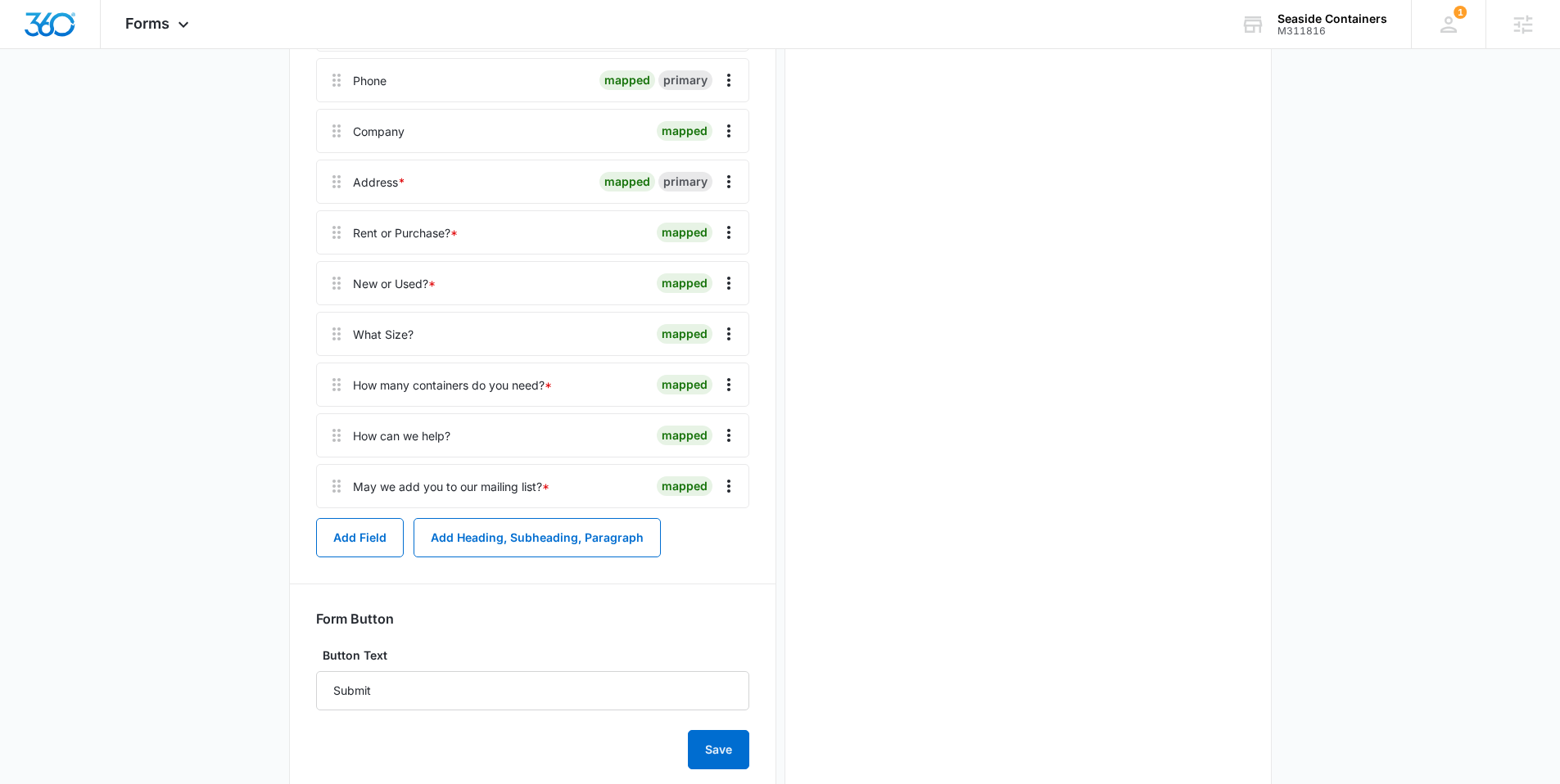
scroll to position [238, 0]
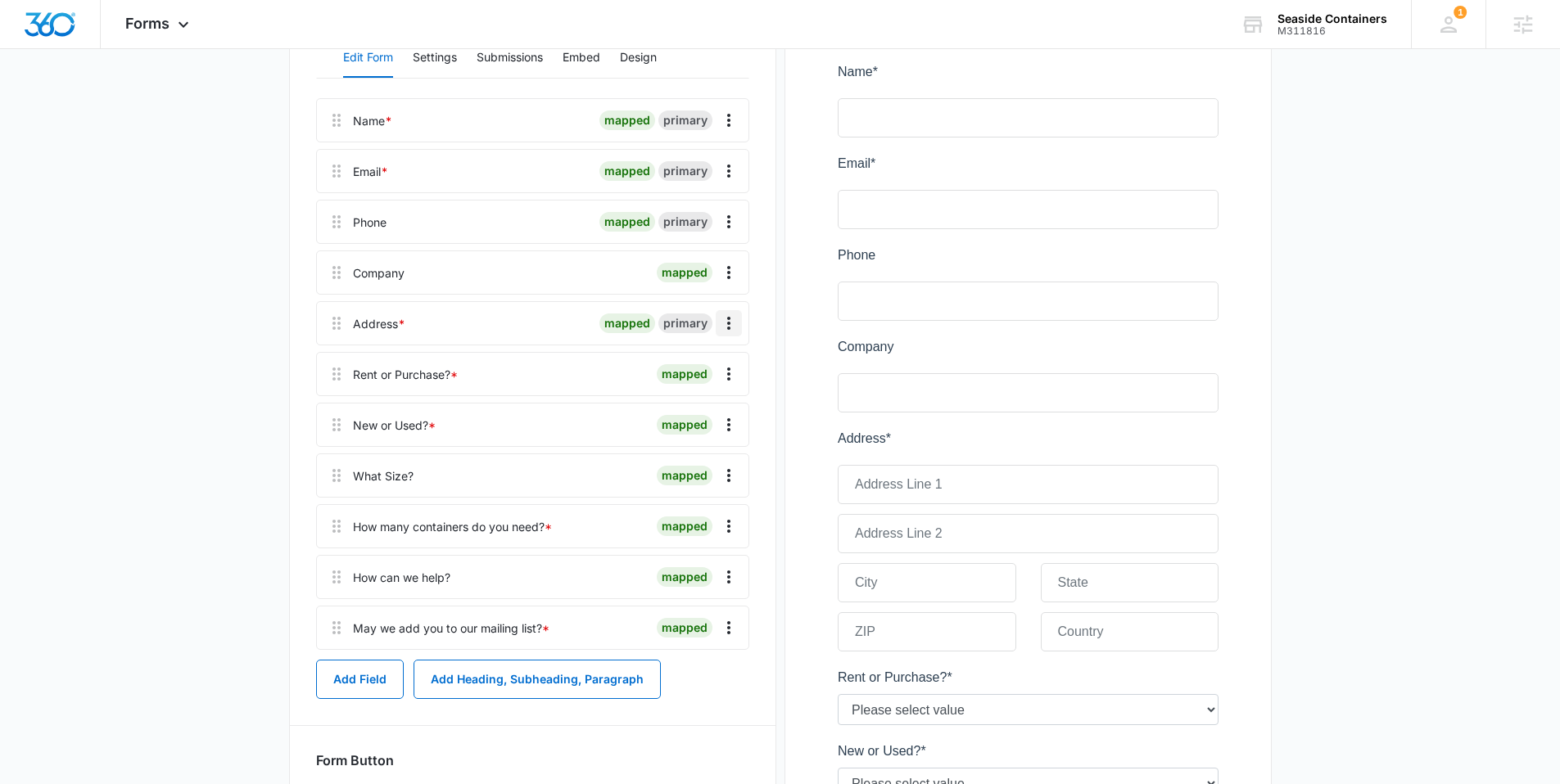
click at [734, 318] on icon "Overflow Menu" at bounding box center [729, 323] width 20 height 20
click at [699, 358] on button "Edit" at bounding box center [694, 369] width 93 height 24
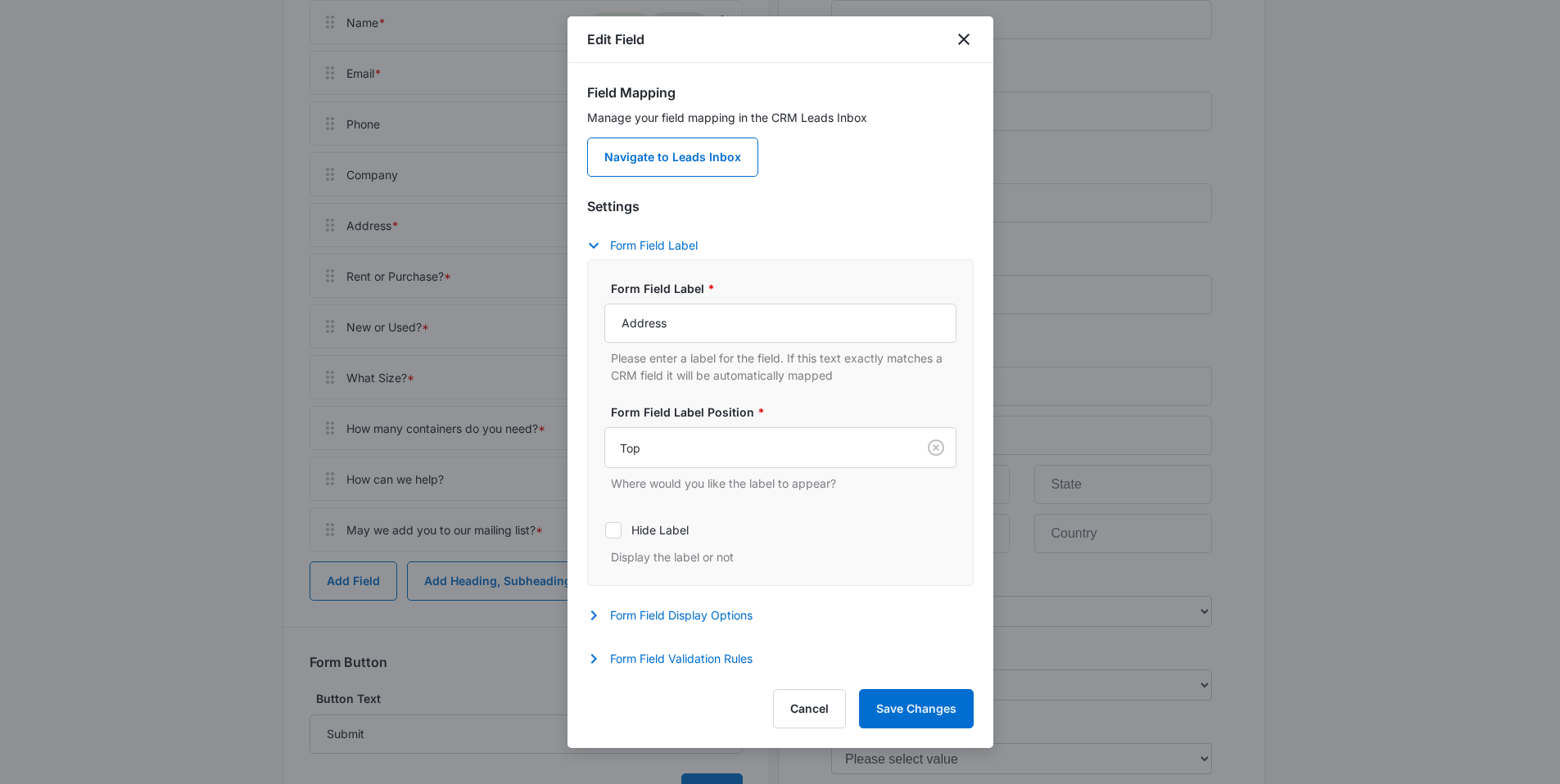
scroll to position [365, 0]
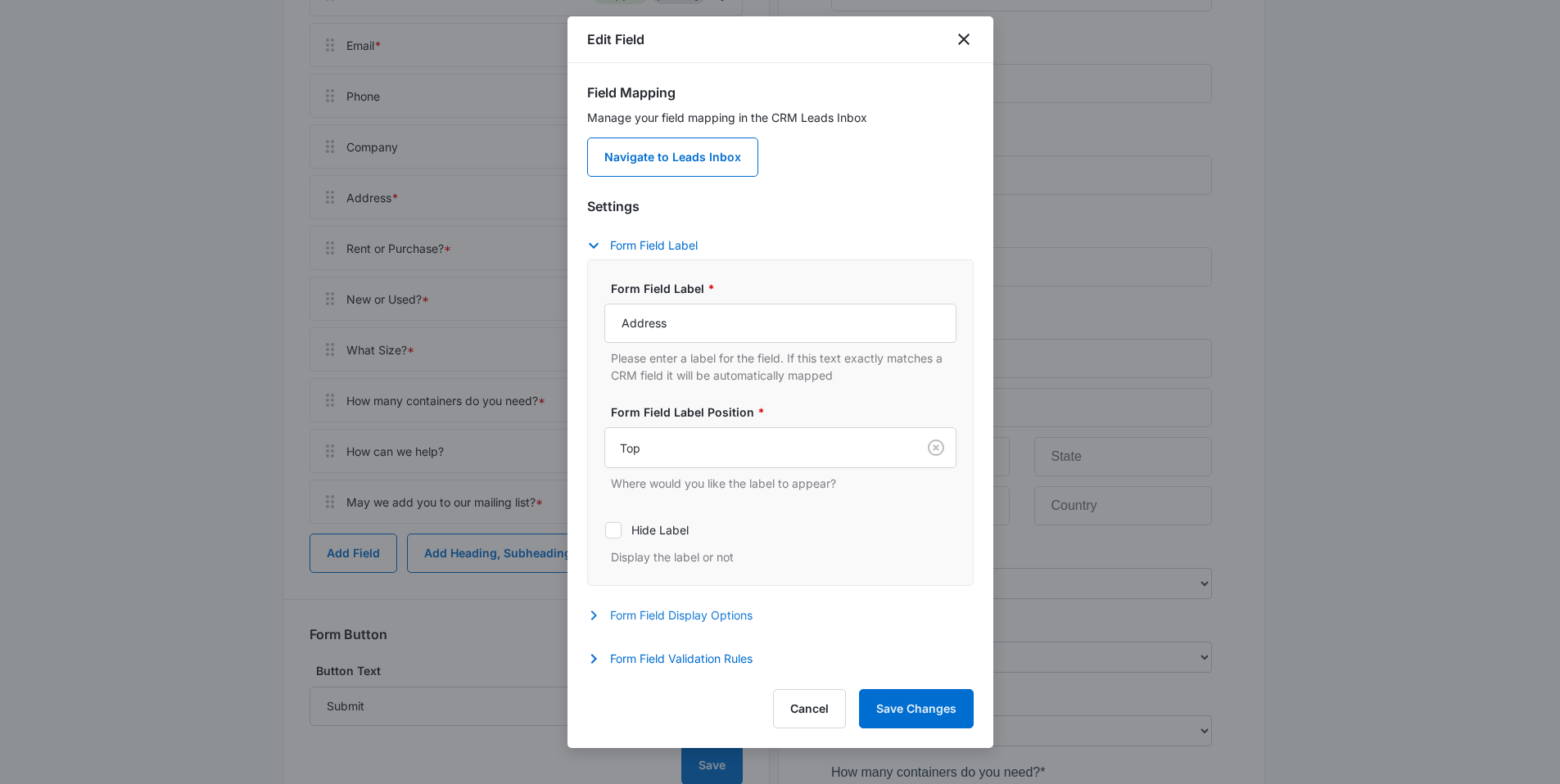
click at [683, 606] on button "Form Field Display Options" at bounding box center [678, 615] width 181 height 20
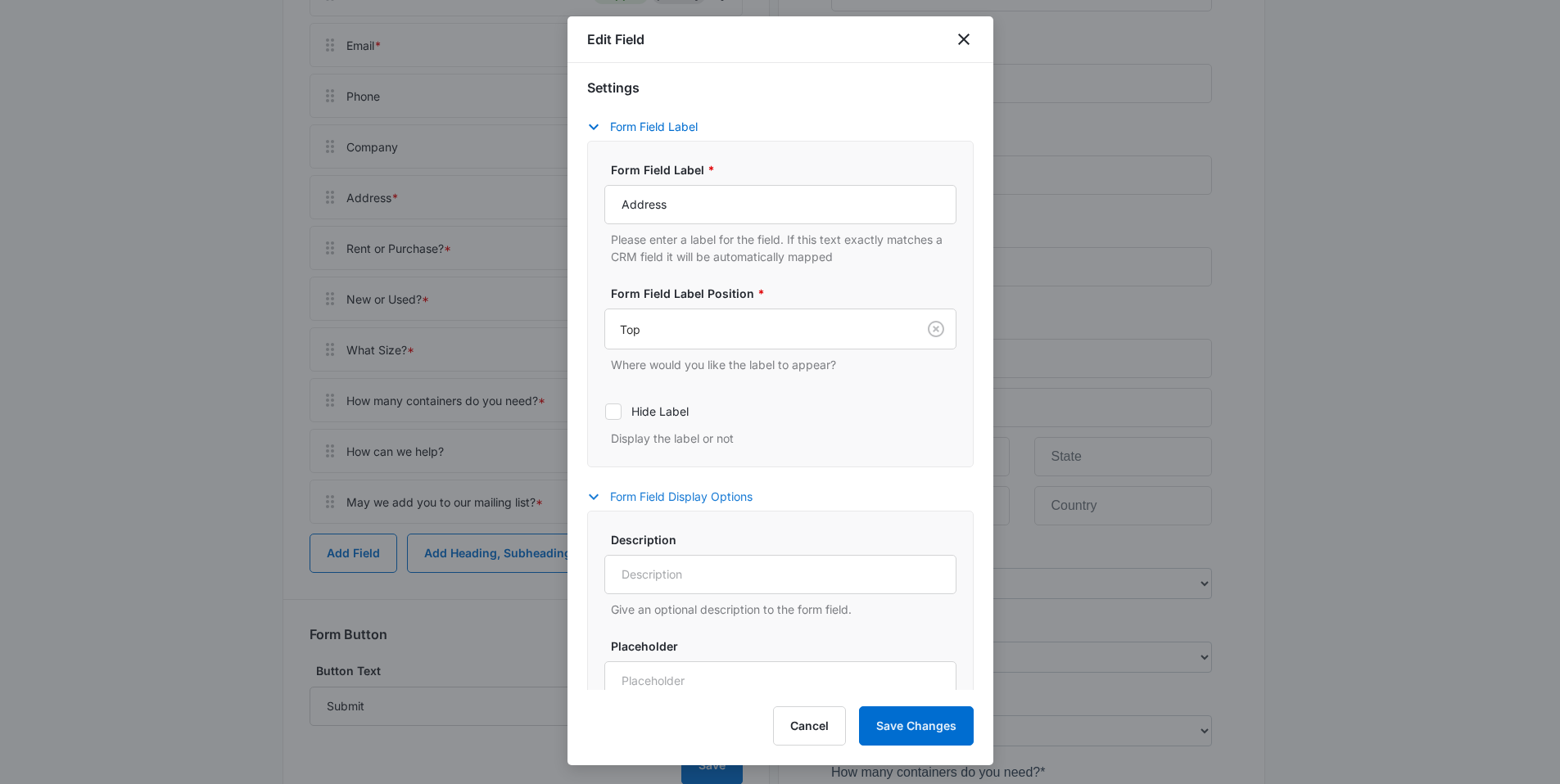
scroll to position [144, 0]
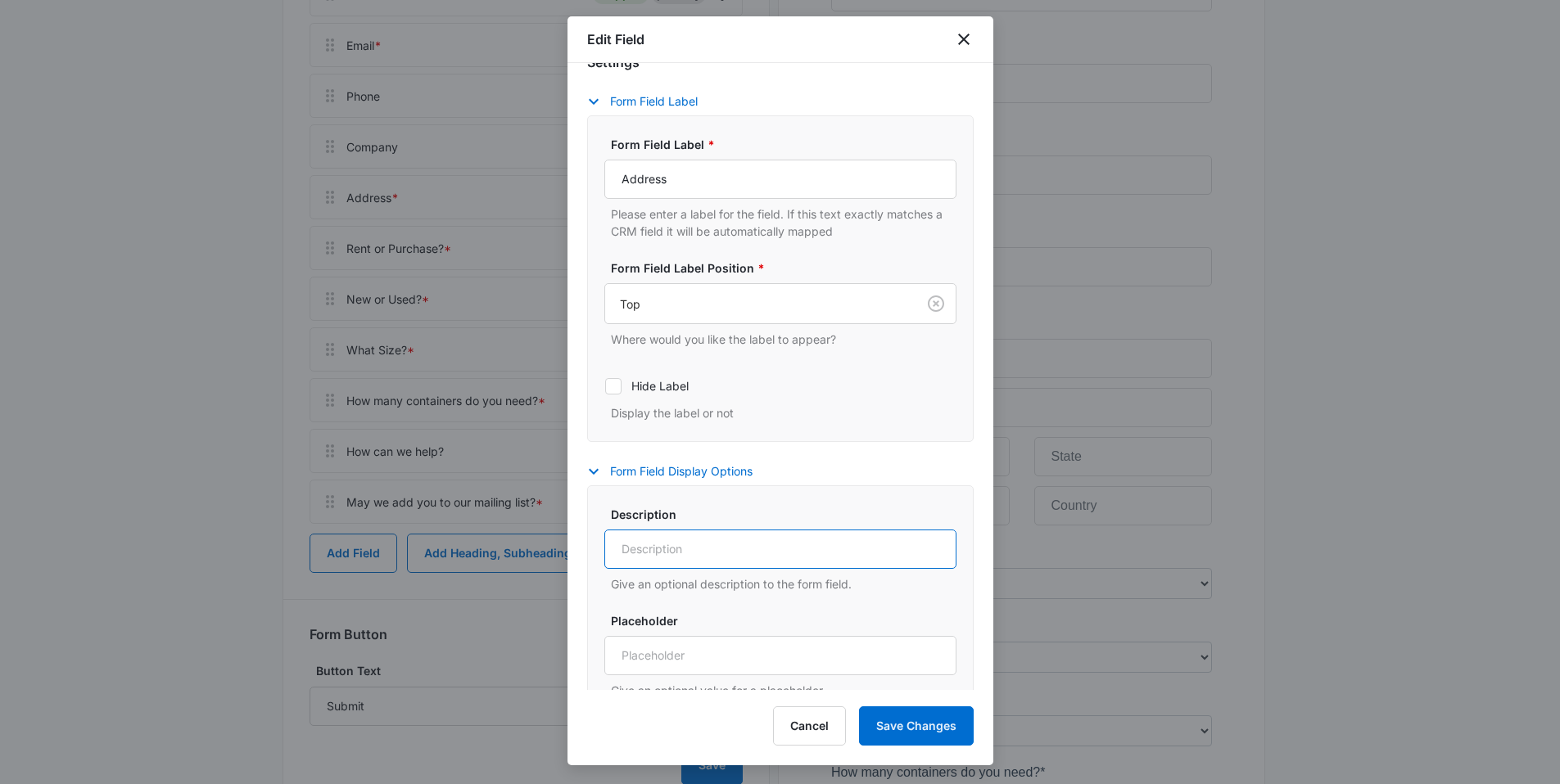
click at [667, 553] on input "Description" at bounding box center [781, 549] width 352 height 39
type input "Needed to calculate mileage for delivery"
click at [930, 714] on button "Save Changes" at bounding box center [915, 726] width 114 height 39
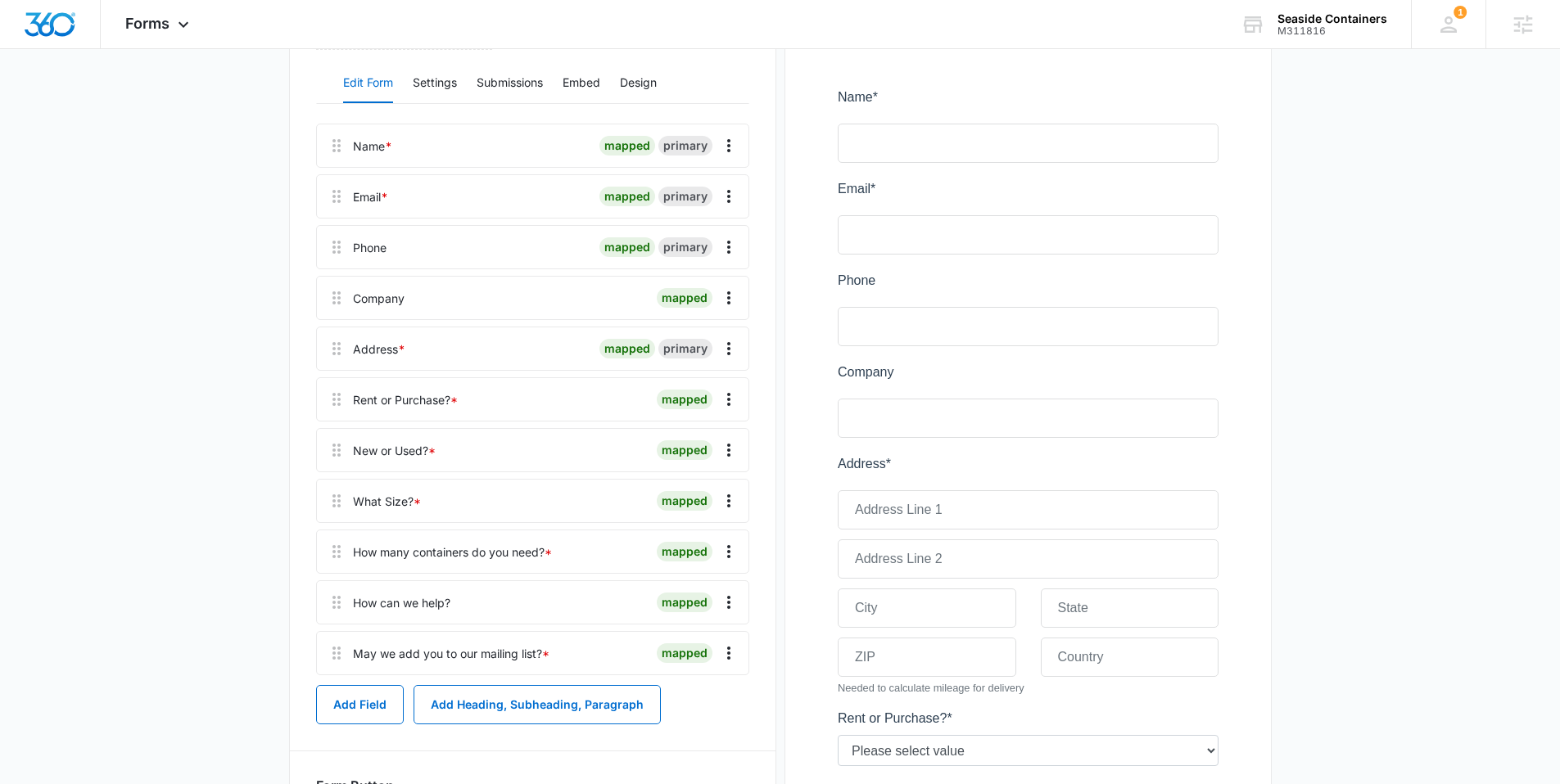
scroll to position [222, 0]
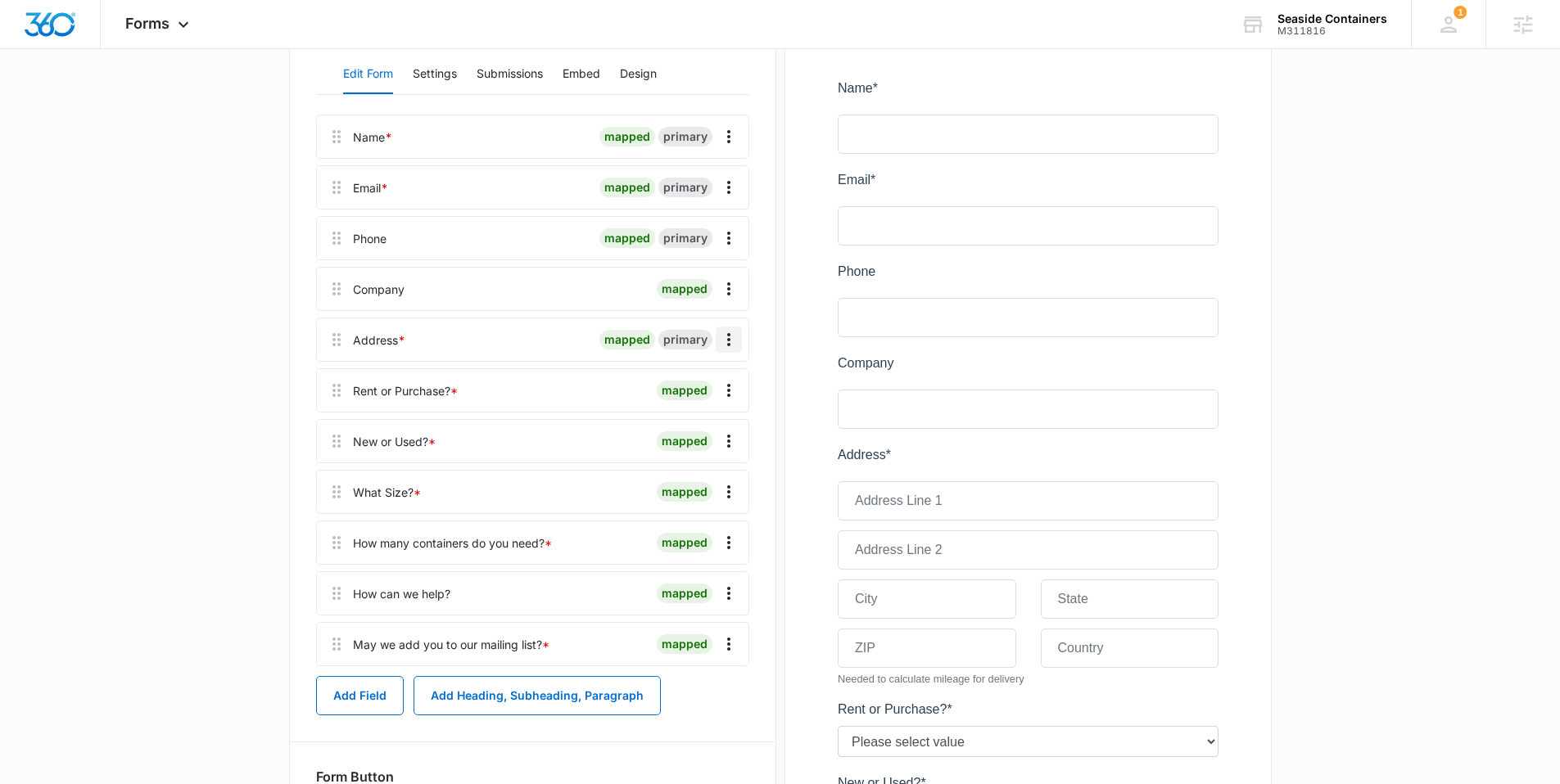
click at [725, 333] on icon "Overflow Menu" at bounding box center [729, 339] width 20 height 20
click at [697, 373] on button "Edit" at bounding box center [694, 385] width 93 height 24
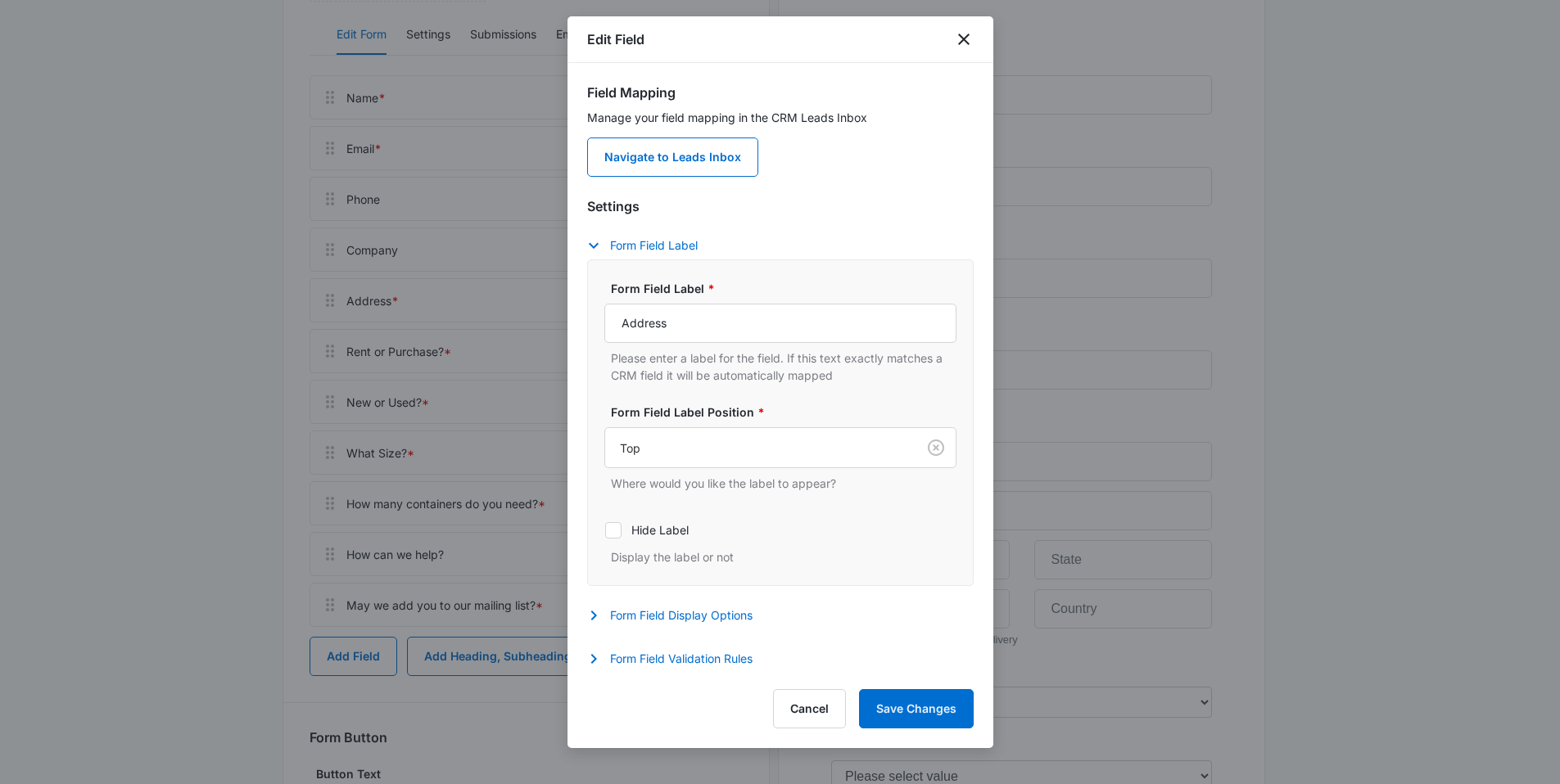
scroll to position [351, 0]
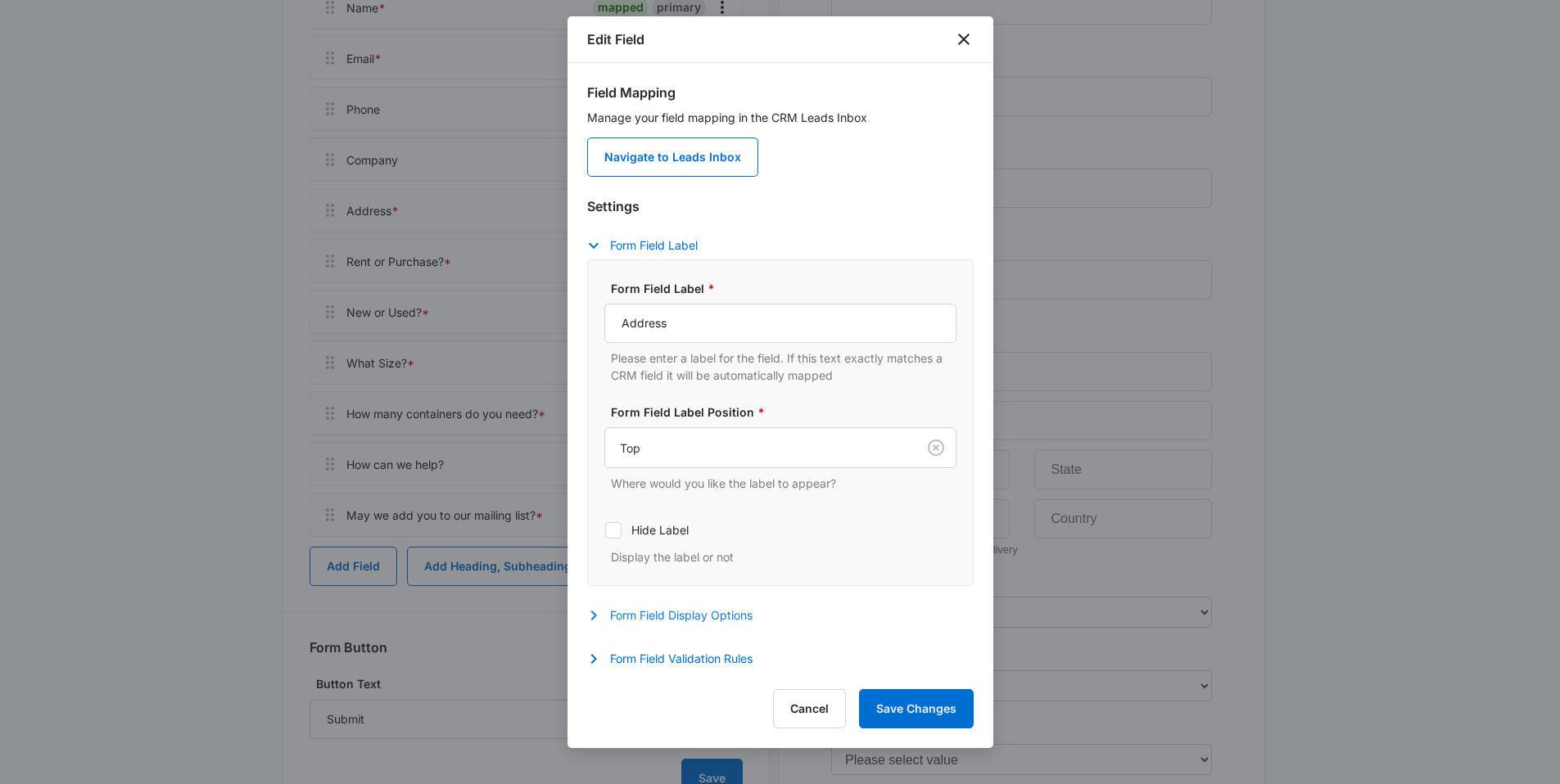
click at [701, 612] on button "Form Field Display Options" at bounding box center [678, 615] width 181 height 20
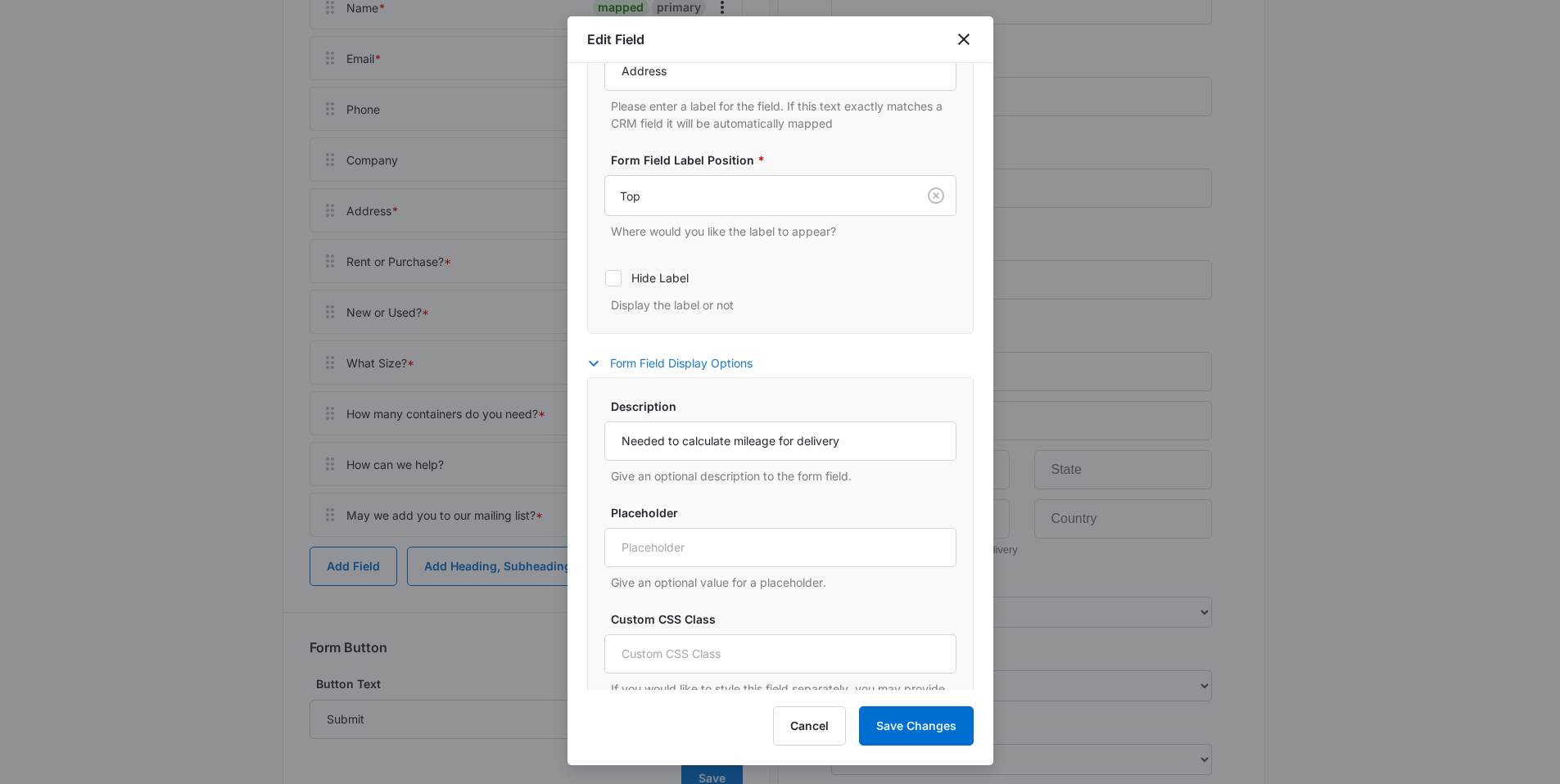
scroll to position [254, 0]
click at [859, 435] on input "Needed to calculate mileage for delivery" at bounding box center [781, 439] width 352 height 39
type input "Needed to calculate mileage for delivery - please at least list city and zip co…"
click at [942, 737] on button "Save Changes" at bounding box center [915, 726] width 114 height 39
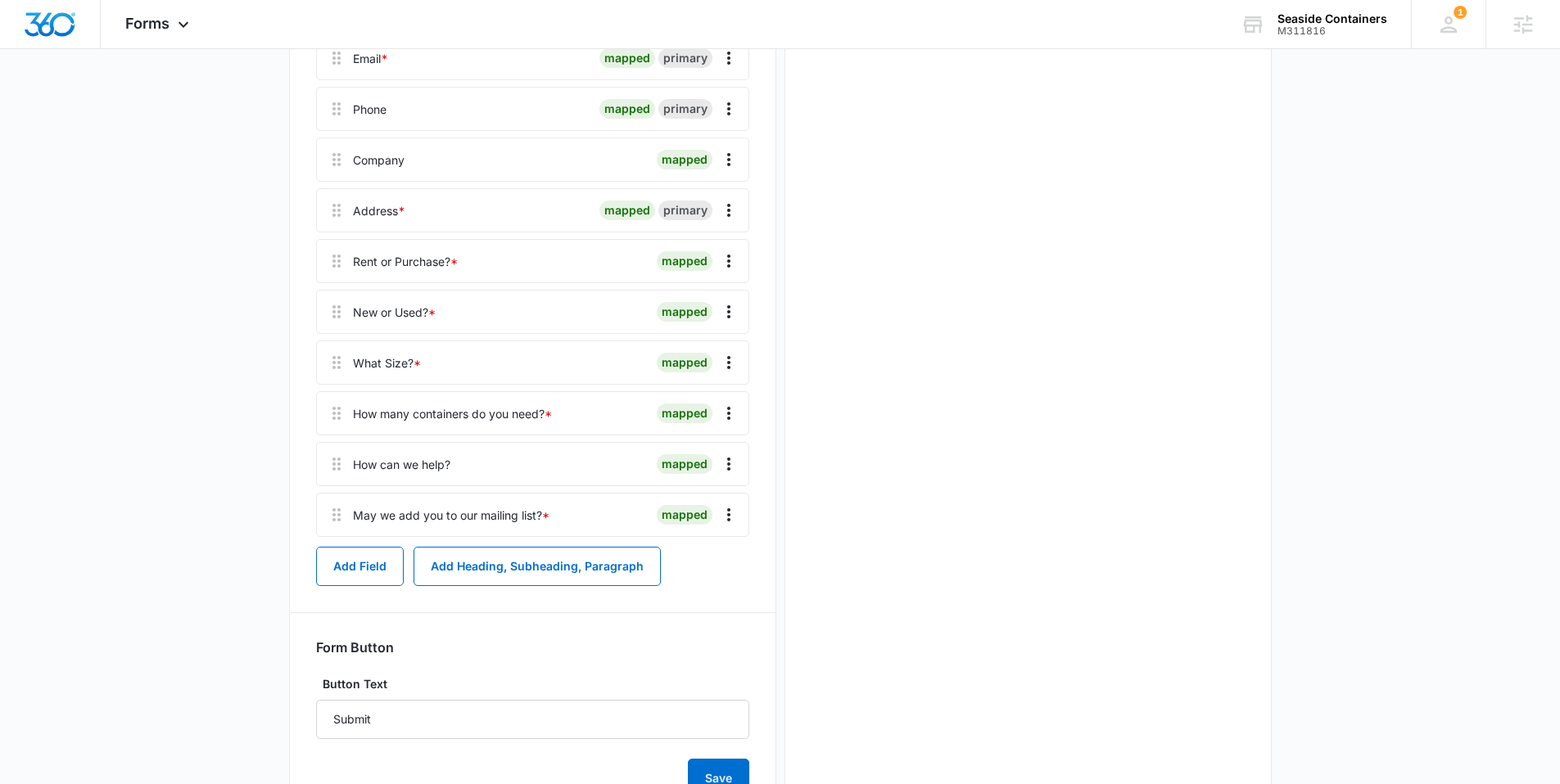
scroll to position [0, 0]
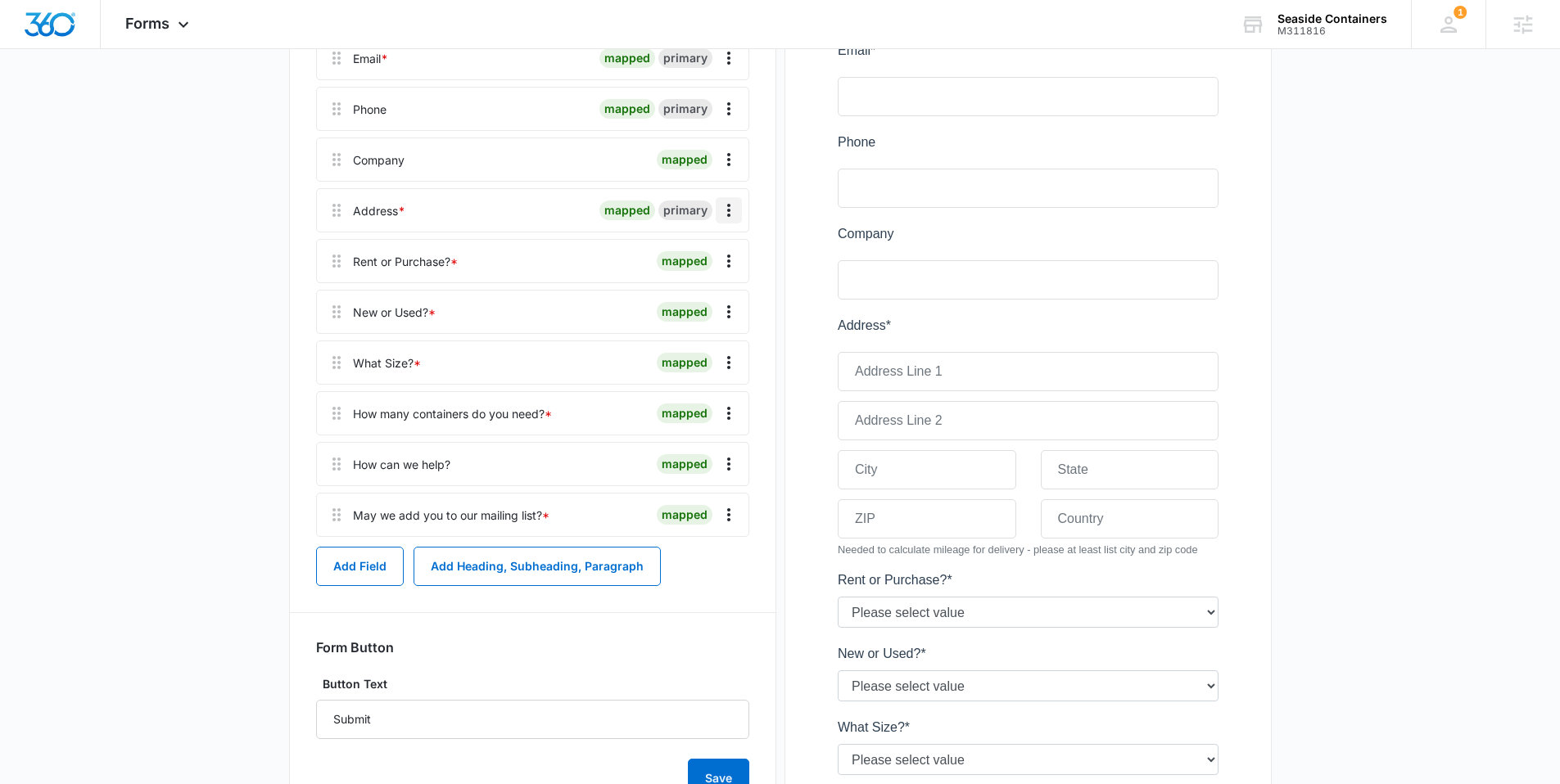
click at [732, 215] on icon "Overflow Menu" at bounding box center [729, 210] width 20 height 20
click at [695, 262] on button "Edit" at bounding box center [694, 256] width 93 height 24
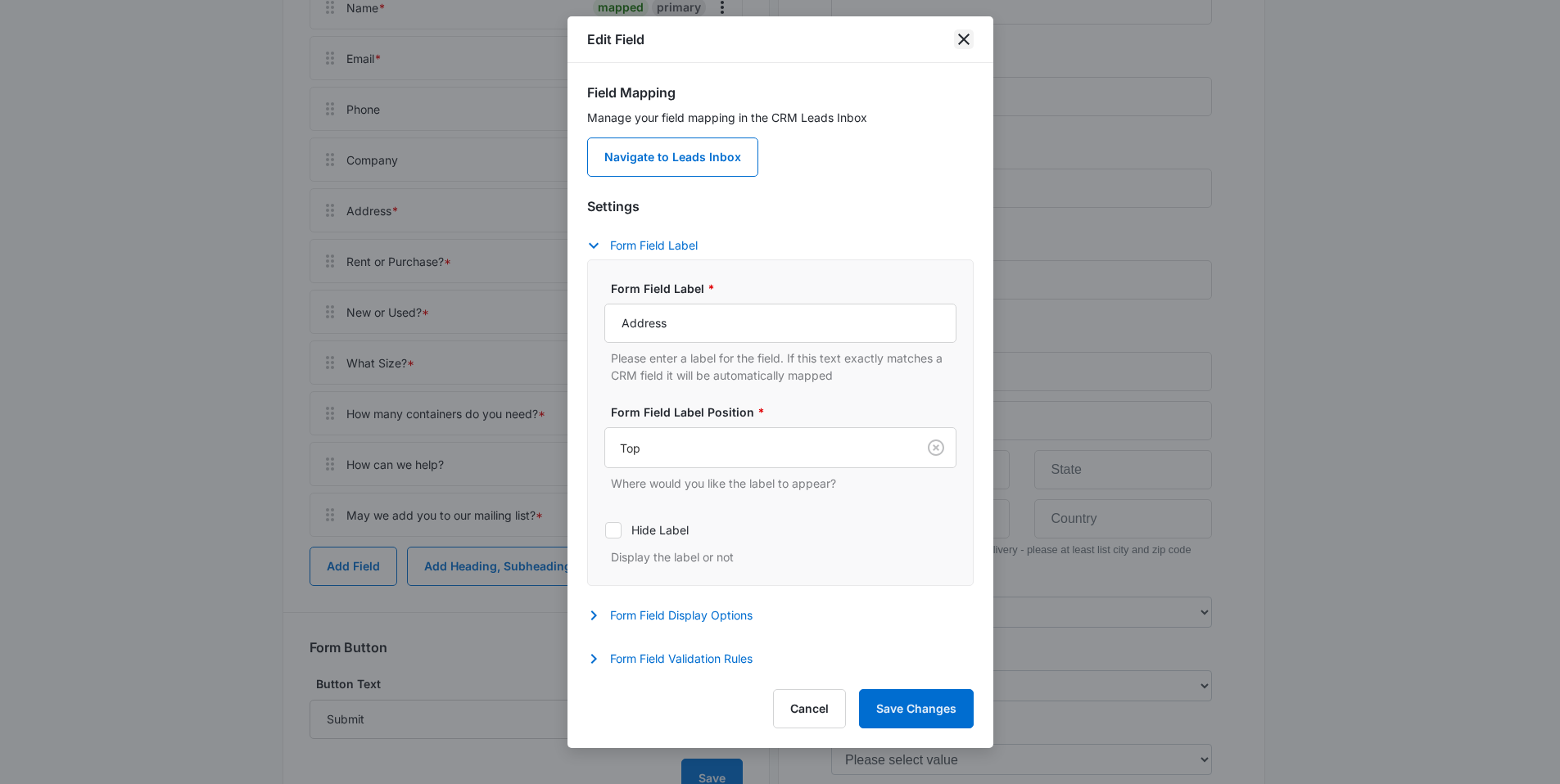
click at [964, 41] on icon "close" at bounding box center [963, 38] width 11 height 11
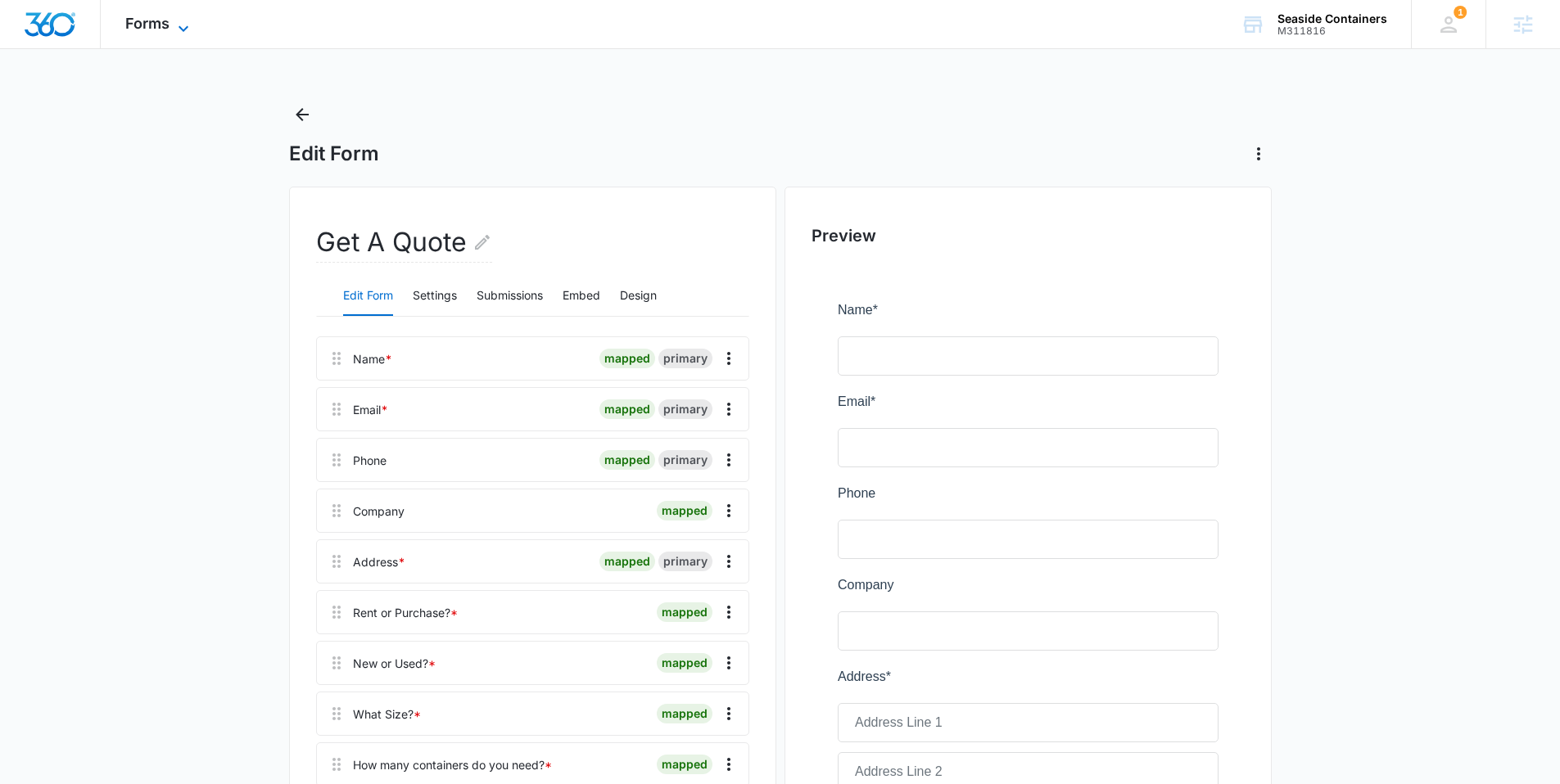
click at [181, 19] on icon at bounding box center [183, 29] width 20 height 20
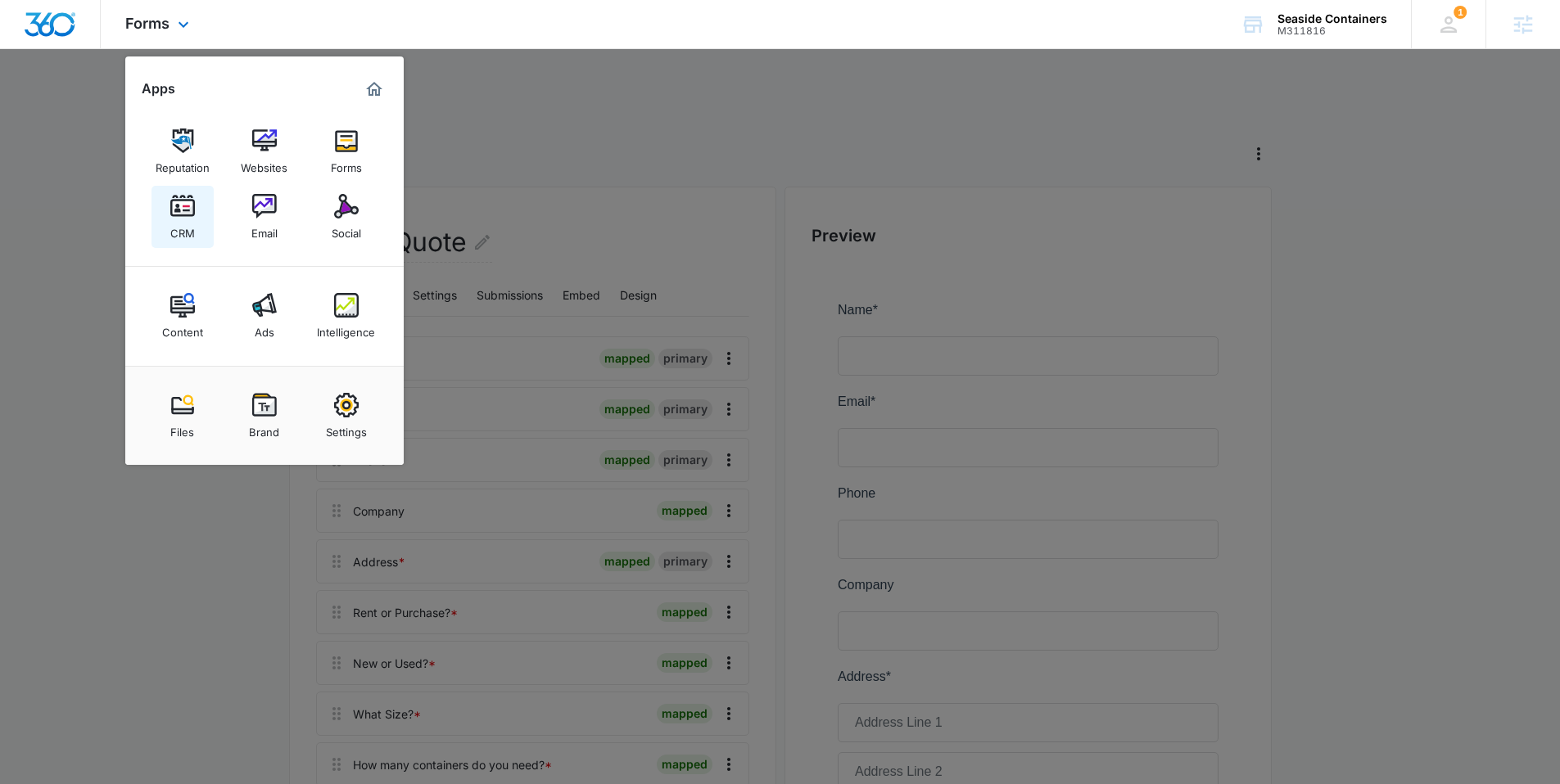
click at [193, 235] on div "CRM" at bounding box center [182, 229] width 24 height 21
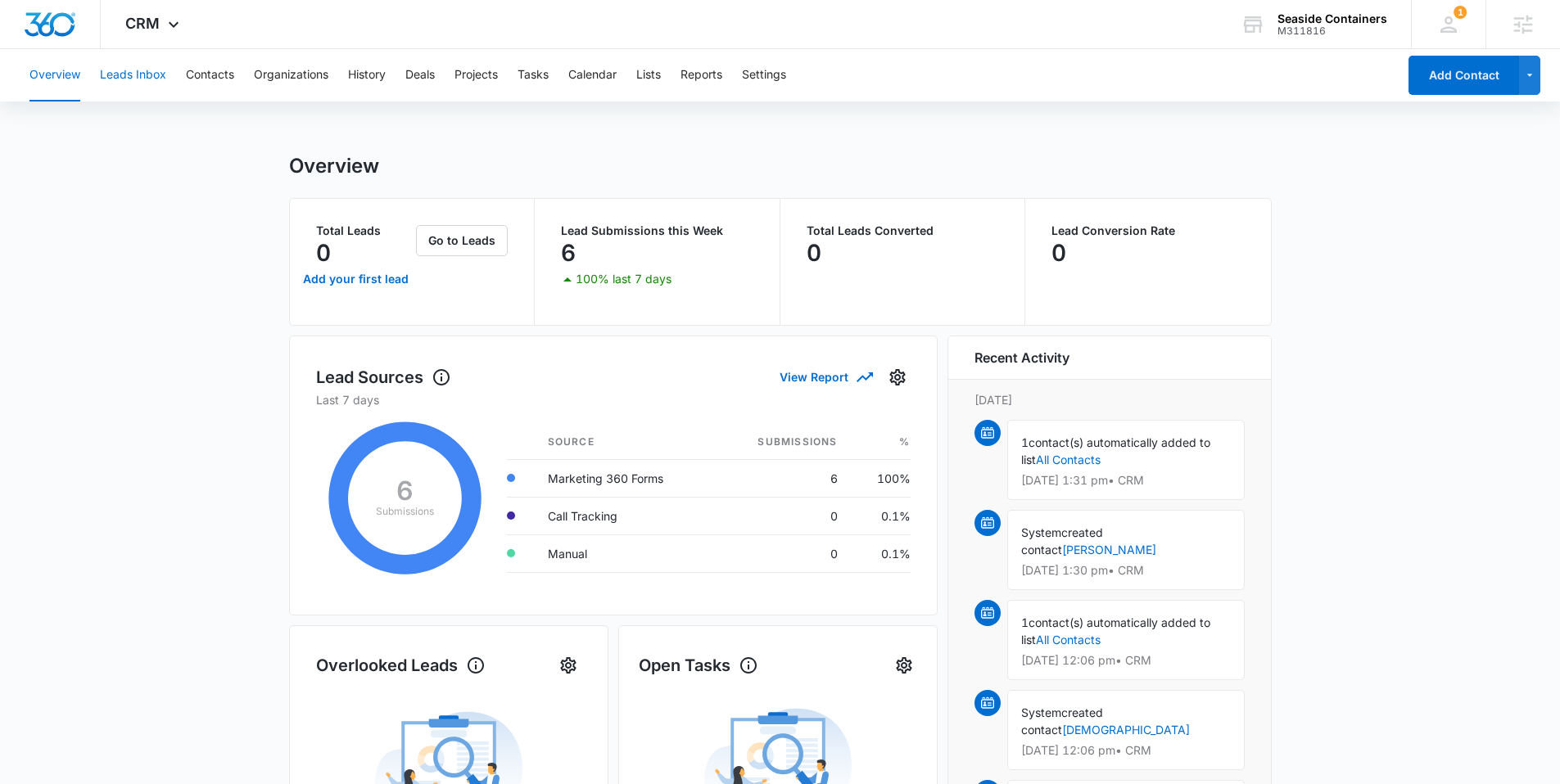
click at [147, 76] on button "Leads Inbox" at bounding box center [133, 75] width 66 height 52
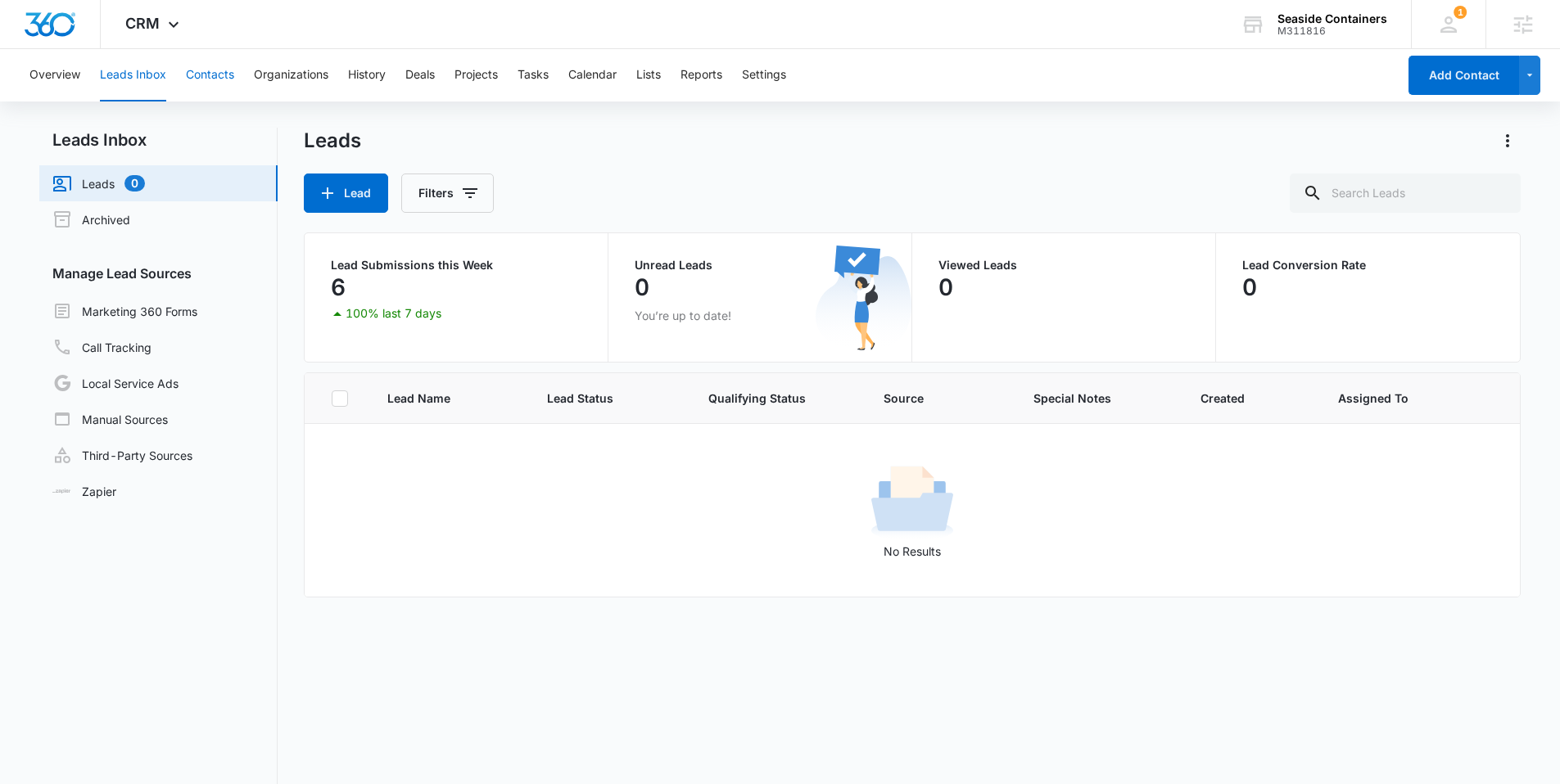
click at [206, 74] on button "Contacts" at bounding box center [209, 75] width 48 height 52
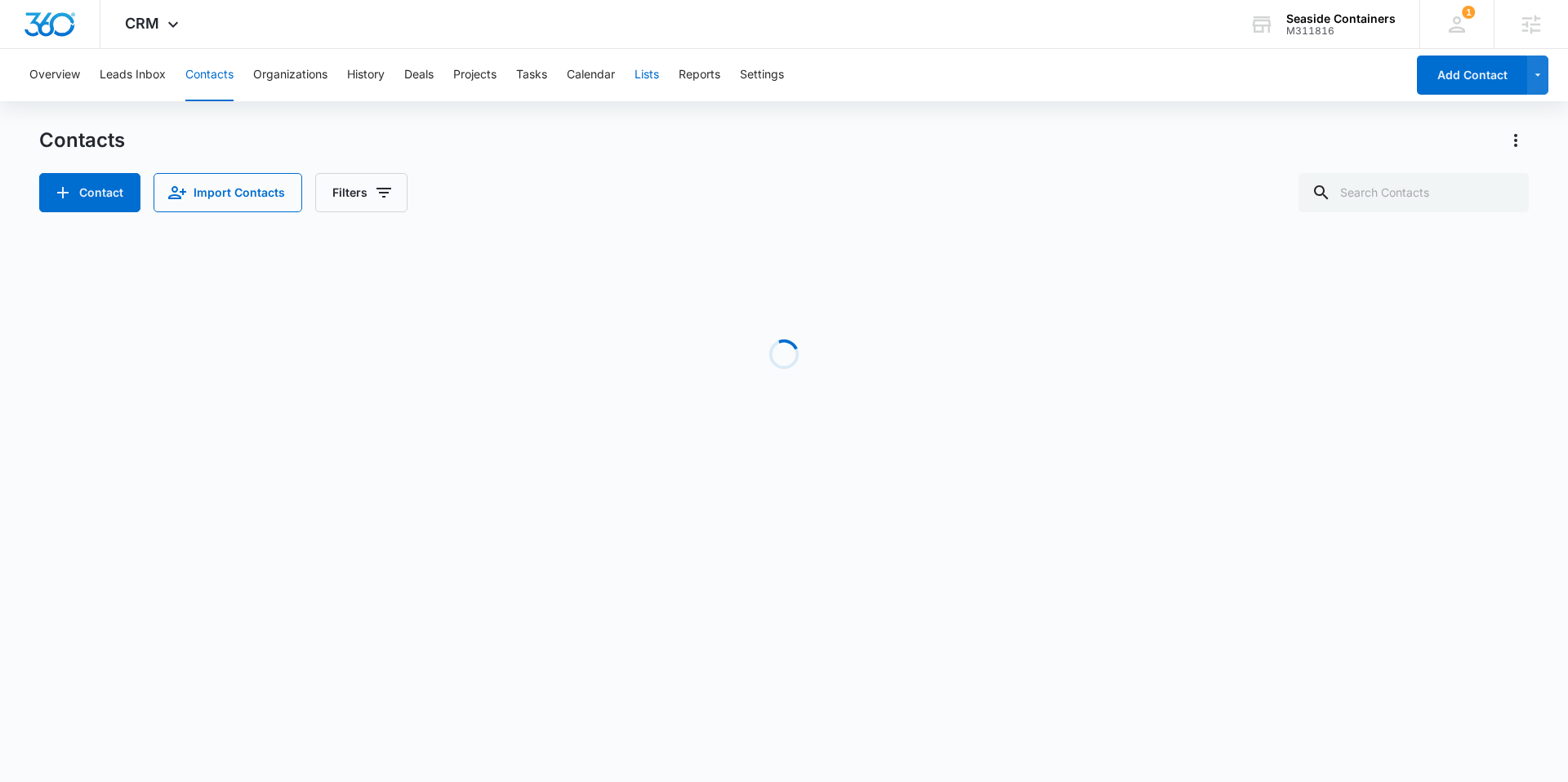
click at [657, 71] on button "Lists" at bounding box center [647, 75] width 24 height 52
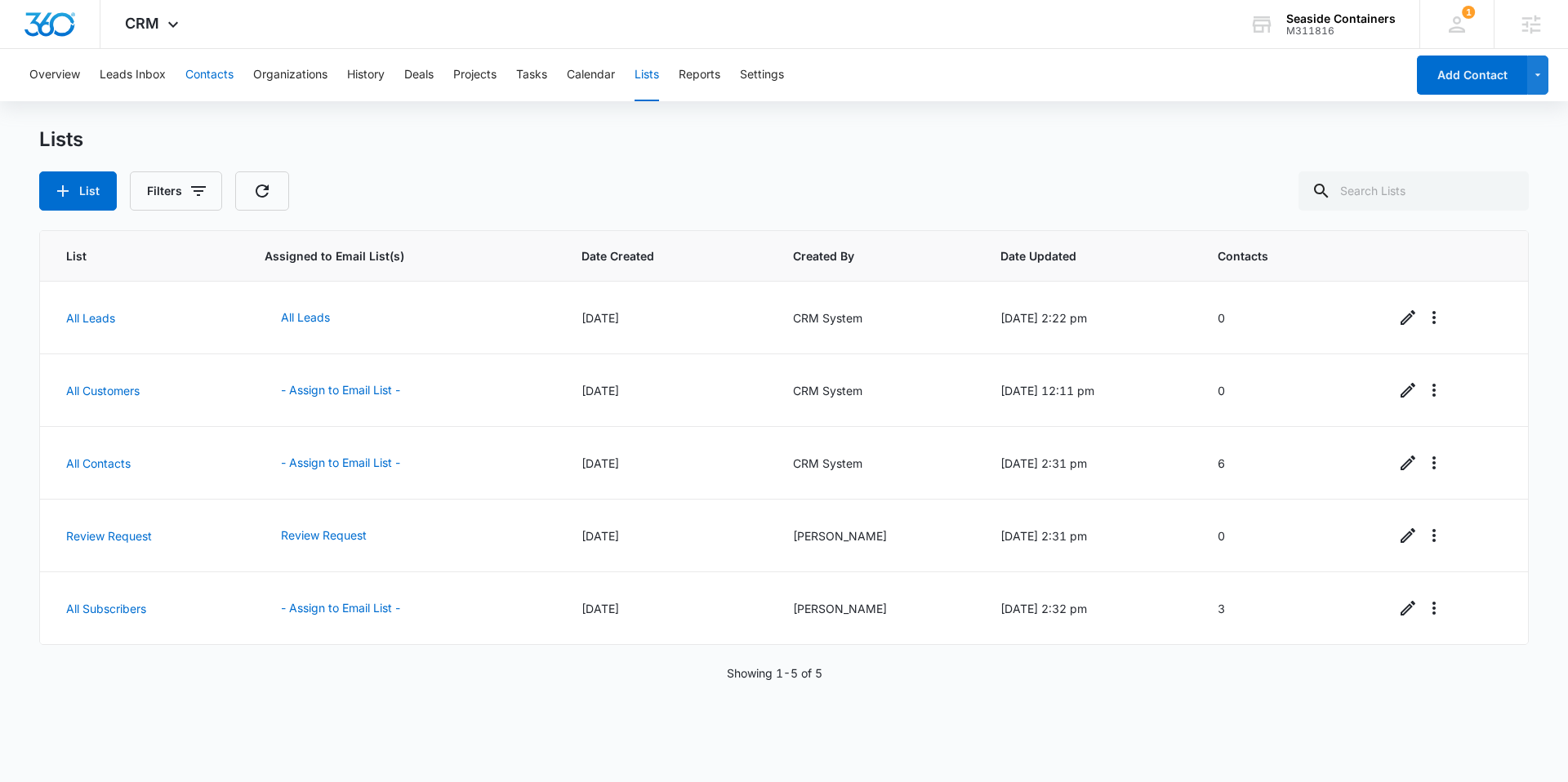
click at [228, 73] on button "Contacts" at bounding box center [209, 75] width 48 height 52
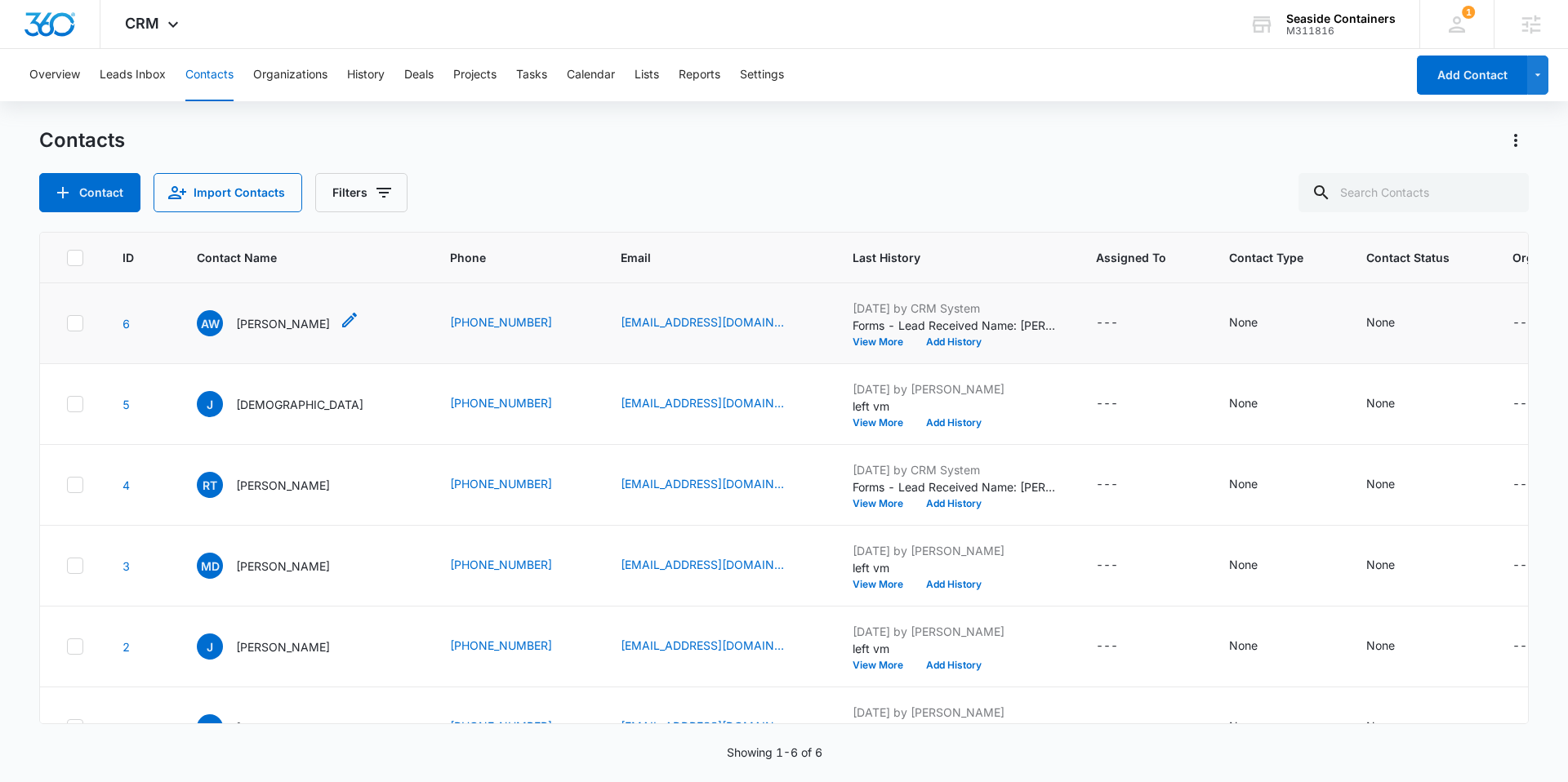
click at [271, 332] on p "Andy Withers" at bounding box center [283, 324] width 94 height 17
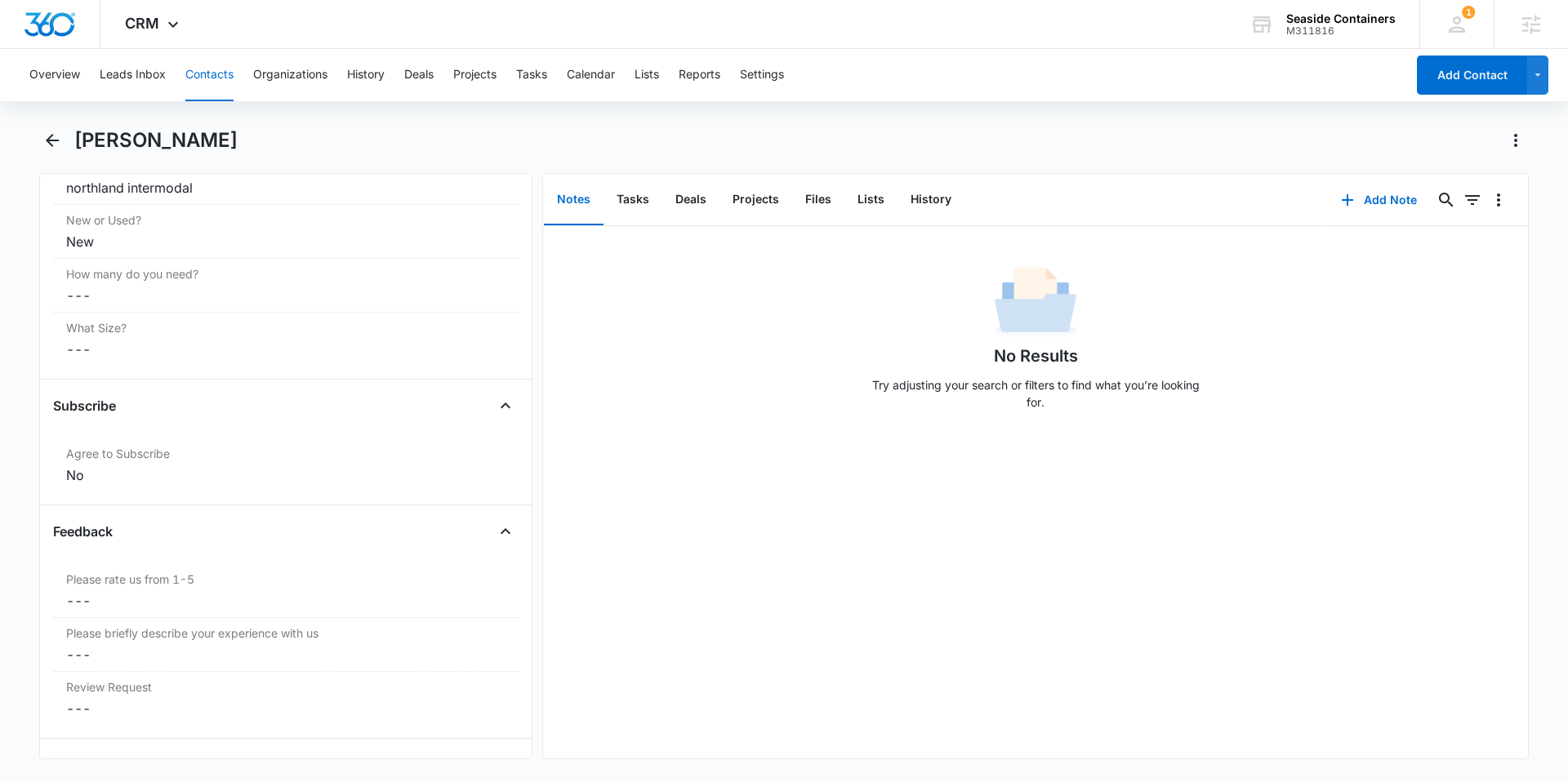
scroll to position [1799, 0]
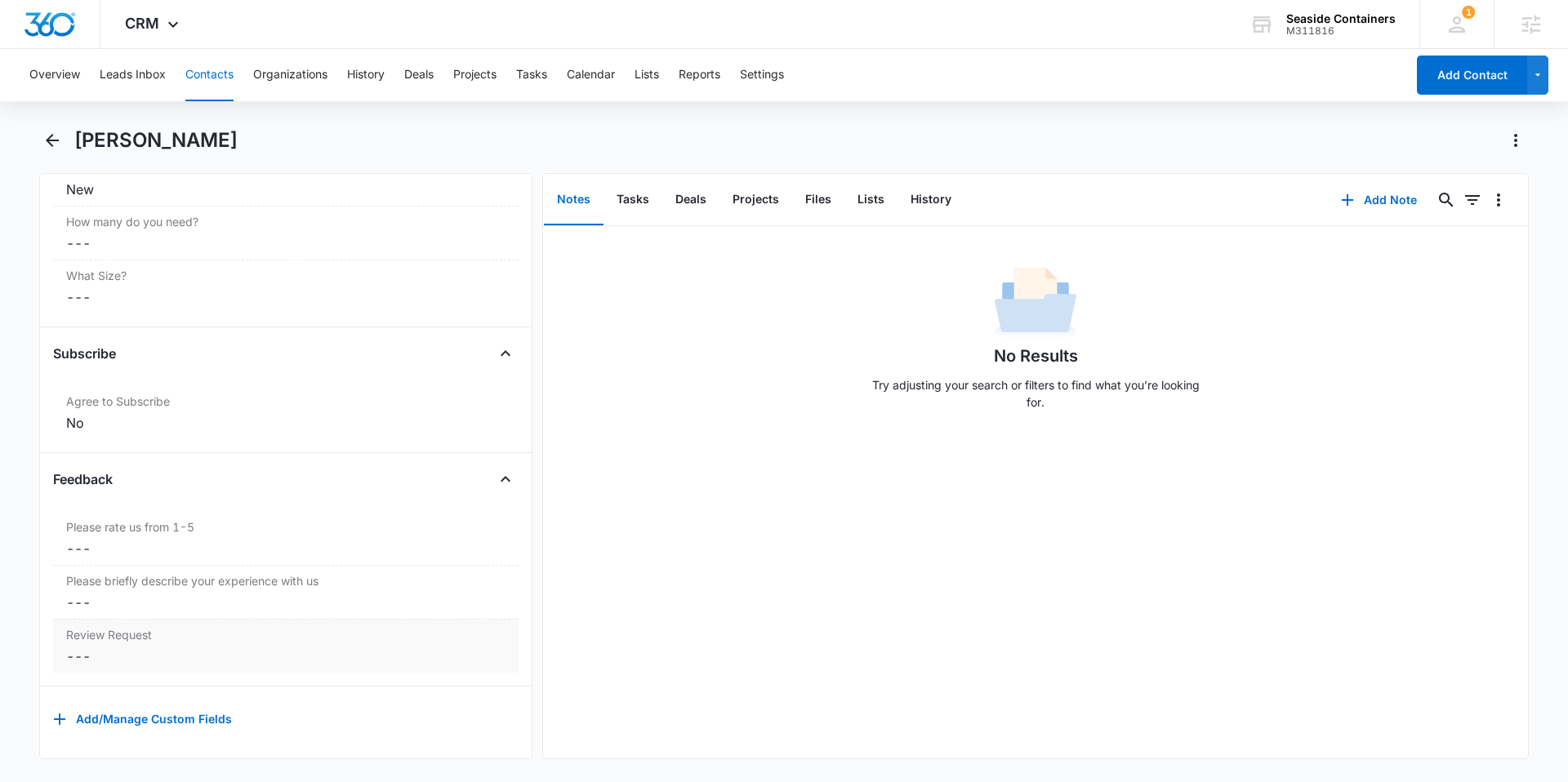
click at [268, 646] on dd "Cancel Save Changes ---" at bounding box center [285, 656] width 439 height 20
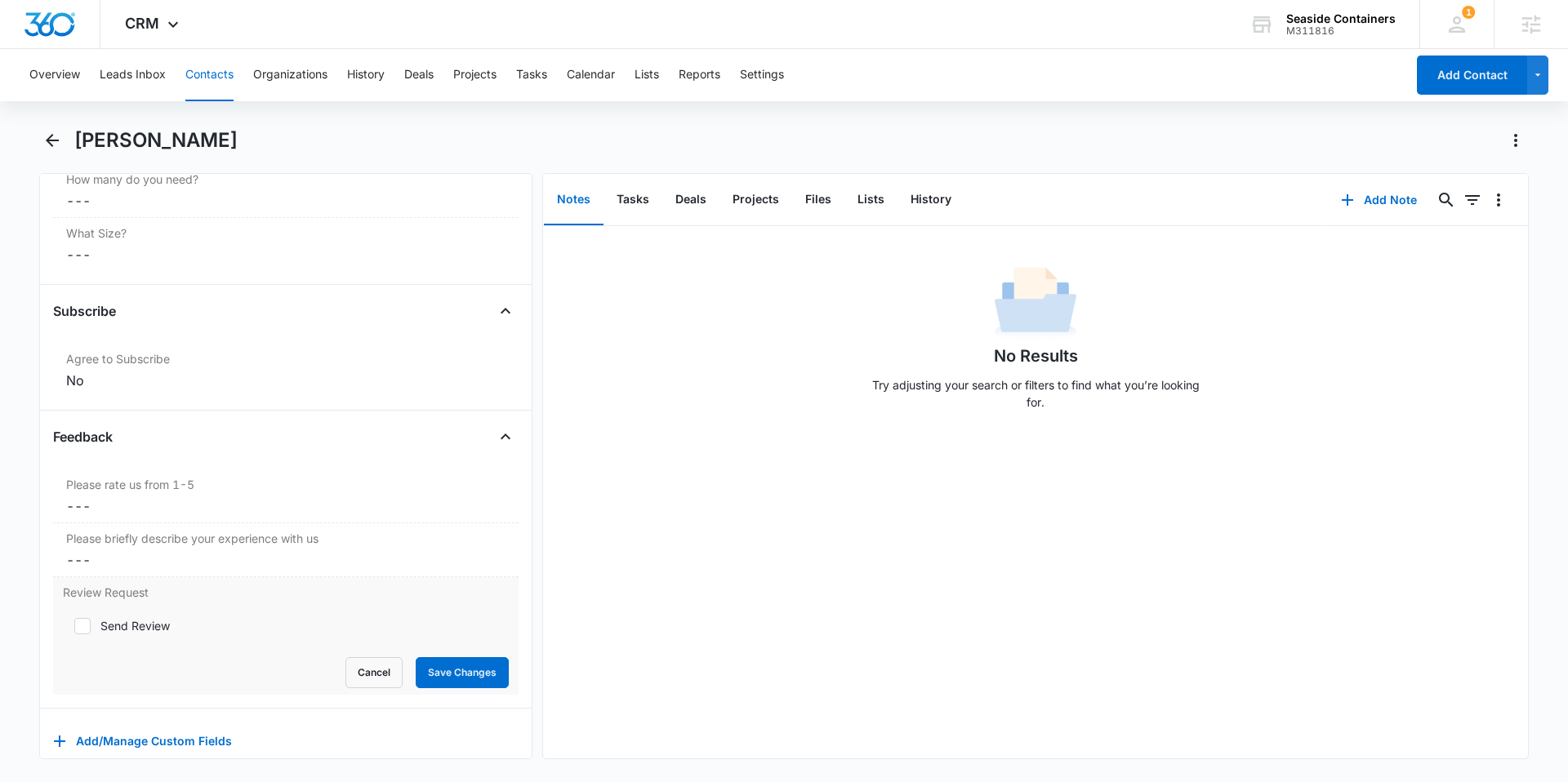
scroll to position [1863, 0]
